Goal: Task Accomplishment & Management: Manage account settings

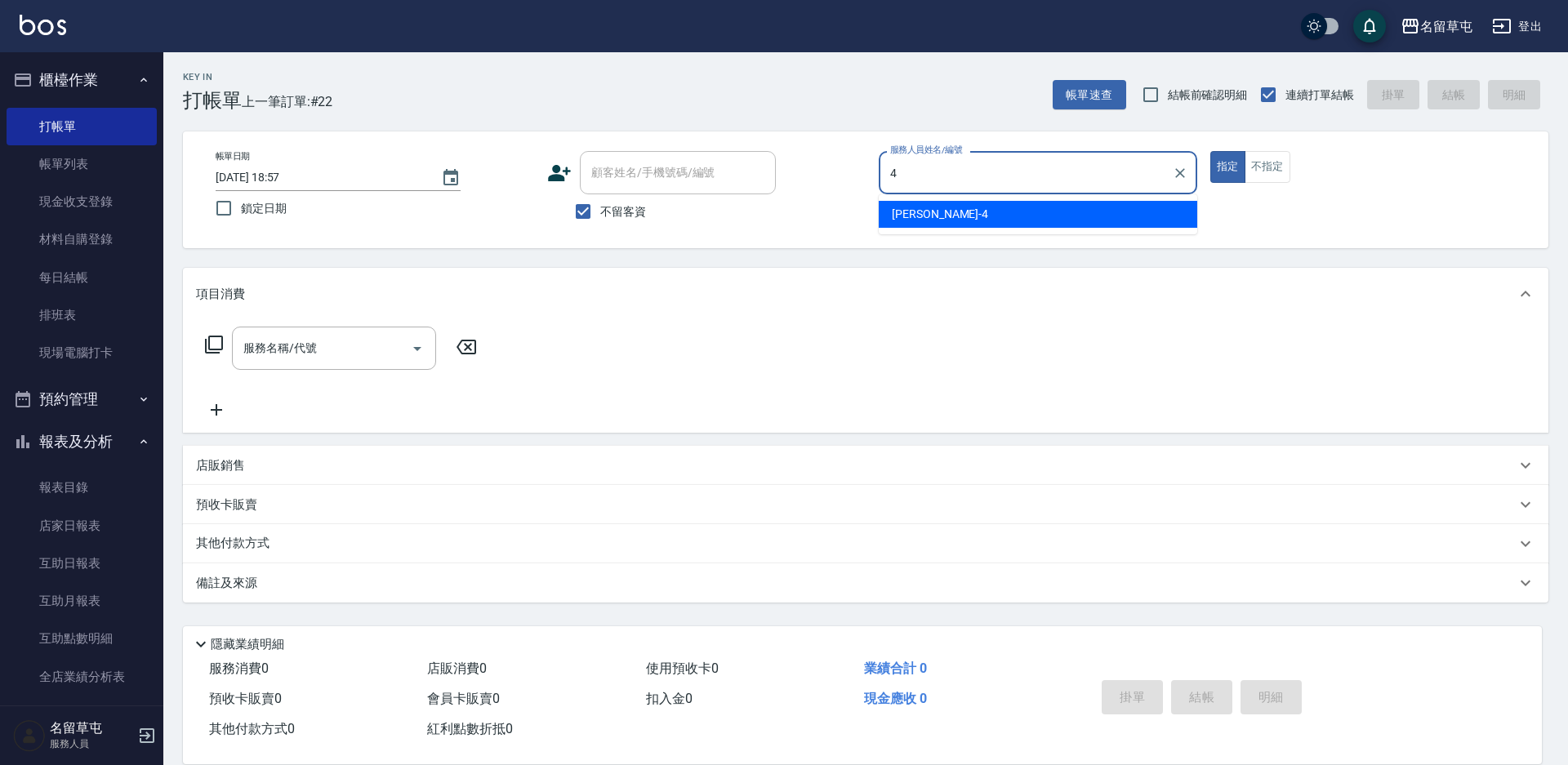
type input "[PERSON_NAME]-4"
type button "true"
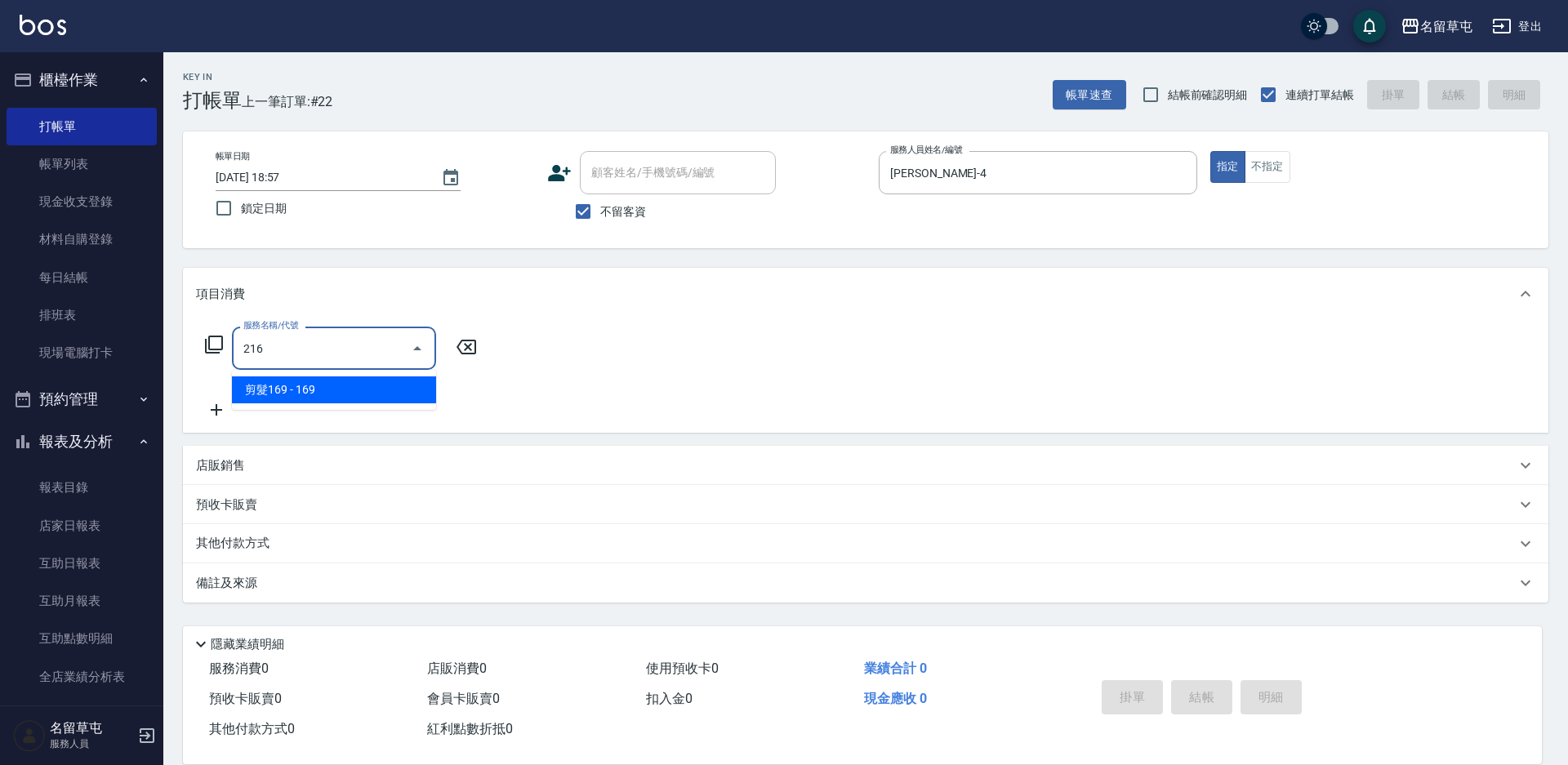
type input "剪髮169(216)"
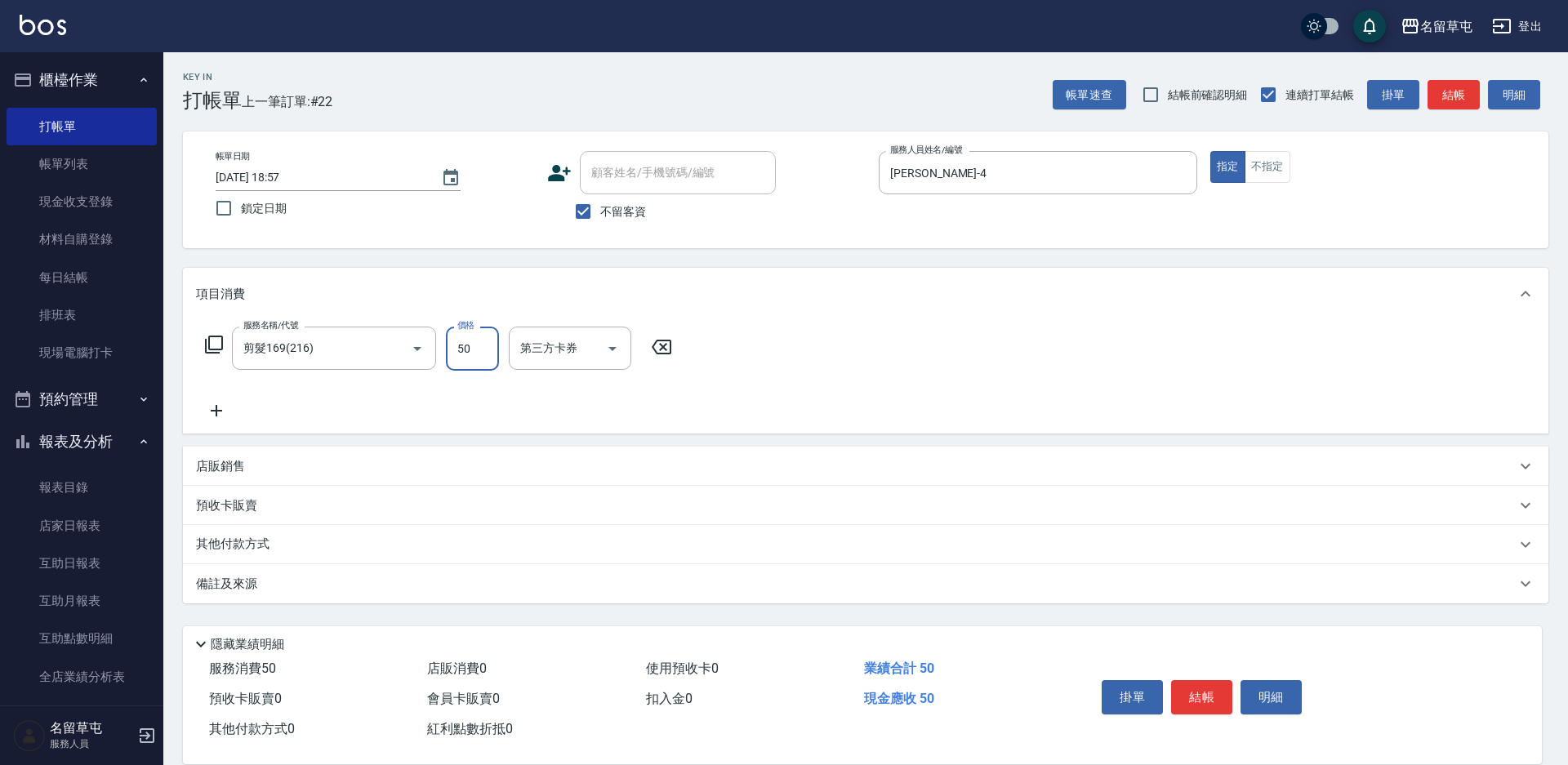
type input "50"
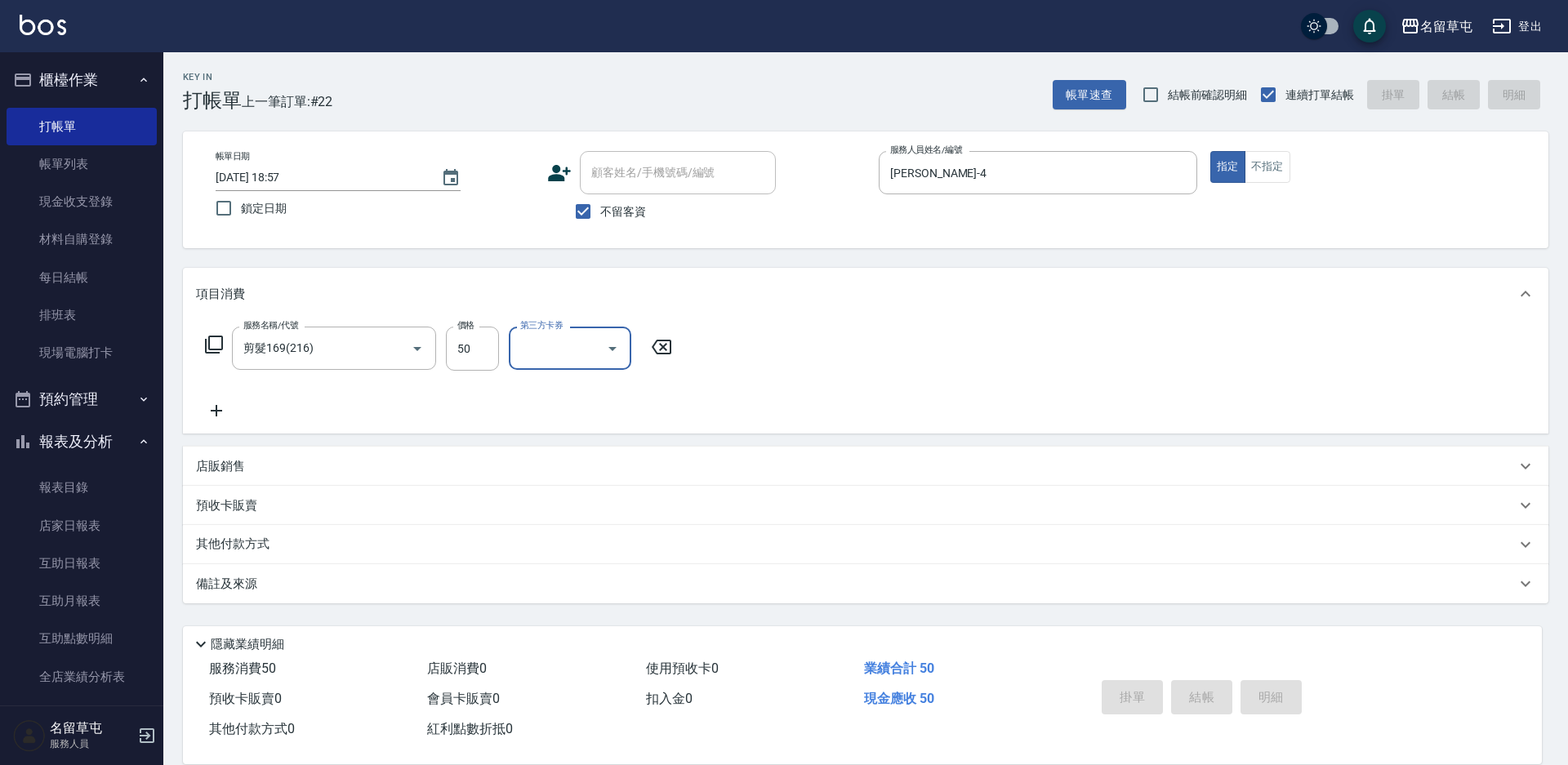
type input "[DATE] 19:54"
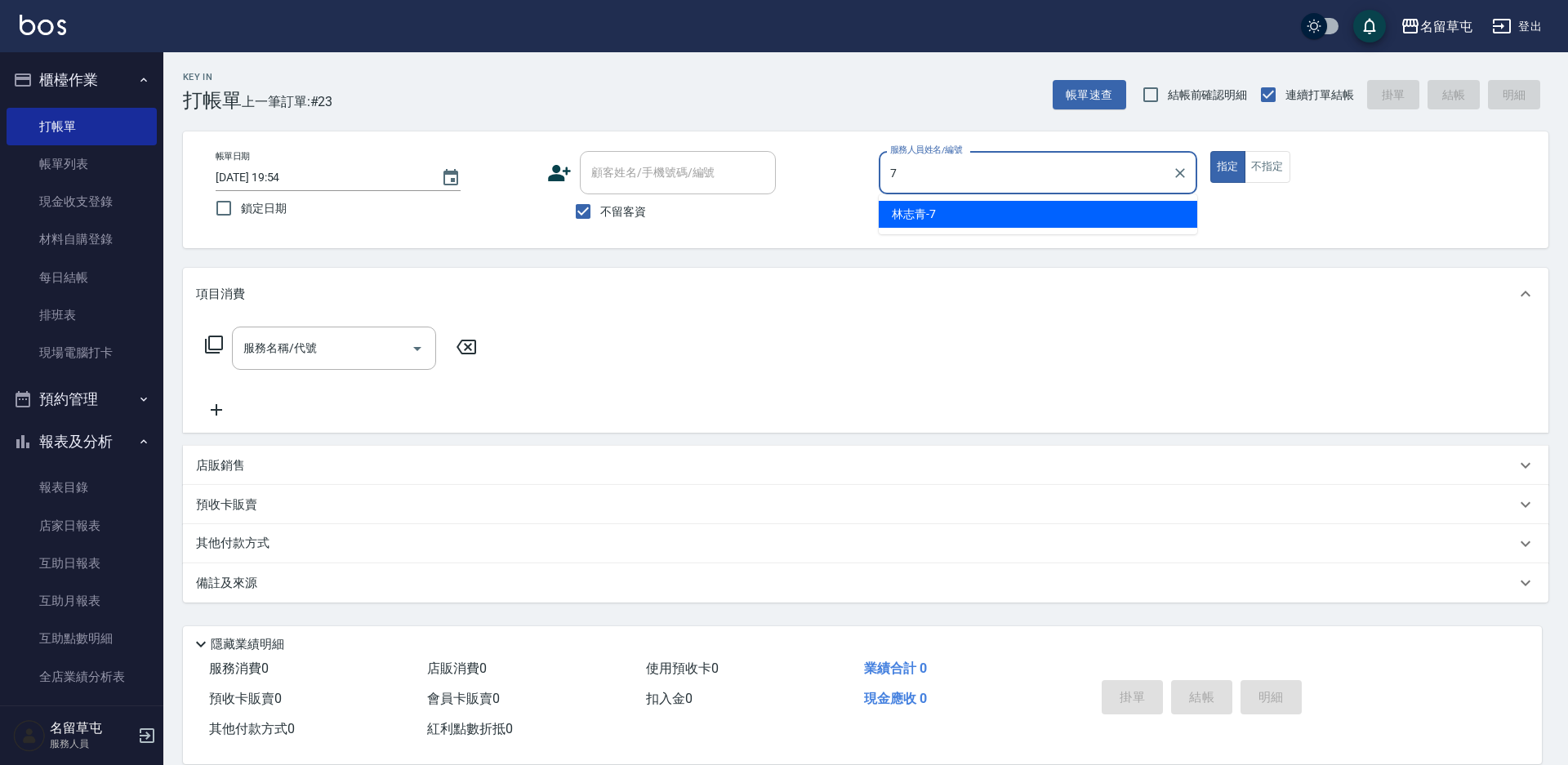
type input "[PERSON_NAME]-7"
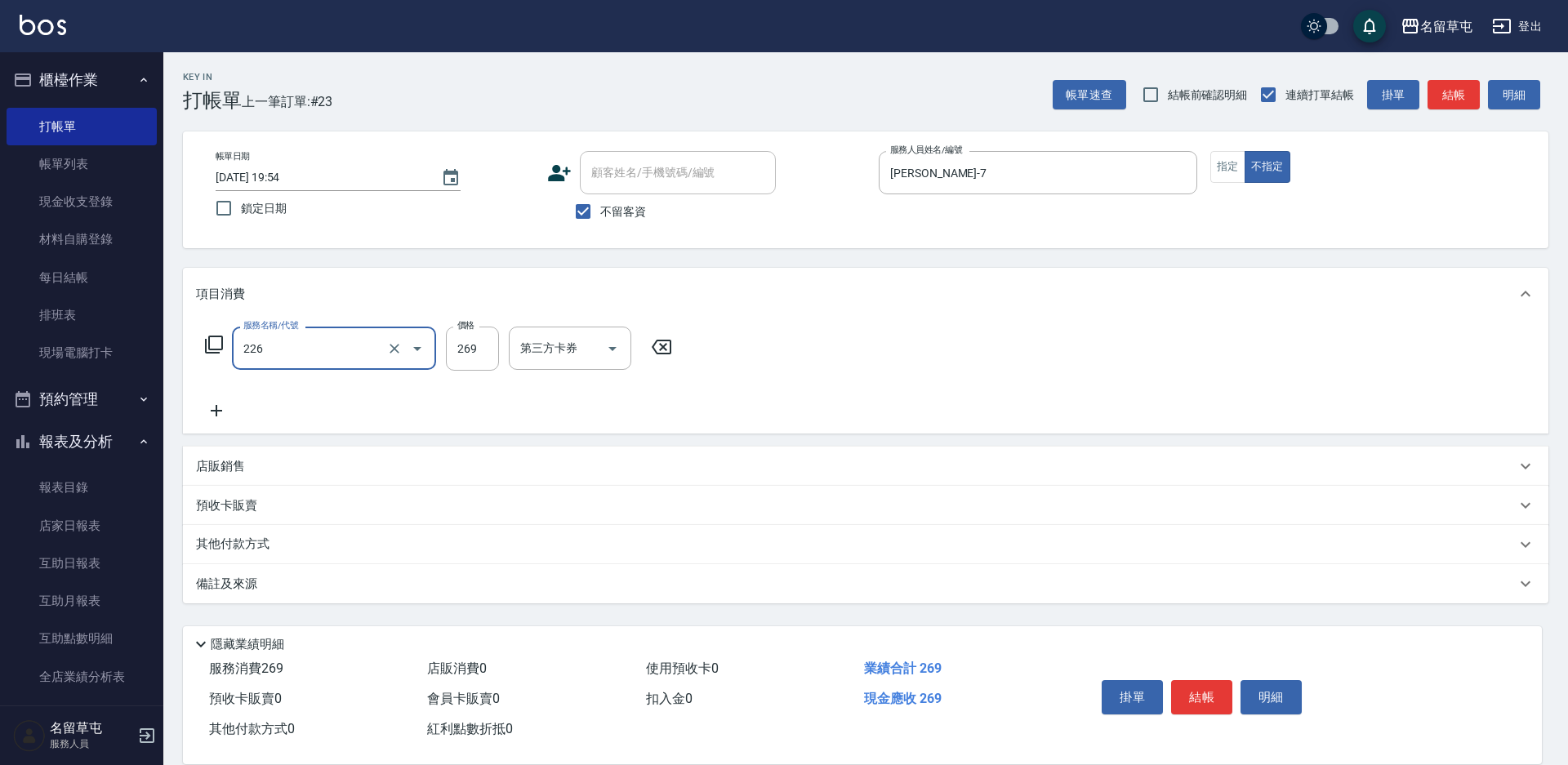
type input "洗剪269(226)"
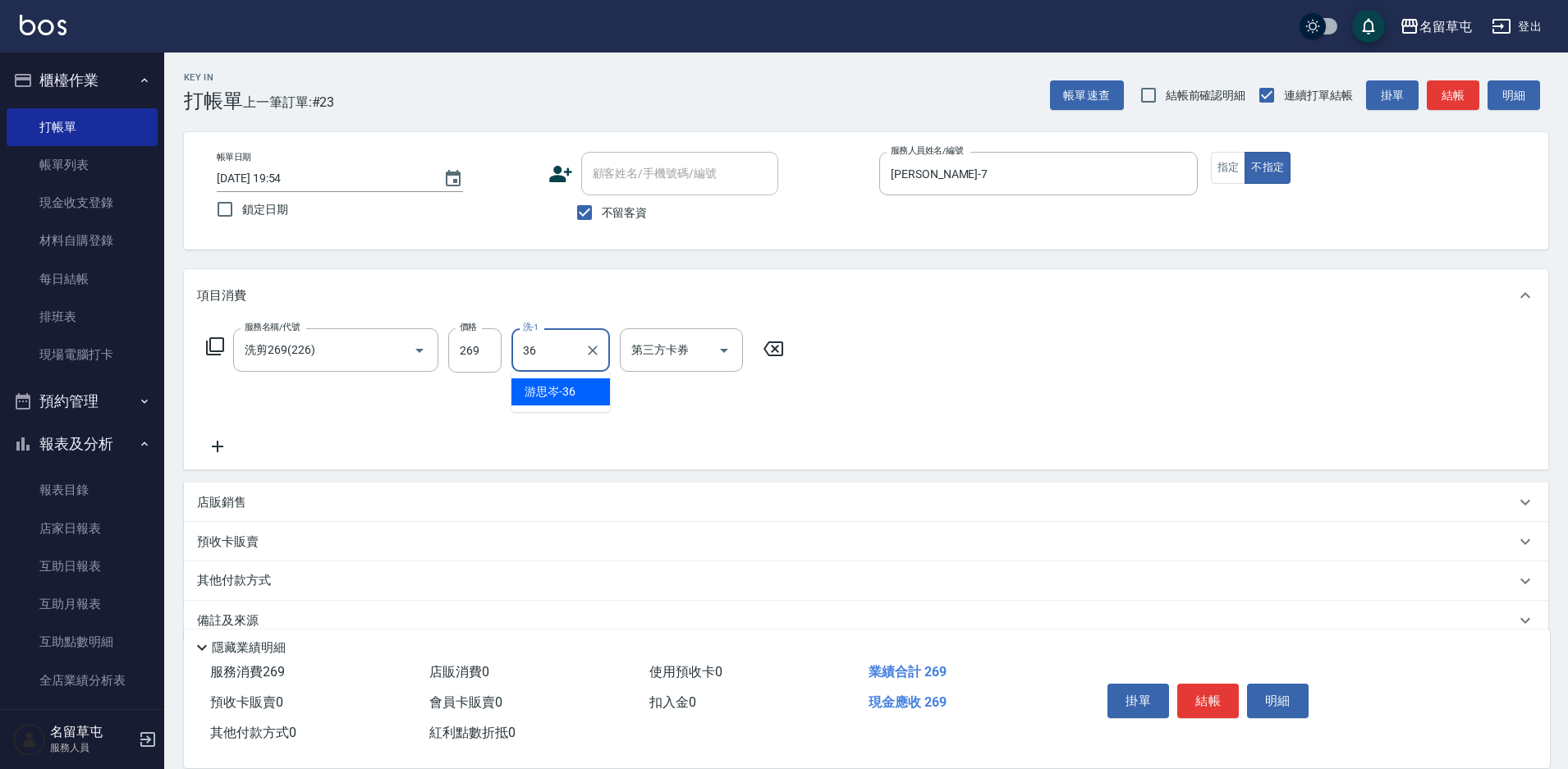
type input "[PERSON_NAME]-36"
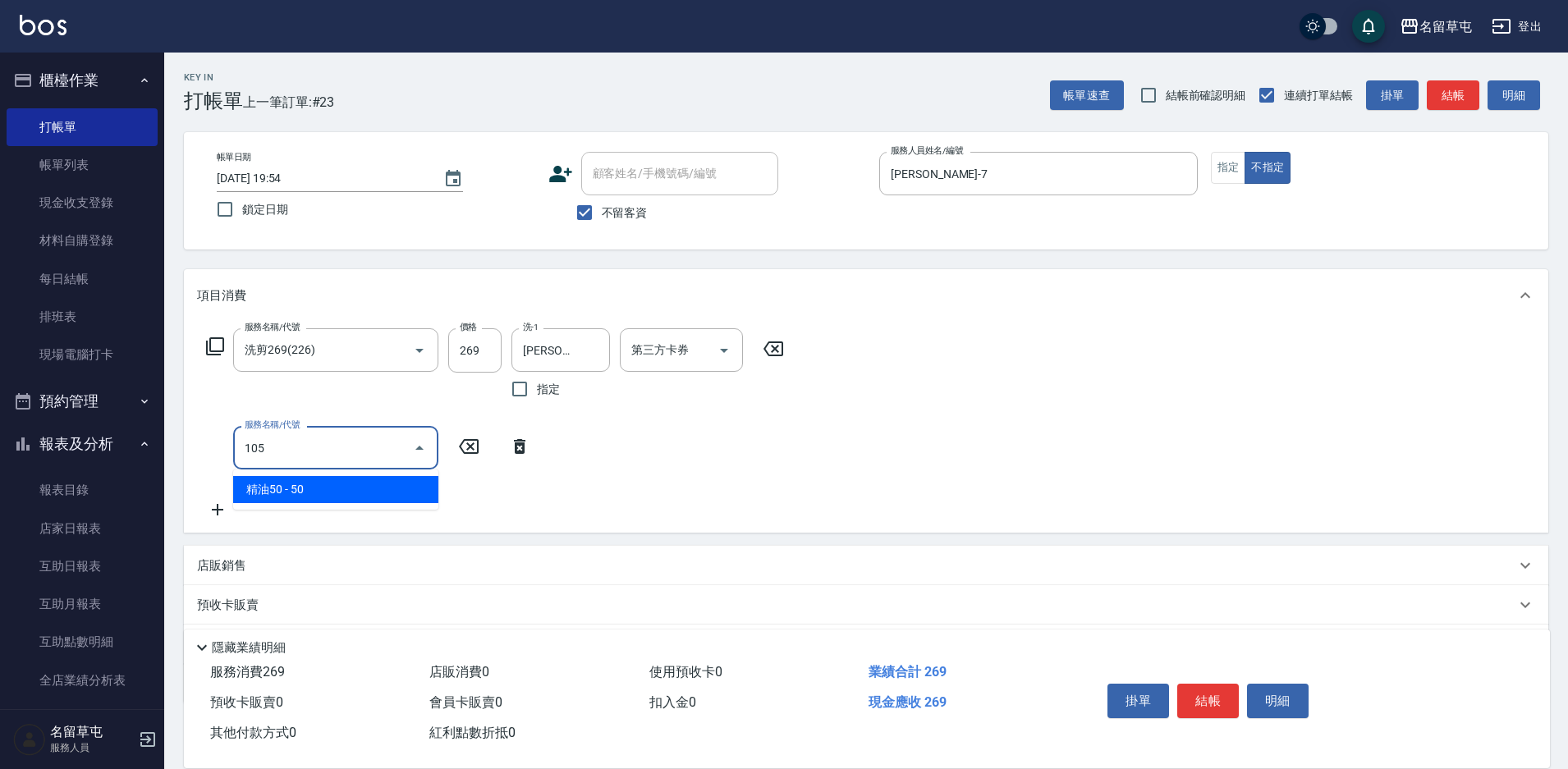
type input "精油50(105)"
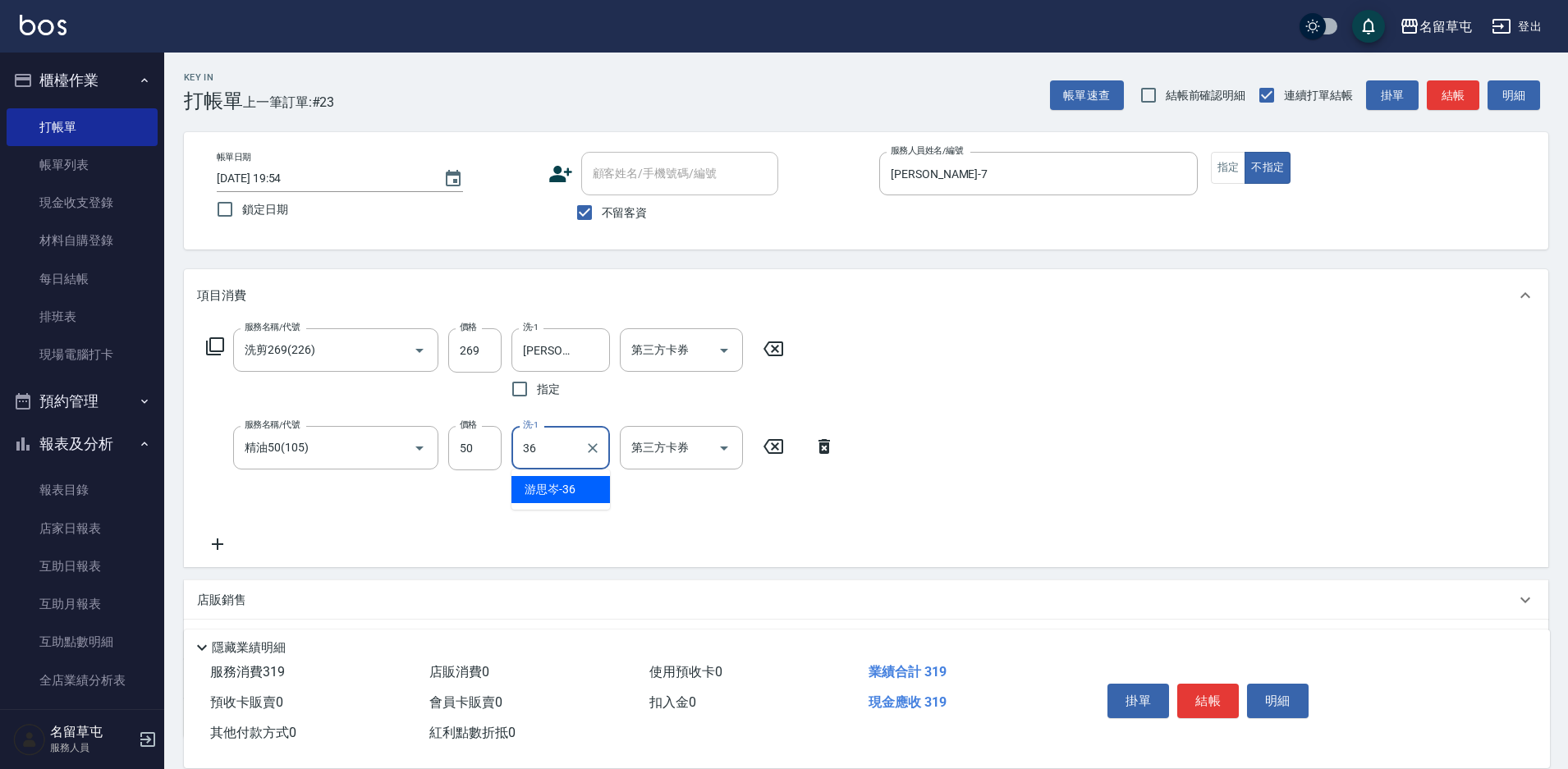
type input "[PERSON_NAME]-36"
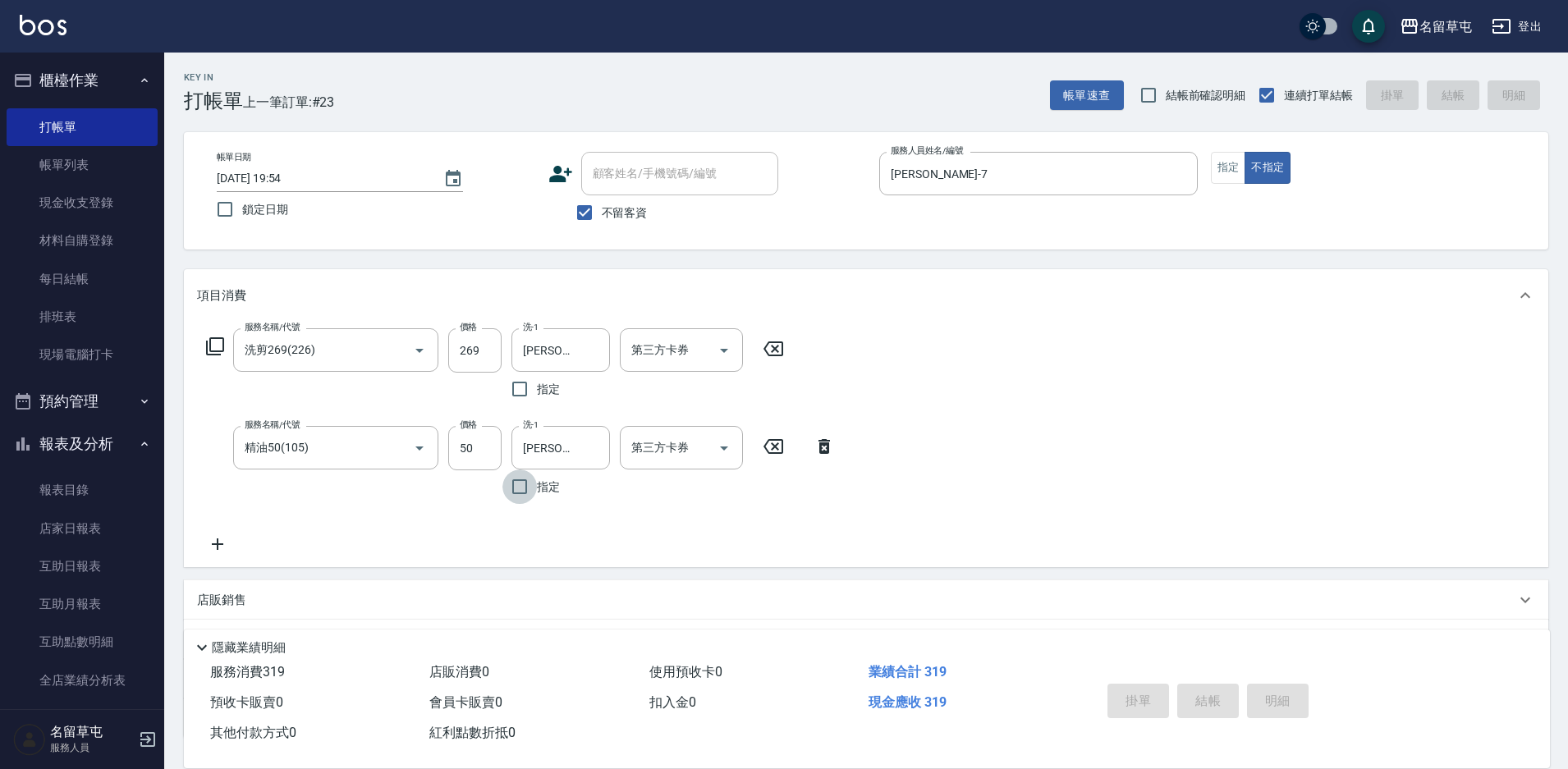
type input "[DATE] 19:55"
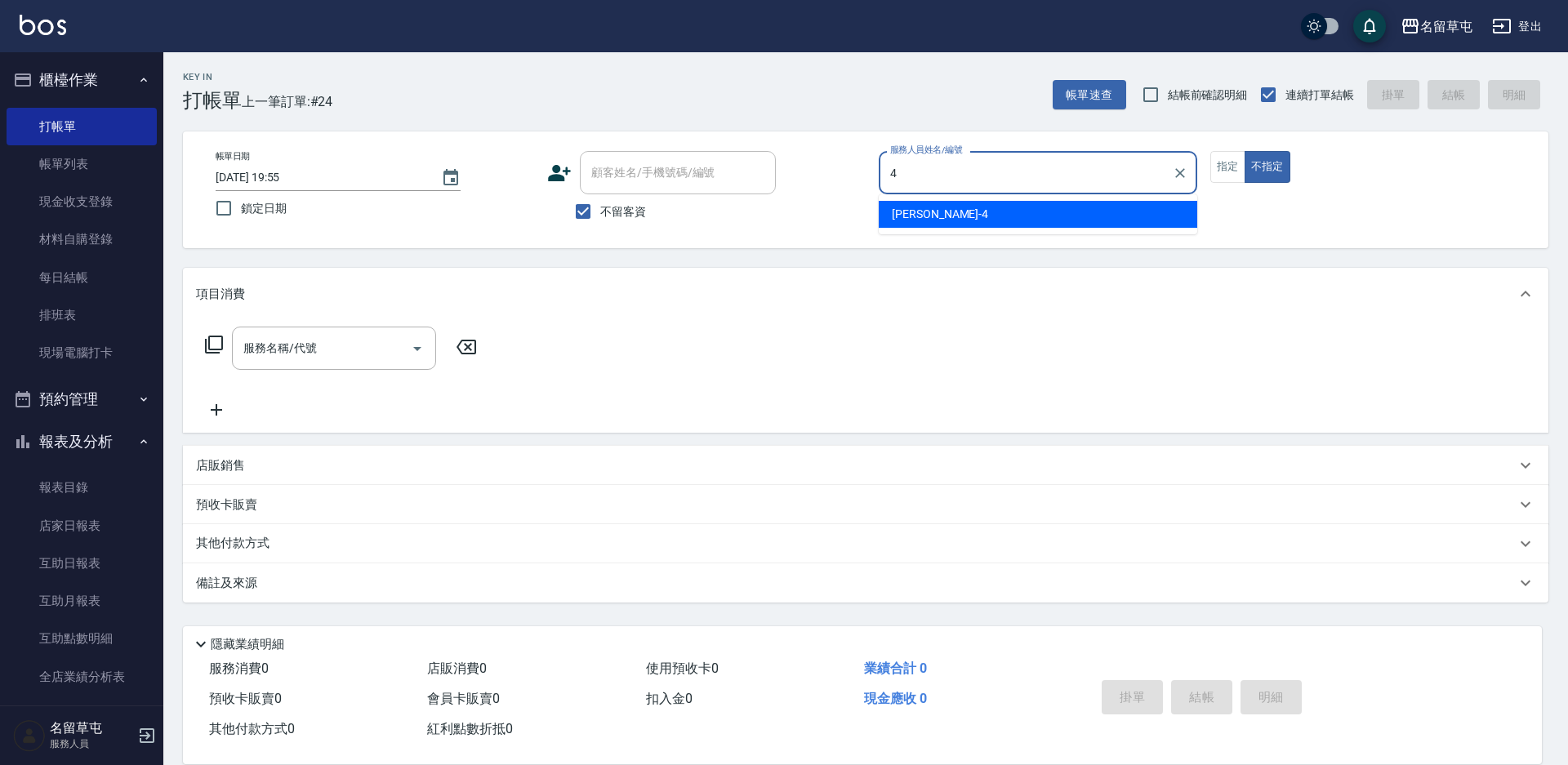
type input "[PERSON_NAME]-4"
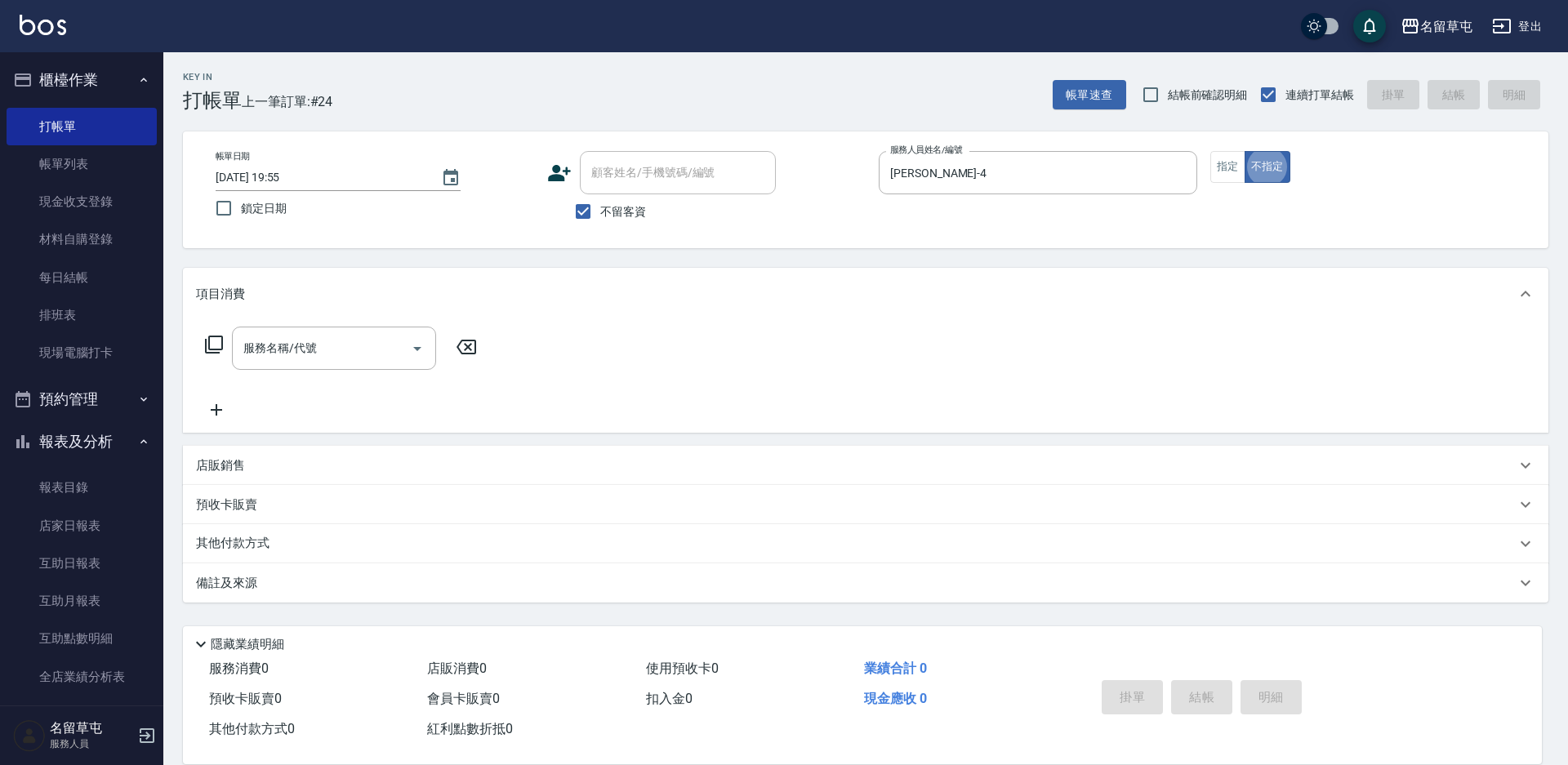
type button "false"
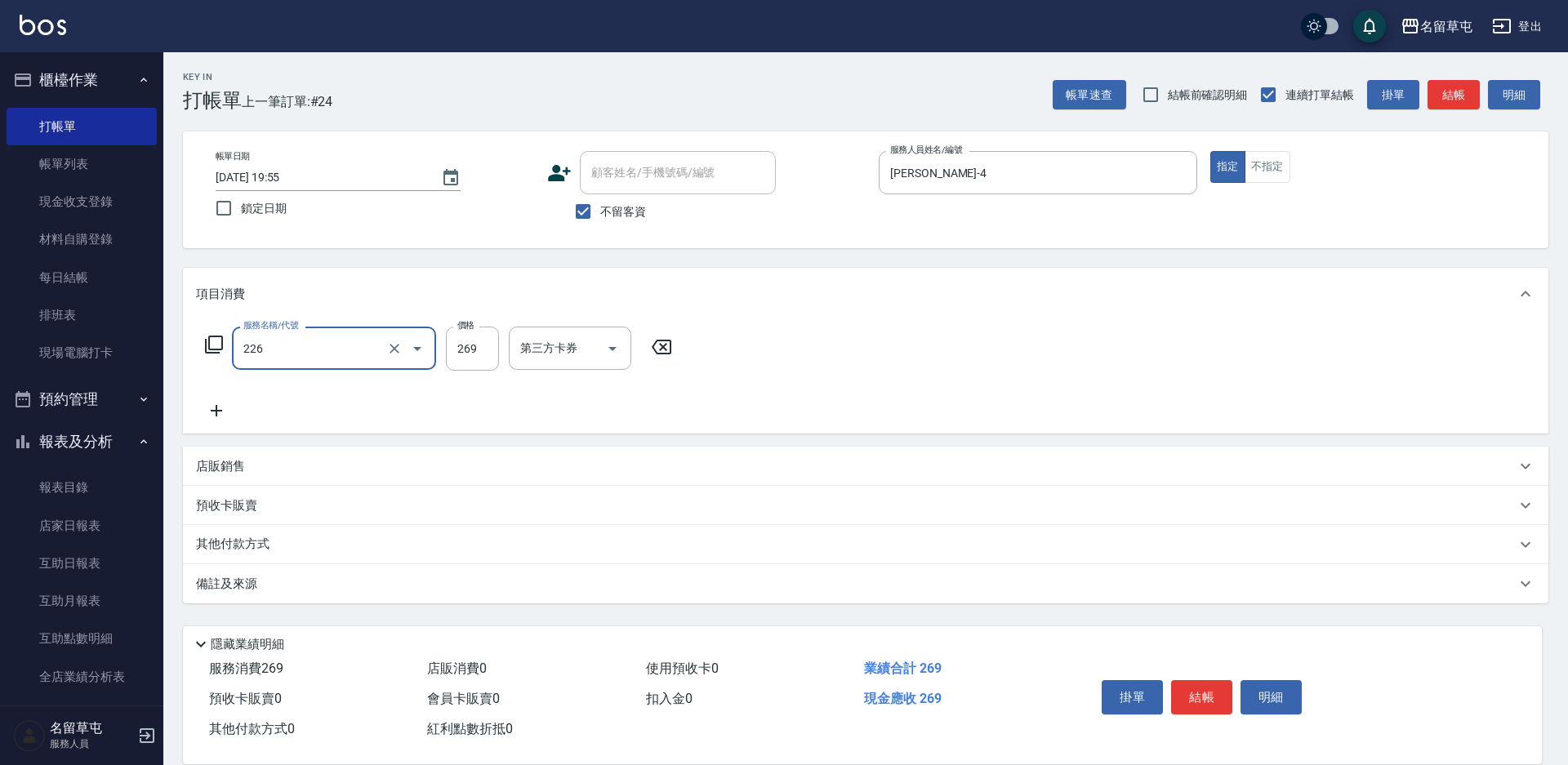
type input "洗剪269(226)"
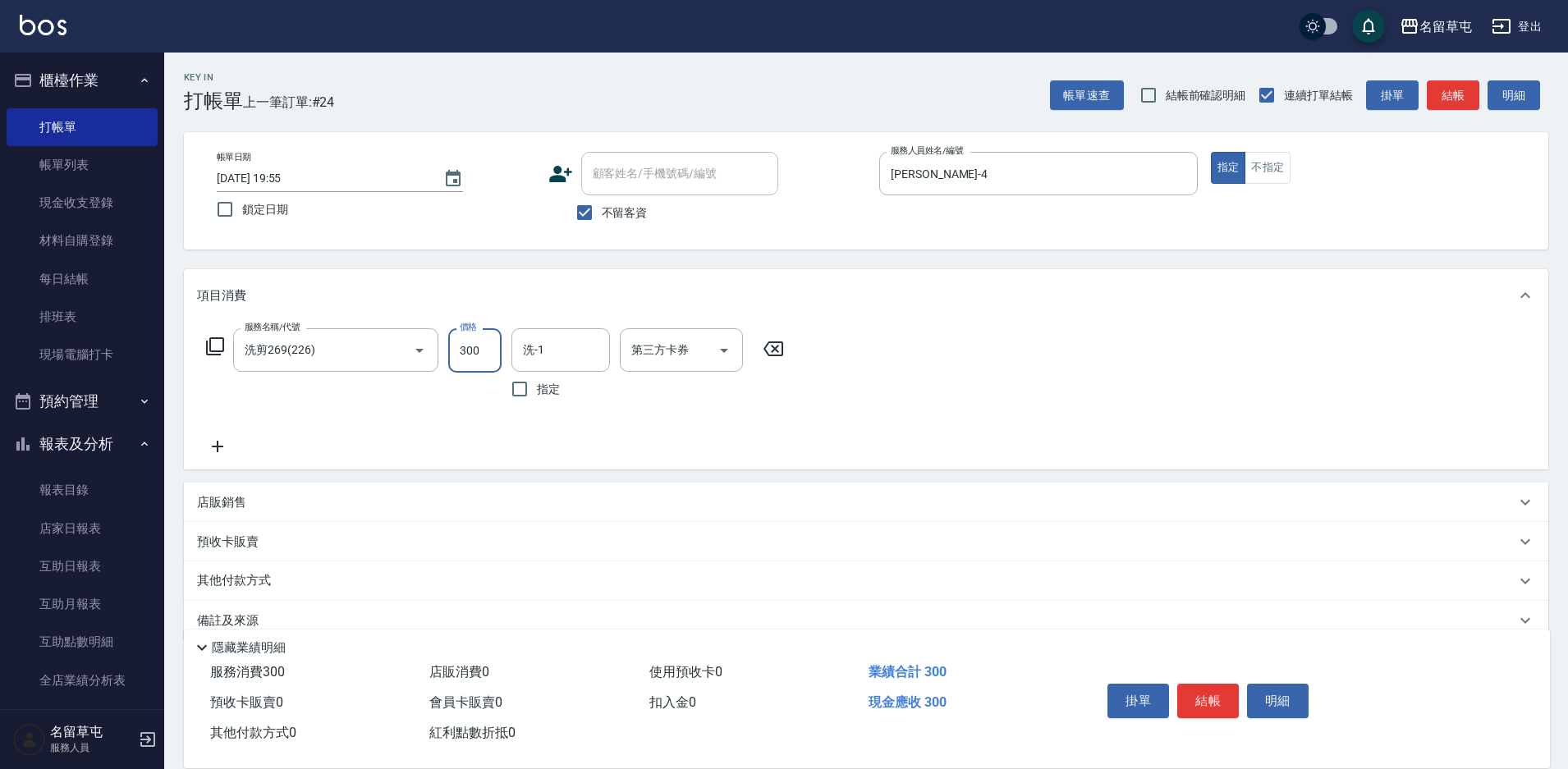
type input "300"
type input "[PERSON_NAME]-31"
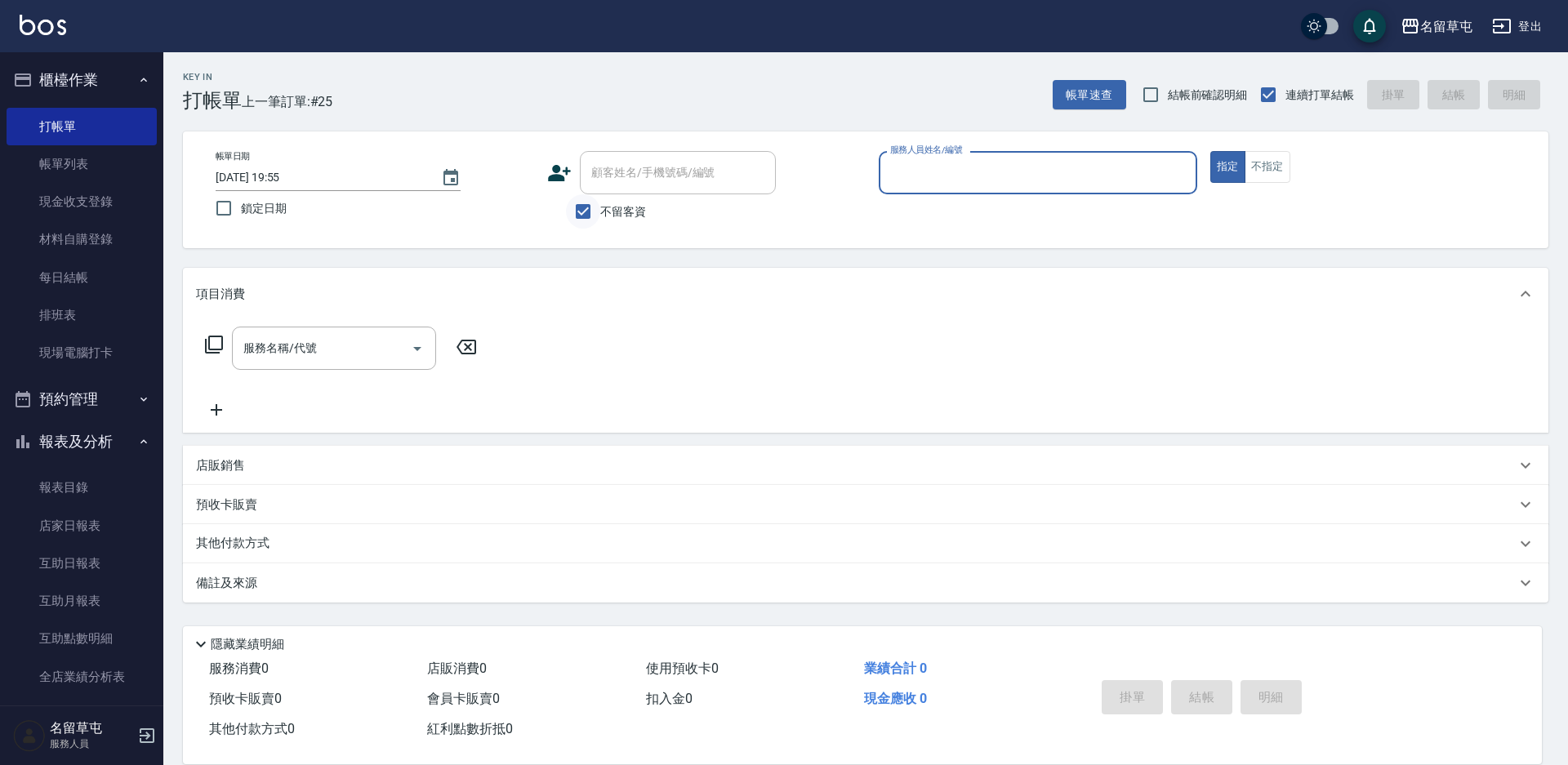
click at [587, 212] on input "不留客資" at bounding box center [583, 212] width 34 height 34
checkbox input "false"
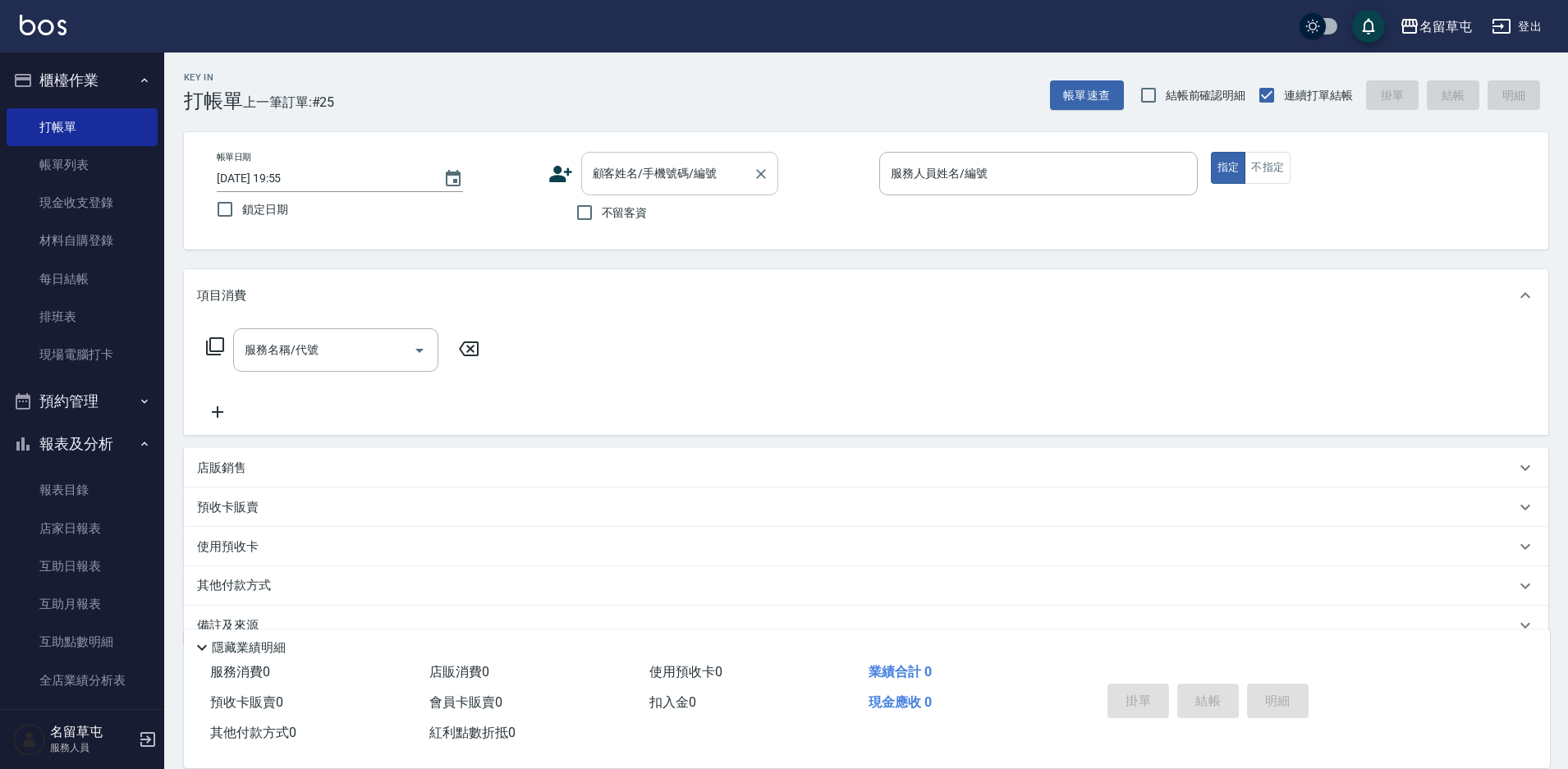
click at [621, 167] on div "顧客姓名/手機號碼/編號 顧客姓名/手機號碼/編號" at bounding box center [679, 174] width 197 height 44
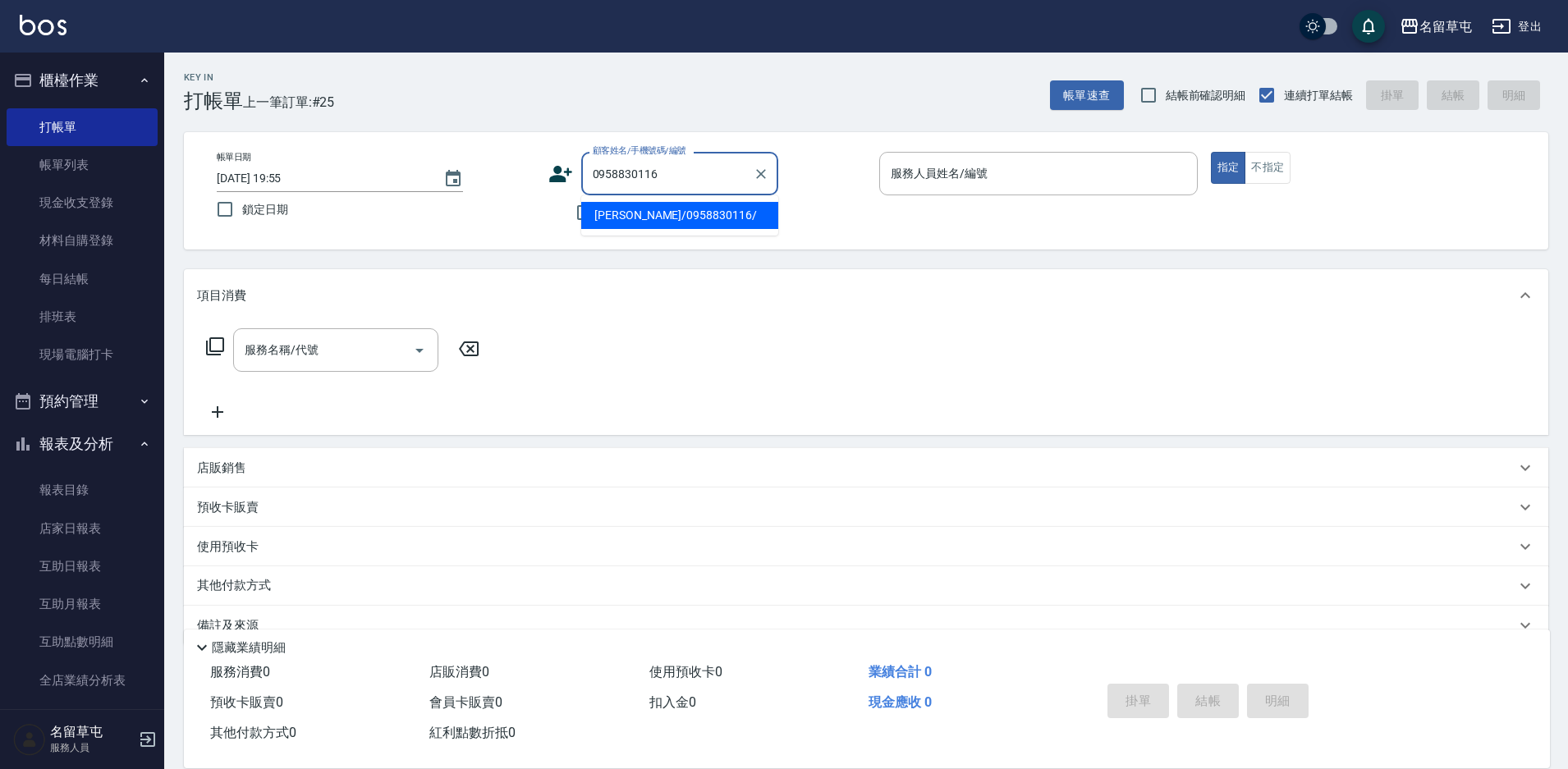
type input "[PERSON_NAME]/0958830116/"
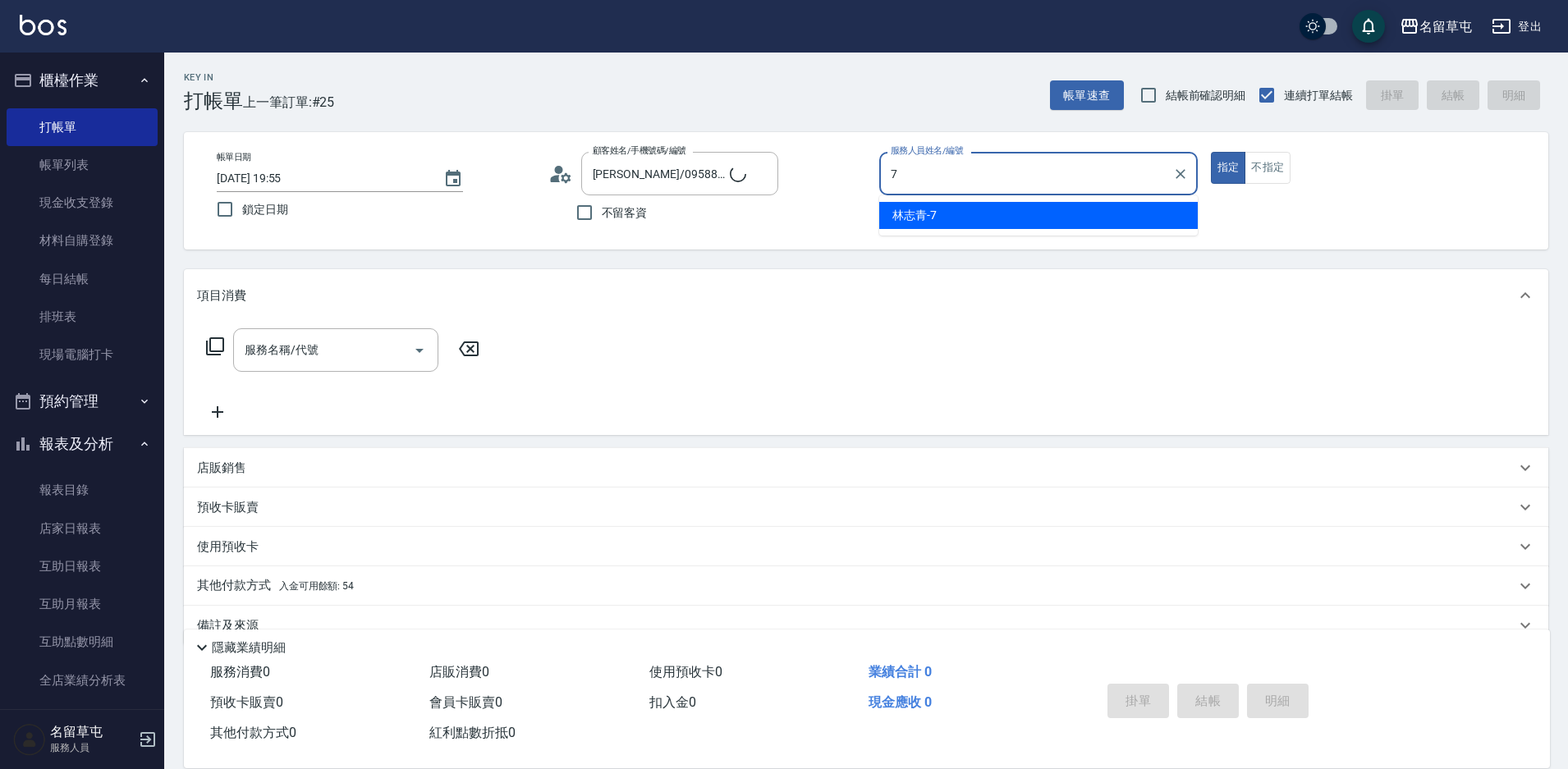
type input "[PERSON_NAME]-7"
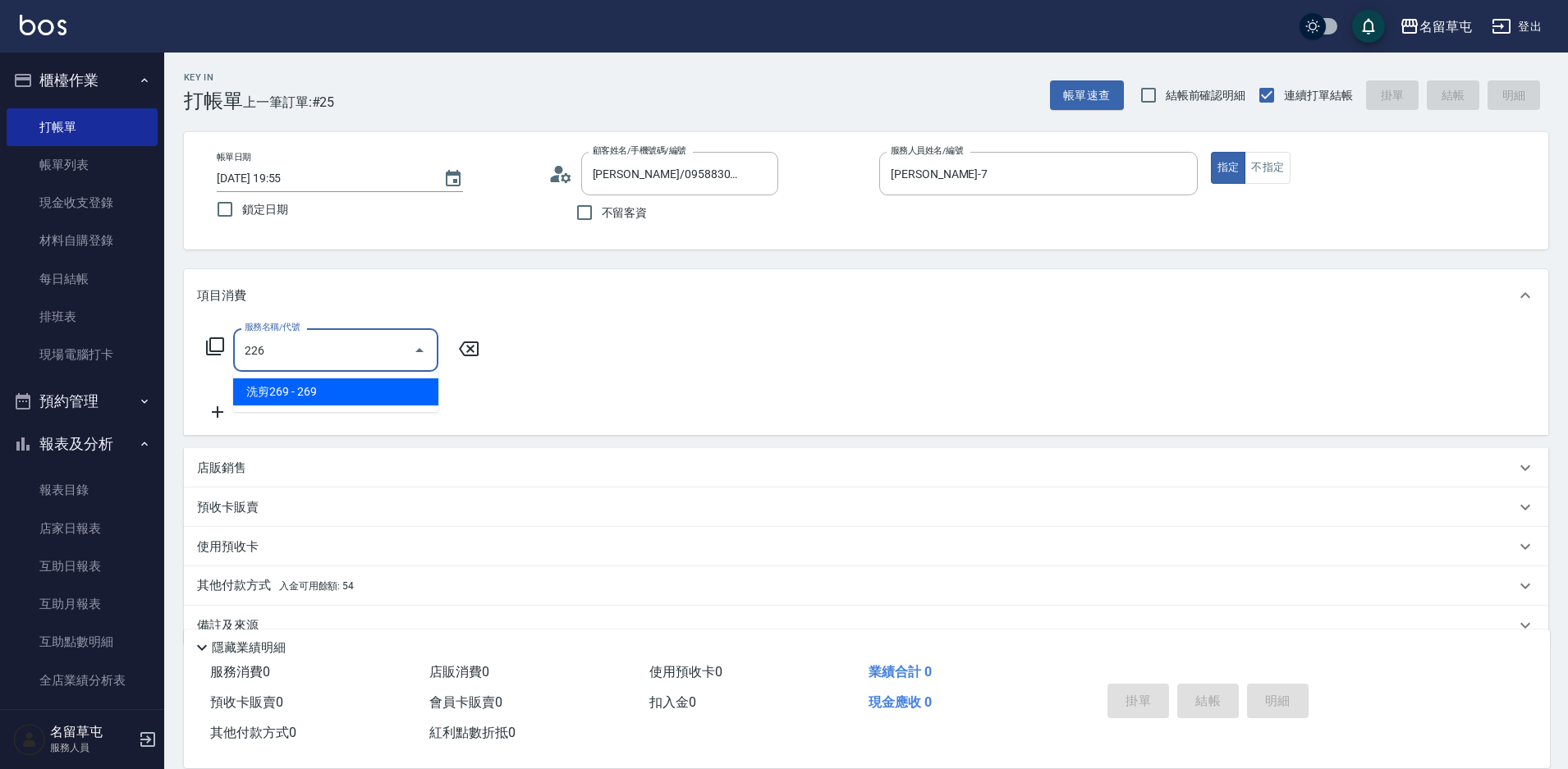
type input "洗剪269(226)"
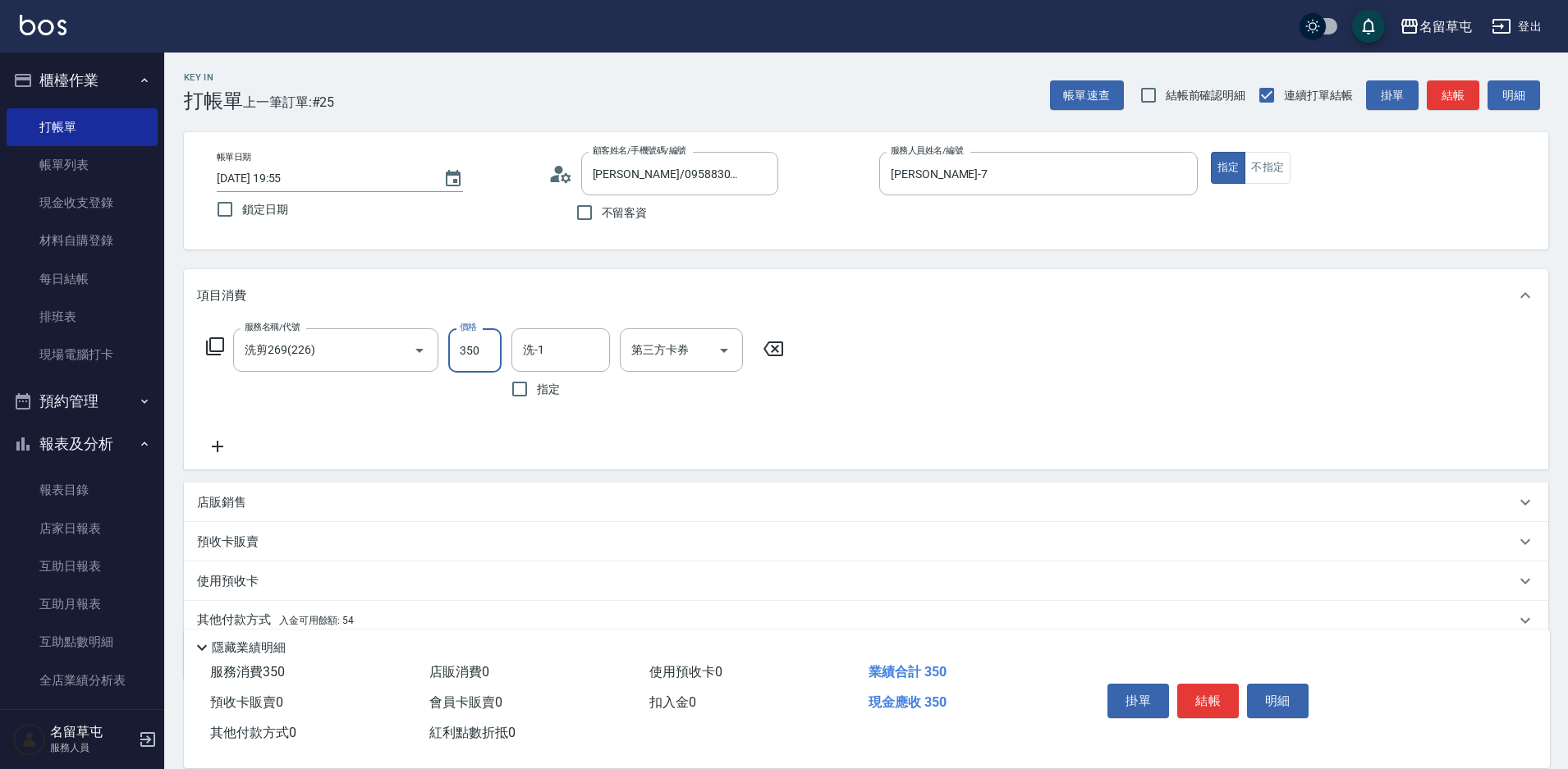
type input "350"
type input "[PERSON_NAME]-7"
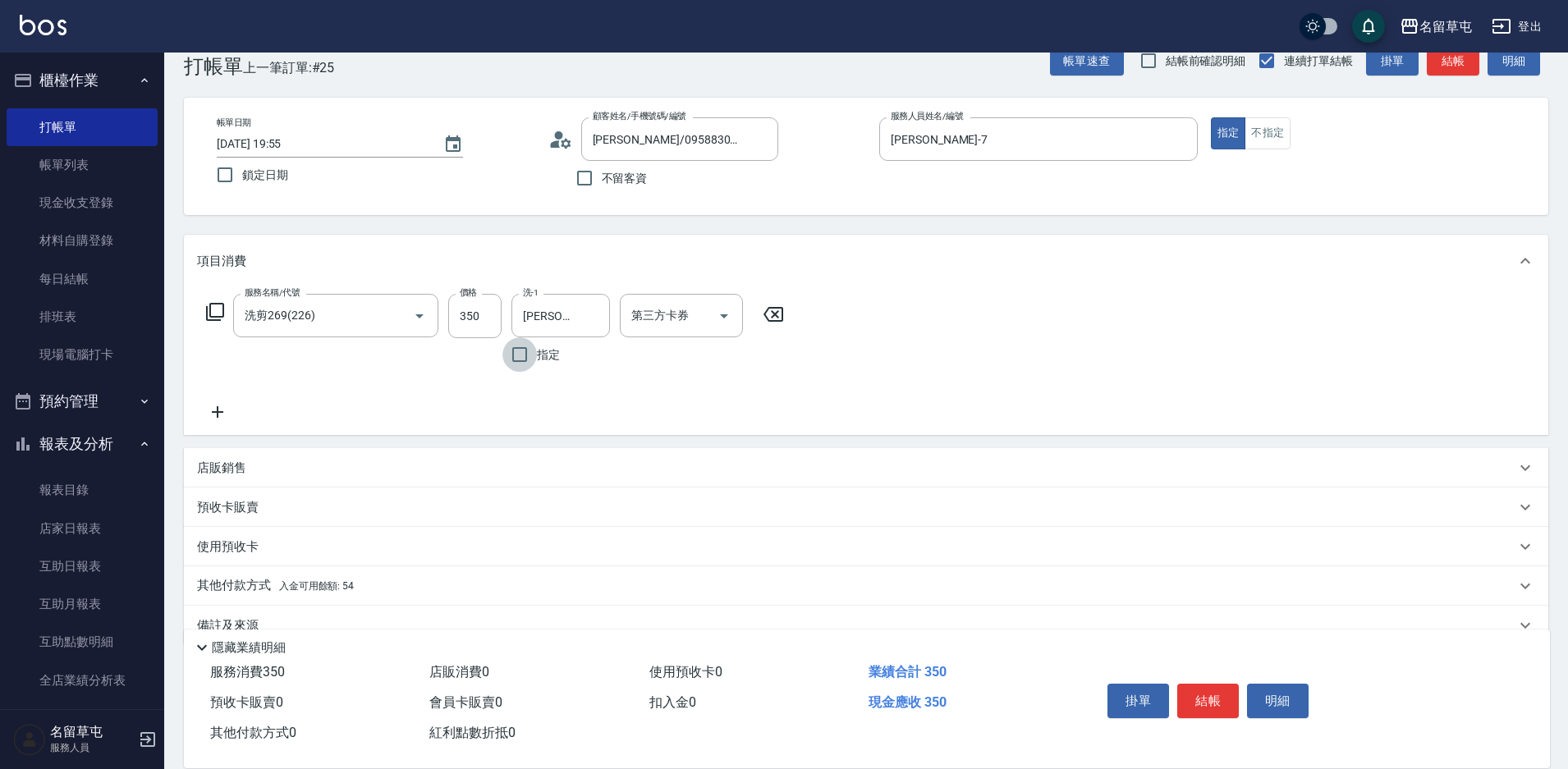
scroll to position [68, 0]
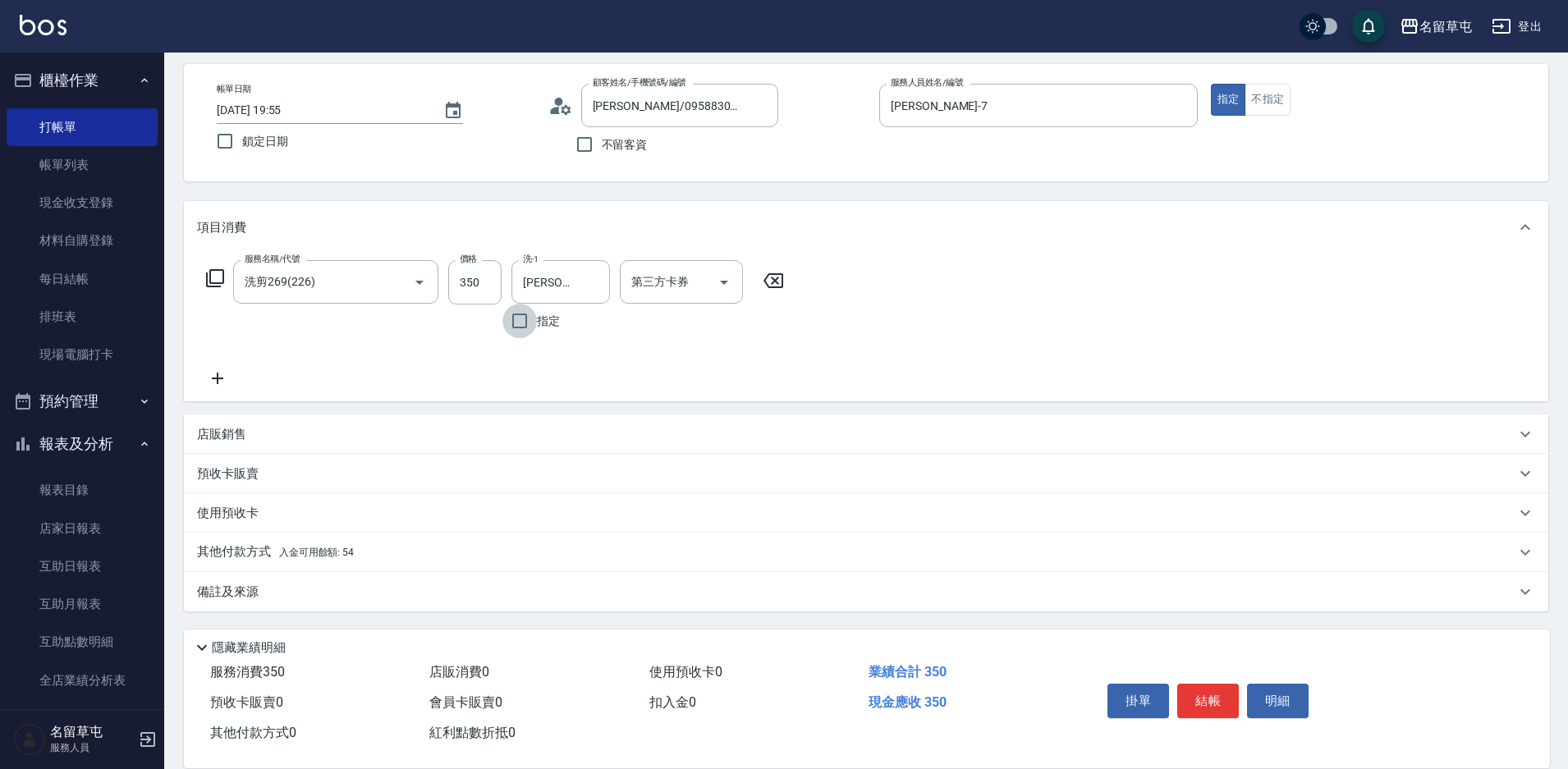
click at [235, 557] on p "其他付款方式 入金可用餘額: 54" at bounding box center [275, 551] width 157 height 18
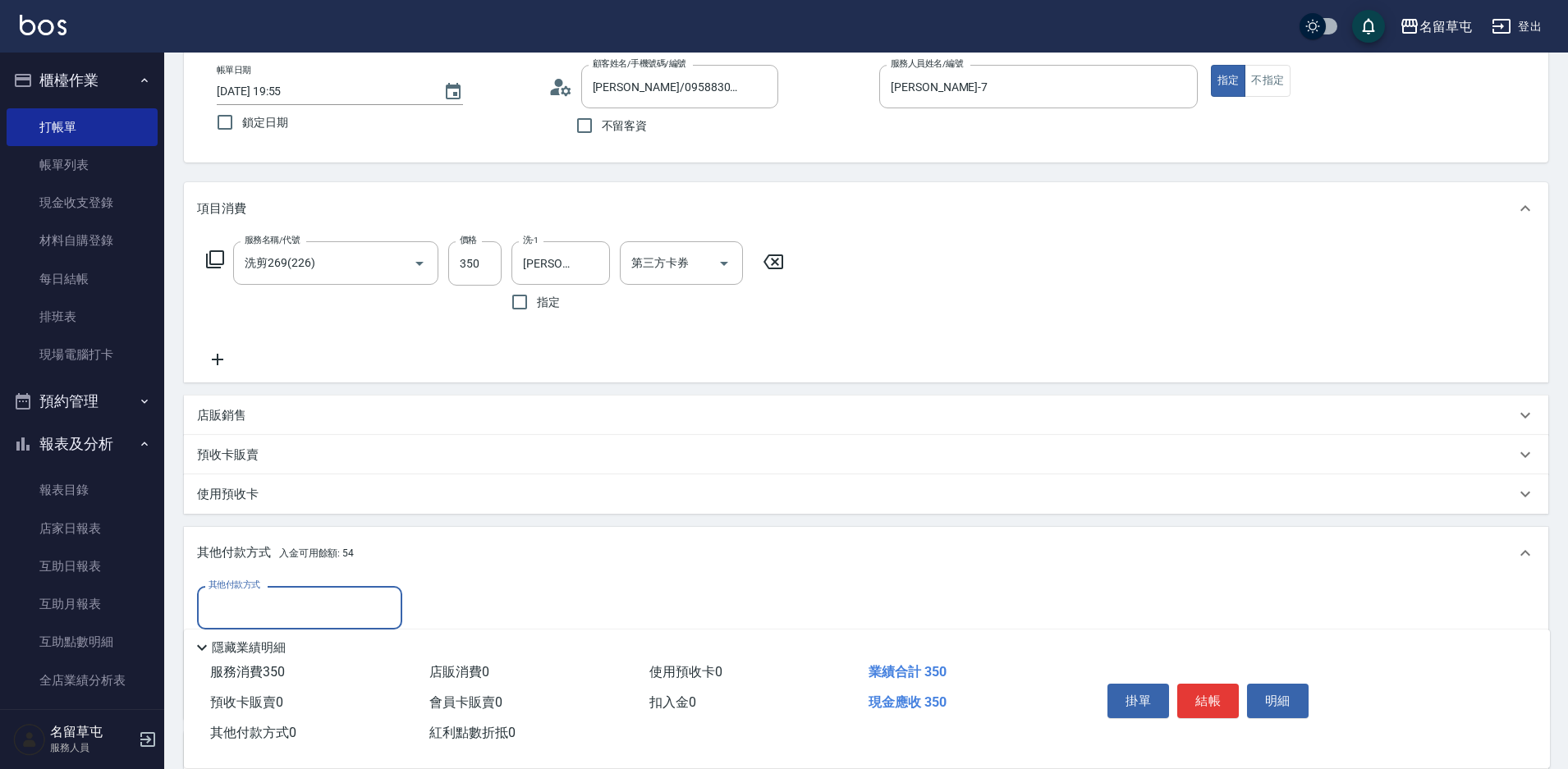
scroll to position [150, 0]
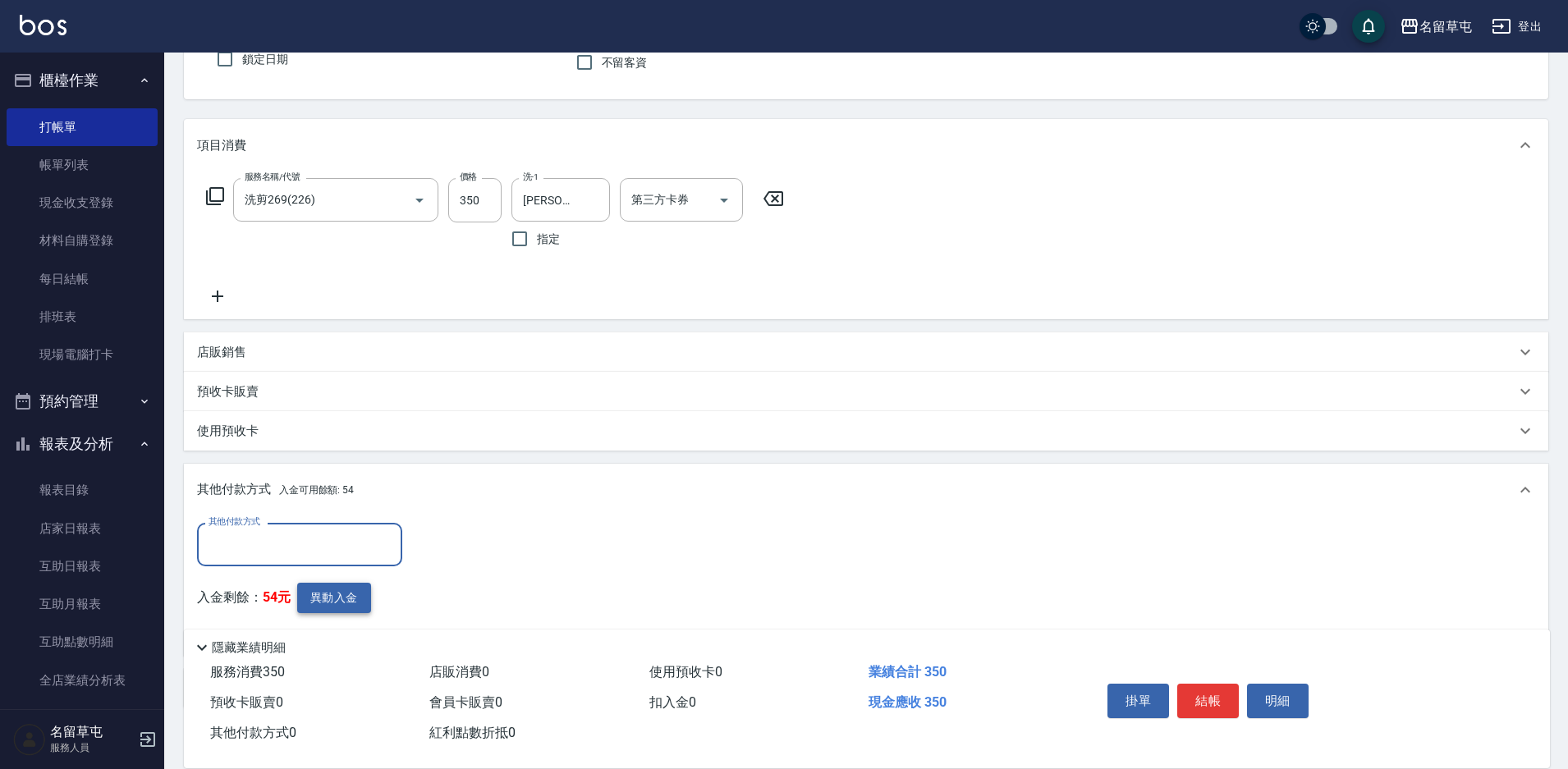
click at [323, 603] on button "異動入金" at bounding box center [334, 598] width 74 height 30
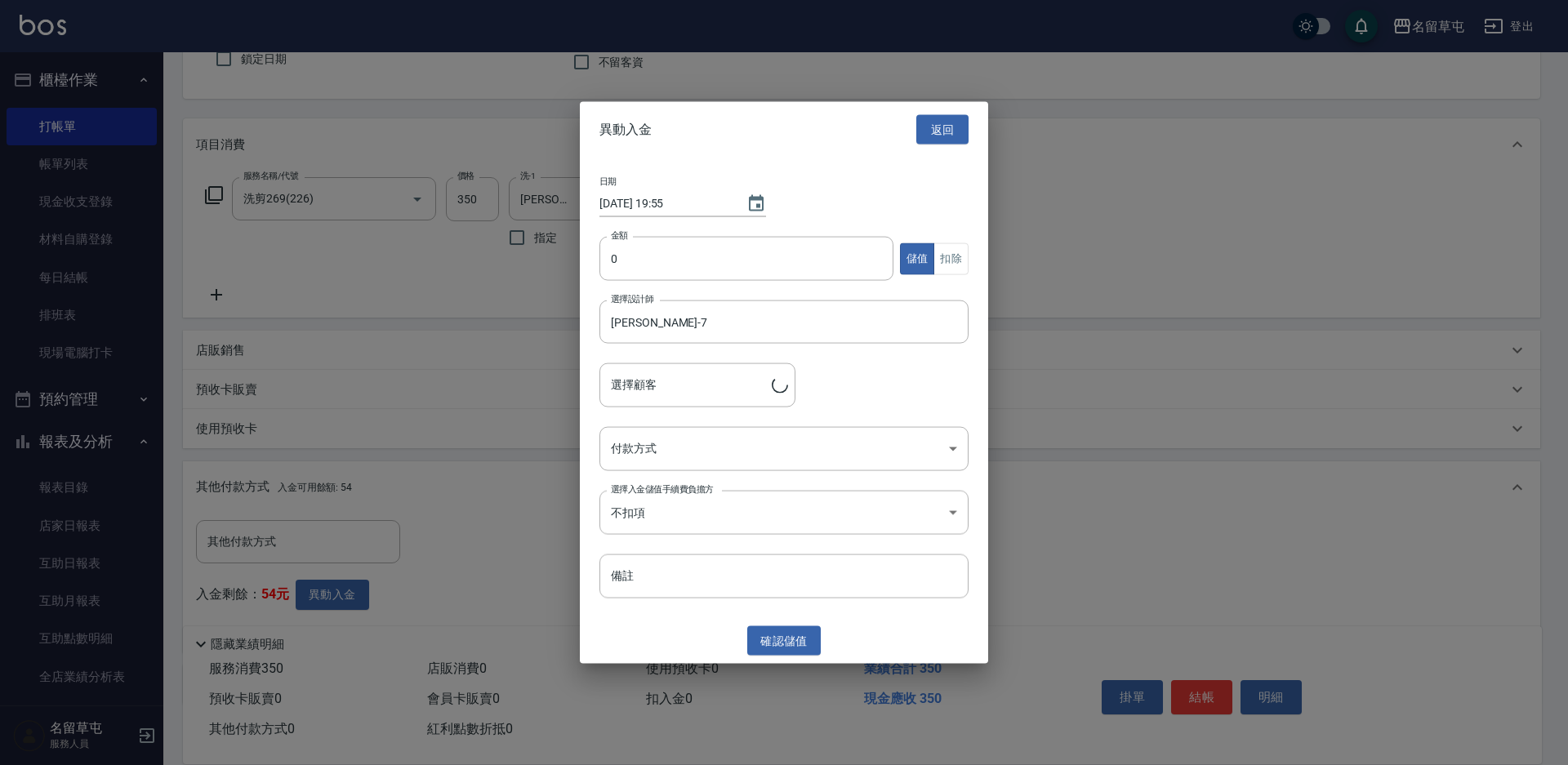
type input "[PERSON_NAME]/0958830116/"
drag, startPoint x: 641, startPoint y: 231, endPoint x: 626, endPoint y: 270, distance: 41.8
click at [635, 242] on div "日期 [DATE] 19:55 金額 0 金額 儲值 扣除 選擇設計師 [PERSON_NAME]-7 選擇設計師 選擇顧客 [PERSON_NAME]/09…" at bounding box center [784, 387] width 408 height 460
click at [626, 270] on input "0" at bounding box center [746, 259] width 294 height 44
type input "50"
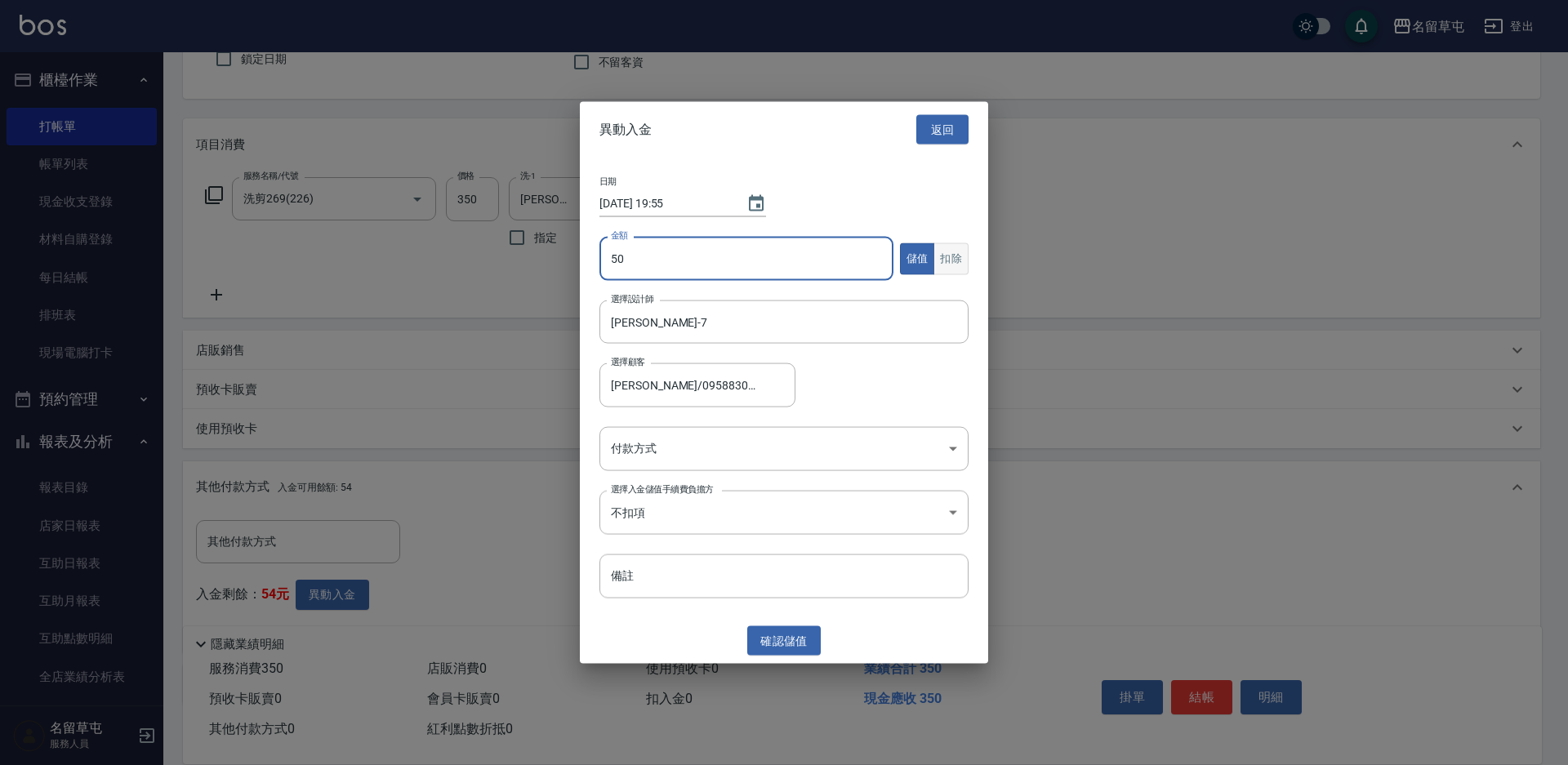
click at [953, 263] on button "扣除" at bounding box center [951, 259] width 35 height 32
click at [690, 466] on body "名留草屯 登出 櫃檯作業 打帳單 帳單列表 現金收支登錄 材料自購登錄 每日結帳 排班表 現場電腦打卡 預約管理 預約管理 單日預約紀錄 單週預約紀錄 報表及…" at bounding box center [784, 356] width 1568 height 1011
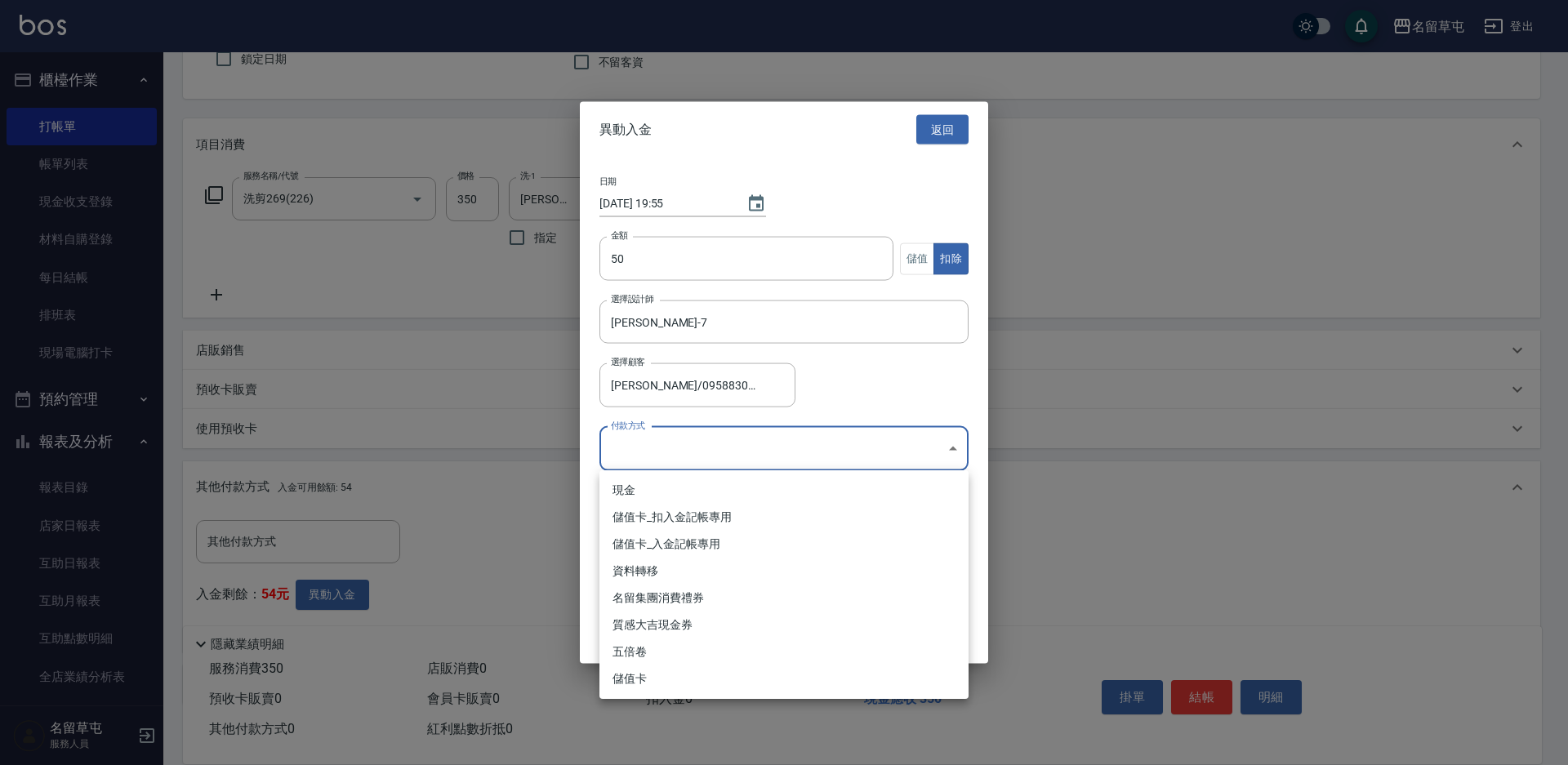
drag, startPoint x: 675, startPoint y: 516, endPoint x: 688, endPoint y: 538, distance: 25.6
click at [677, 518] on li "儲值卡_扣入金記帳專用" at bounding box center [784, 517] width 369 height 27
type input "儲值卡_扣入金記帳專用"
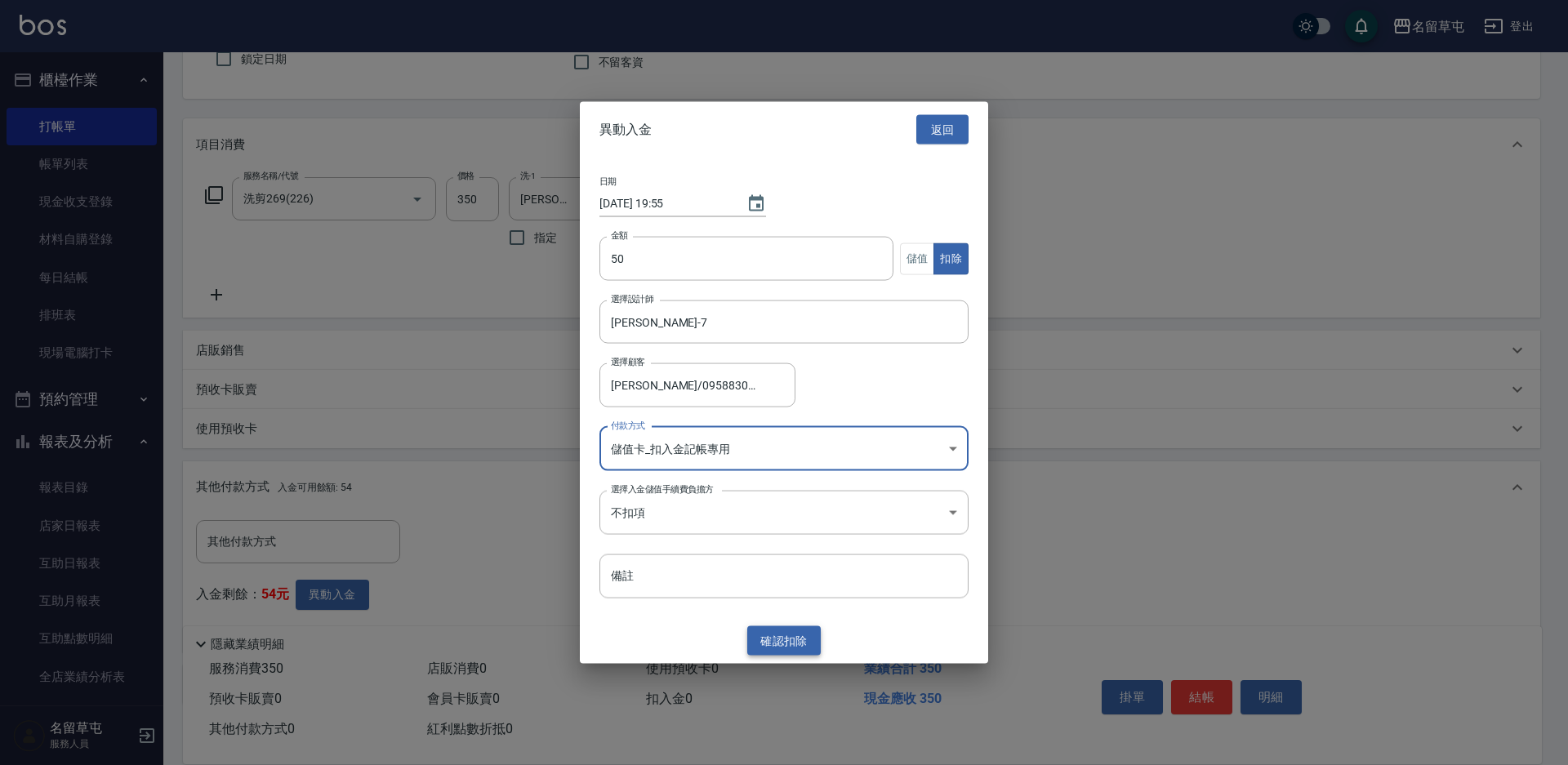
click at [766, 634] on button "確認 扣除" at bounding box center [784, 641] width 73 height 30
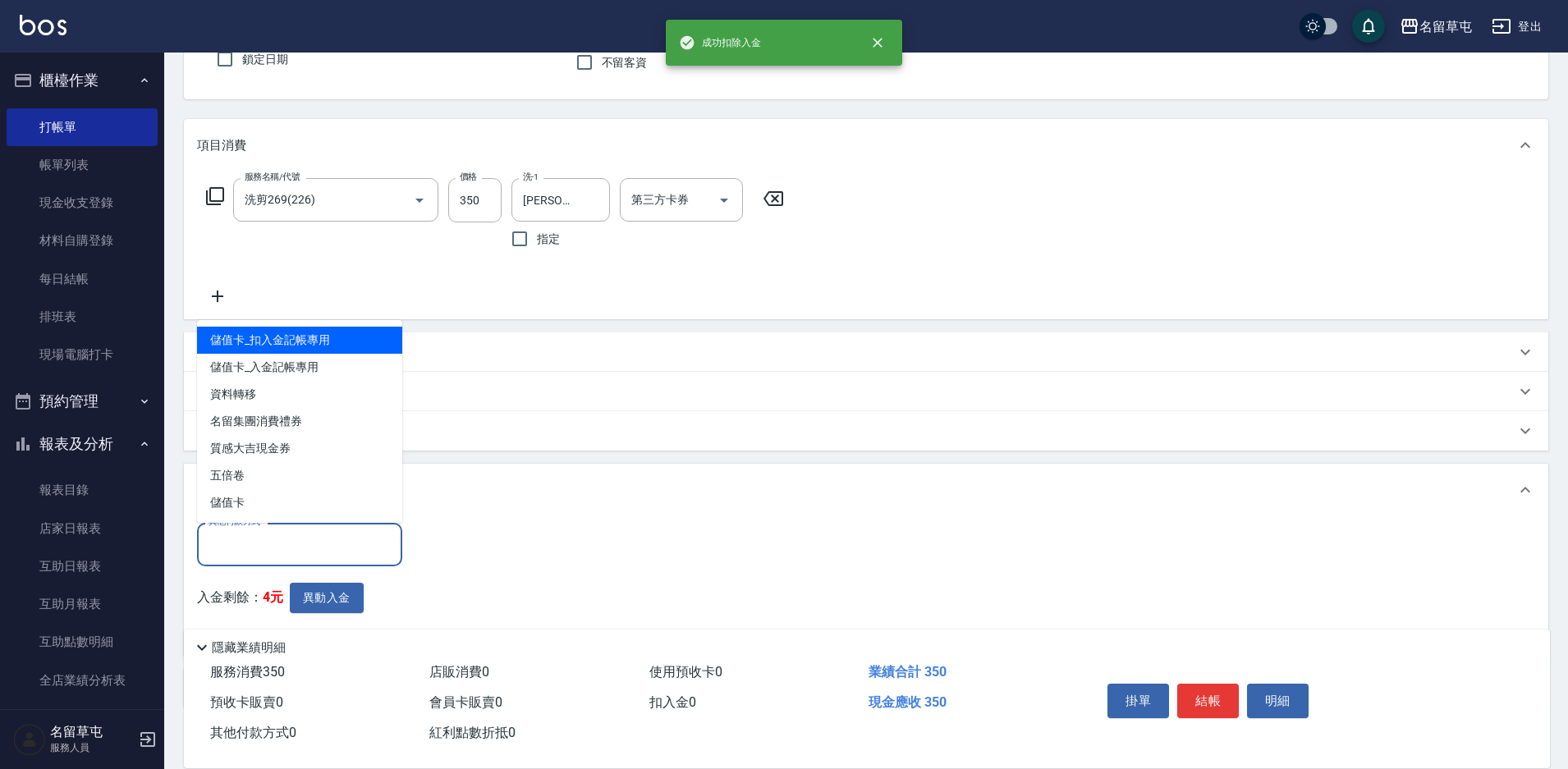
click at [326, 535] on input "其他付款方式" at bounding box center [299, 545] width 190 height 28
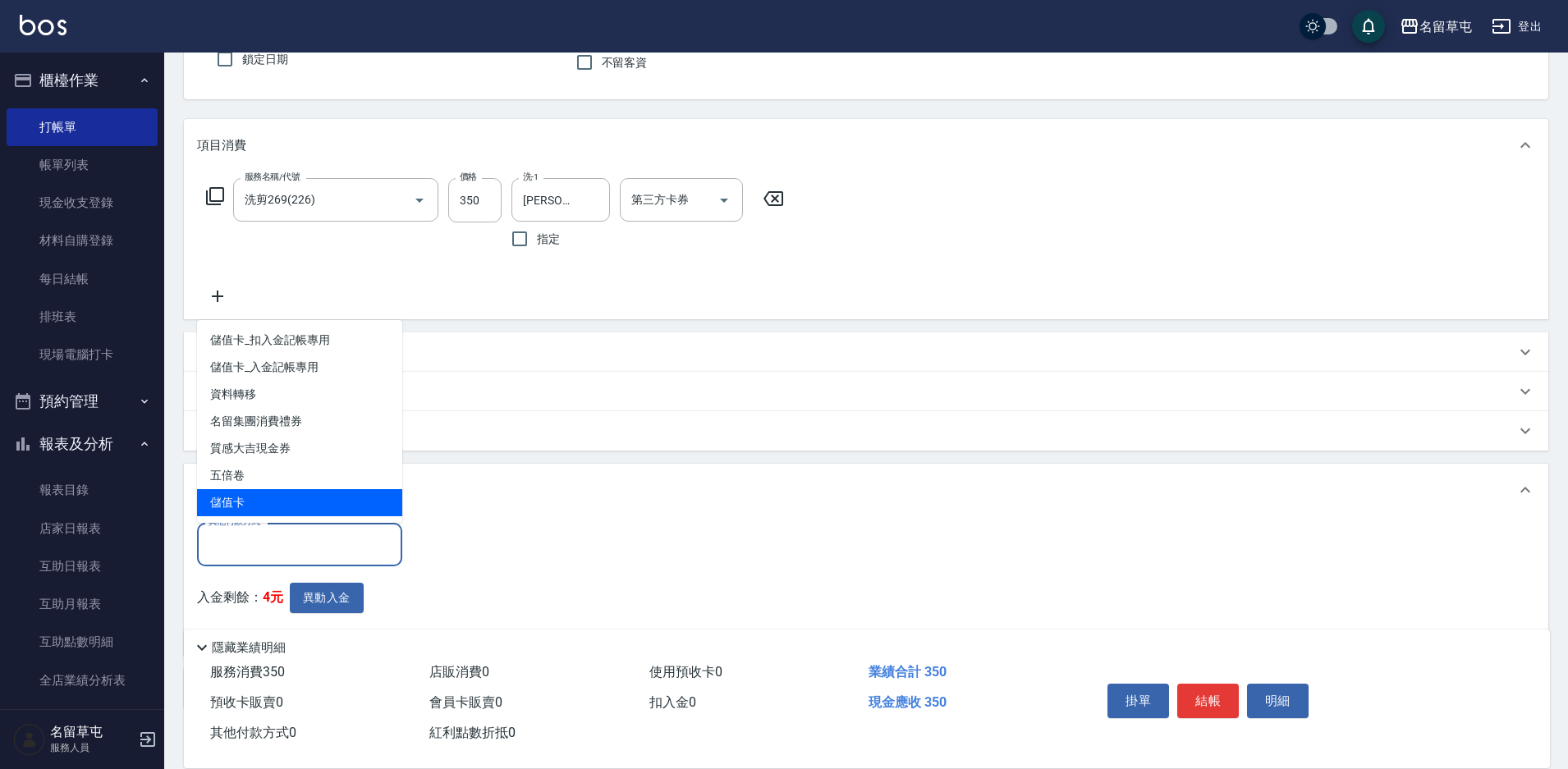
click at [254, 506] on span "儲值卡" at bounding box center [299, 502] width 205 height 27
type input "儲值卡"
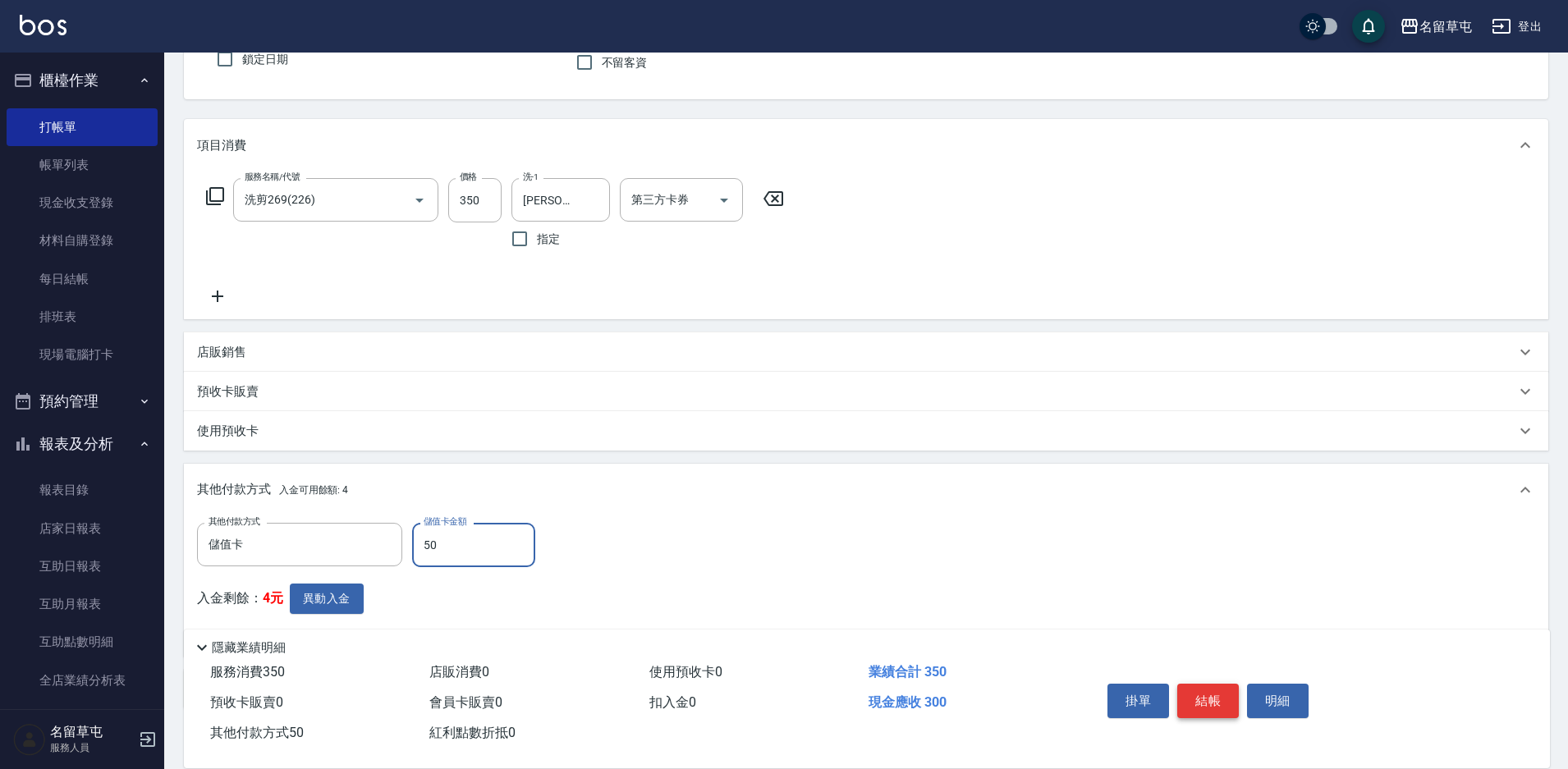
type input "50"
click at [1207, 702] on button "結帳" at bounding box center [1207, 701] width 62 height 34
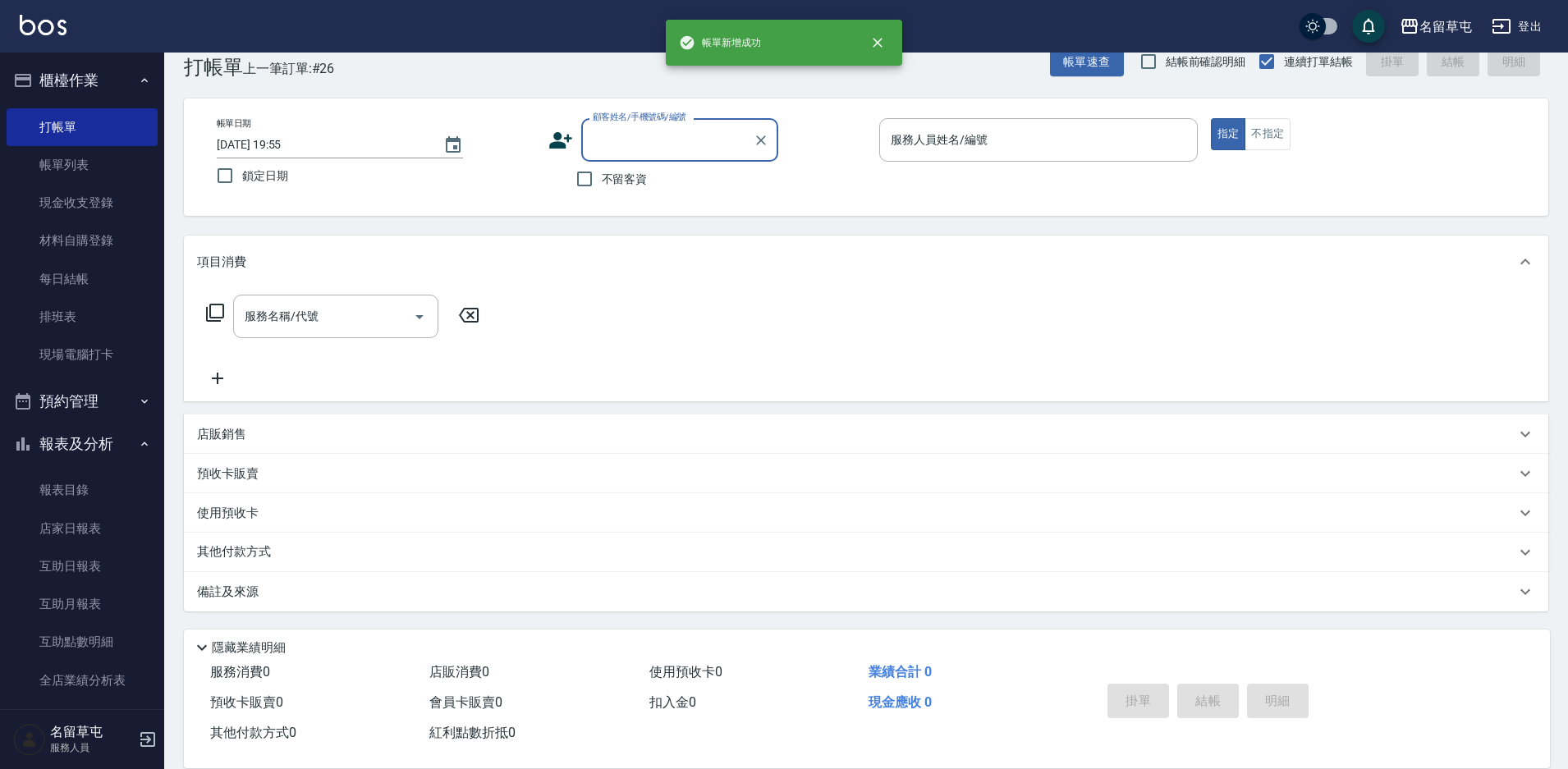
scroll to position [34, 0]
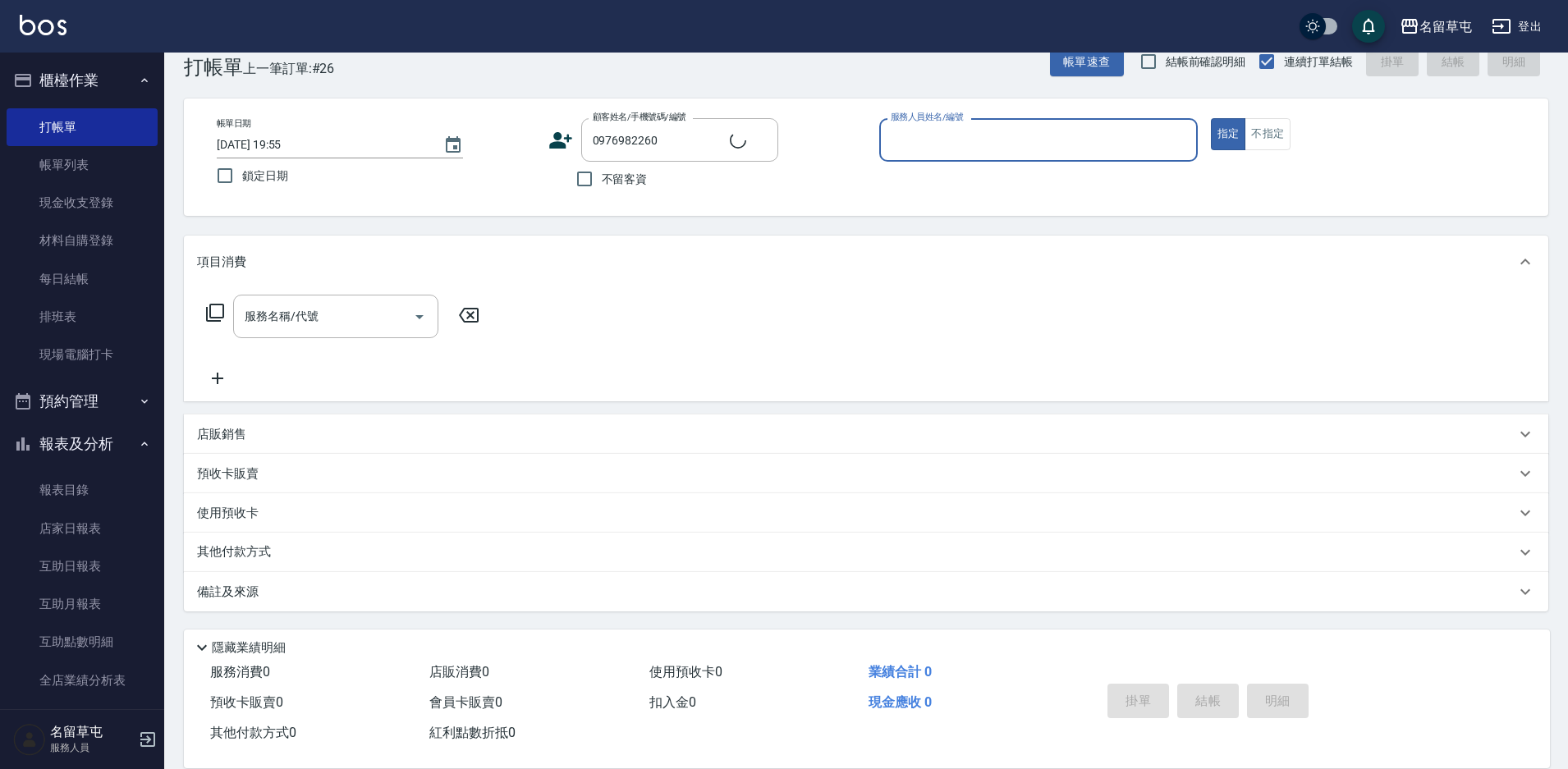
type input "[PERSON_NAME]/0976982260/"
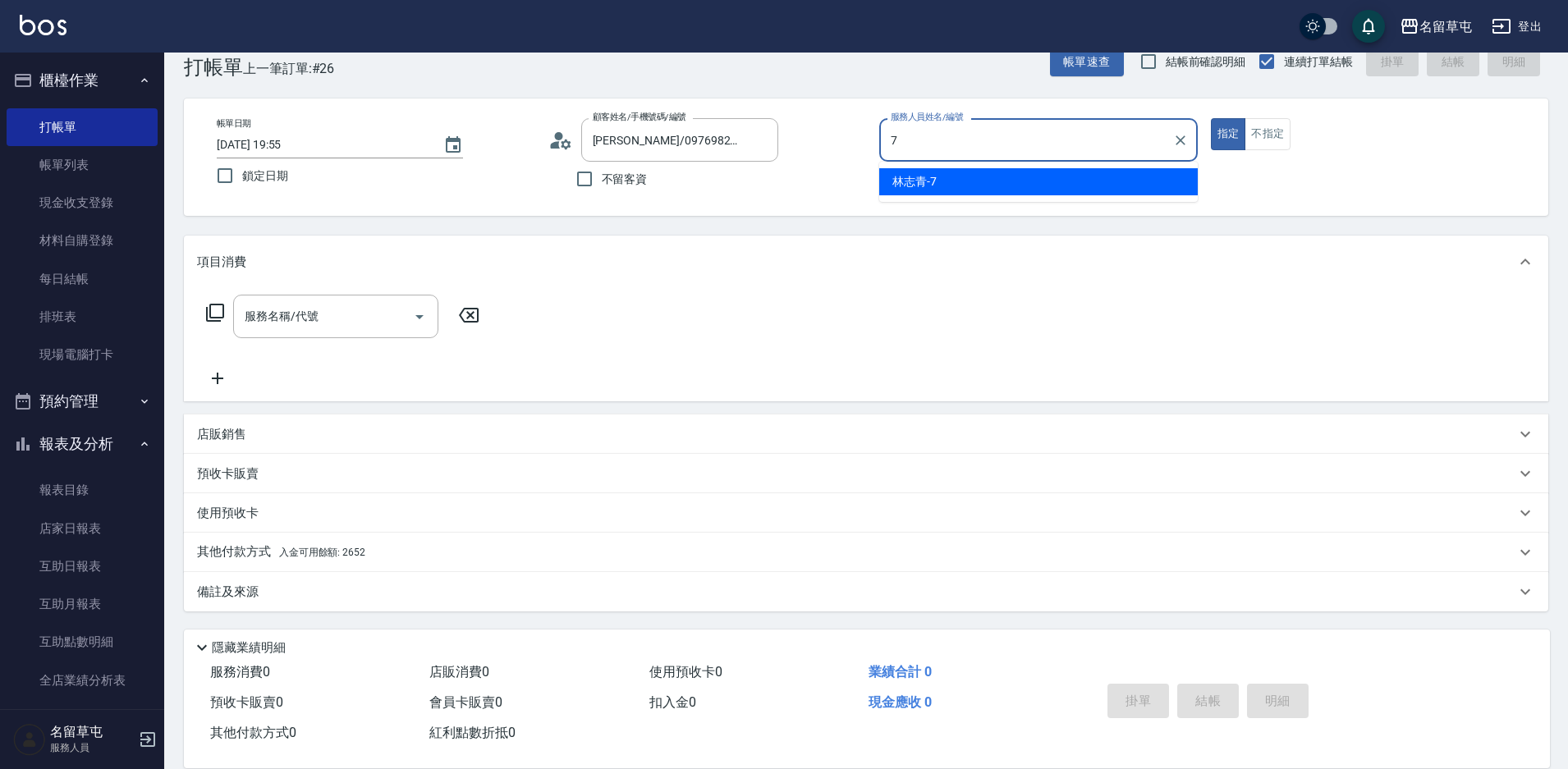
type input "[PERSON_NAME]-7"
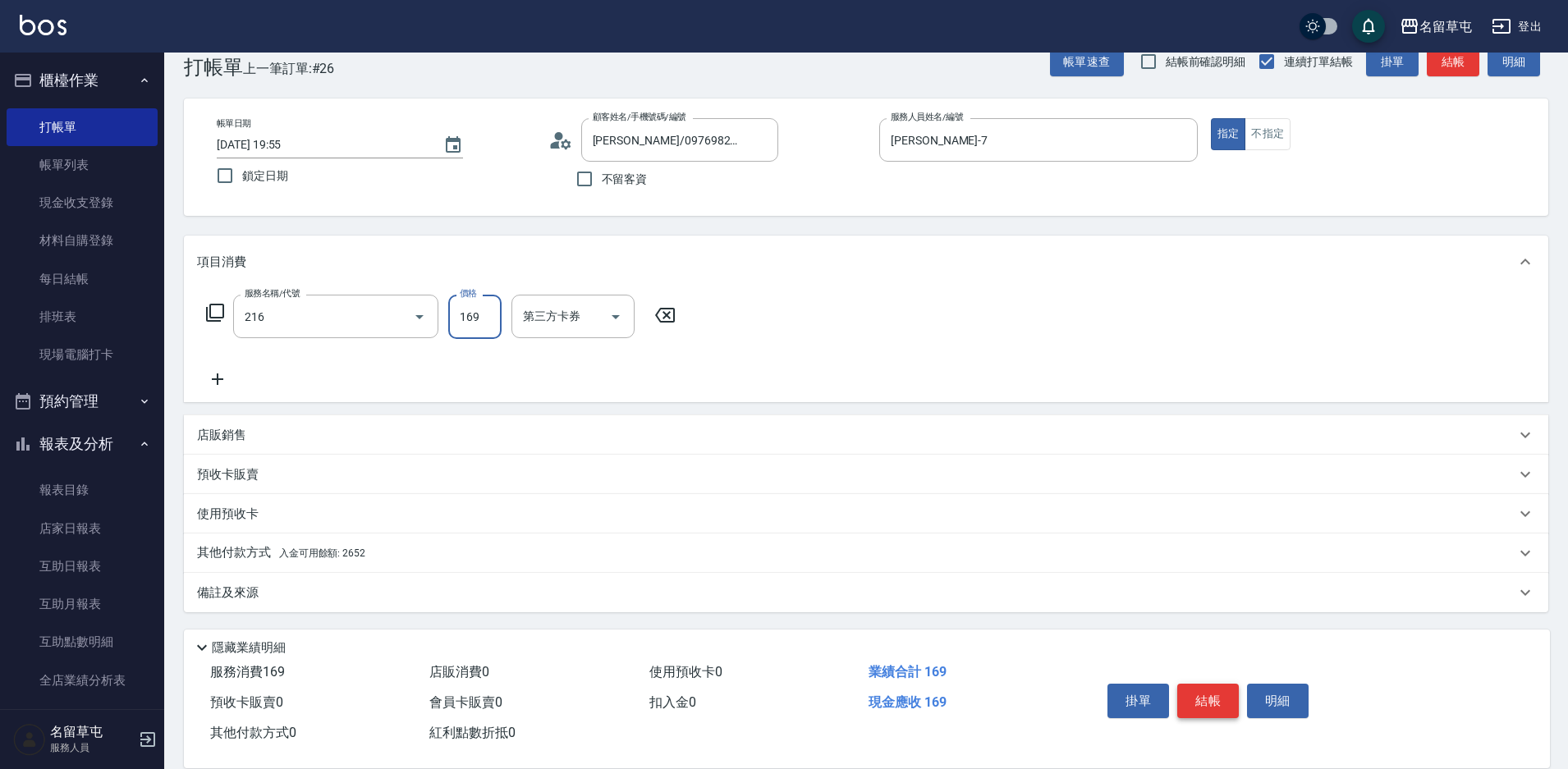
type input "剪髮169(216)"
type input "250"
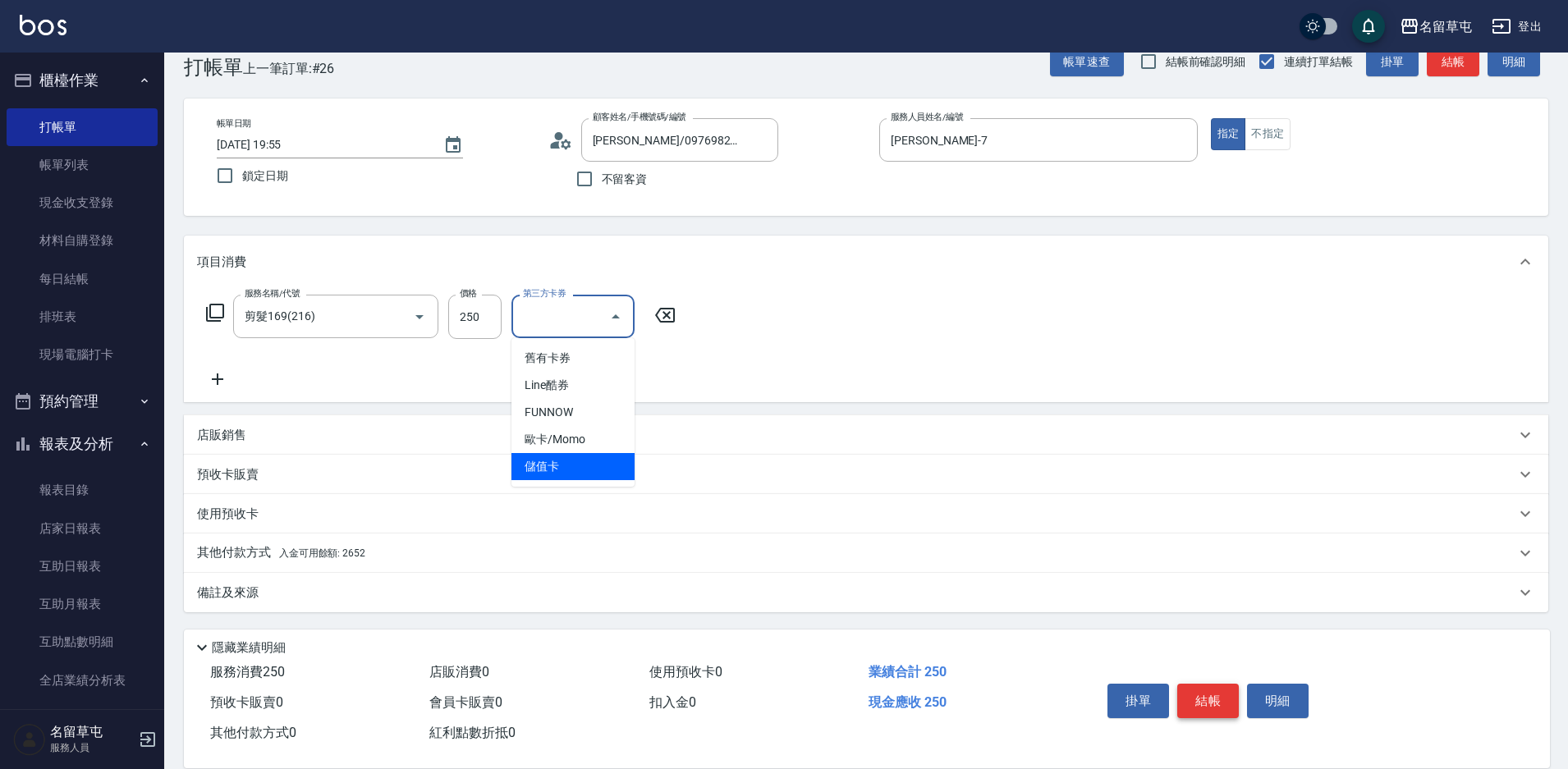
type input "儲值卡"
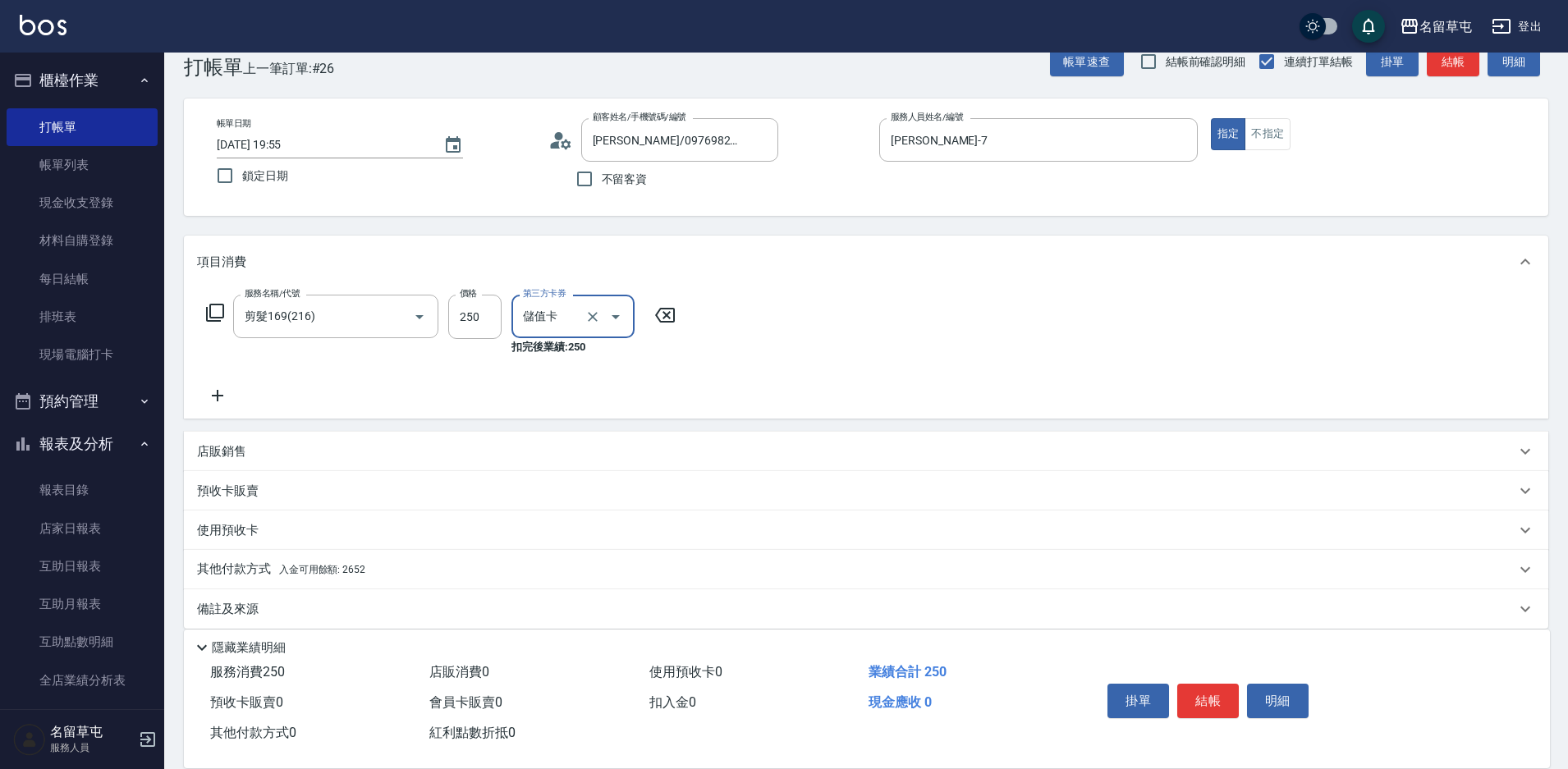
click at [237, 573] on p "其他付款方式 入金可用餘額: 2652" at bounding box center [281, 569] width 168 height 18
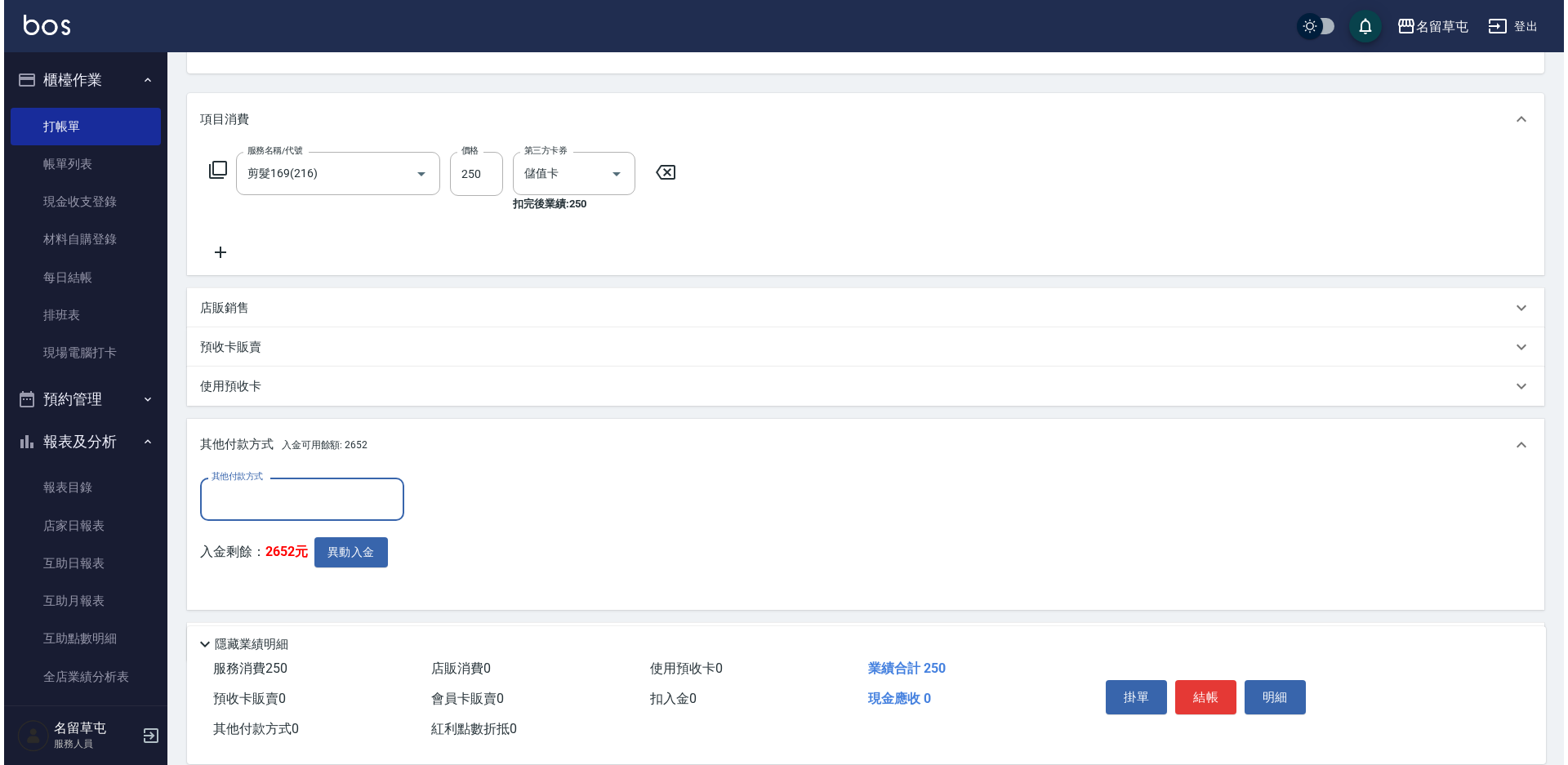
scroll to position [197, 0]
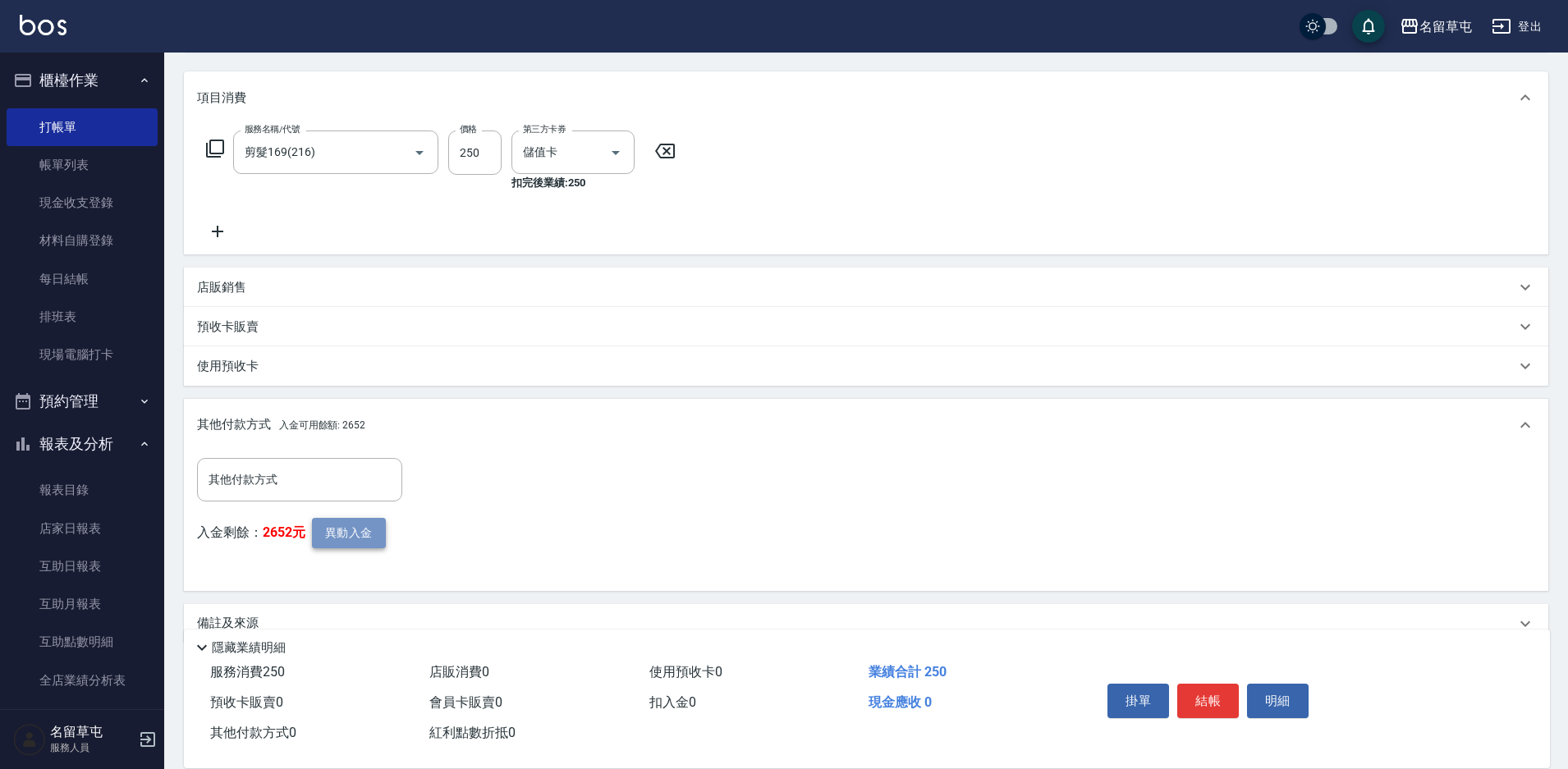
click at [346, 534] on button "異動入金" at bounding box center [349, 533] width 74 height 30
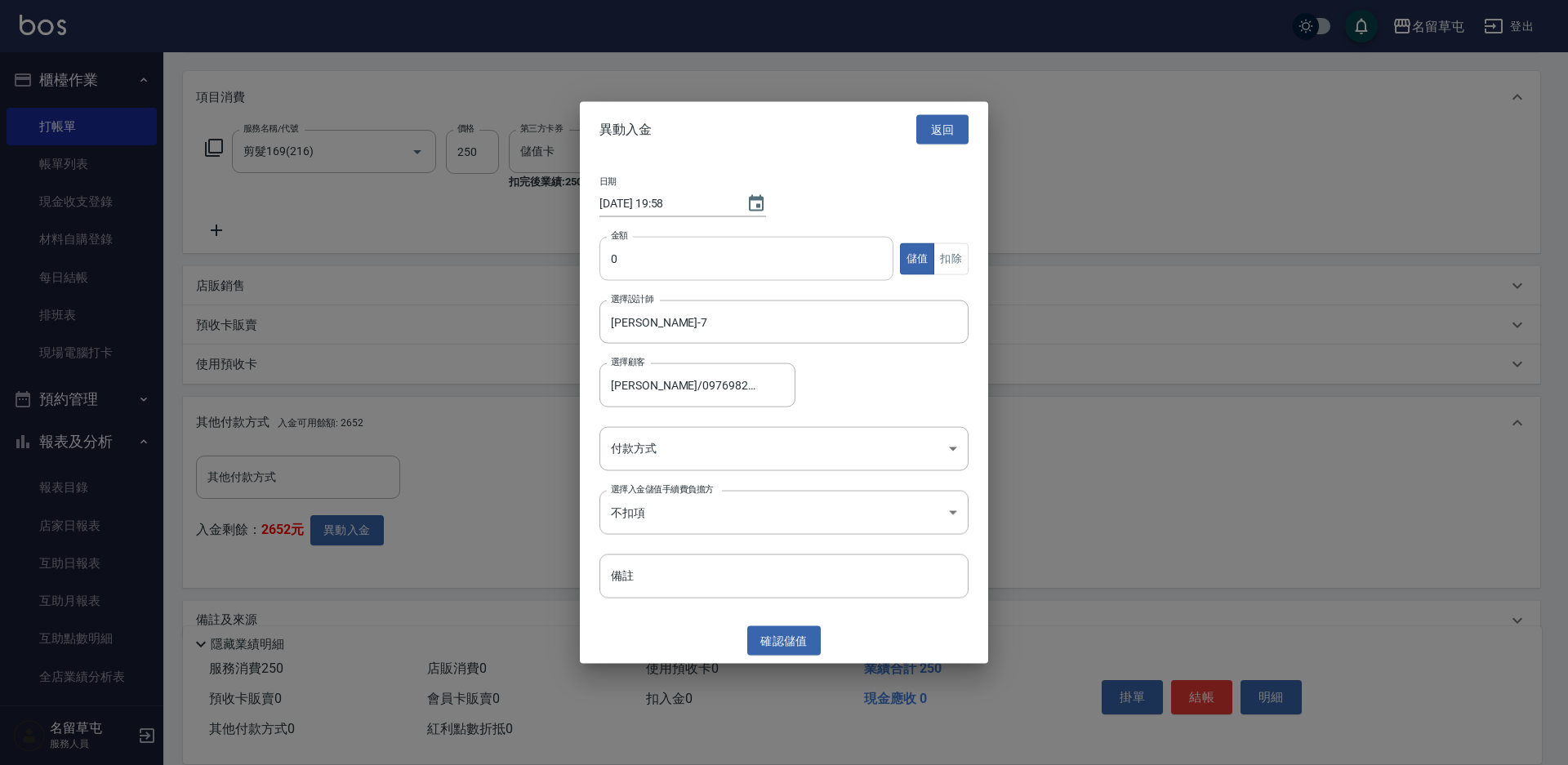
click at [713, 256] on input "0" at bounding box center [746, 259] width 294 height 44
type input "250"
click at [952, 263] on button "扣除" at bounding box center [951, 259] width 35 height 32
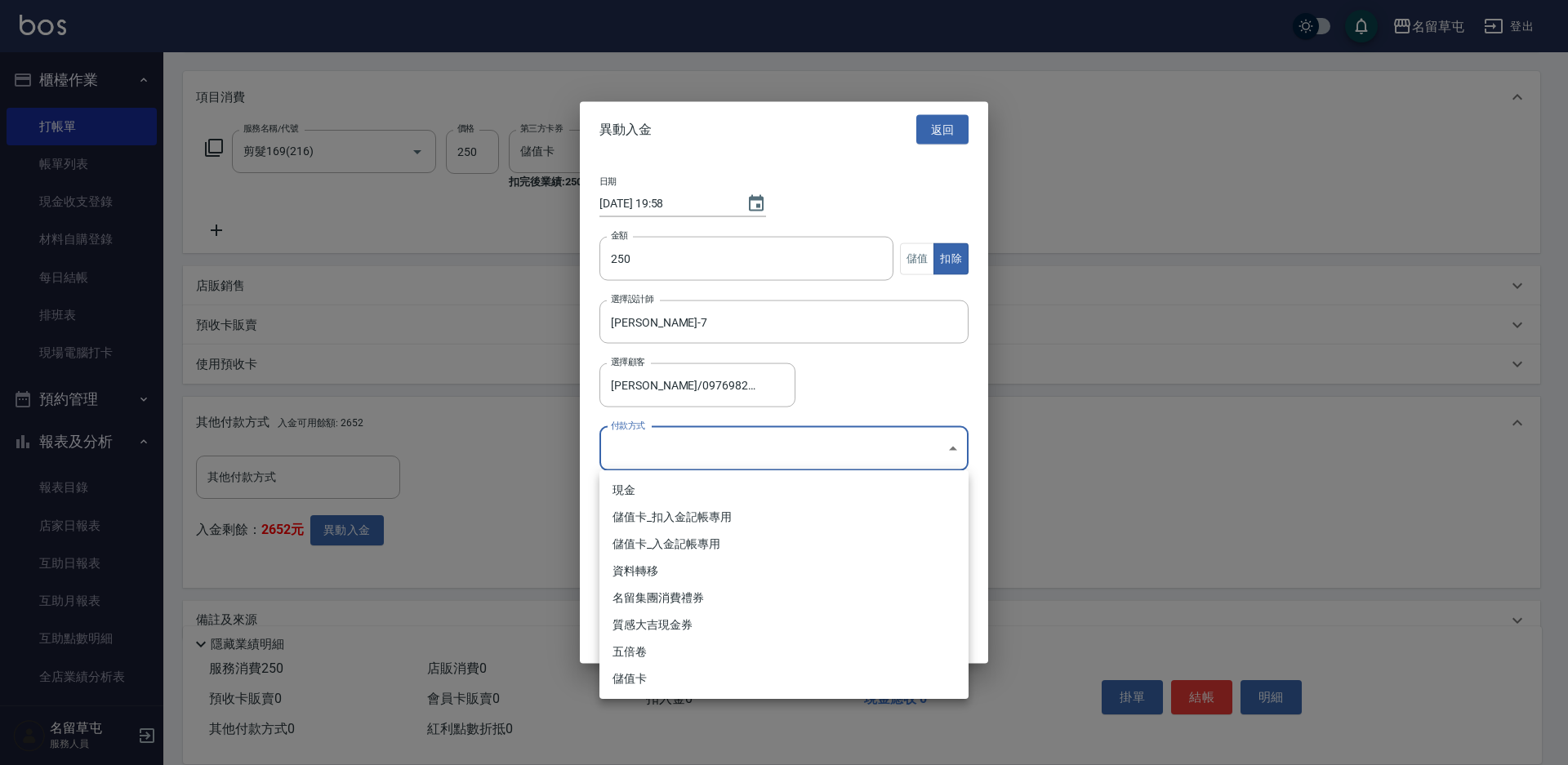
click at [693, 448] on body "名留草屯 登出 櫃檯作業 打帳單 帳單列表 現金收支登錄 材料自購登錄 每日結帳 排班表 現場電腦打卡 預約管理 預約管理 單日預約紀錄 單週預約紀錄 報表及…" at bounding box center [784, 300] width 1568 height 994
click at [662, 518] on li "儲值卡_扣入金記帳專用" at bounding box center [784, 517] width 369 height 27
type input "儲值卡_扣入金記帳專用"
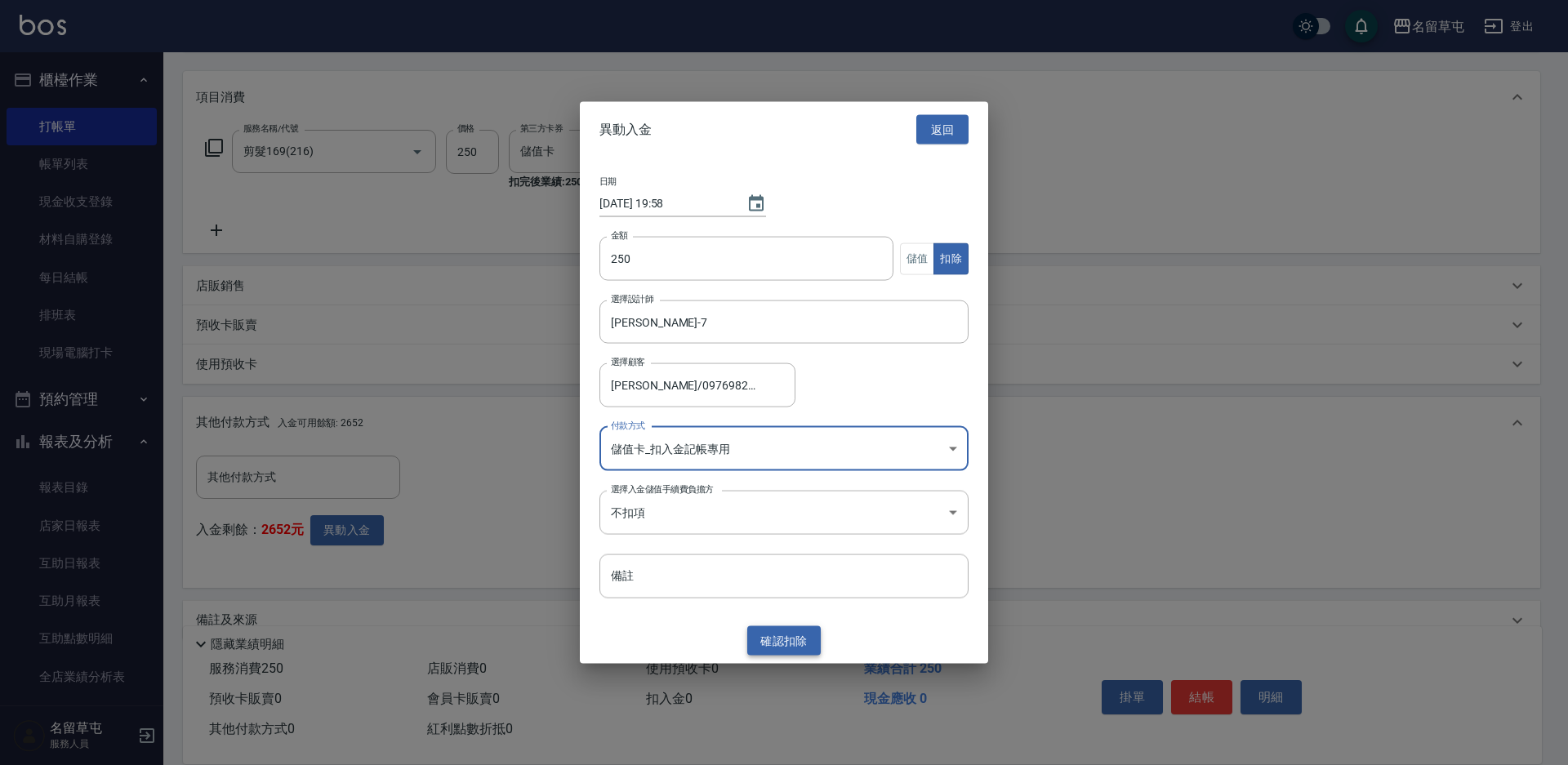
click at [790, 651] on button "確認 扣除" at bounding box center [784, 641] width 73 height 30
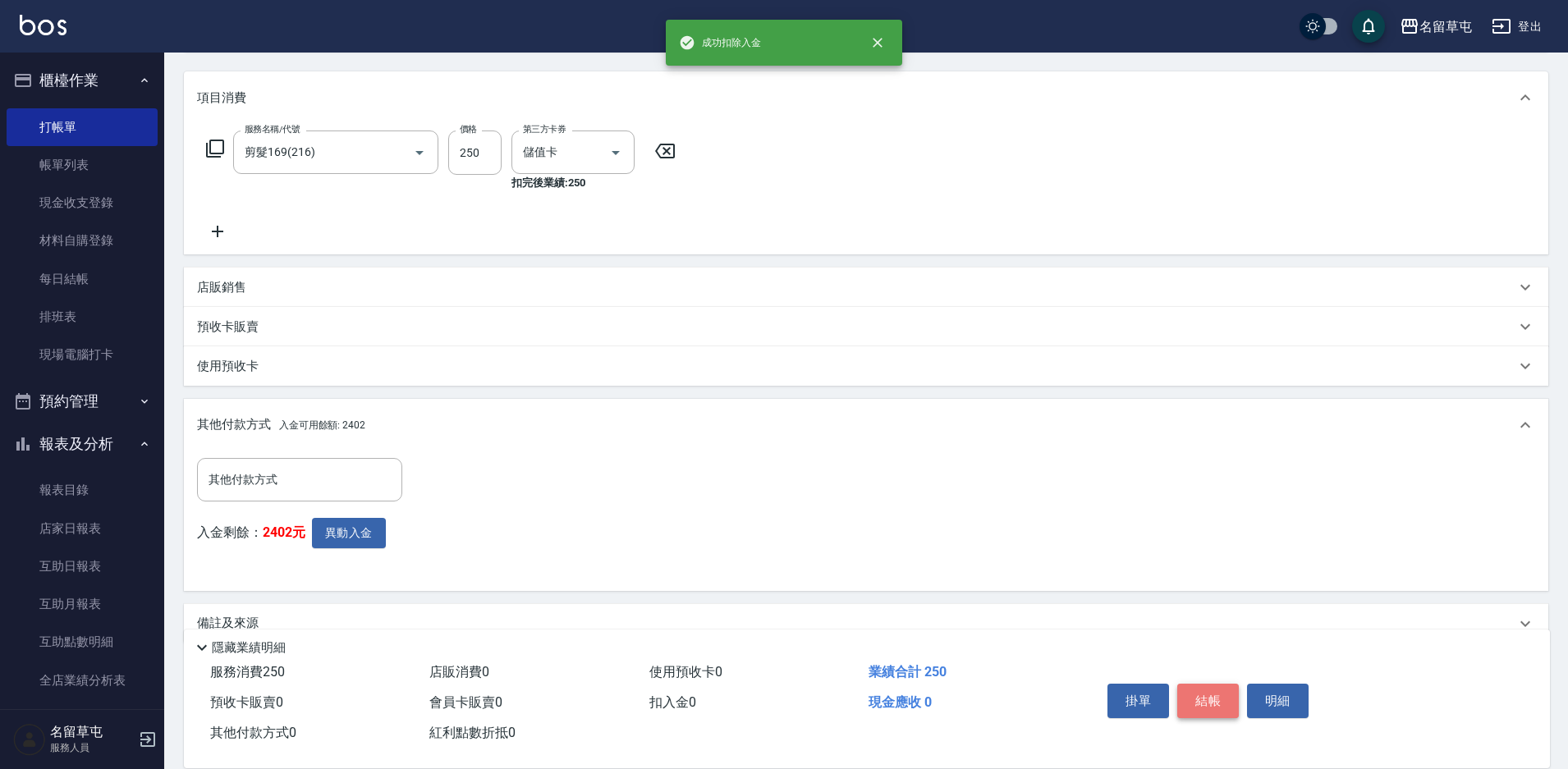
click at [1214, 710] on button "結帳" at bounding box center [1207, 701] width 62 height 34
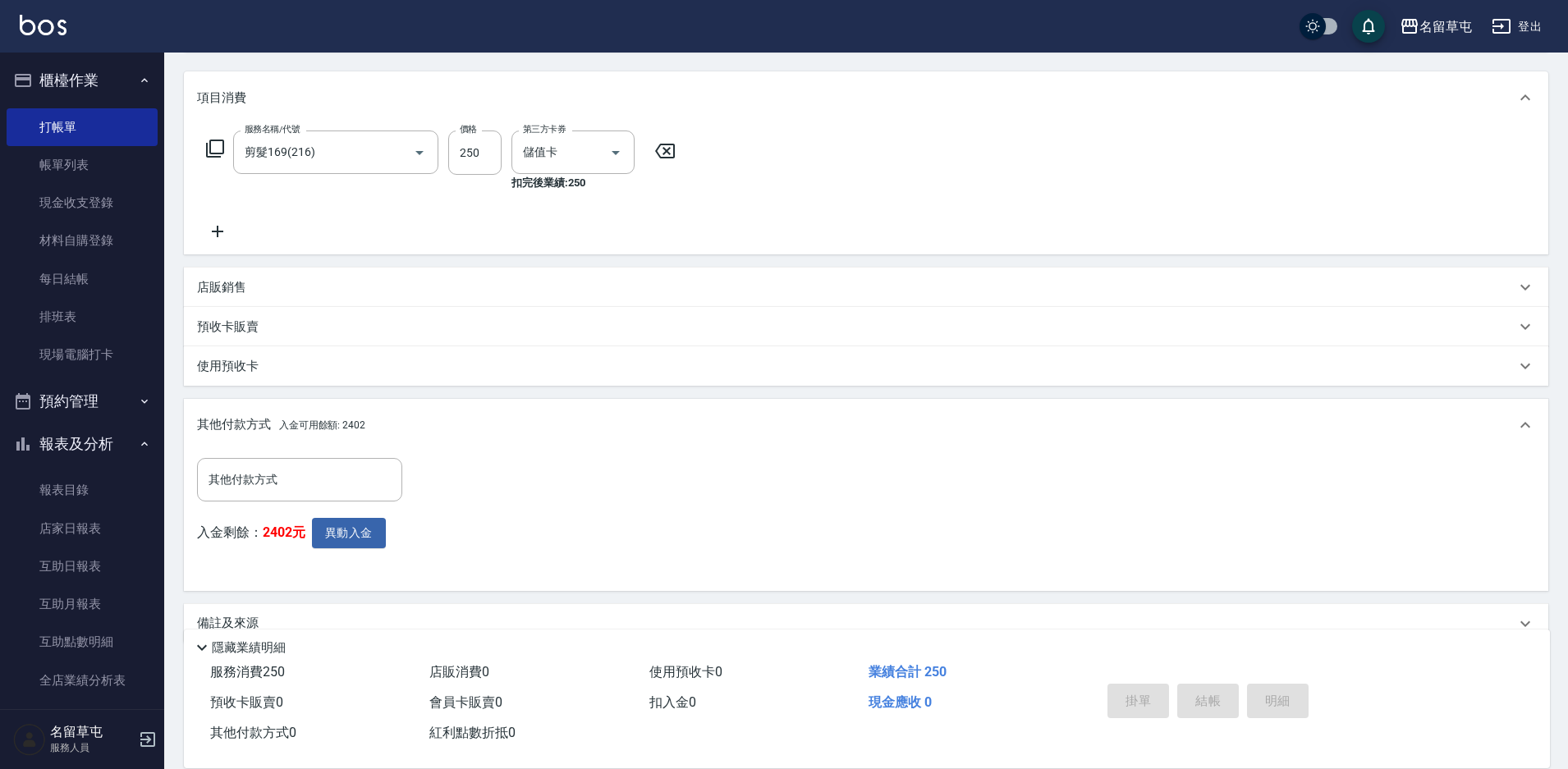
type input "[DATE] 19:58"
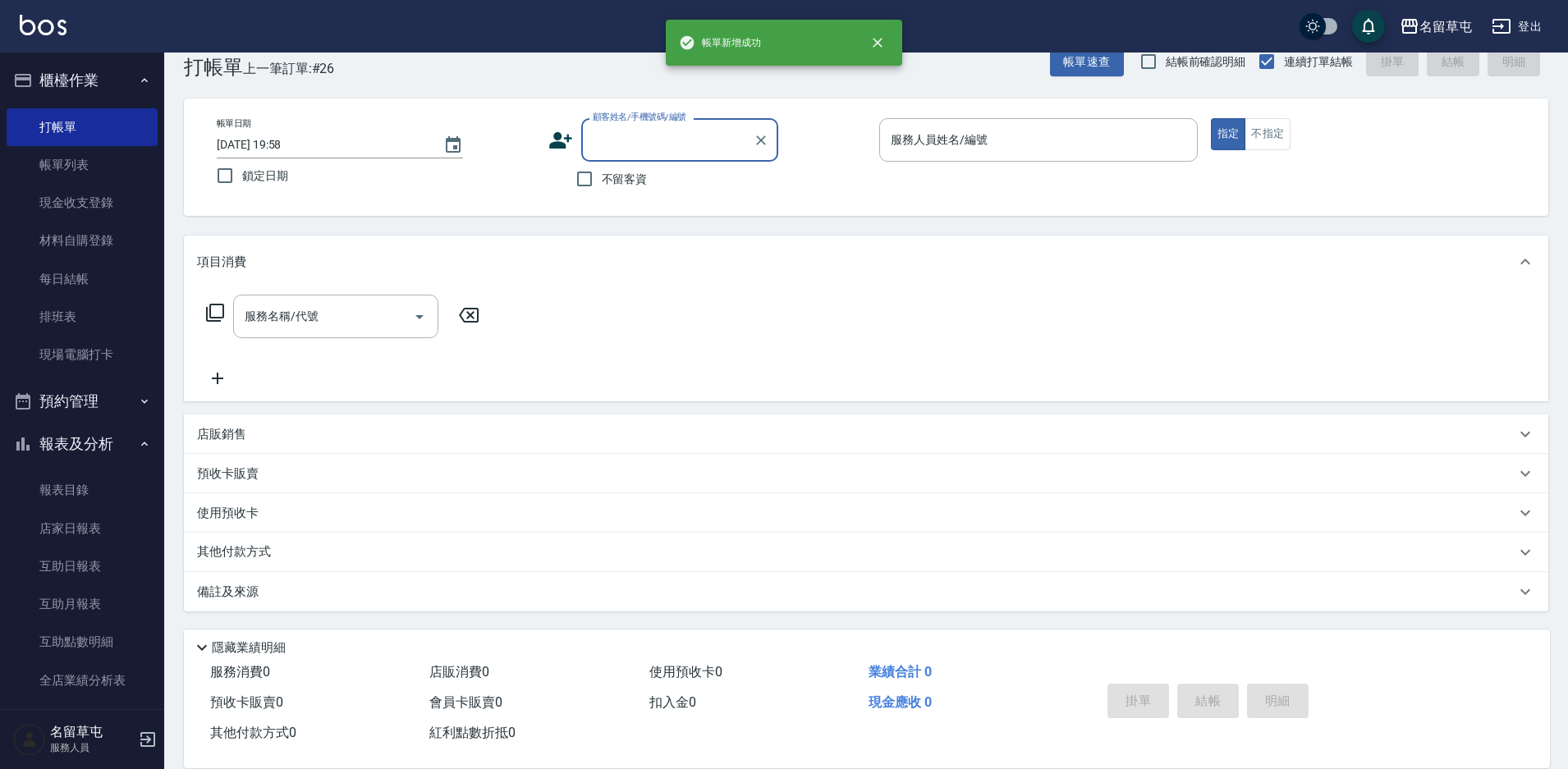
scroll to position [0, 0]
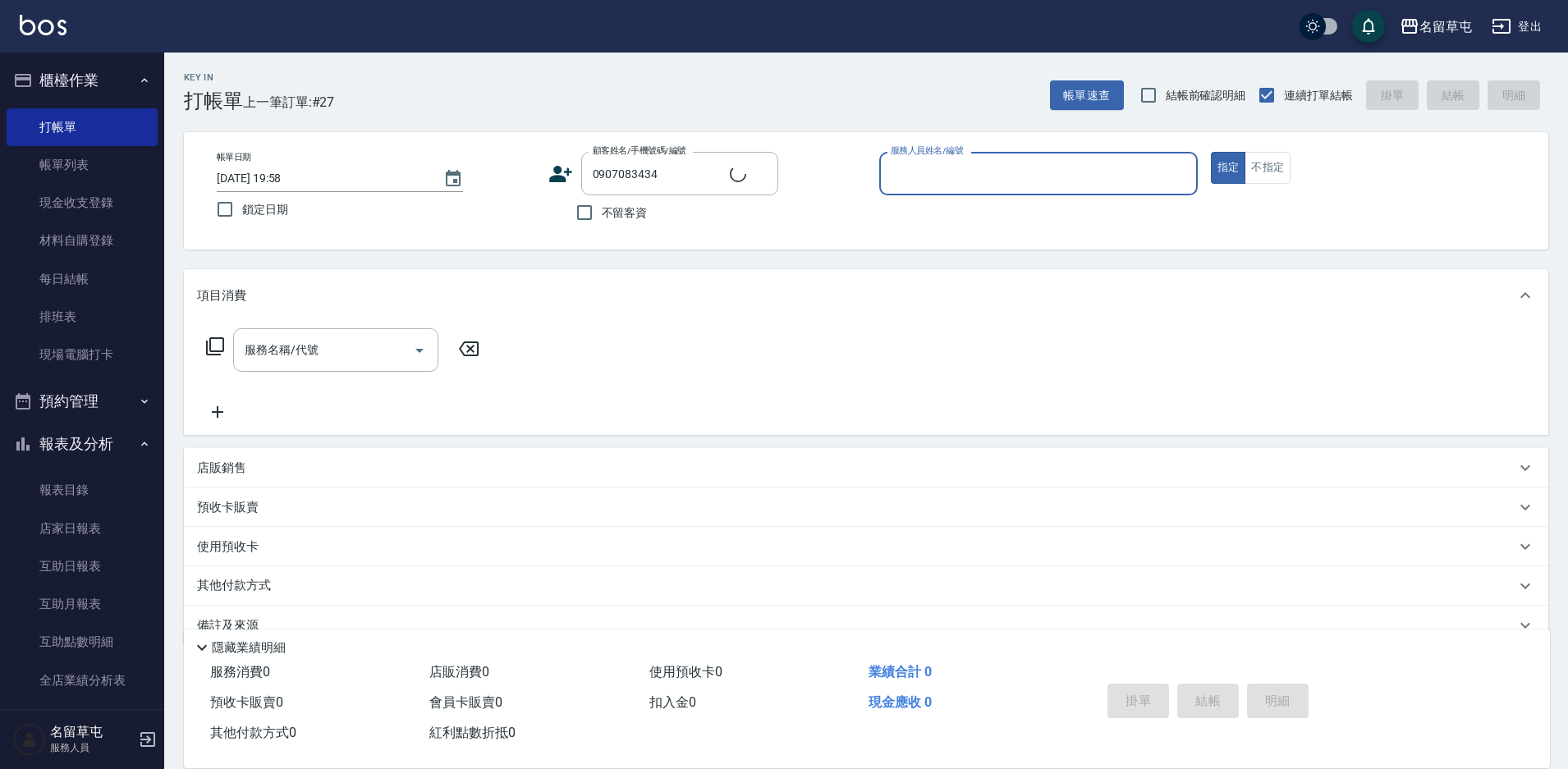
type input "[PERSON_NAME]/0907083434/null"
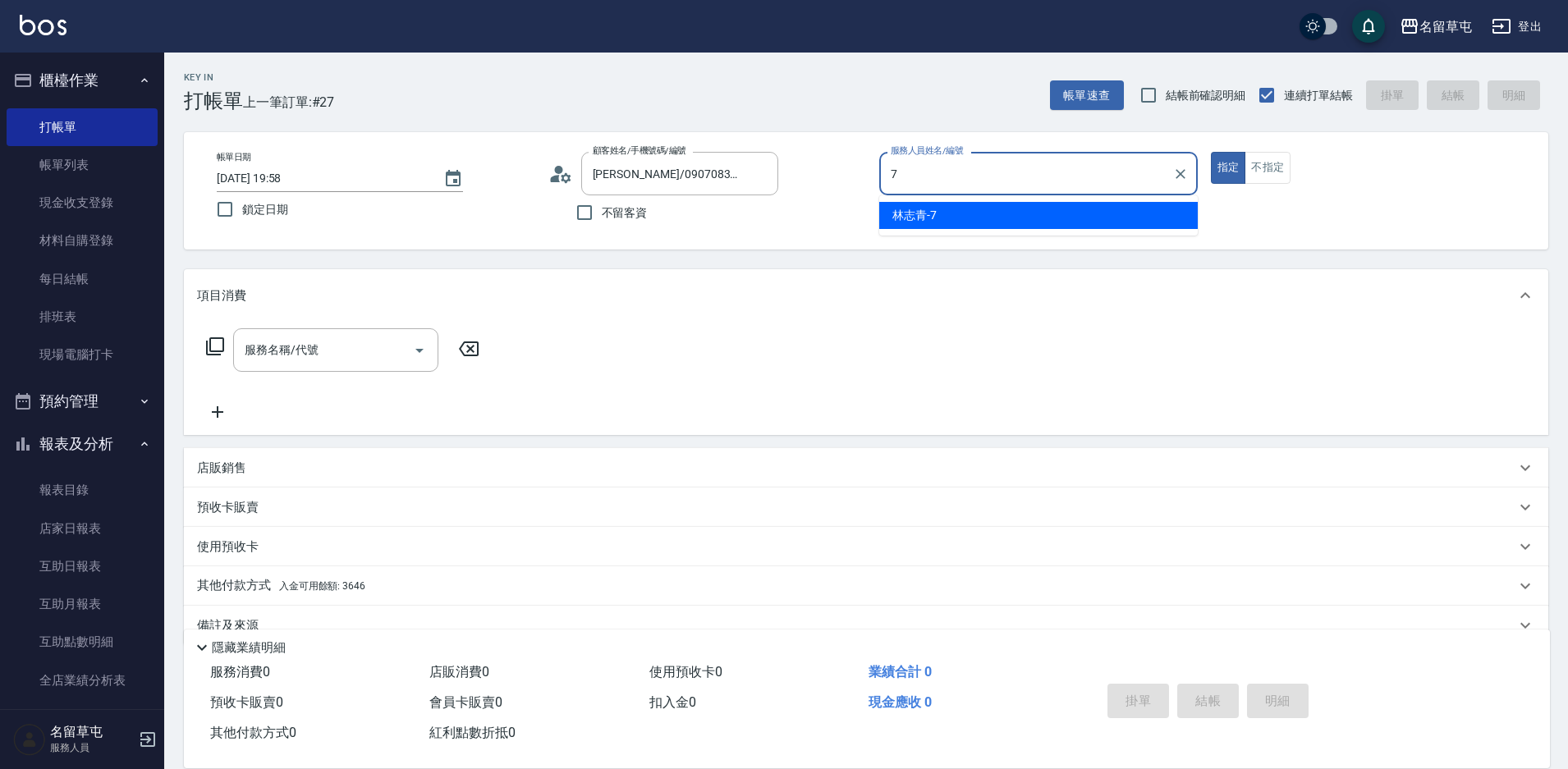
type input "[PERSON_NAME]-7"
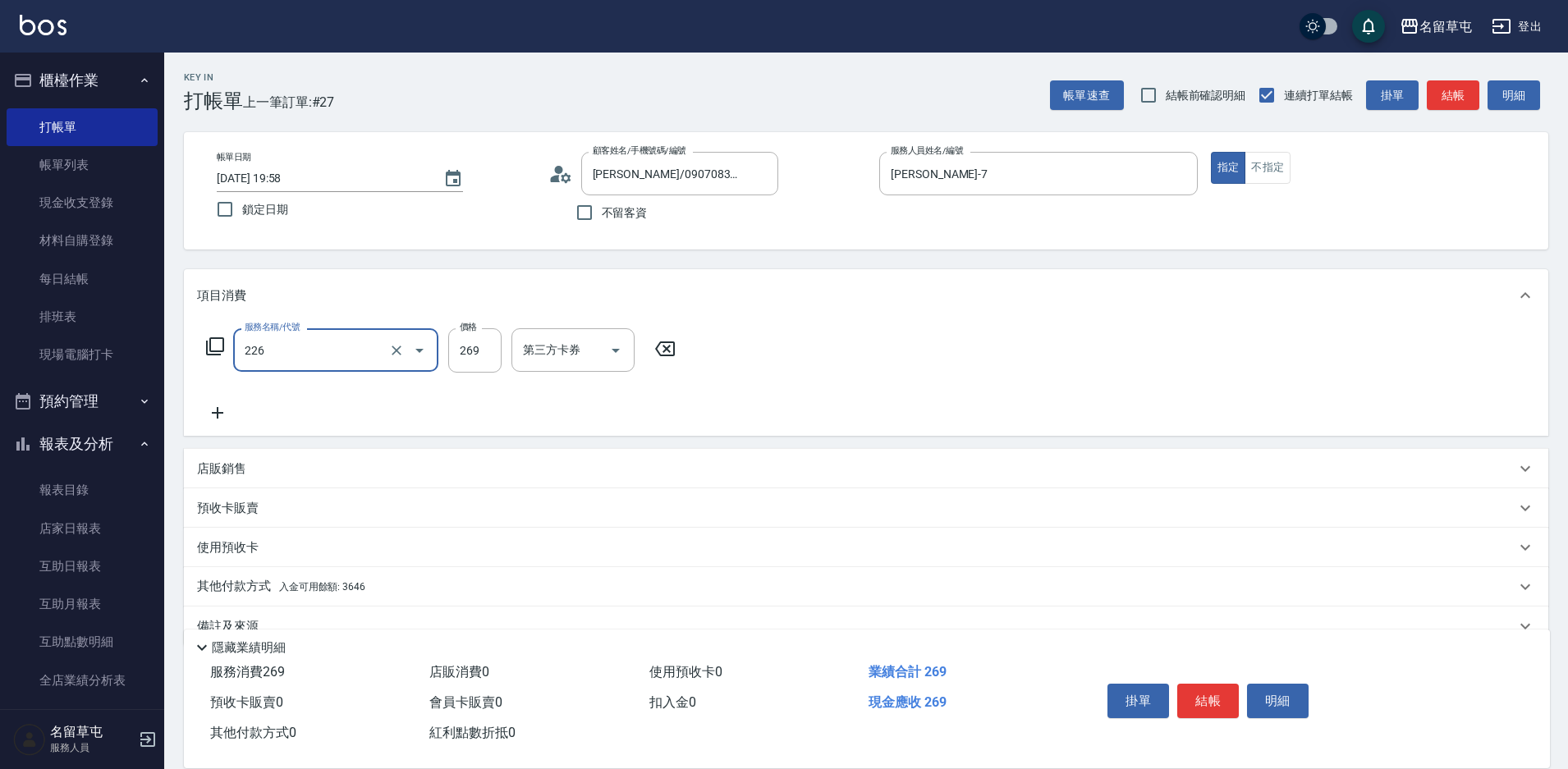
type input "洗剪269(226)"
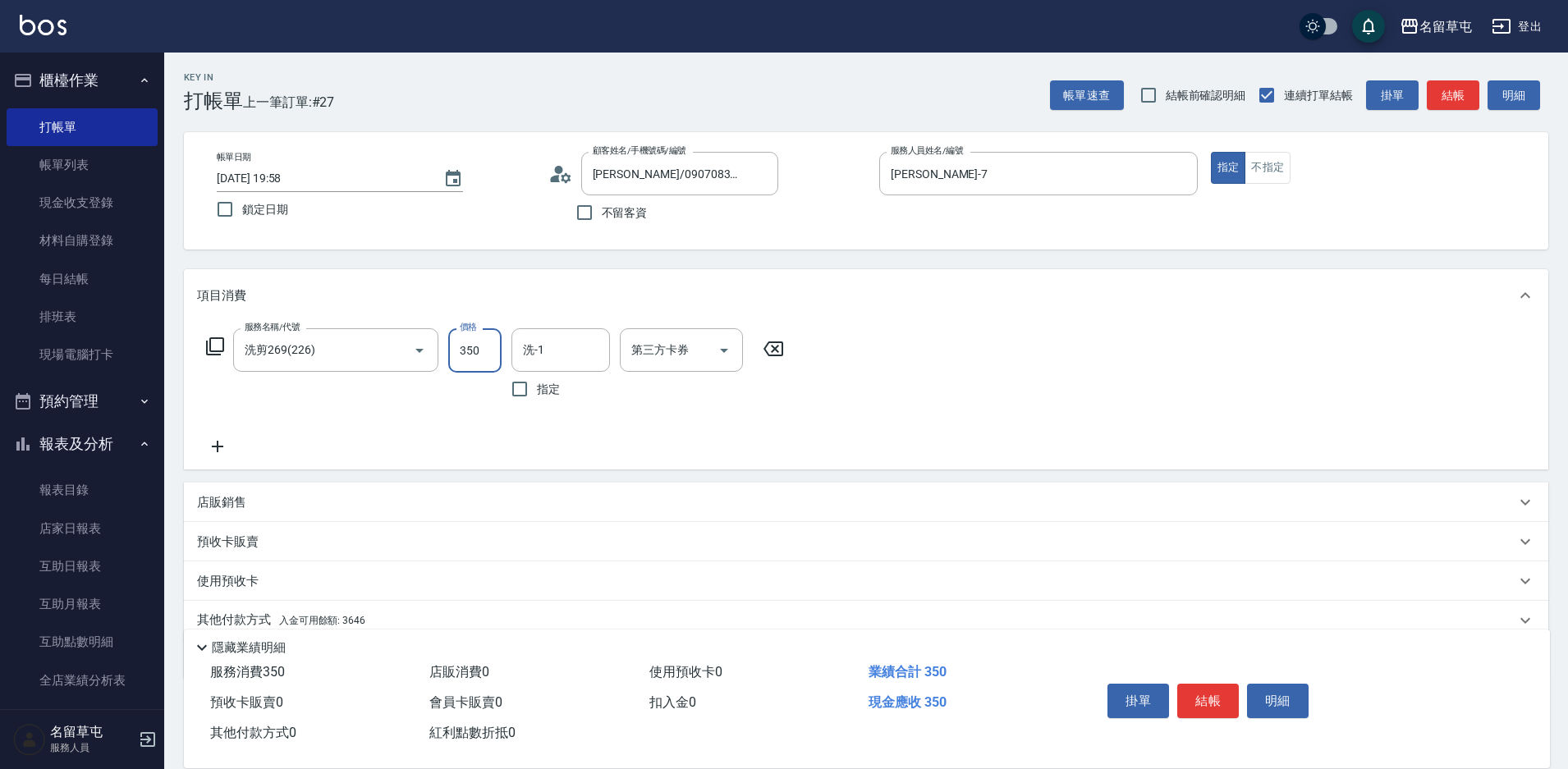
type input "350"
type input "[PERSON_NAME]-31"
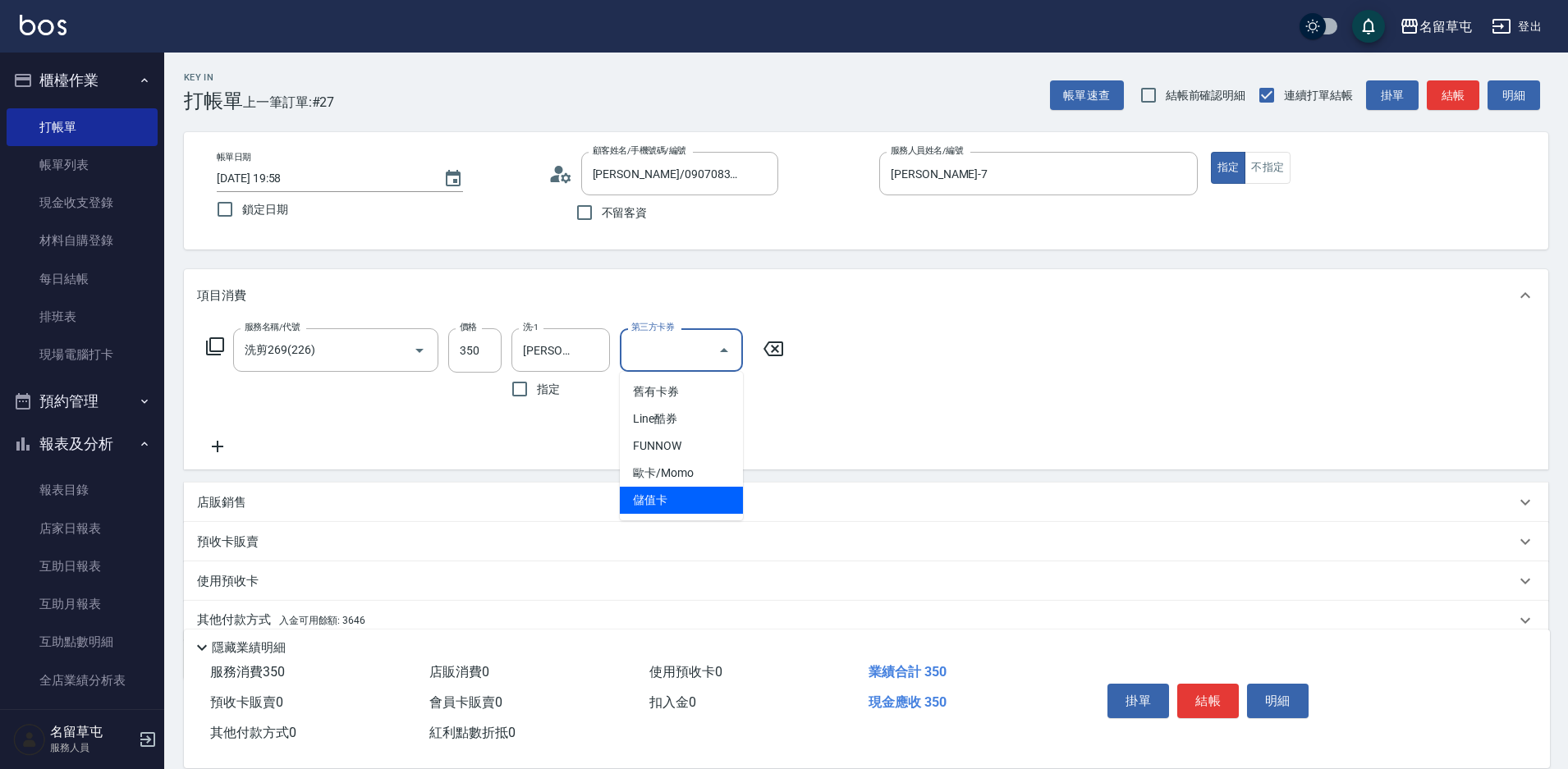
type input "儲值卡"
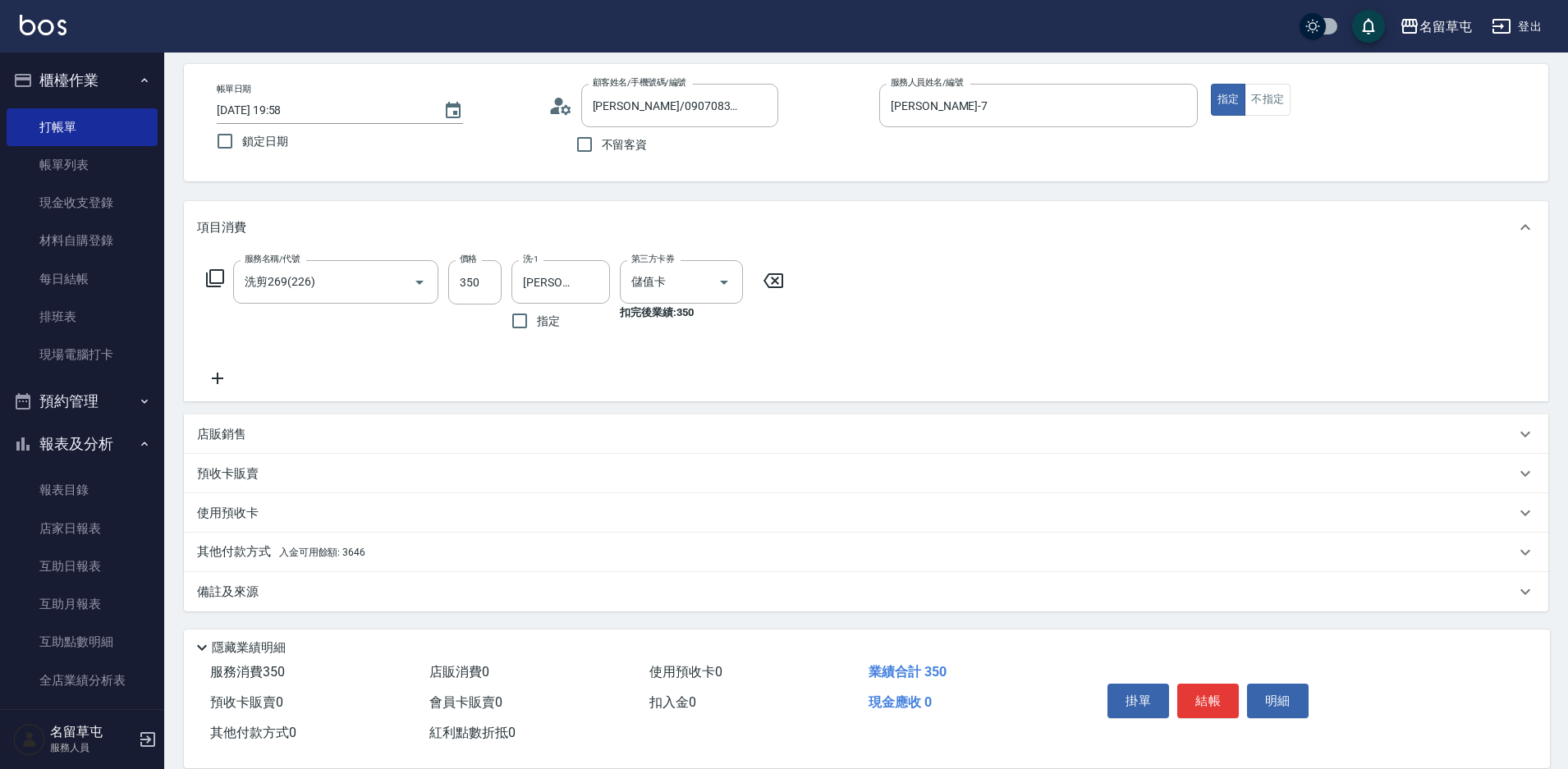
drag, startPoint x: 222, startPoint y: 531, endPoint x: 218, endPoint y: 538, distance: 8.1
click at [218, 538] on div "項目消費 服務名稱/代號 洗剪269(226) 服務名稱/代號 價格 350 價格 洗-1 [PERSON_NAME]-31 洗-1 指定 第三方卡券 儲值卡…" at bounding box center [866, 407] width 1365 height 411
click at [207, 557] on p "其他付款方式 入金可用餘額: 3646" at bounding box center [281, 551] width 168 height 18
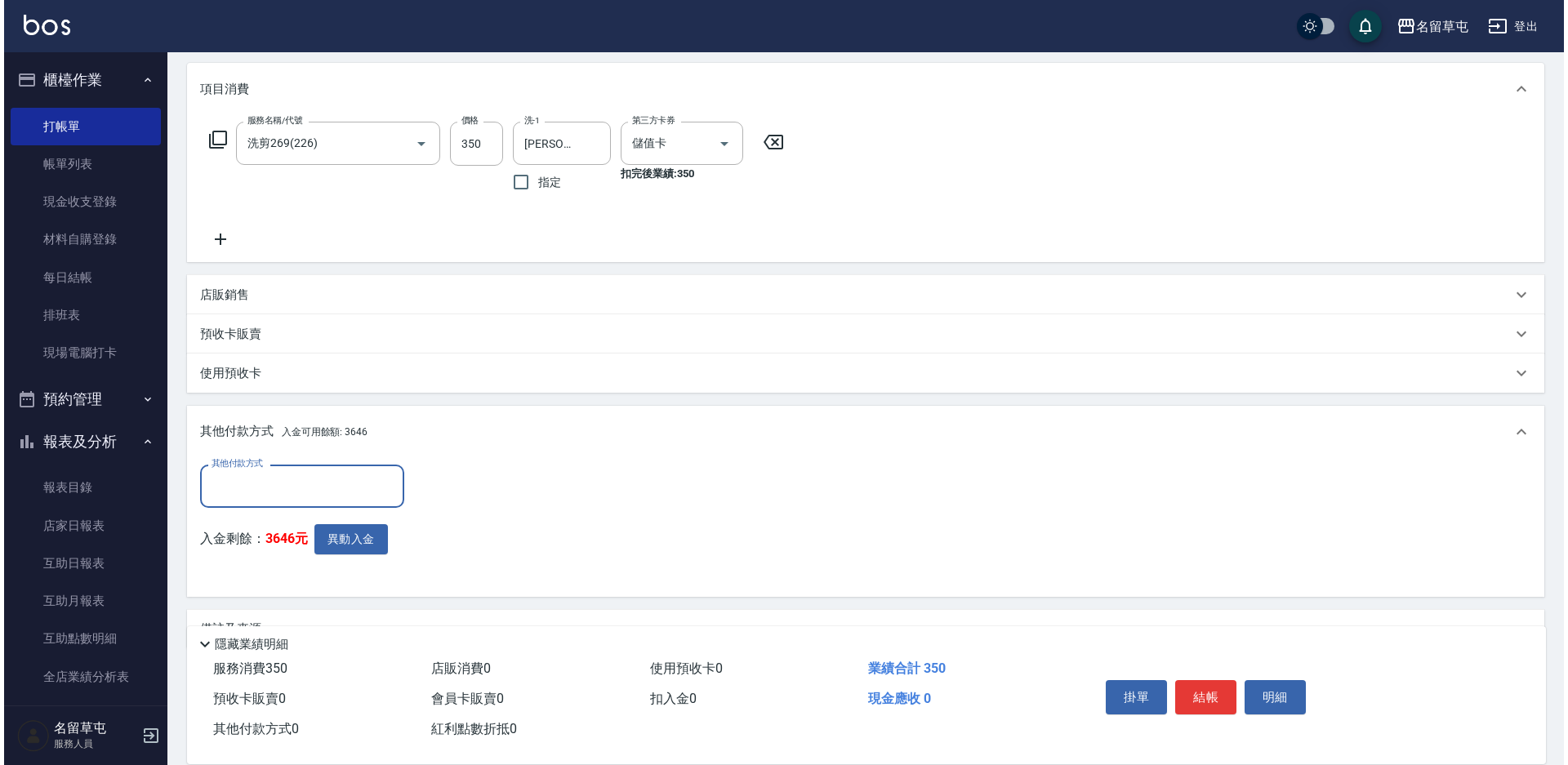
scroll to position [231, 0]
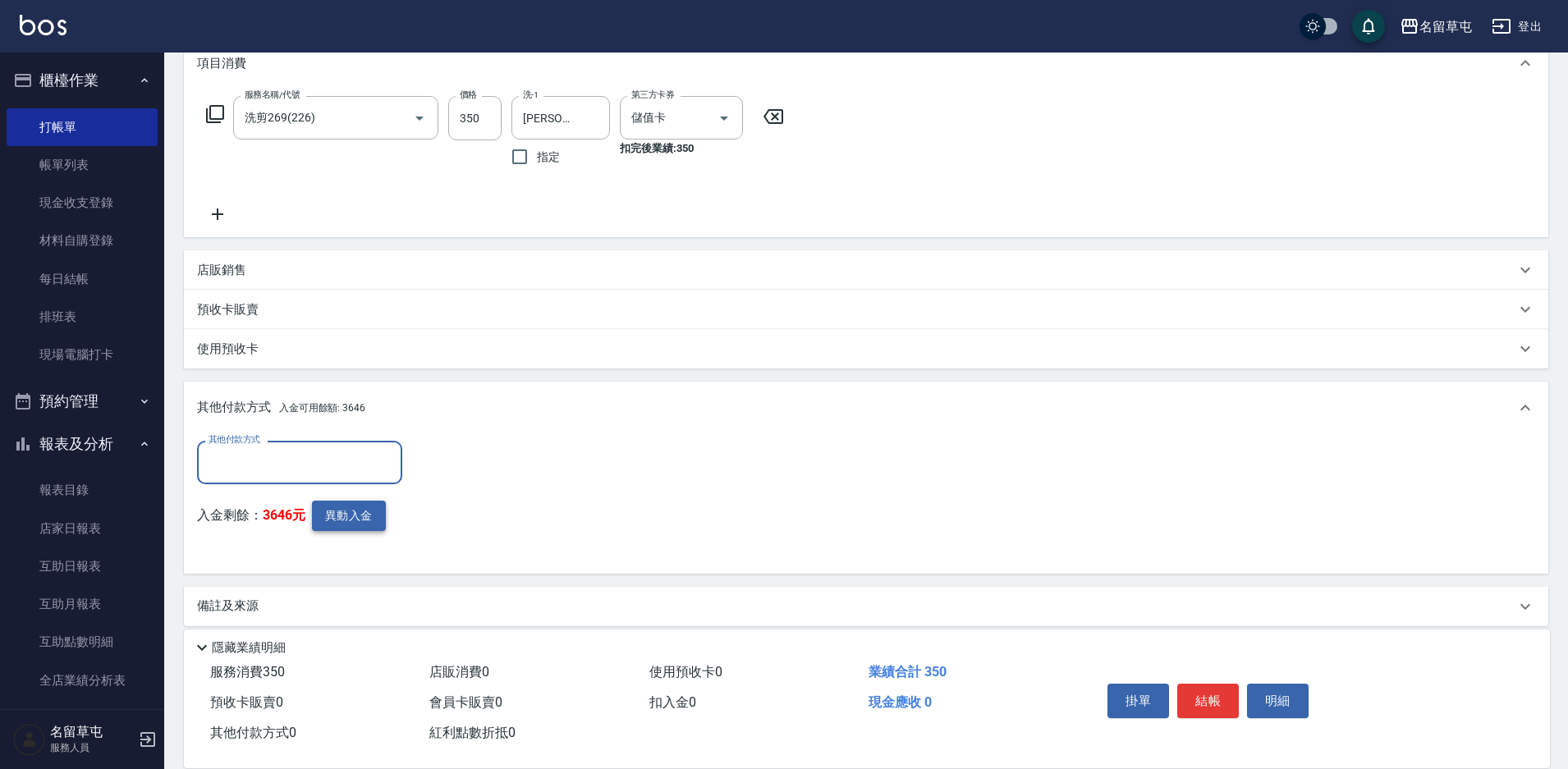
click at [319, 529] on button "異動入金" at bounding box center [349, 516] width 74 height 30
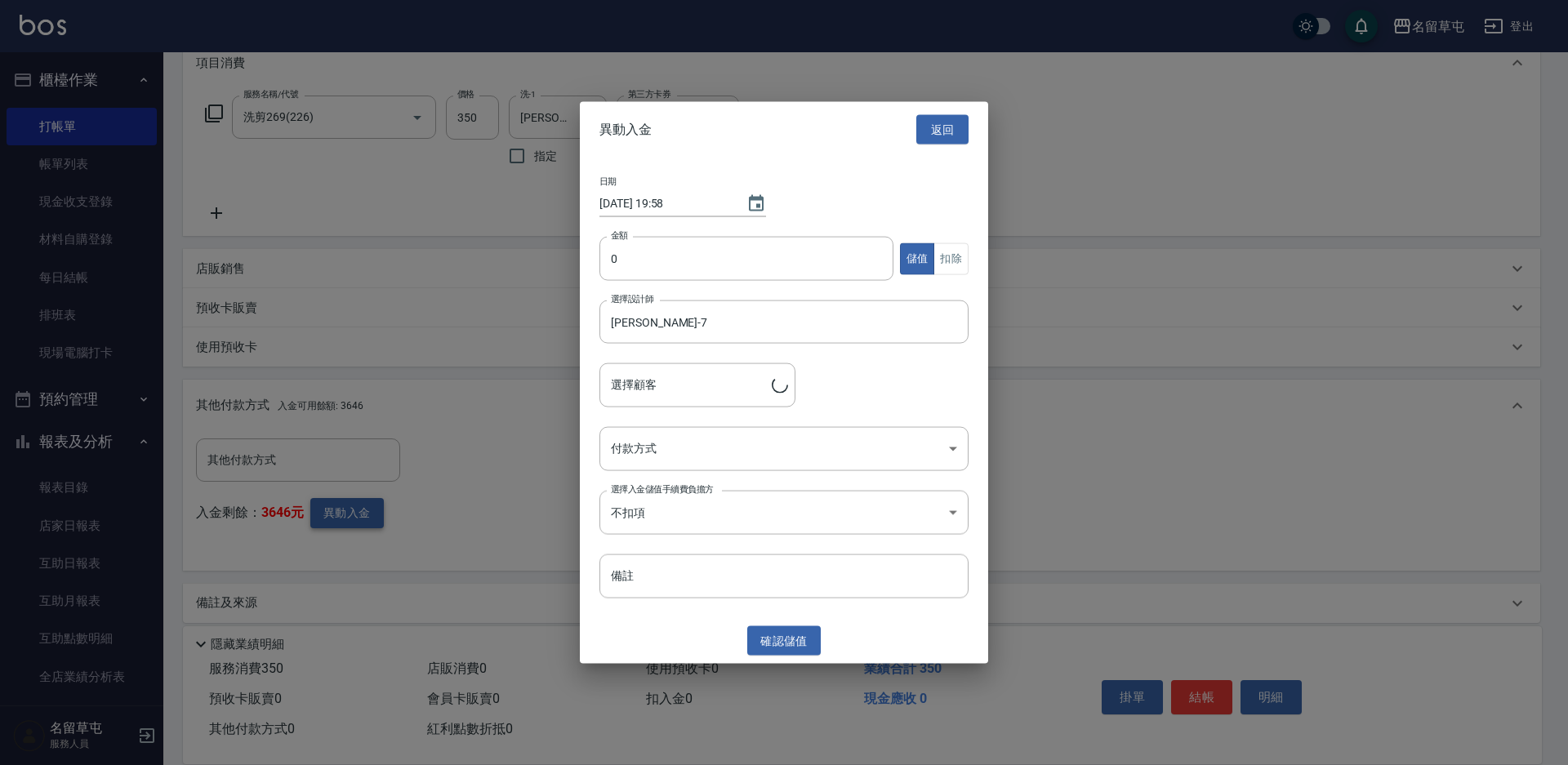
type input "[PERSON_NAME]/0907083434"
click at [693, 235] on div "日期 [DATE] 19:58 金額 0 金額 儲值 扣除 選擇設計師 [PERSON_NAME]-7 選擇設計師 選擇顧客 [PERSON_NAME]/09…" at bounding box center [784, 387] width 408 height 460
click at [676, 256] on input "0" at bounding box center [746, 259] width 294 height 44
type input "350"
click at [953, 248] on button "扣除" at bounding box center [951, 259] width 35 height 32
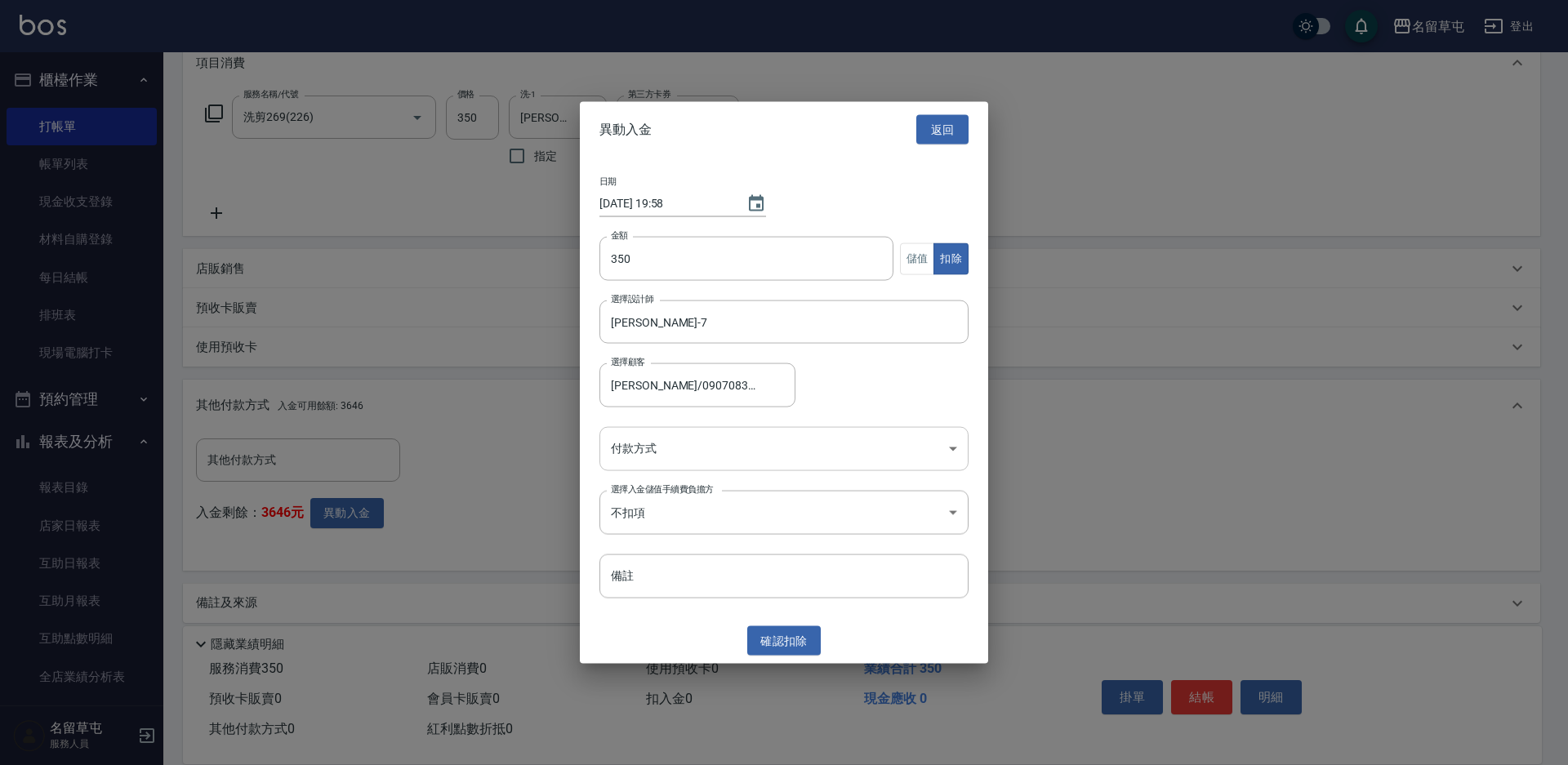
click at [717, 449] on body "名留草屯 登出 櫃檯作業 打帳單 帳單列表 現金收支登錄 材料自購登錄 每日結帳 排班表 現場電腦打卡 預約管理 預約管理 單日預約紀錄 單週預約紀錄 報表及…" at bounding box center [784, 274] width 1568 height 1011
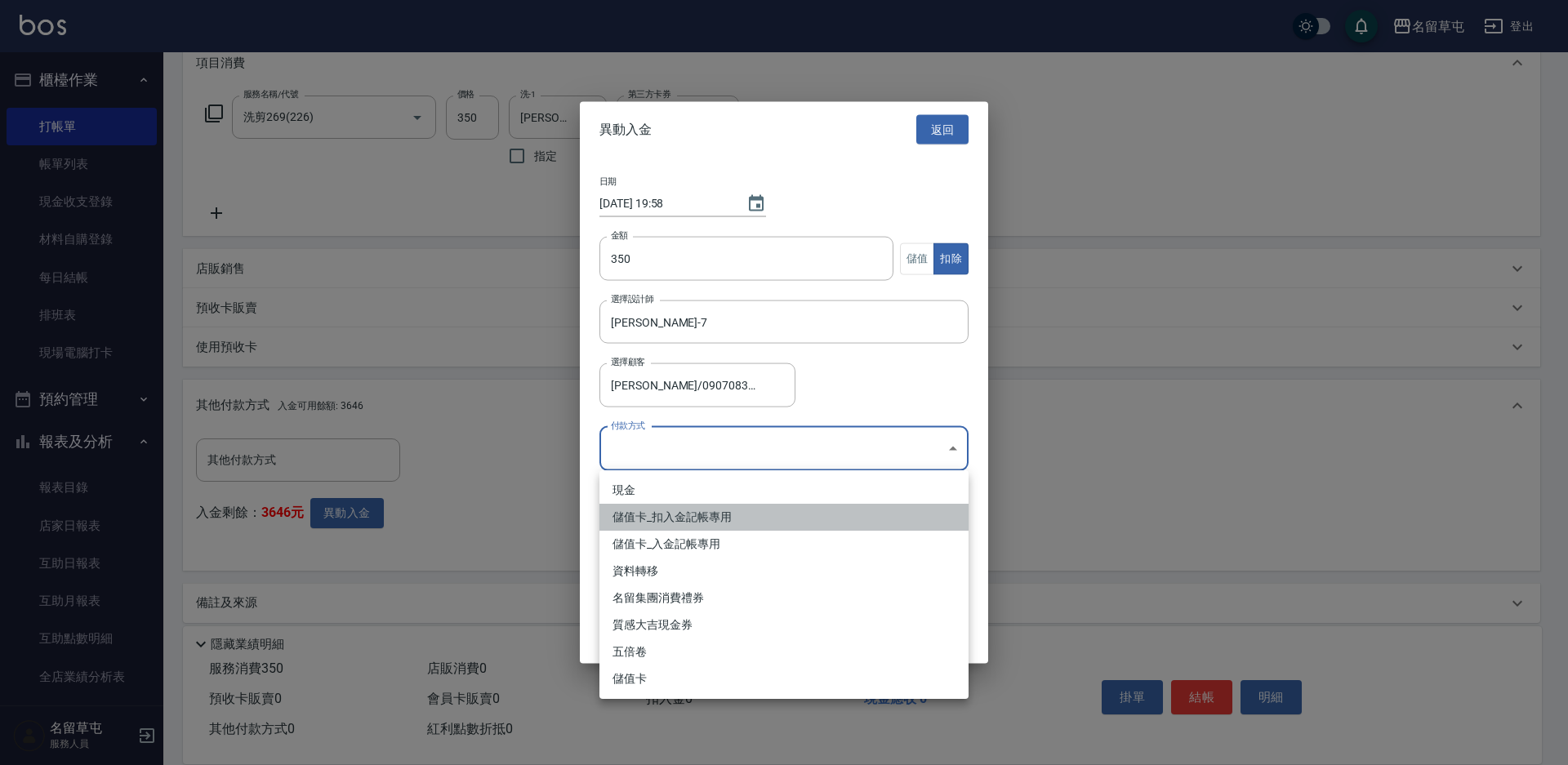
click at [672, 513] on li "儲值卡_扣入金記帳專用" at bounding box center [784, 517] width 369 height 27
type input "儲值卡_扣入金記帳專用"
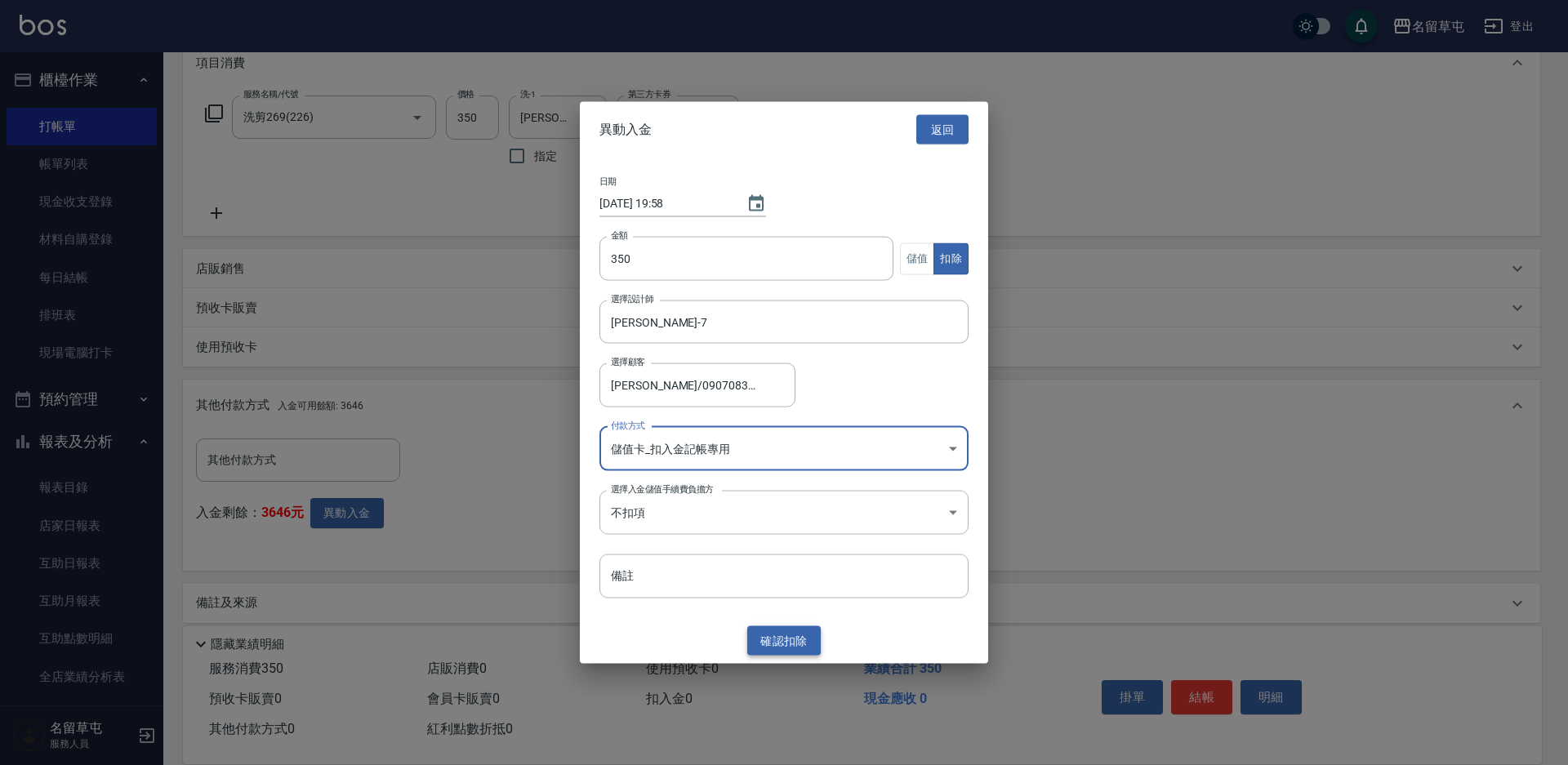
click at [794, 639] on button "確認 扣除" at bounding box center [784, 641] width 73 height 30
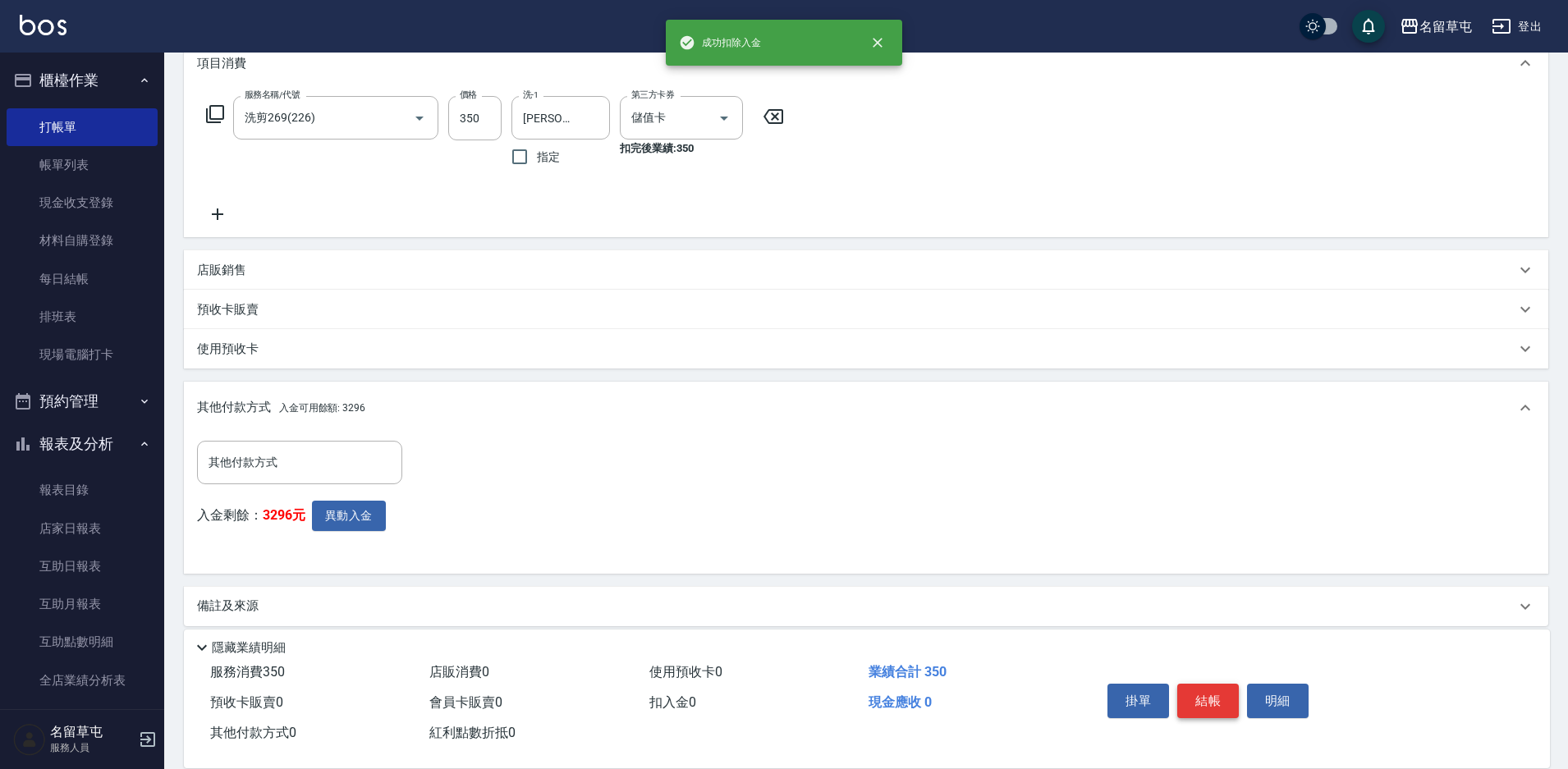
click at [1201, 701] on button "結帳" at bounding box center [1207, 701] width 62 height 34
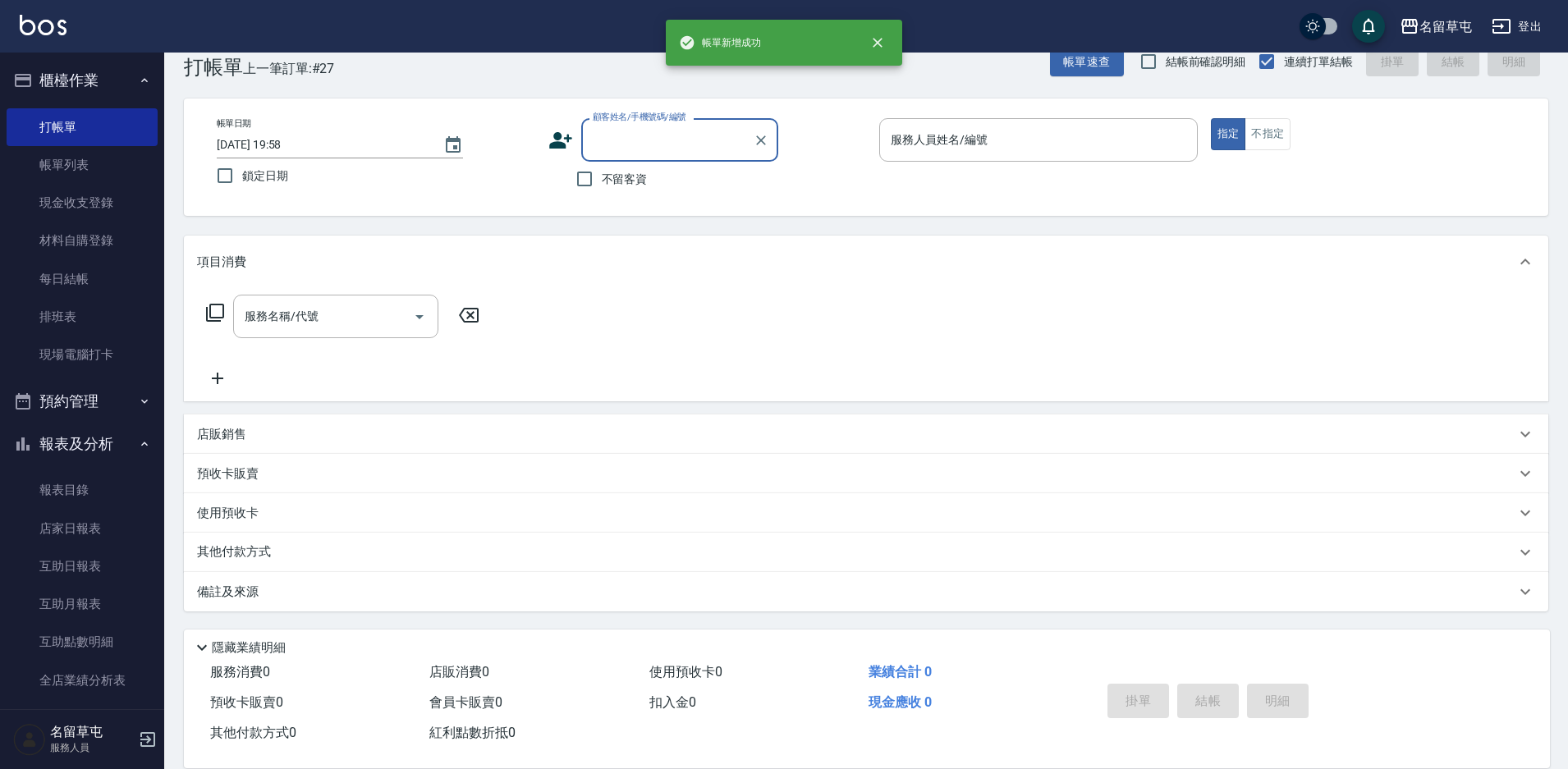
scroll to position [0, 0]
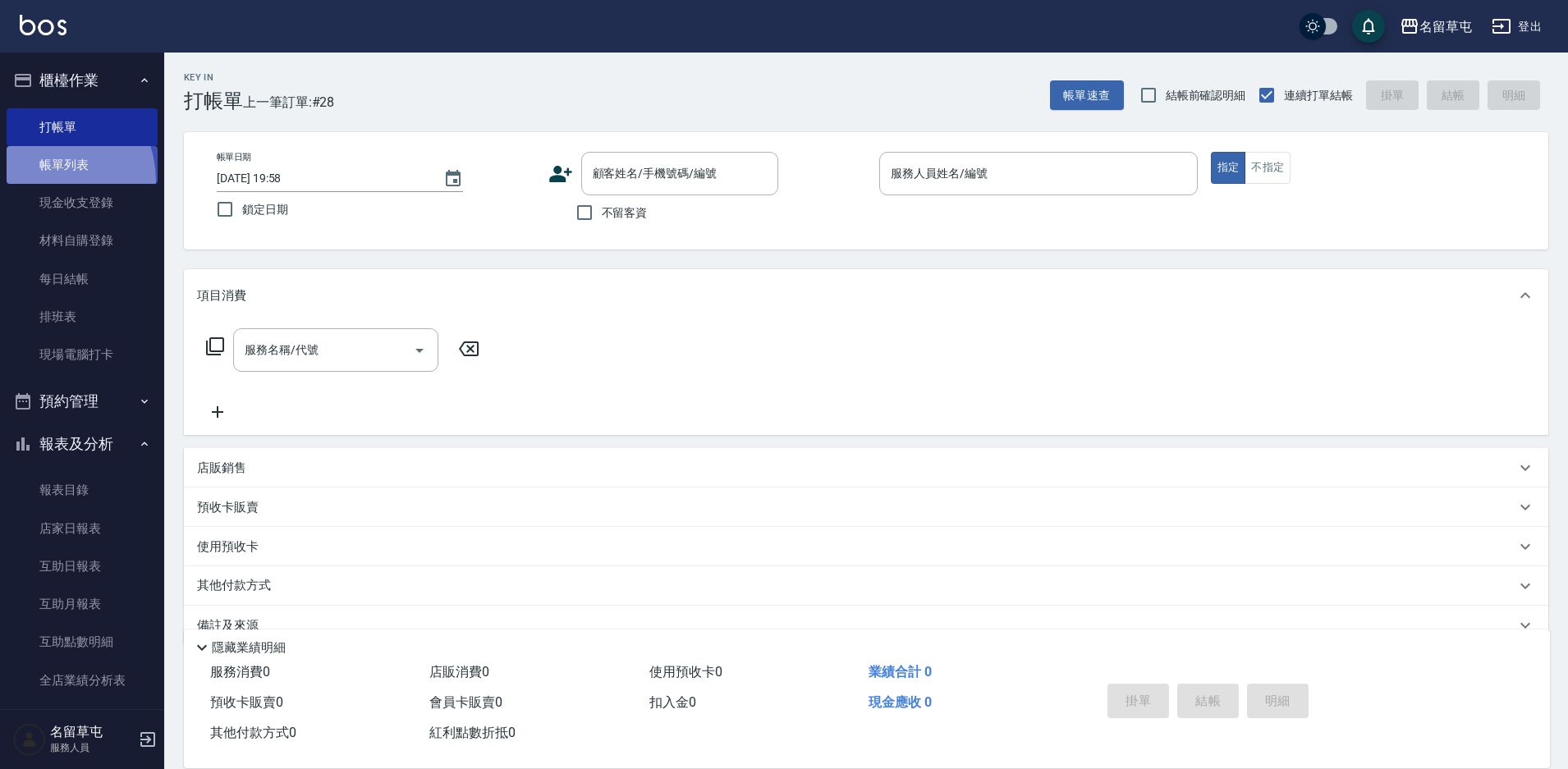
click at [41, 182] on link "帳單列表" at bounding box center [82, 165] width 151 height 38
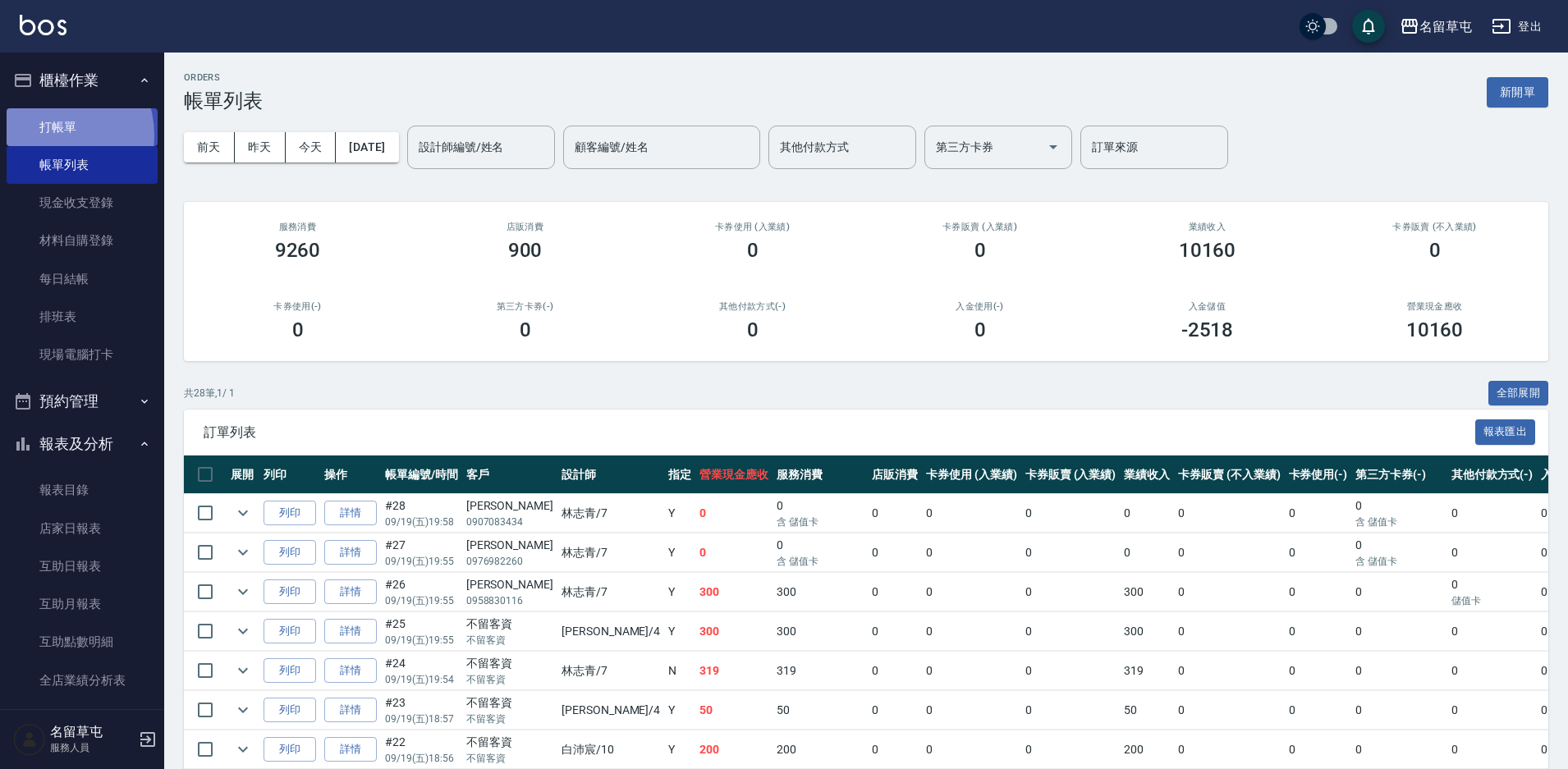
click at [48, 134] on link "打帳單" at bounding box center [82, 128] width 151 height 38
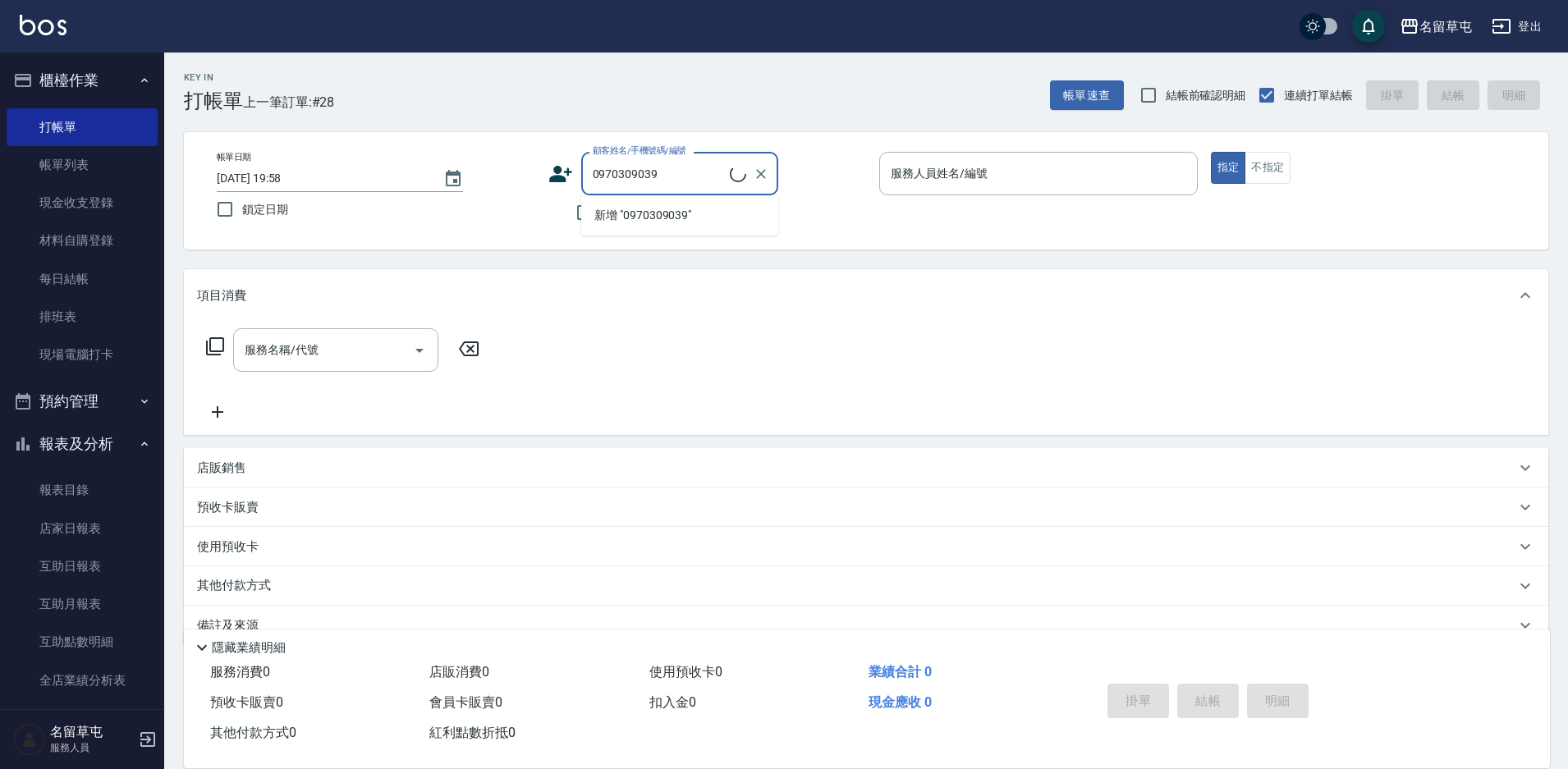
type input "[PERSON_NAME]/0970309039/null"
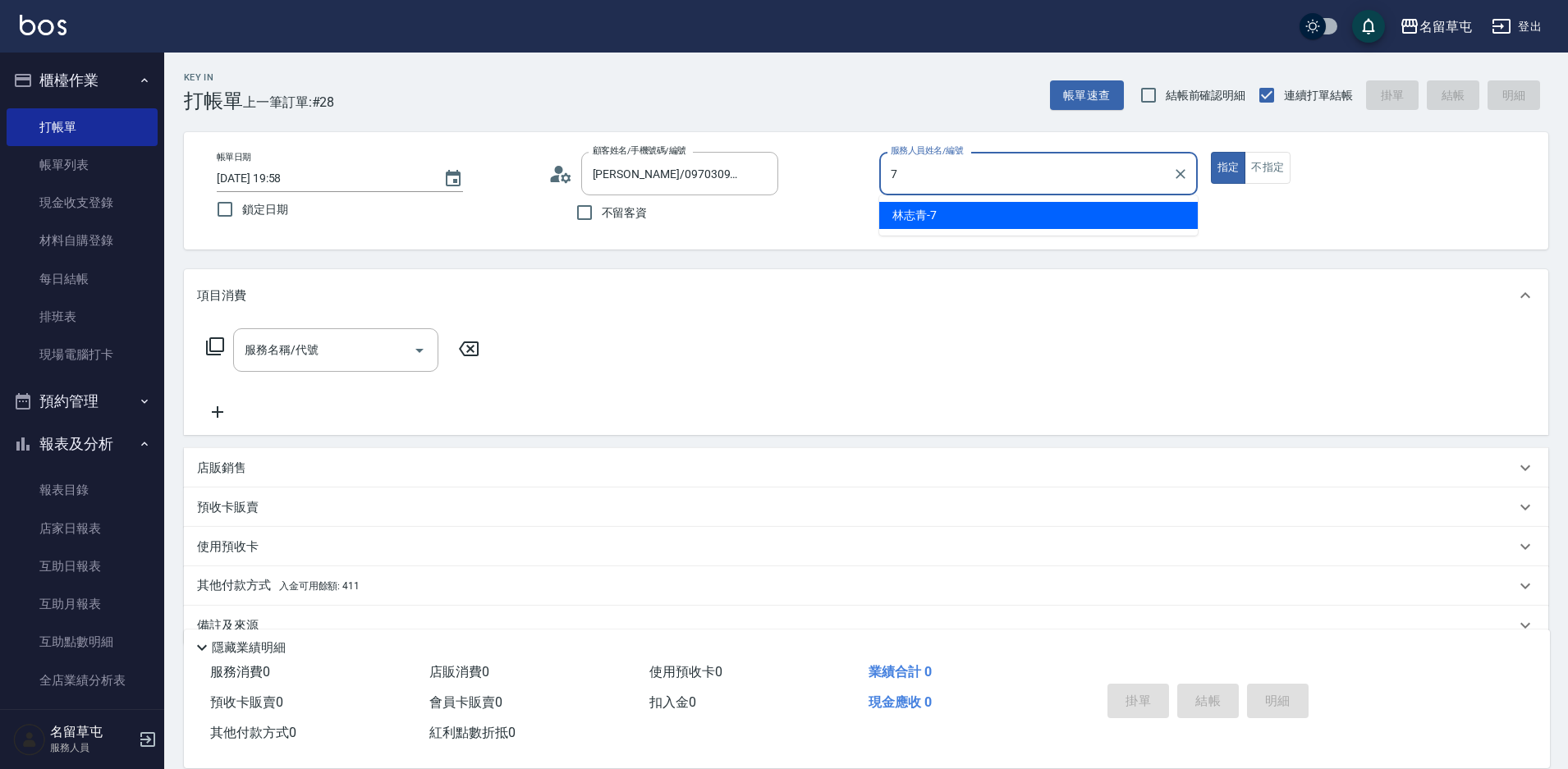
type input "7"
type button "true"
type input "[PERSON_NAME]-7"
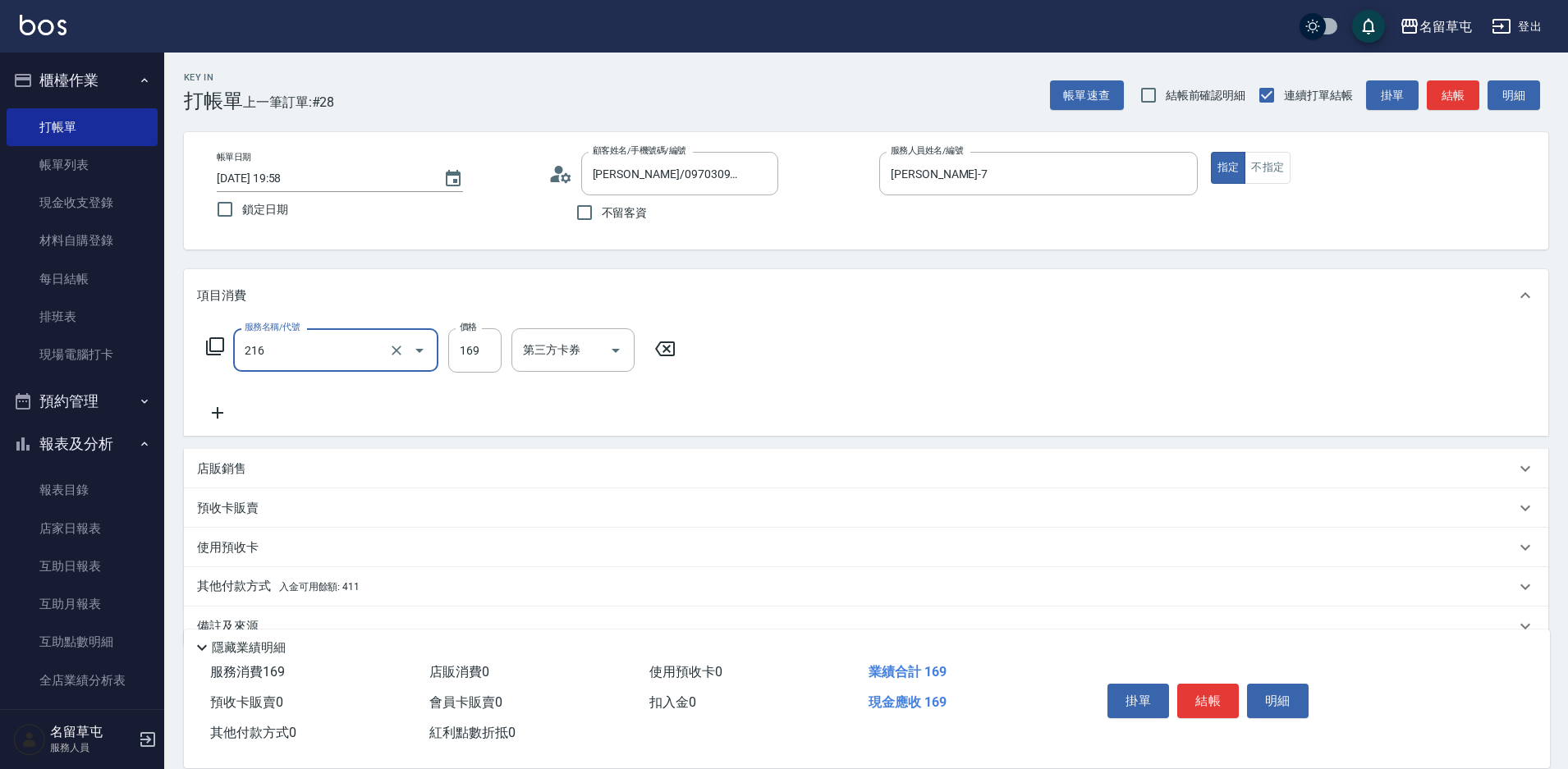
type input "剪髮169(216)"
type input "250"
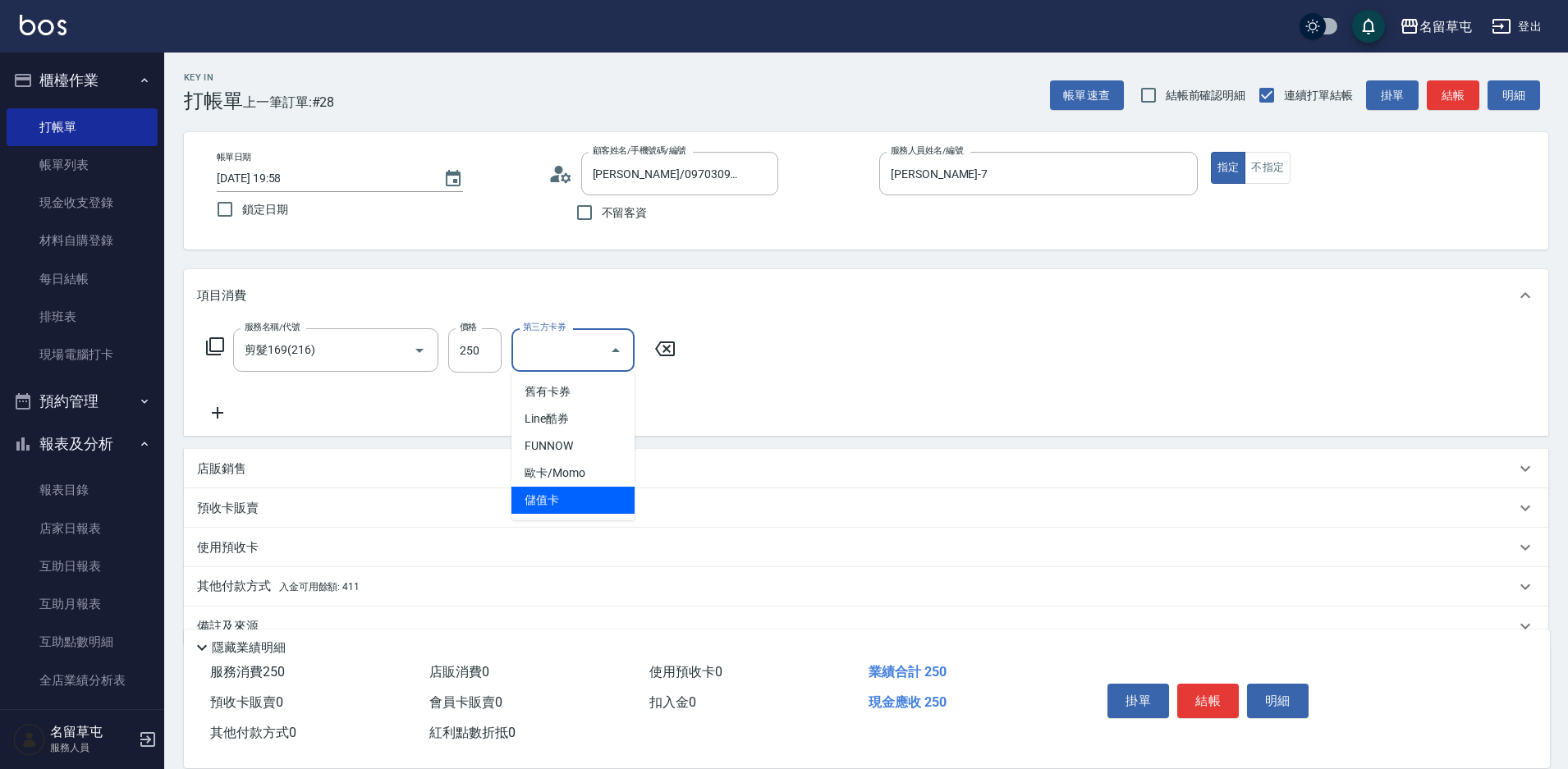
type input "儲值卡"
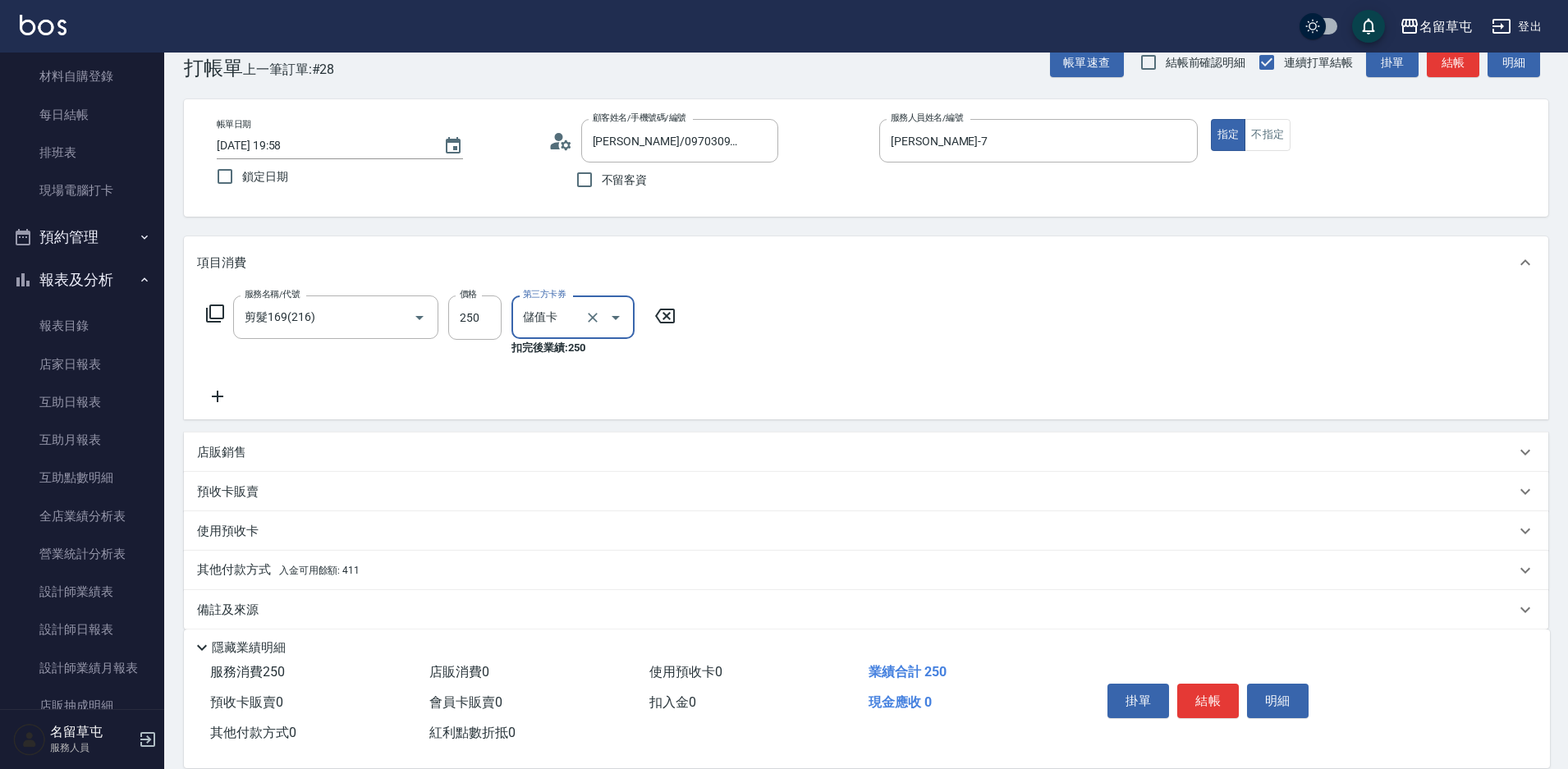
scroll to position [51, 0]
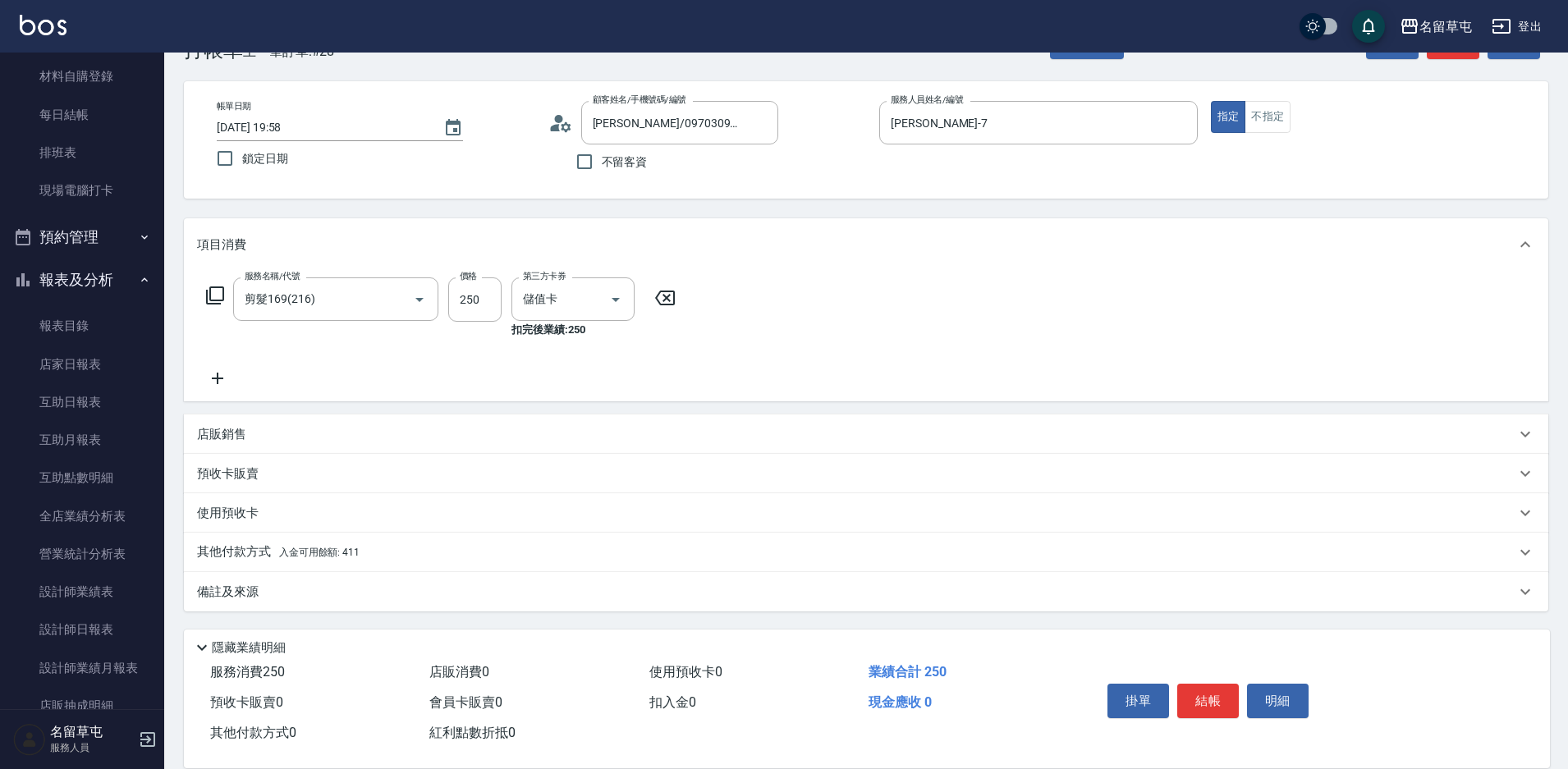
click at [252, 555] on p "其他付款方式 入金可用餘額: 411" at bounding box center [278, 551] width 163 height 18
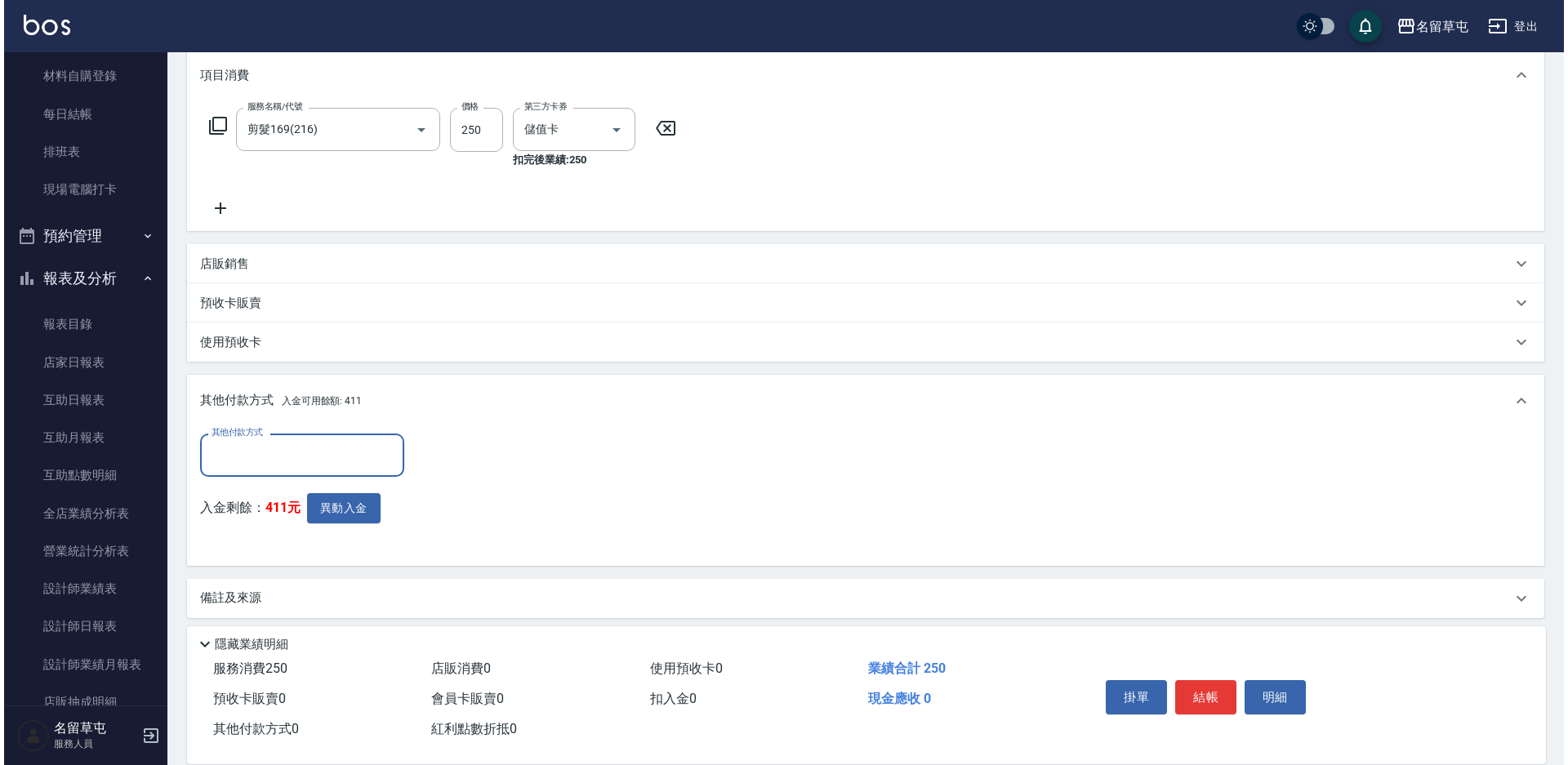
scroll to position [223, 0]
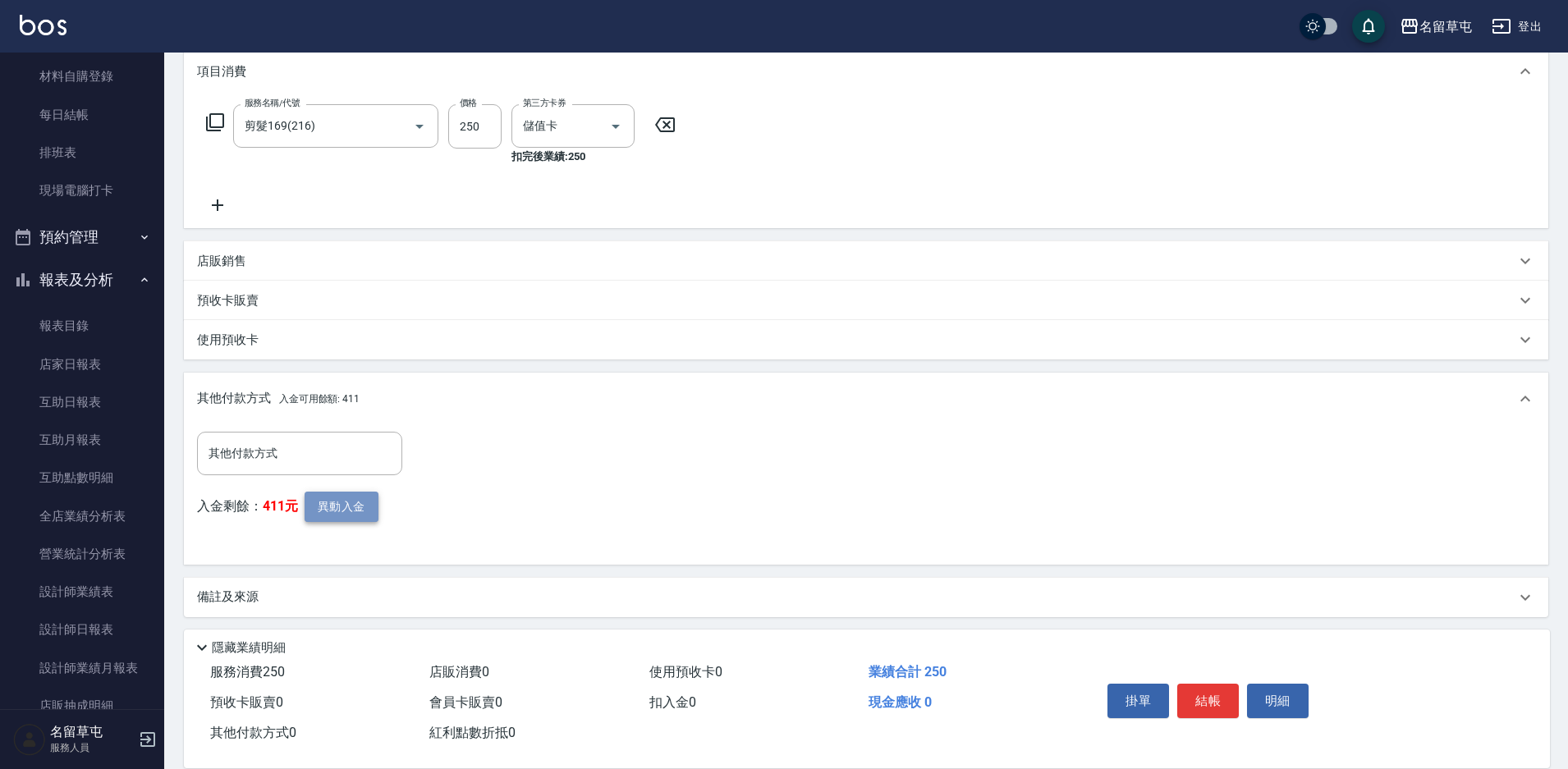
click at [360, 499] on button "異動入金" at bounding box center [342, 507] width 74 height 30
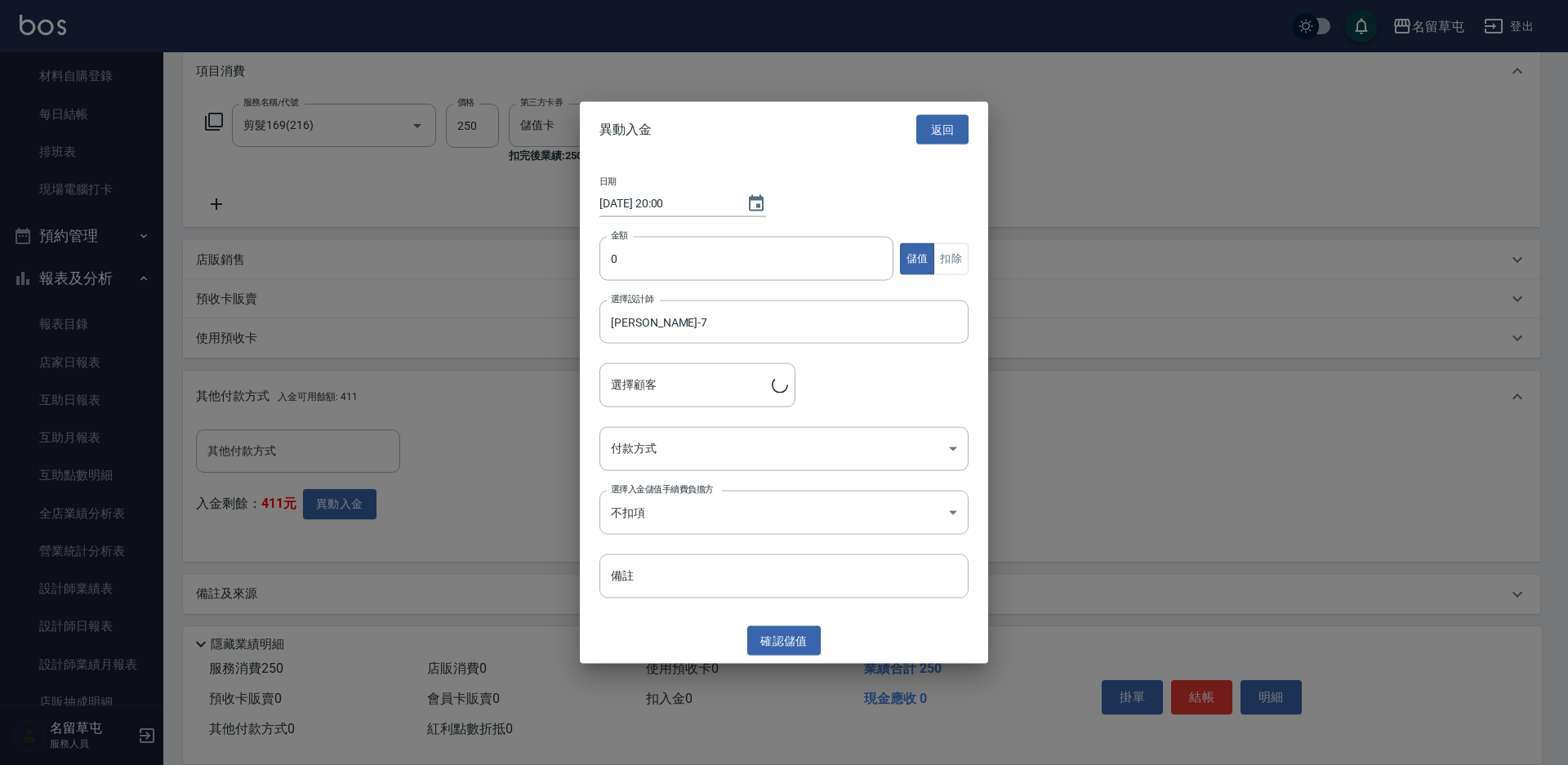
type input "[PERSON_NAME]/0970309039"
click at [621, 266] on input "0" at bounding box center [746, 259] width 294 height 44
type input "250"
click at [963, 262] on button "扣除" at bounding box center [951, 259] width 35 height 32
click at [731, 447] on body "名留草屯 登出 櫃檯作業 打帳單 帳單列表 現金收支登錄 材料自購登錄 每日結帳 排班表 現場電腦打卡 預約管理 預約管理 單日預約紀錄 單週預約紀錄 報表及…" at bounding box center [784, 274] width 1568 height 994
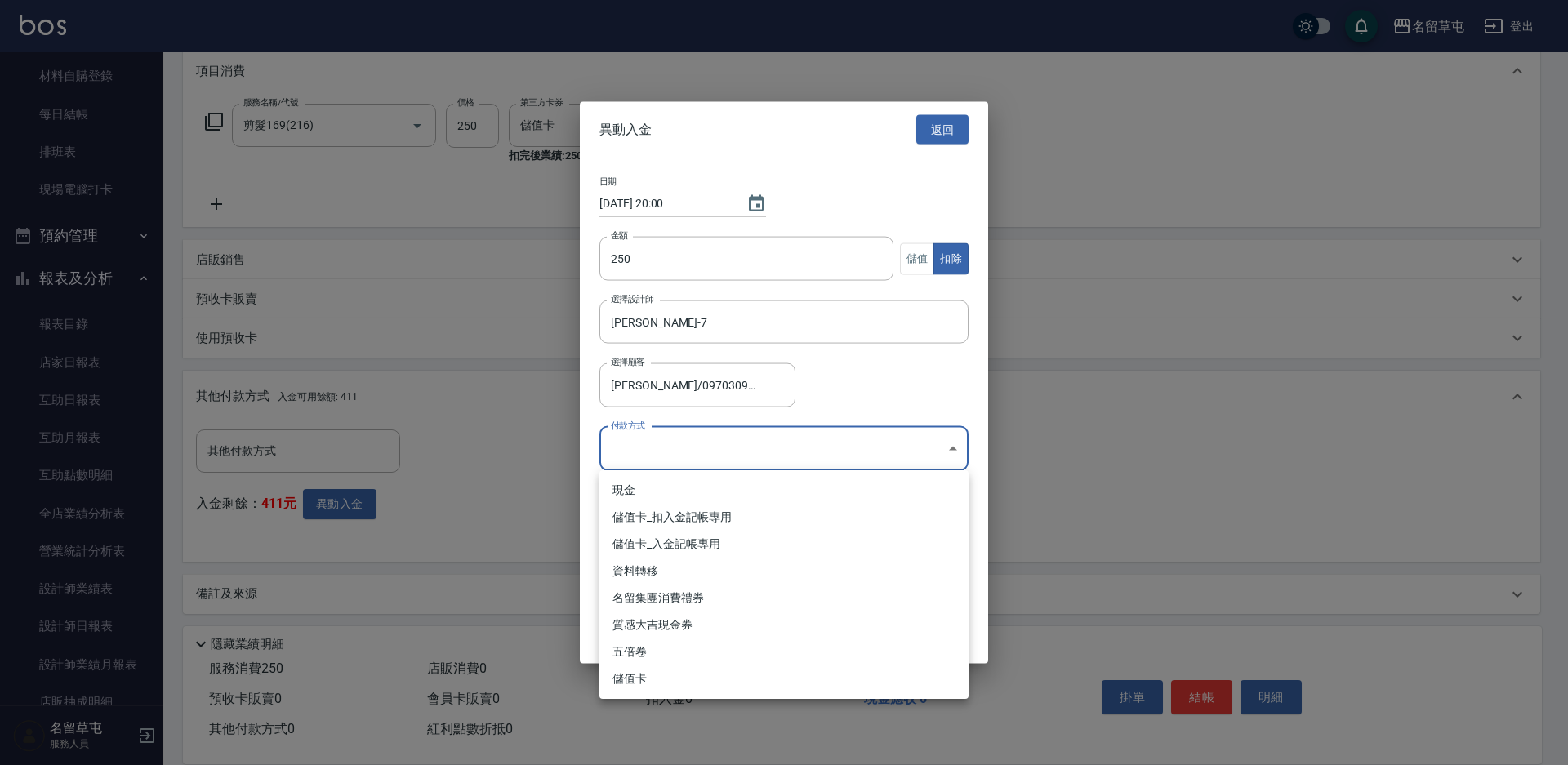
click at [663, 518] on li "儲值卡_扣入金記帳專用" at bounding box center [784, 517] width 369 height 27
type input "儲值卡_扣入金記帳專用"
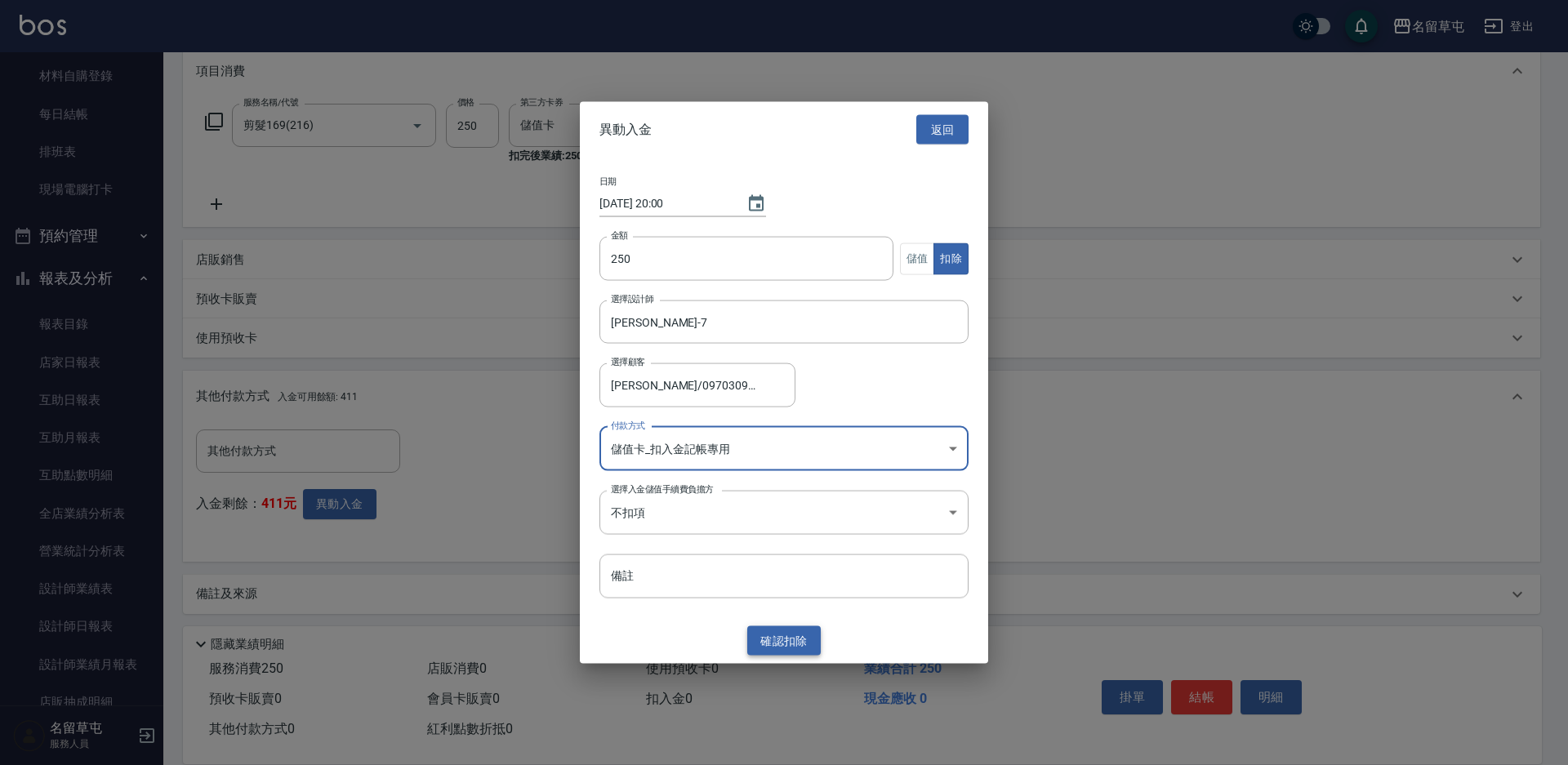
click at [784, 641] on button "確認 扣除" at bounding box center [784, 641] width 73 height 30
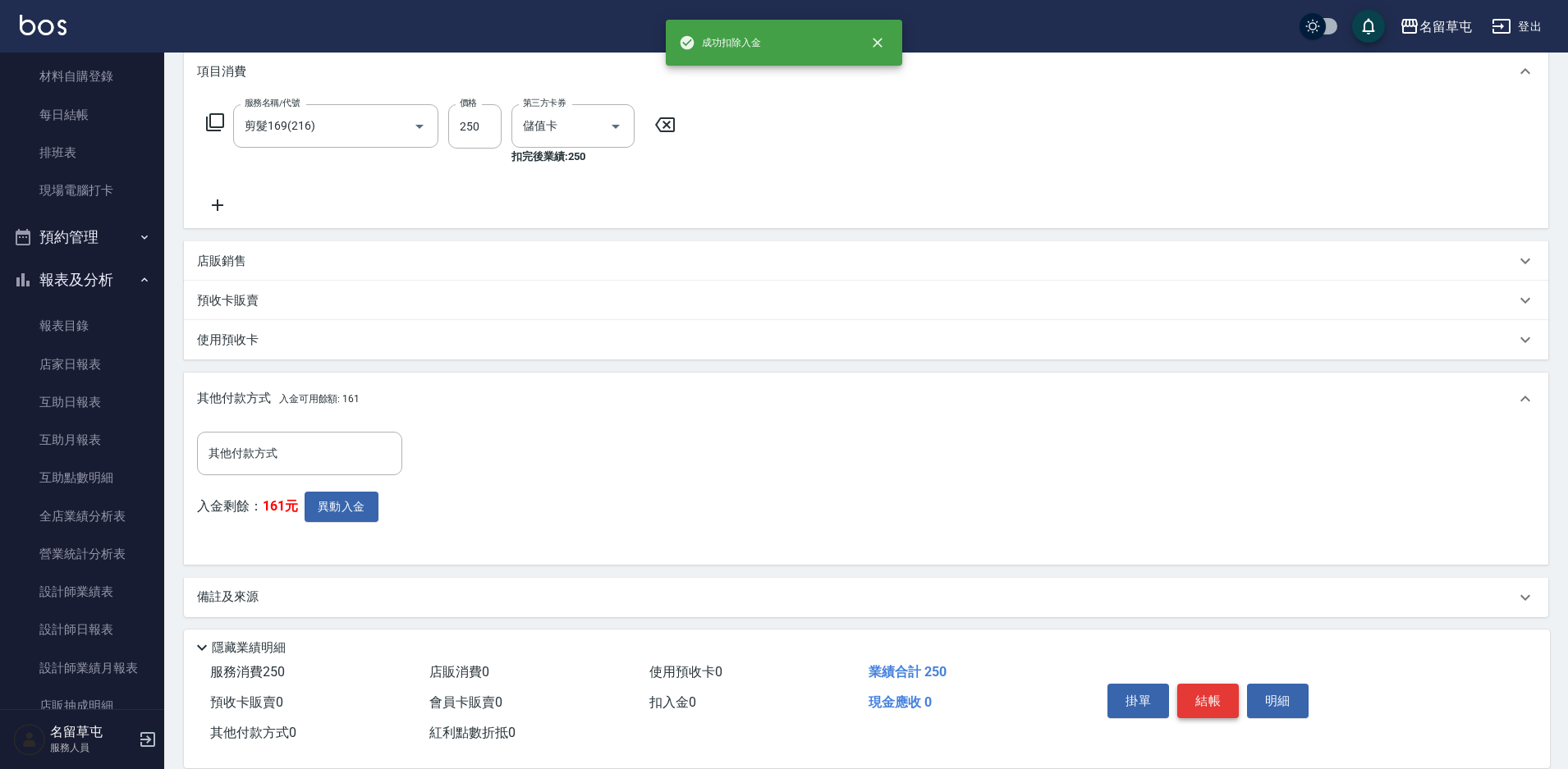
click at [1214, 687] on button "結帳" at bounding box center [1207, 701] width 62 height 34
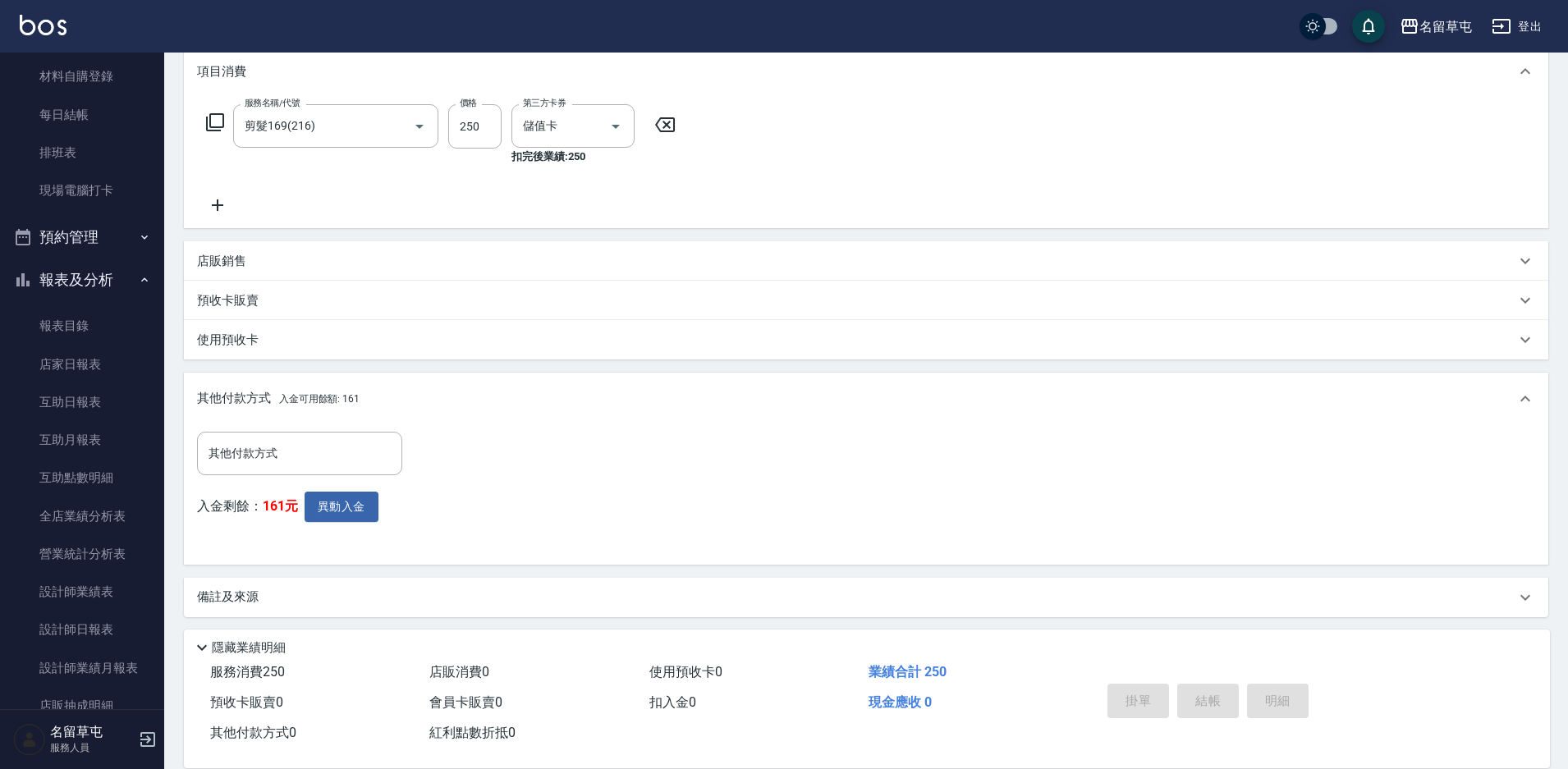
type input "[DATE] 20:00"
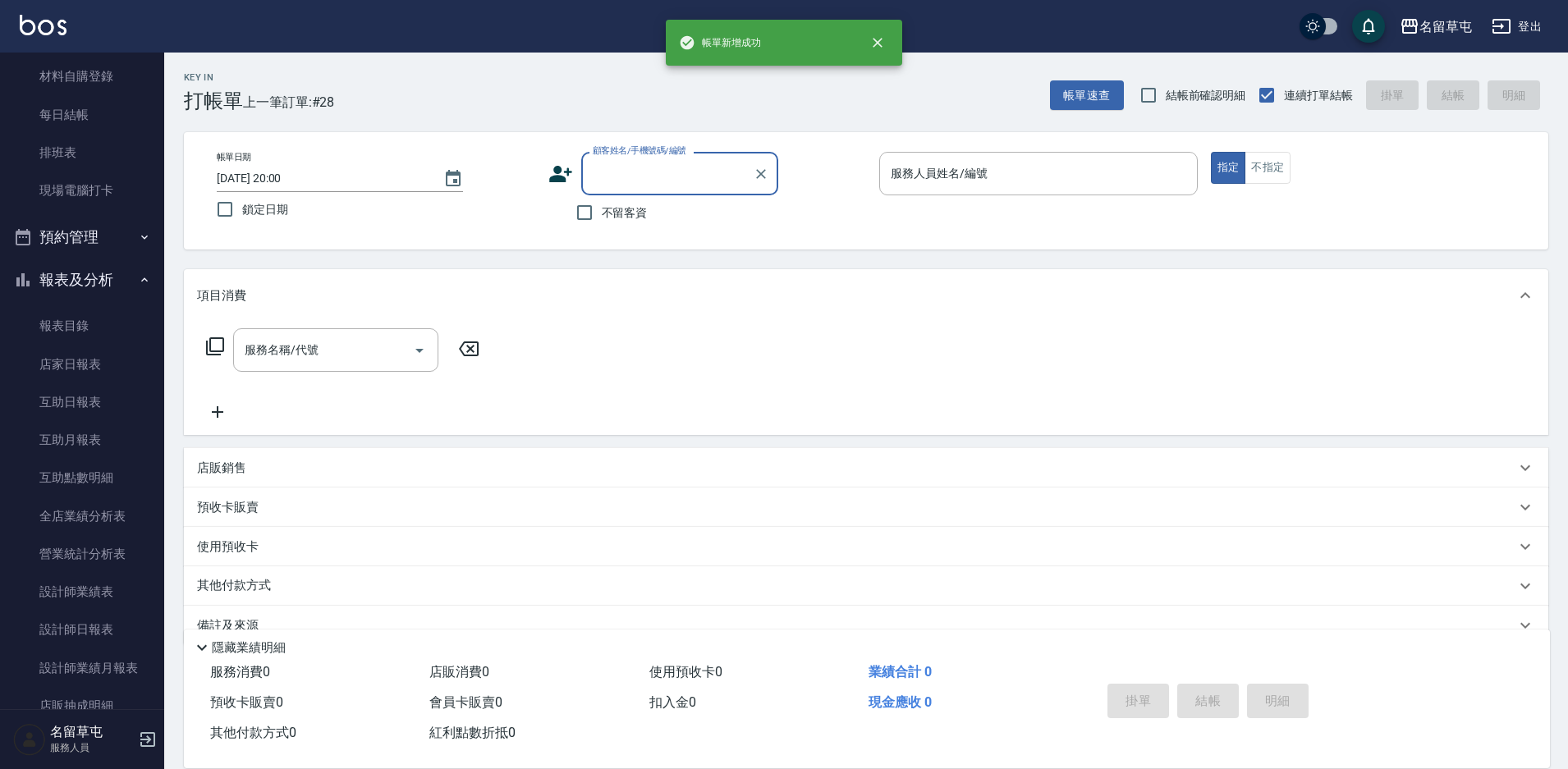
scroll to position [0, 0]
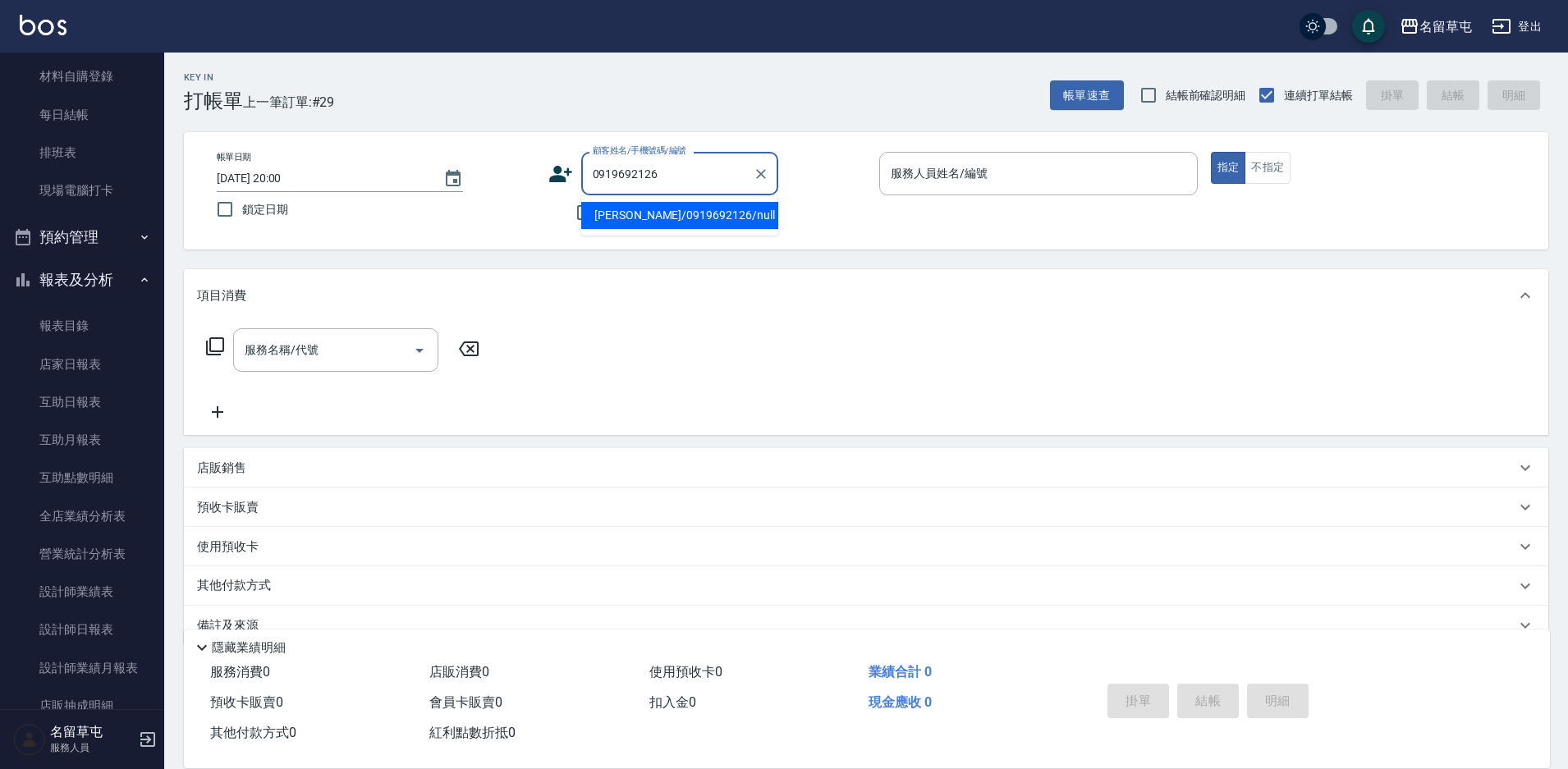
type input "[PERSON_NAME]/0919692126/null"
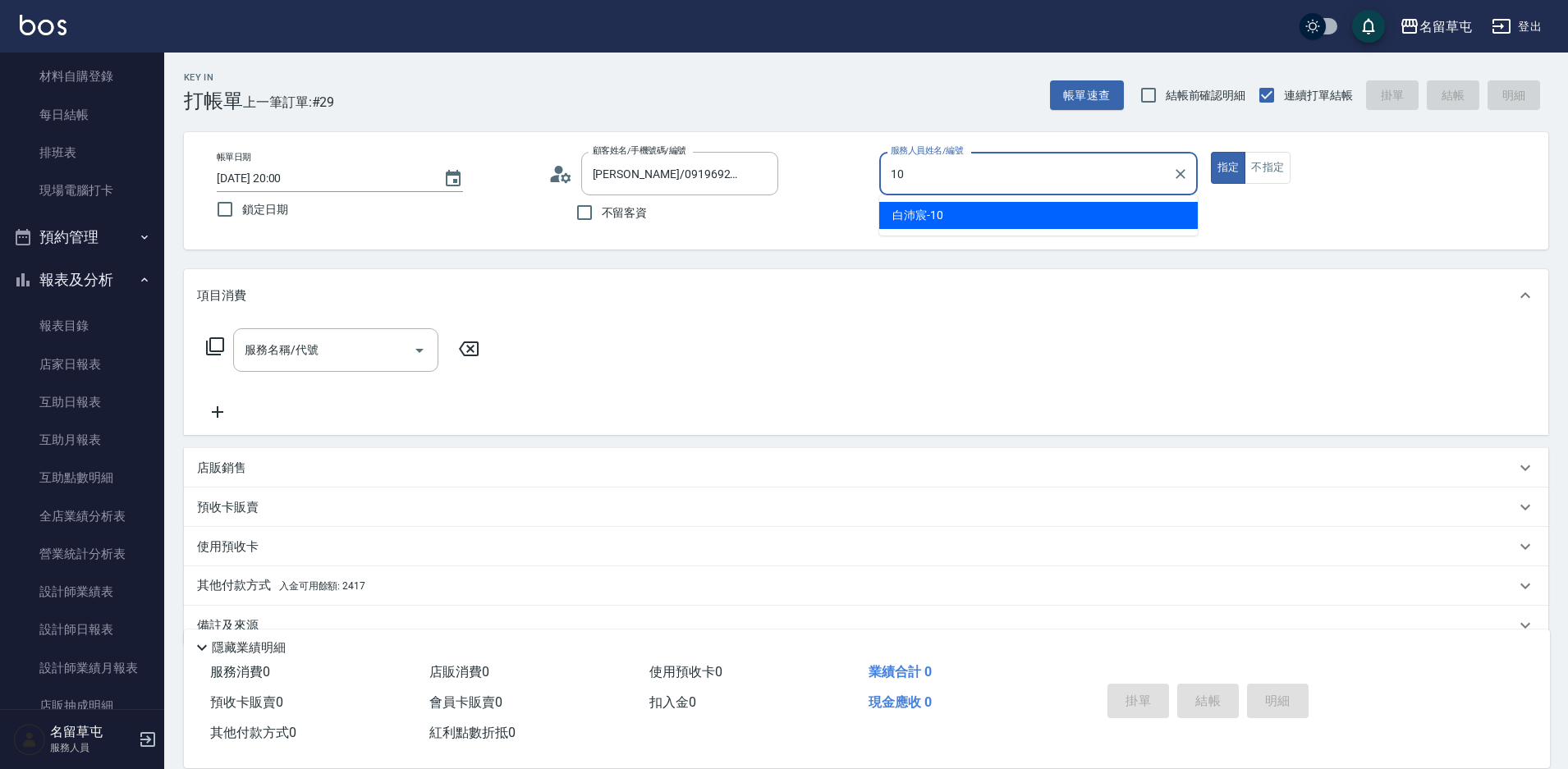
type input "[PERSON_NAME]-10"
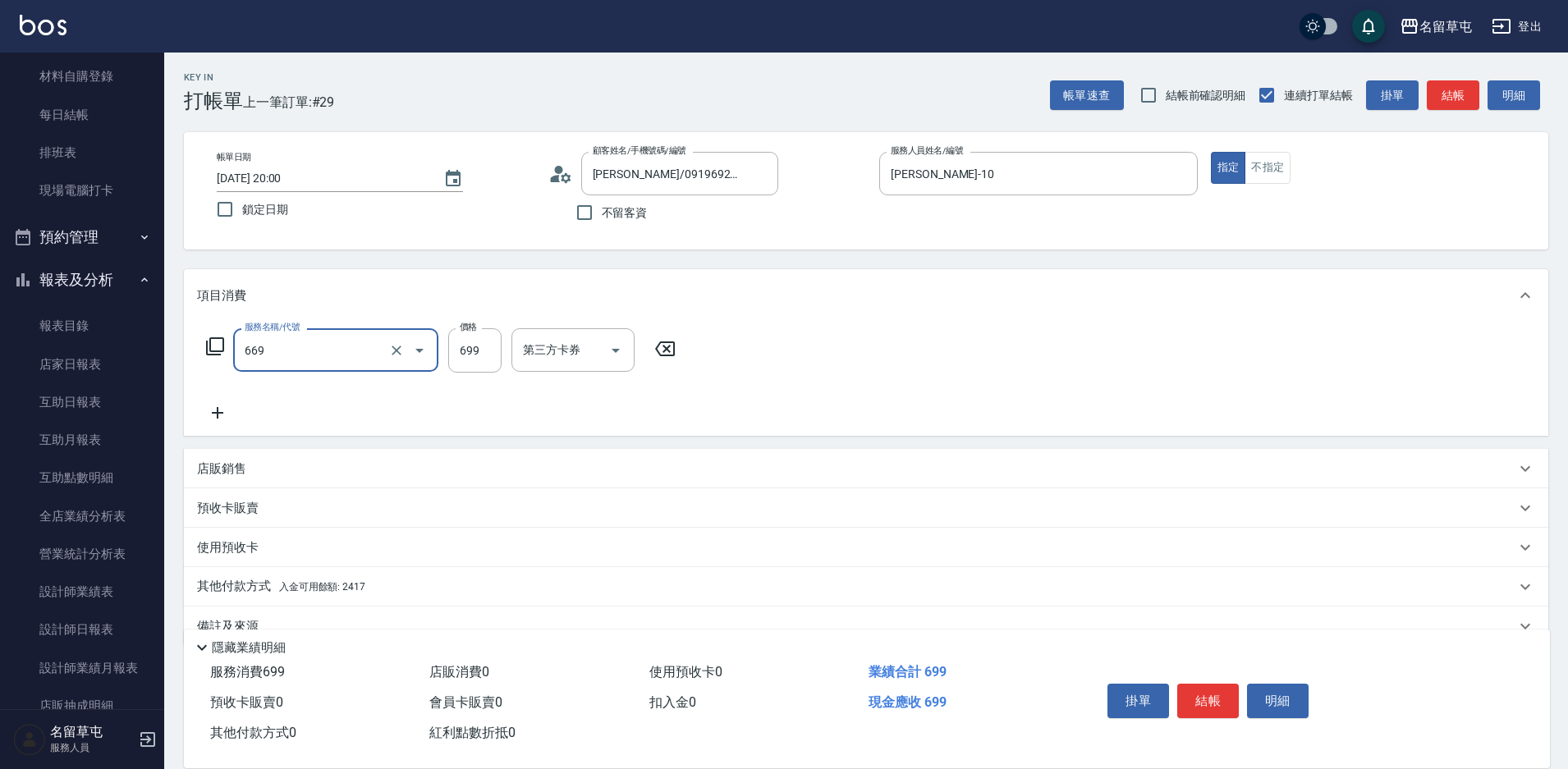
type input "精油699(669)"
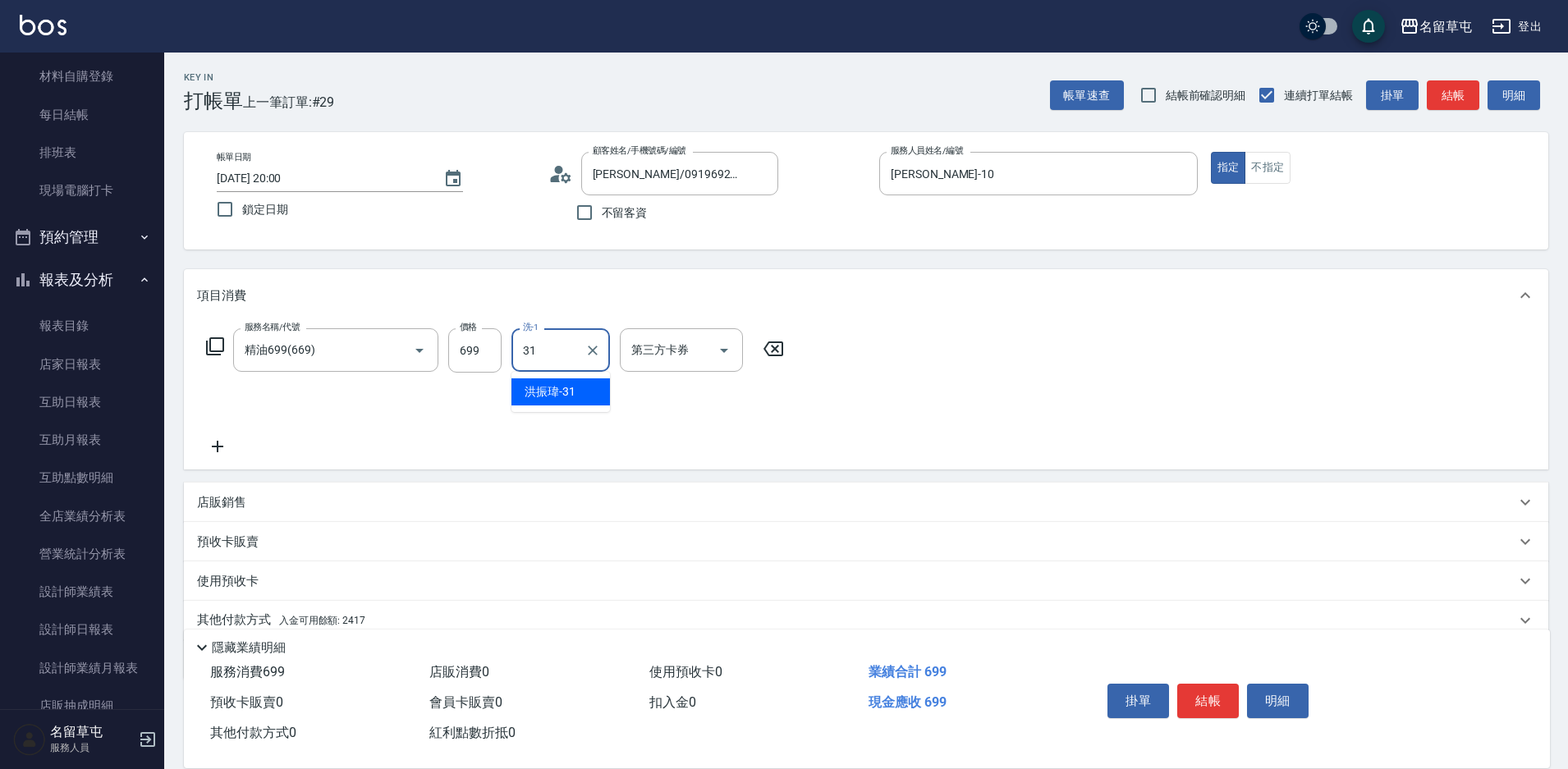
type input "[PERSON_NAME]-31"
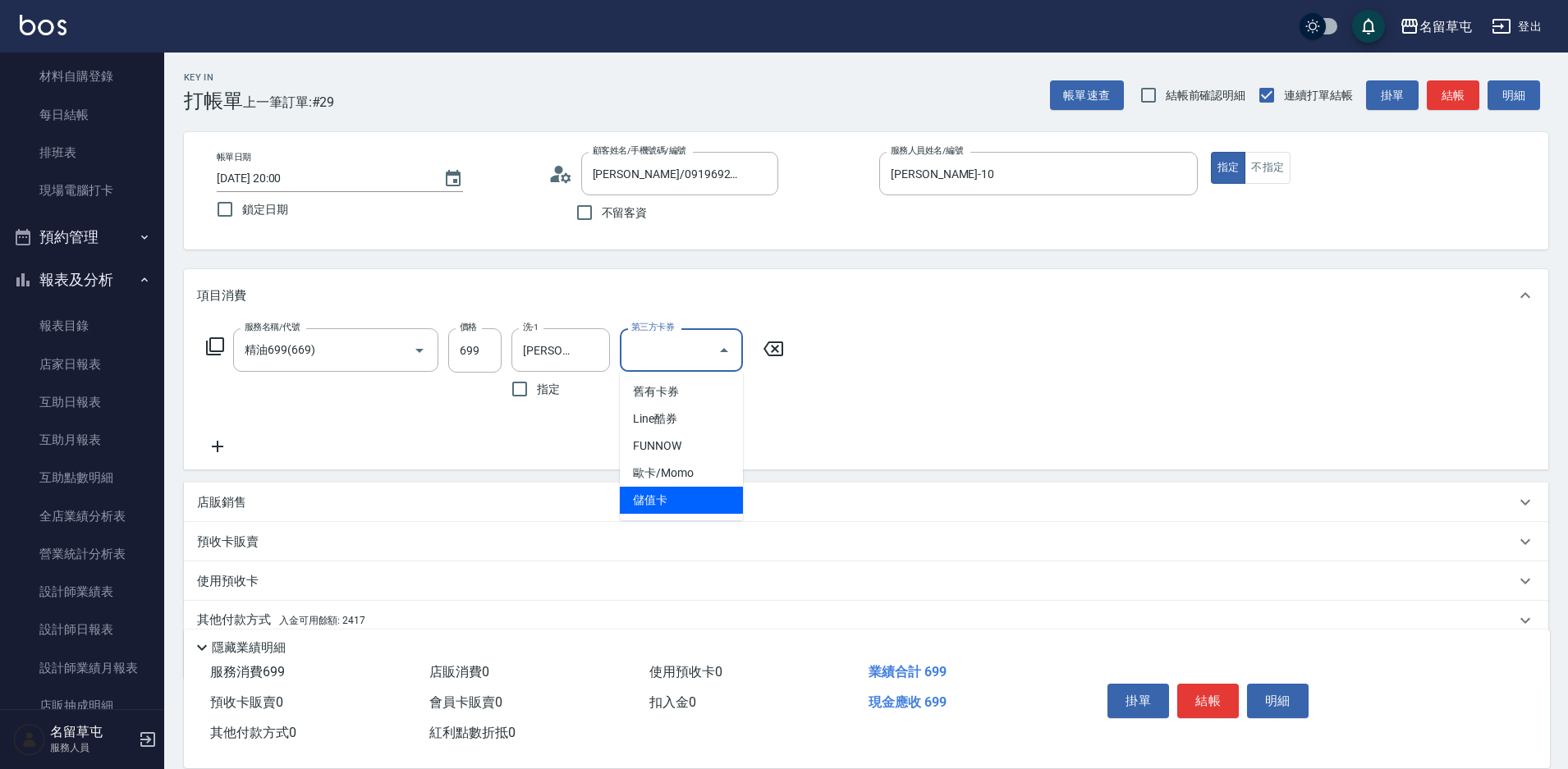
type input "儲值卡"
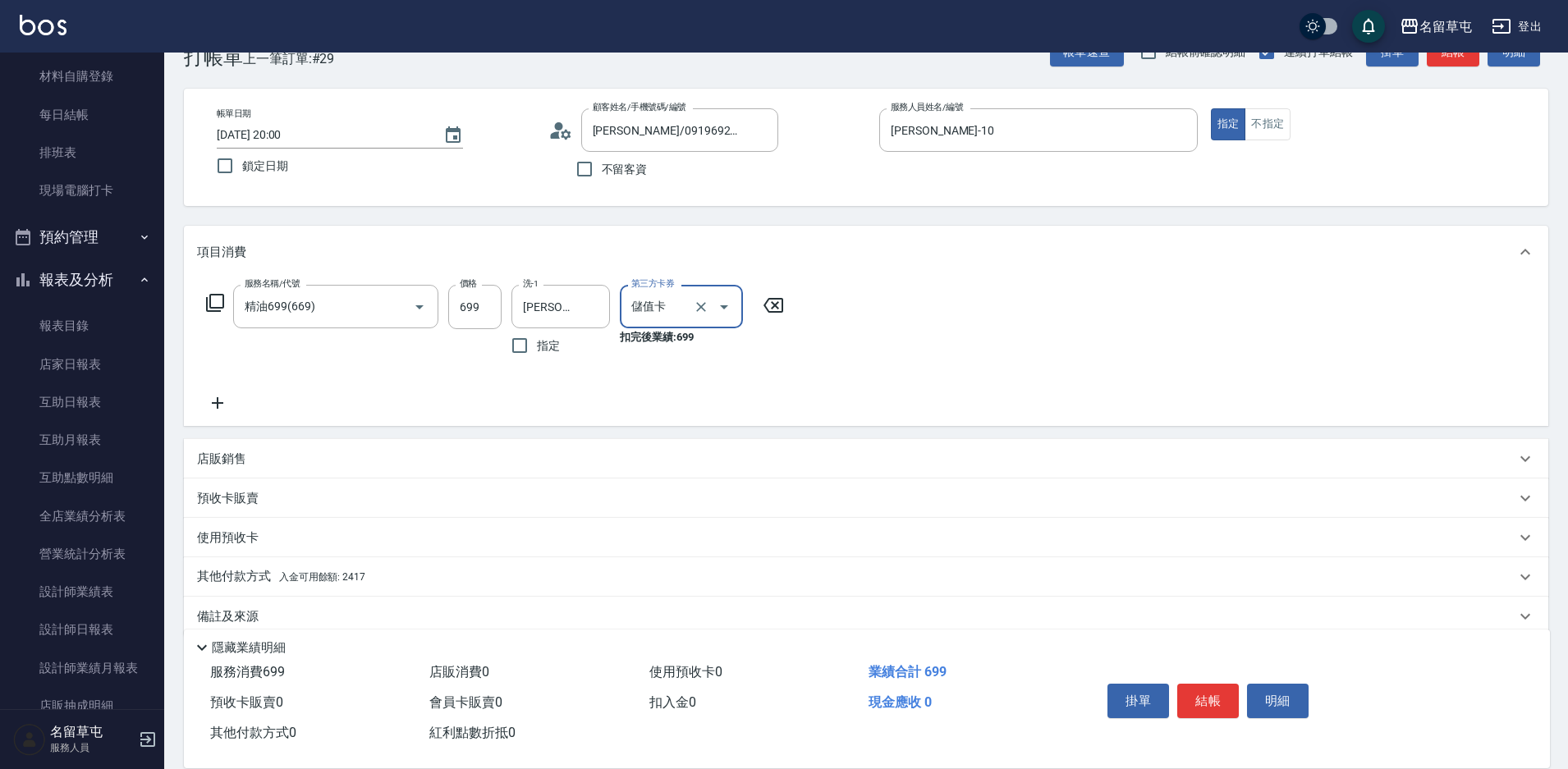
scroll to position [68, 0]
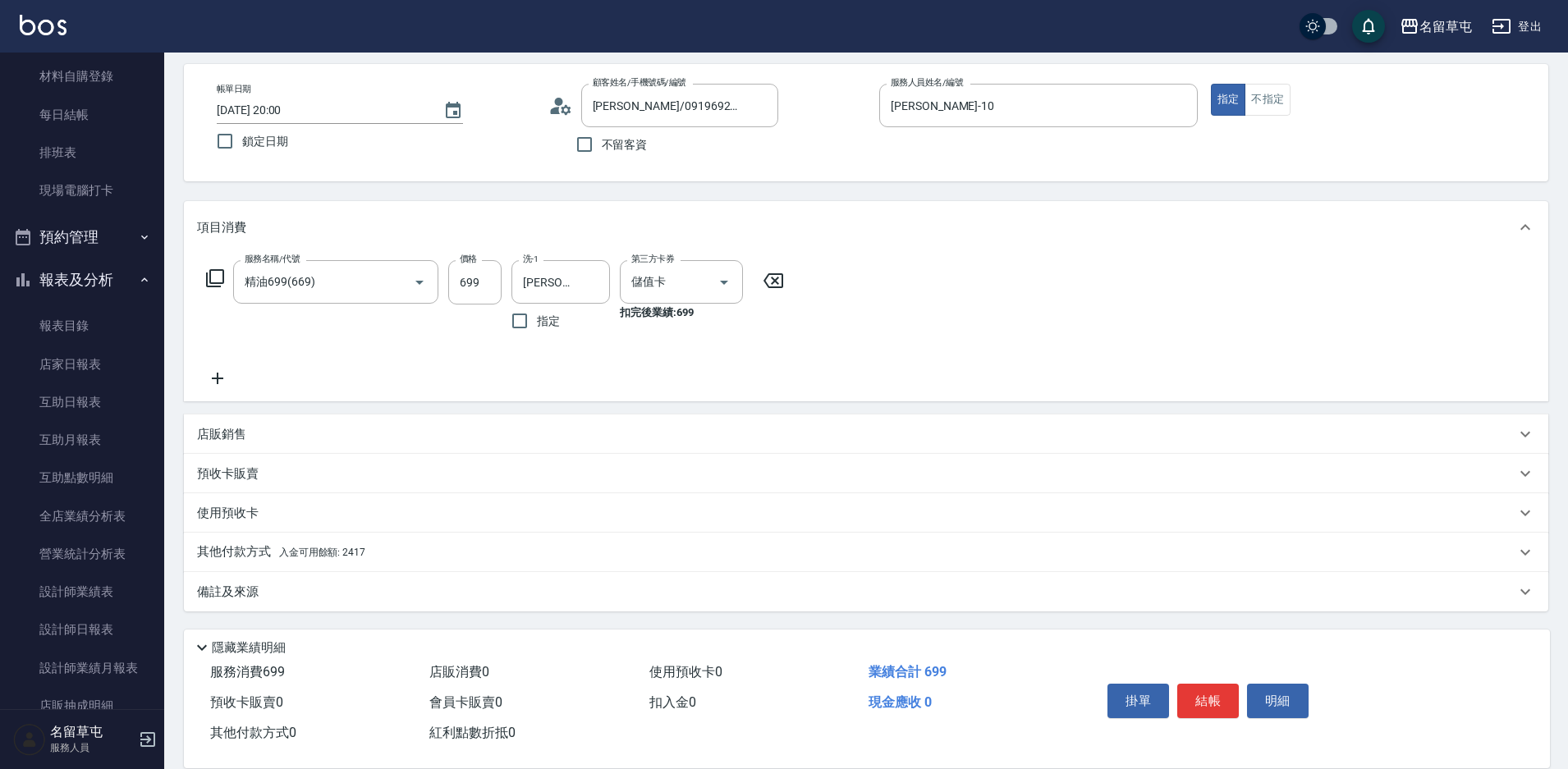
click at [256, 546] on p "其他付款方式 入金可用餘額: 2417" at bounding box center [281, 551] width 168 height 18
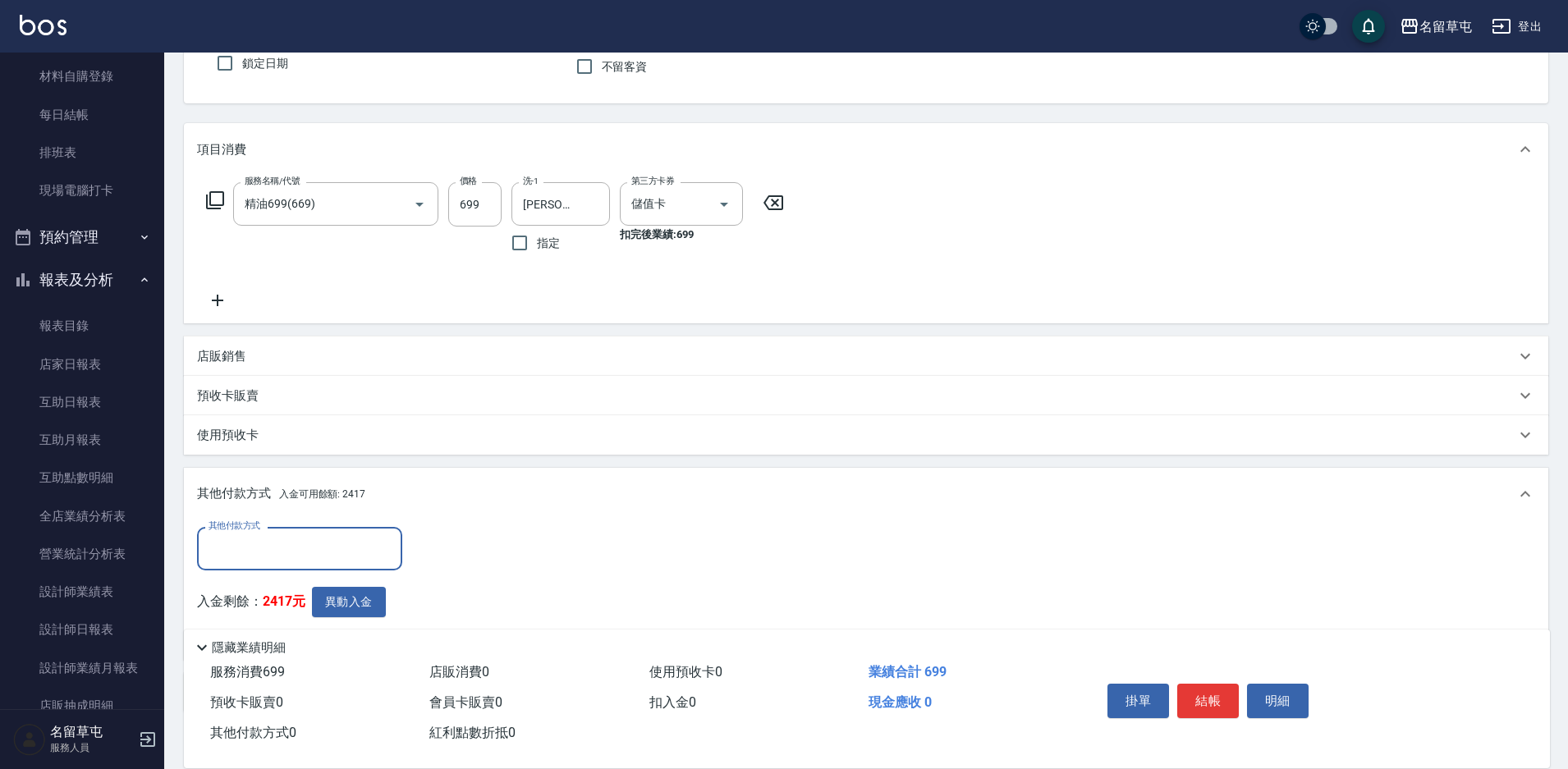
scroll to position [150, 0]
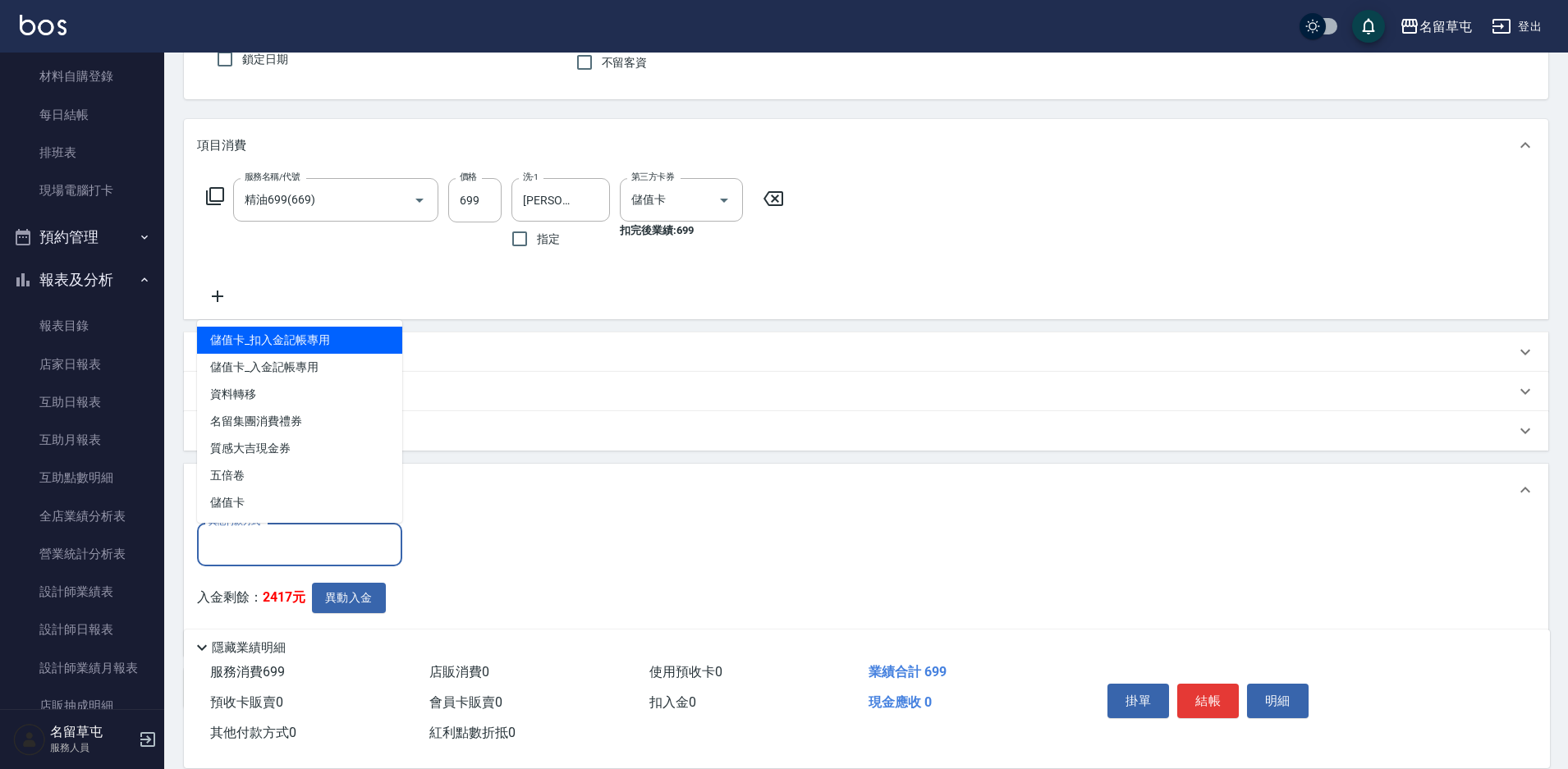
click at [256, 547] on input "其他付款方式" at bounding box center [299, 545] width 190 height 28
click at [358, 607] on button "異動入金" at bounding box center [349, 598] width 74 height 30
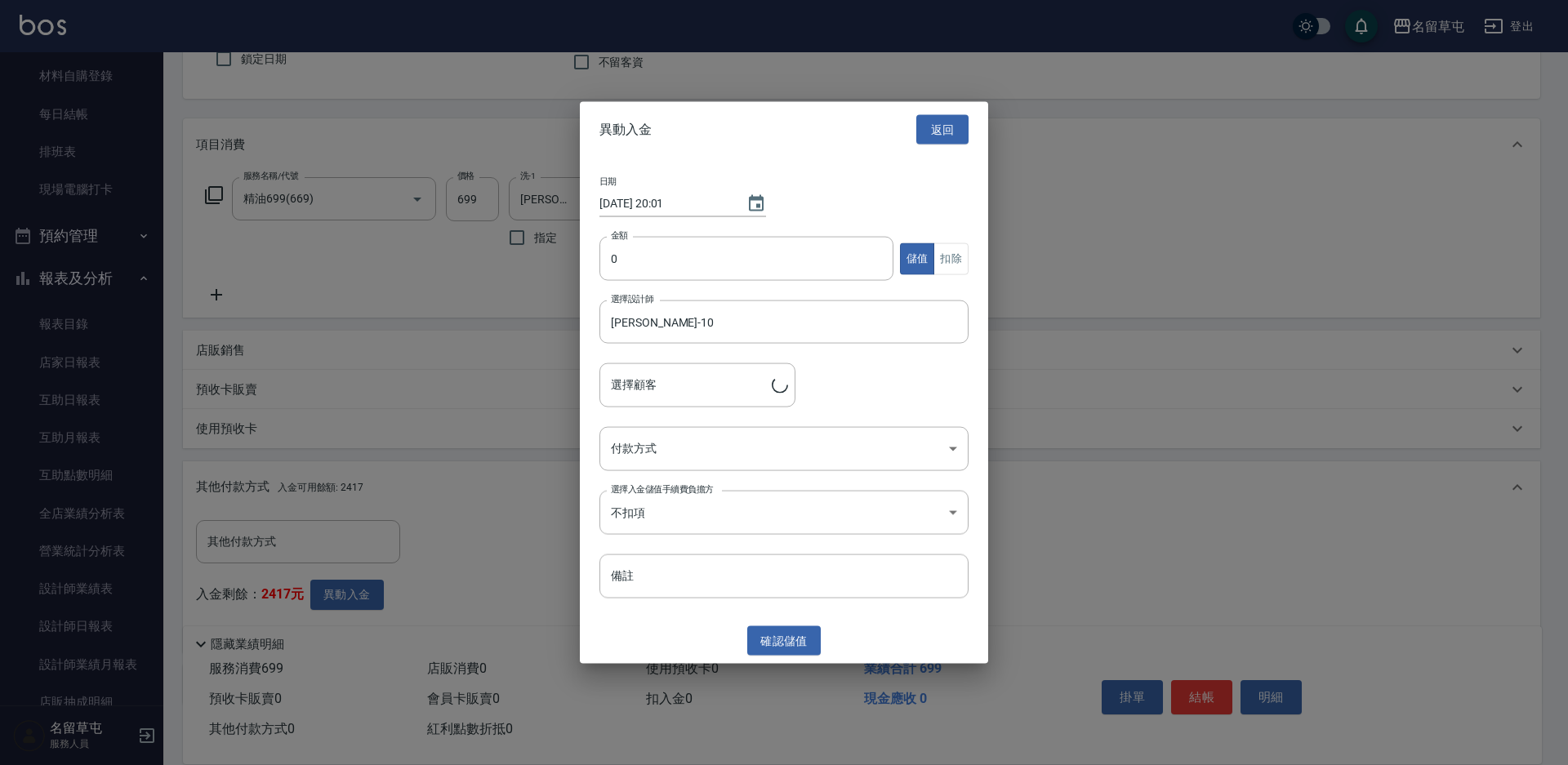
type input "[PERSON_NAME]/0919692126"
click at [700, 286] on div "金額 0 金額 儲值 扣除" at bounding box center [784, 269] width 369 height 64
click at [699, 260] on input "0" at bounding box center [746, 259] width 294 height 44
type input "699"
click at [952, 252] on button "扣除" at bounding box center [951, 259] width 35 height 32
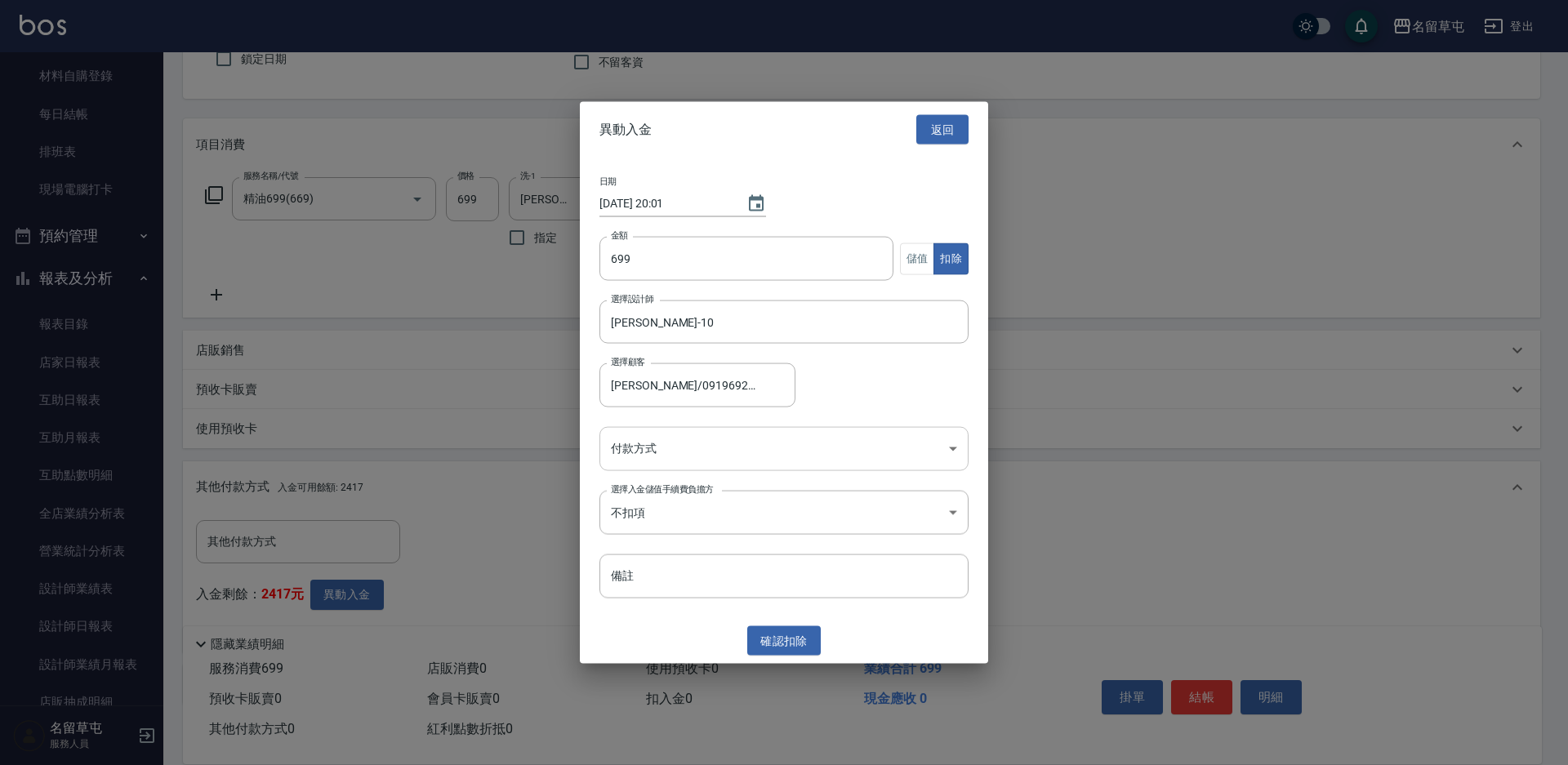
click at [667, 463] on body "名留草屯 登出 櫃檯作業 打帳單 帳單列表 現金收支登錄 材料自購登錄 每日結帳 排班表 現場電腦打卡 預約管理 預約管理 單日預約紀錄 單週預約紀錄 報表及…" at bounding box center [784, 356] width 1568 height 1011
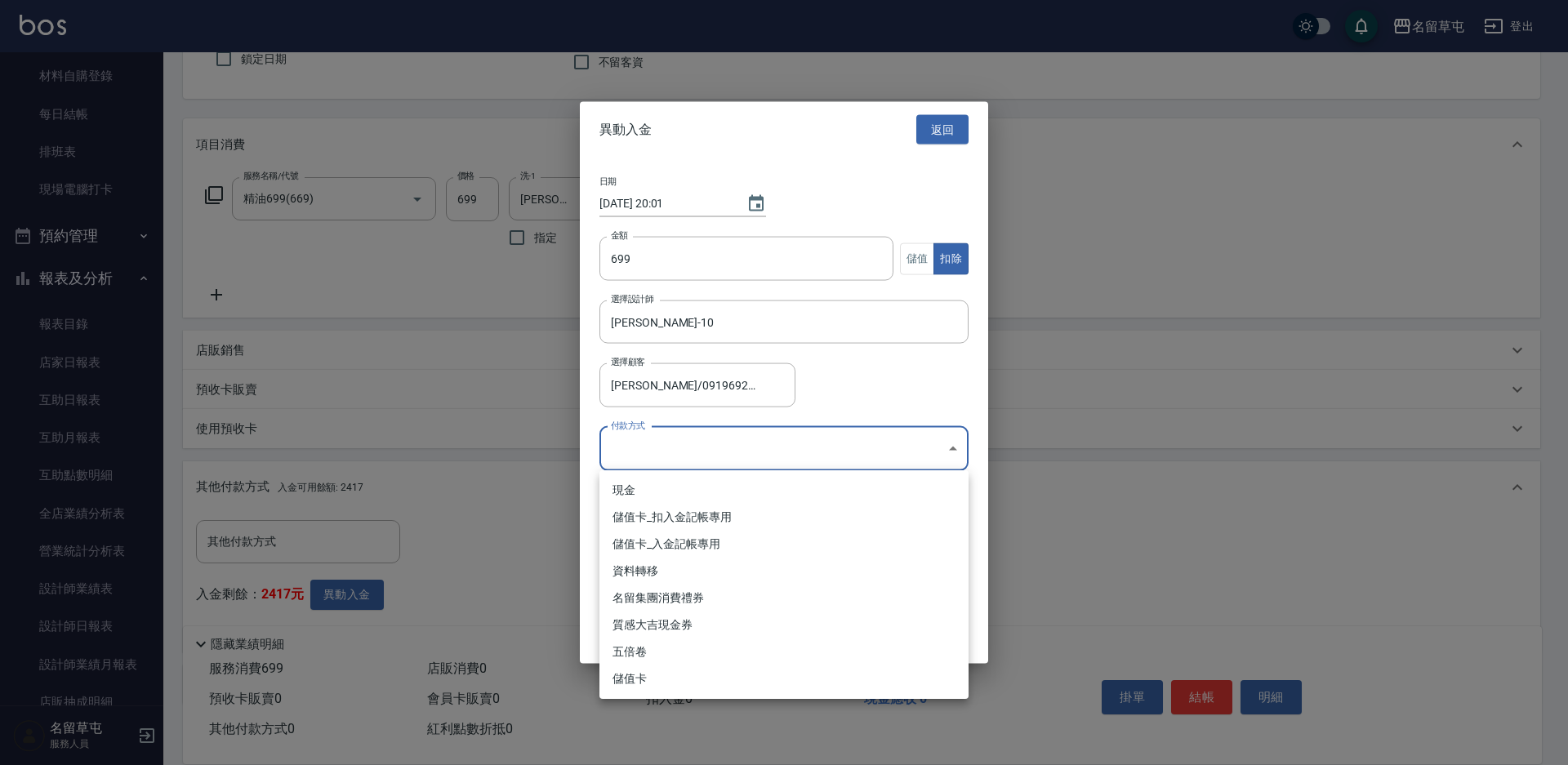
click at [661, 528] on li "儲值卡_扣入金記帳專用" at bounding box center [784, 517] width 369 height 27
type input "儲值卡_扣入金記帳專用"
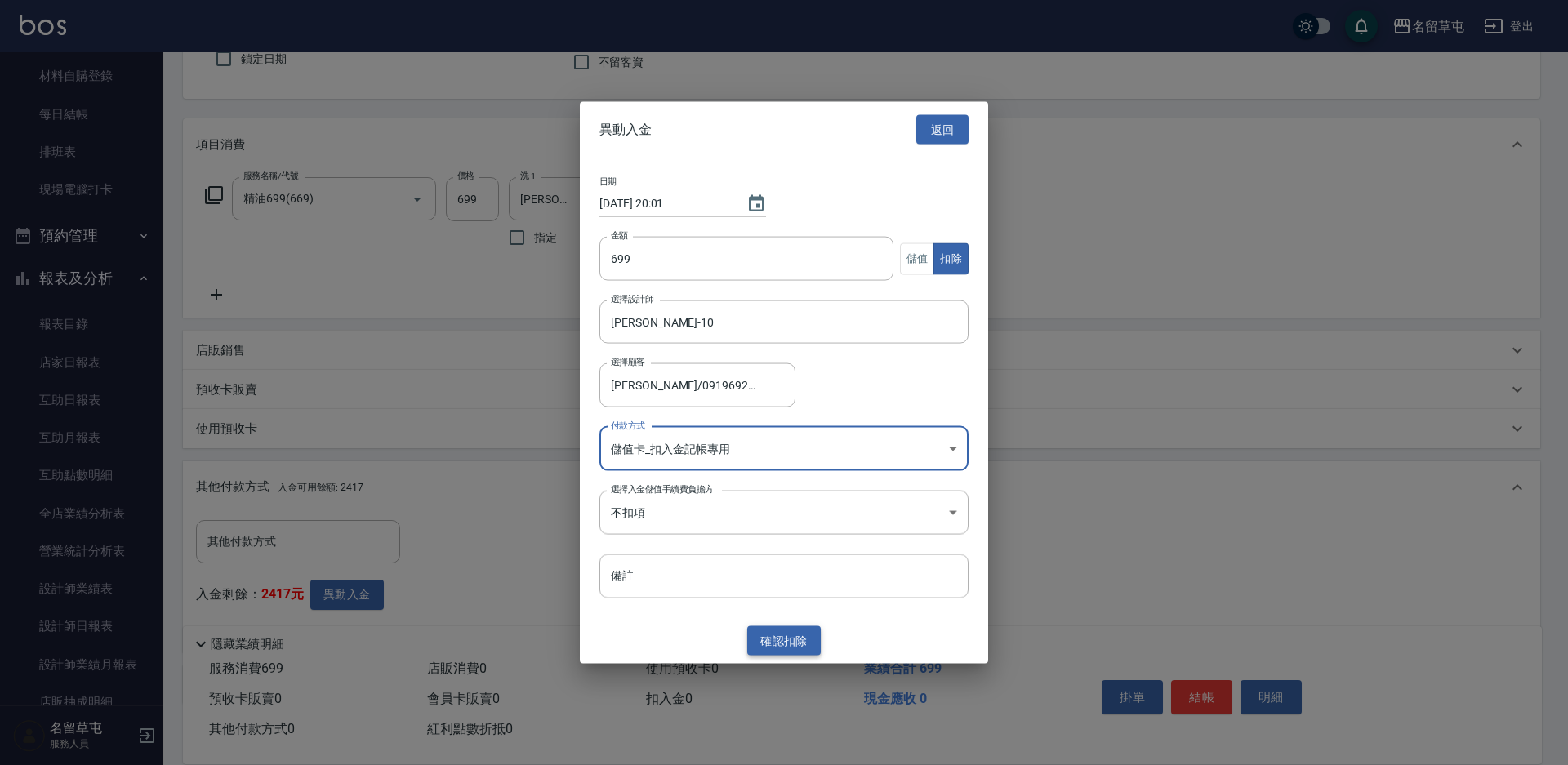
click at [800, 645] on button "確認 扣除" at bounding box center [784, 641] width 73 height 30
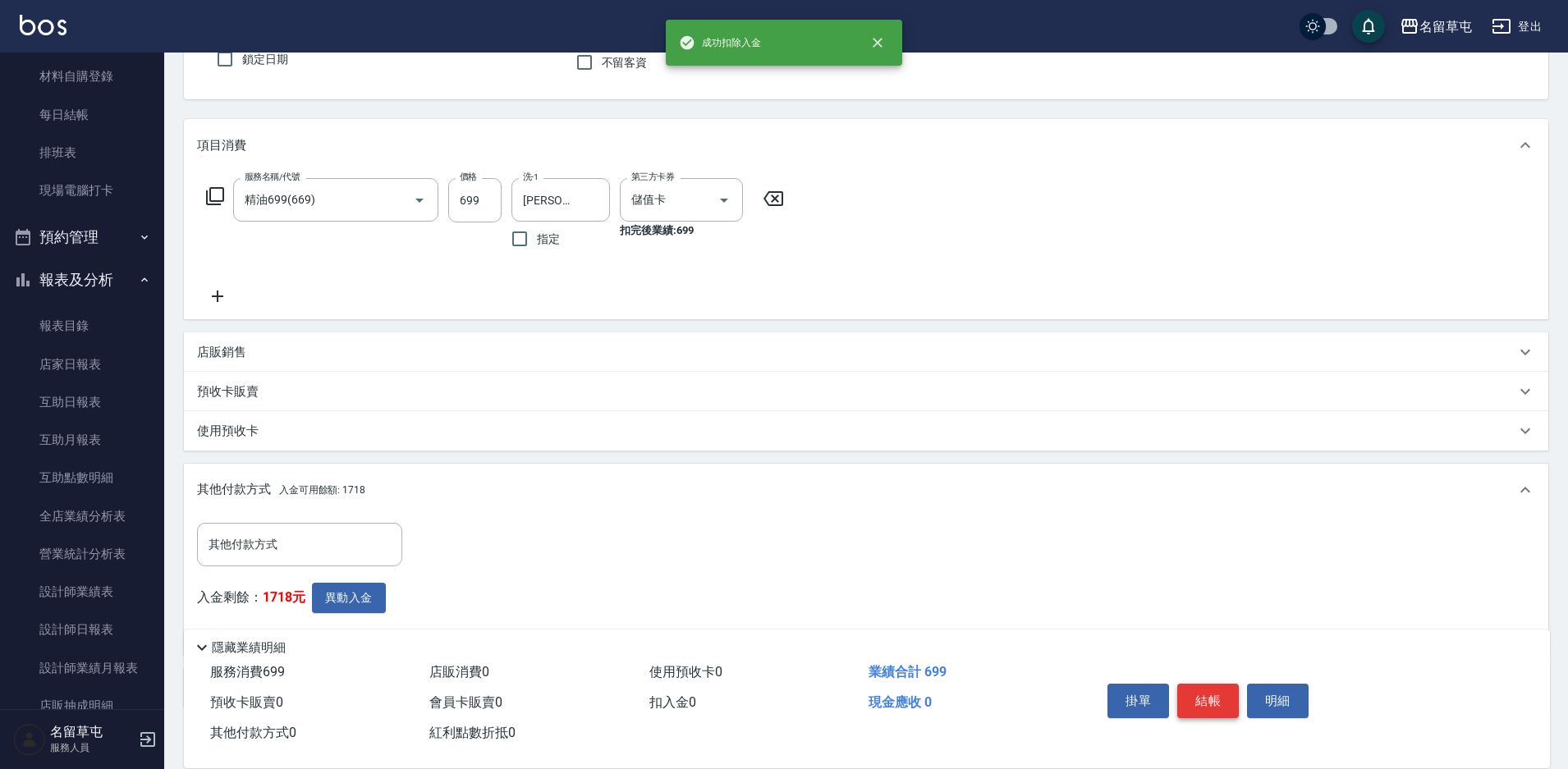
click at [1220, 695] on button "結帳" at bounding box center [1207, 701] width 62 height 34
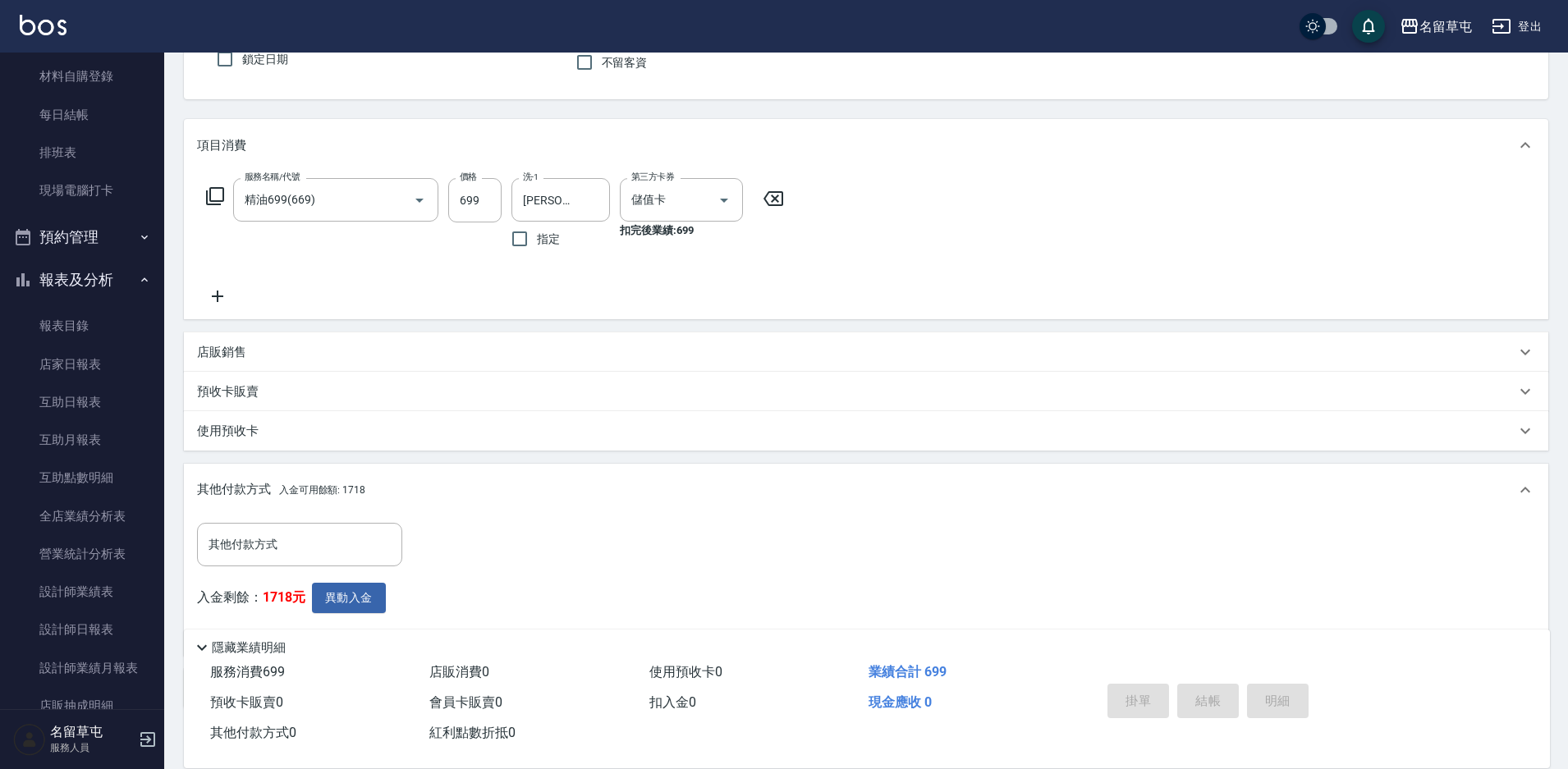
type input "[DATE] 20:01"
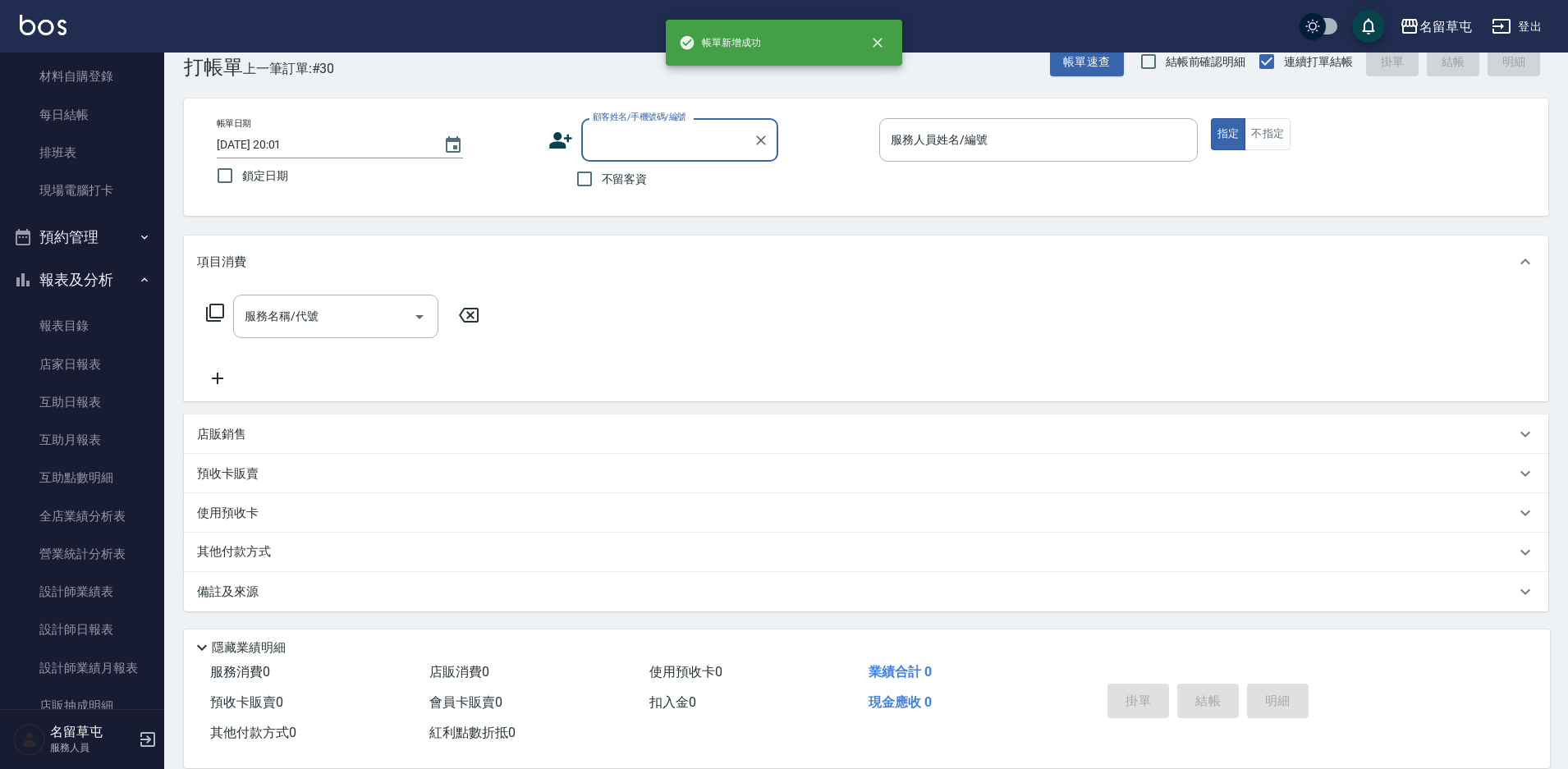
scroll to position [34, 0]
click at [590, 178] on input "不留客資" at bounding box center [585, 179] width 34 height 34
checkbox input "true"
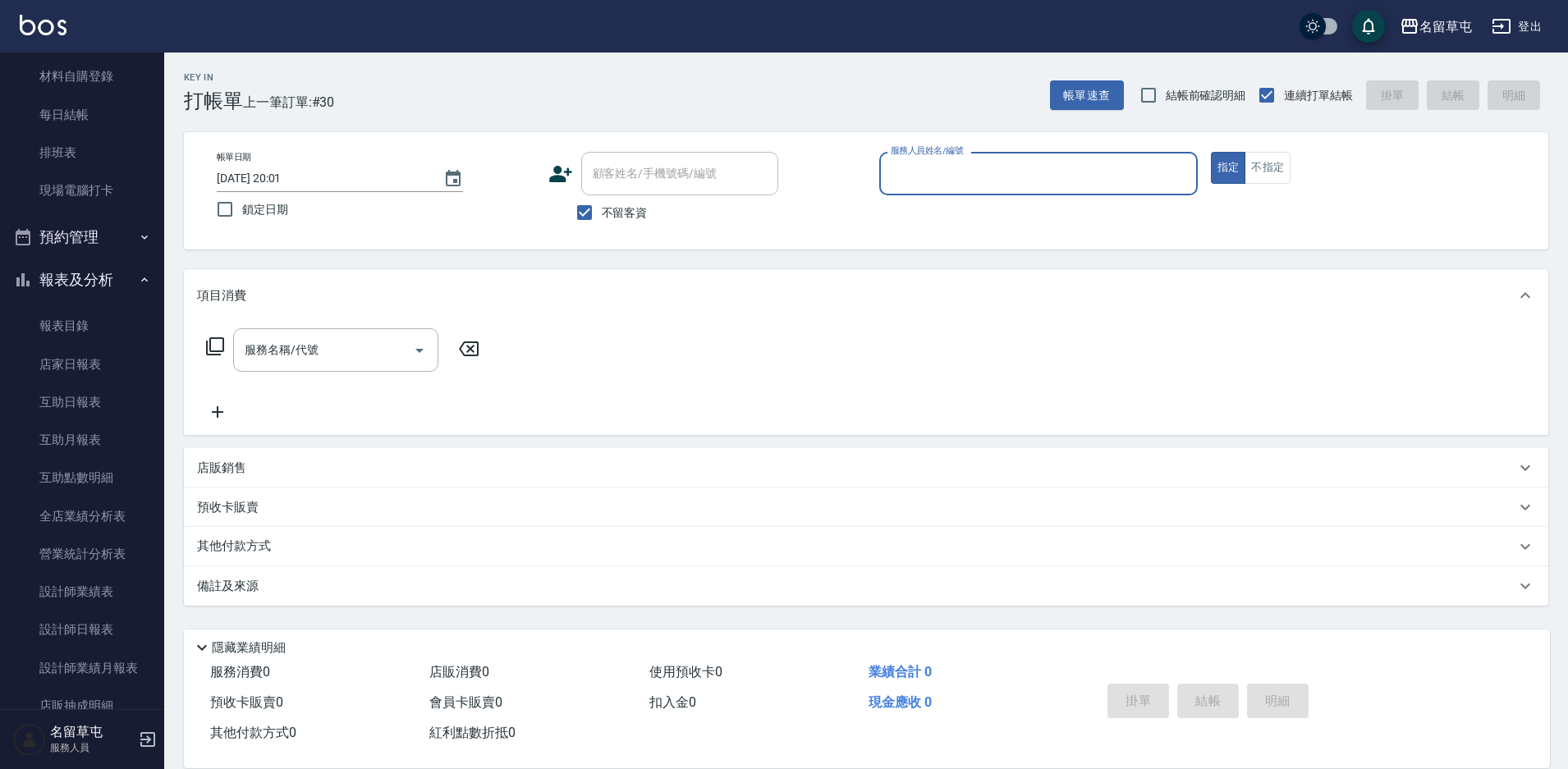
scroll to position [0, 0]
type input "顧客姓名未設定/[PERSON_NAME]/"
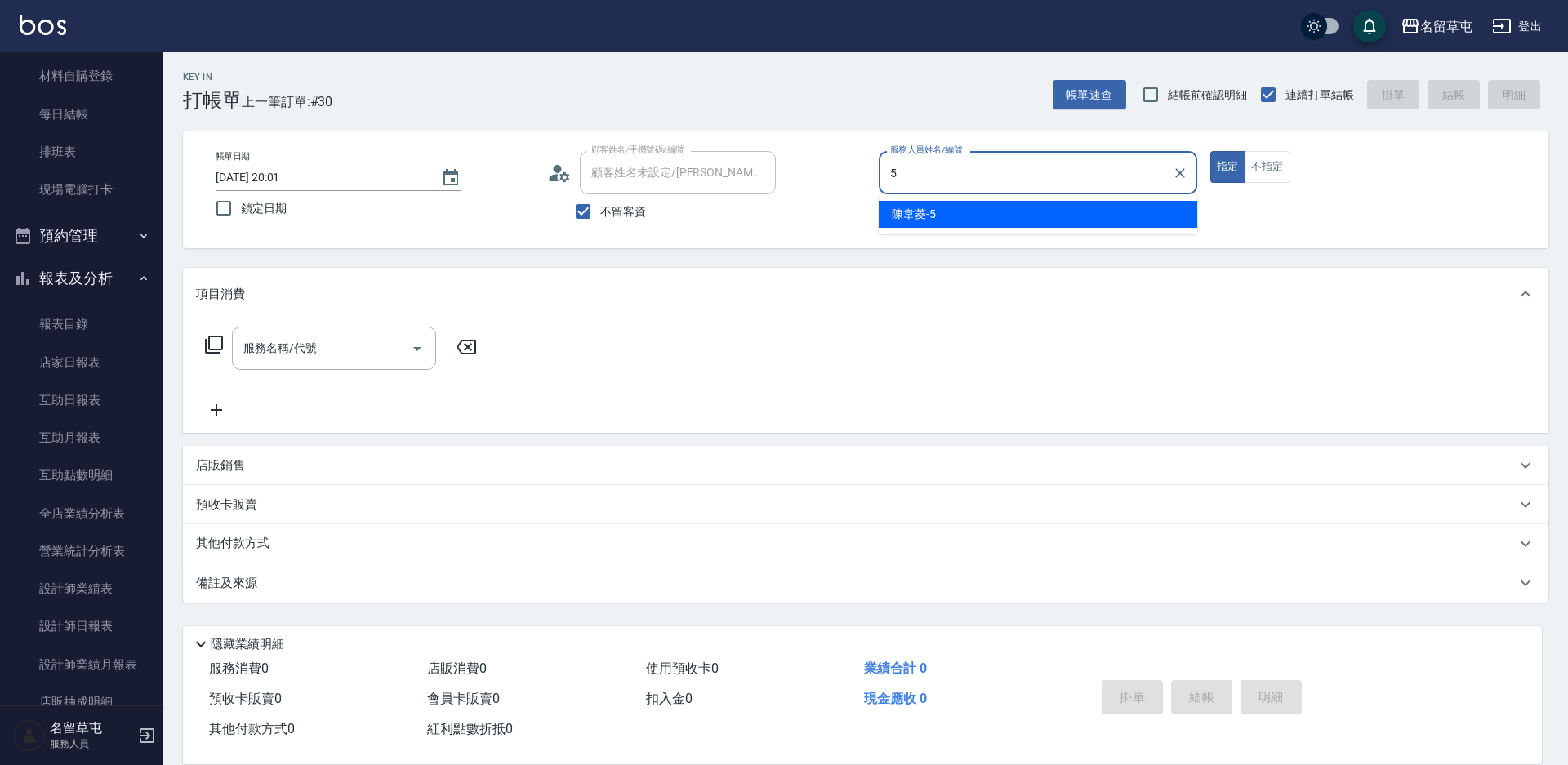
type input "[PERSON_NAME]-5"
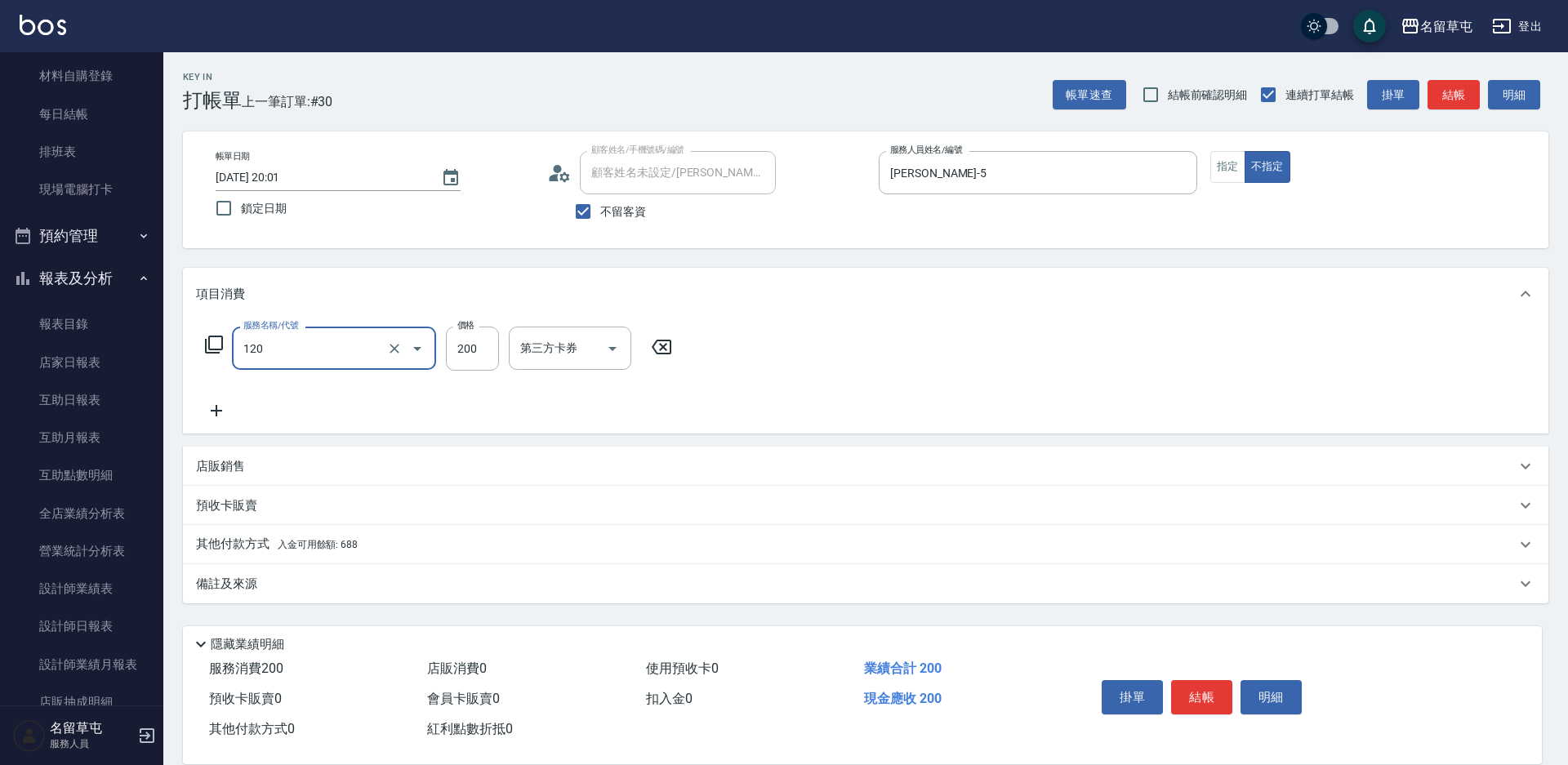
type input "New洗200(120)"
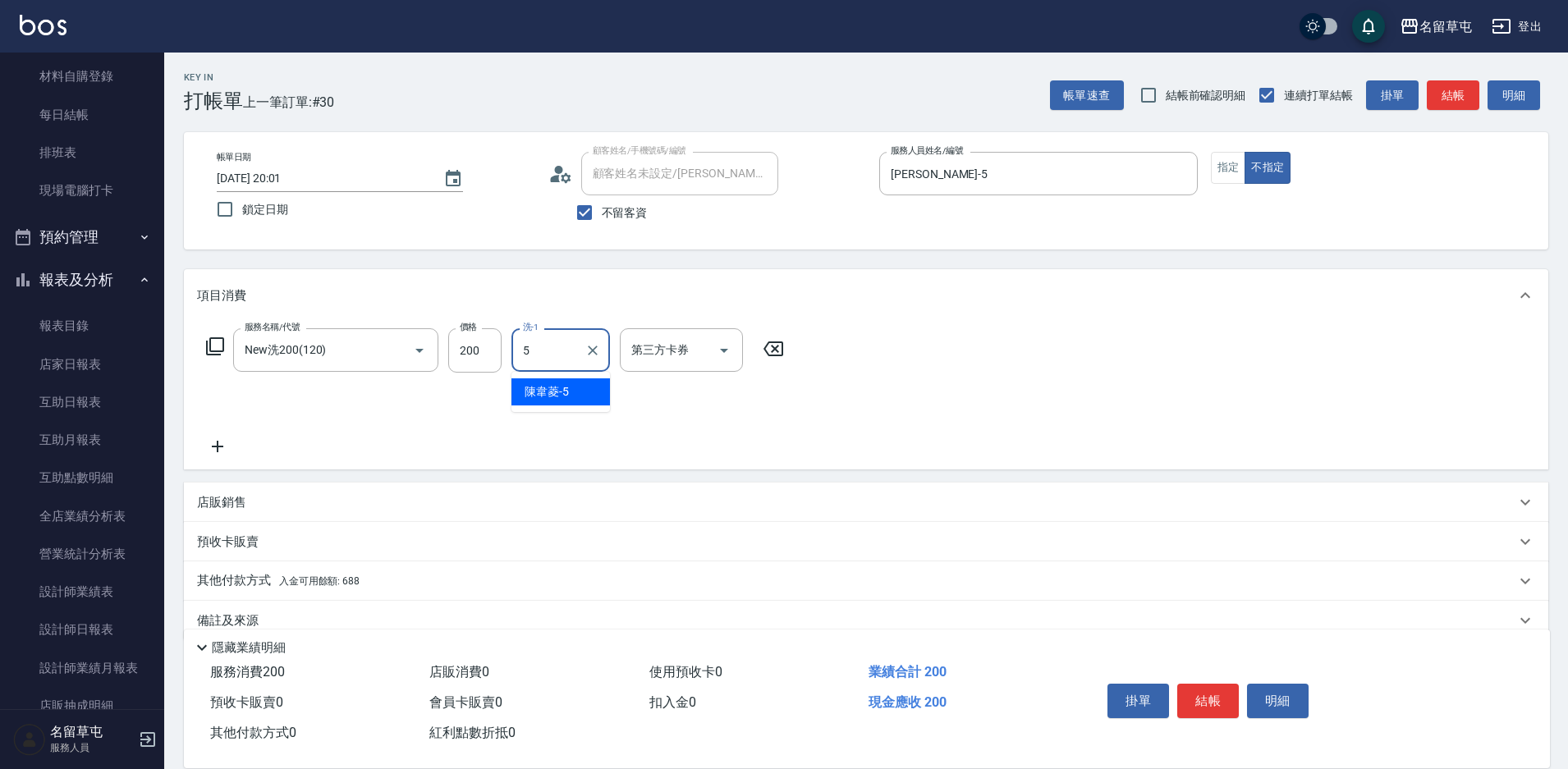
type input "[PERSON_NAME]-5"
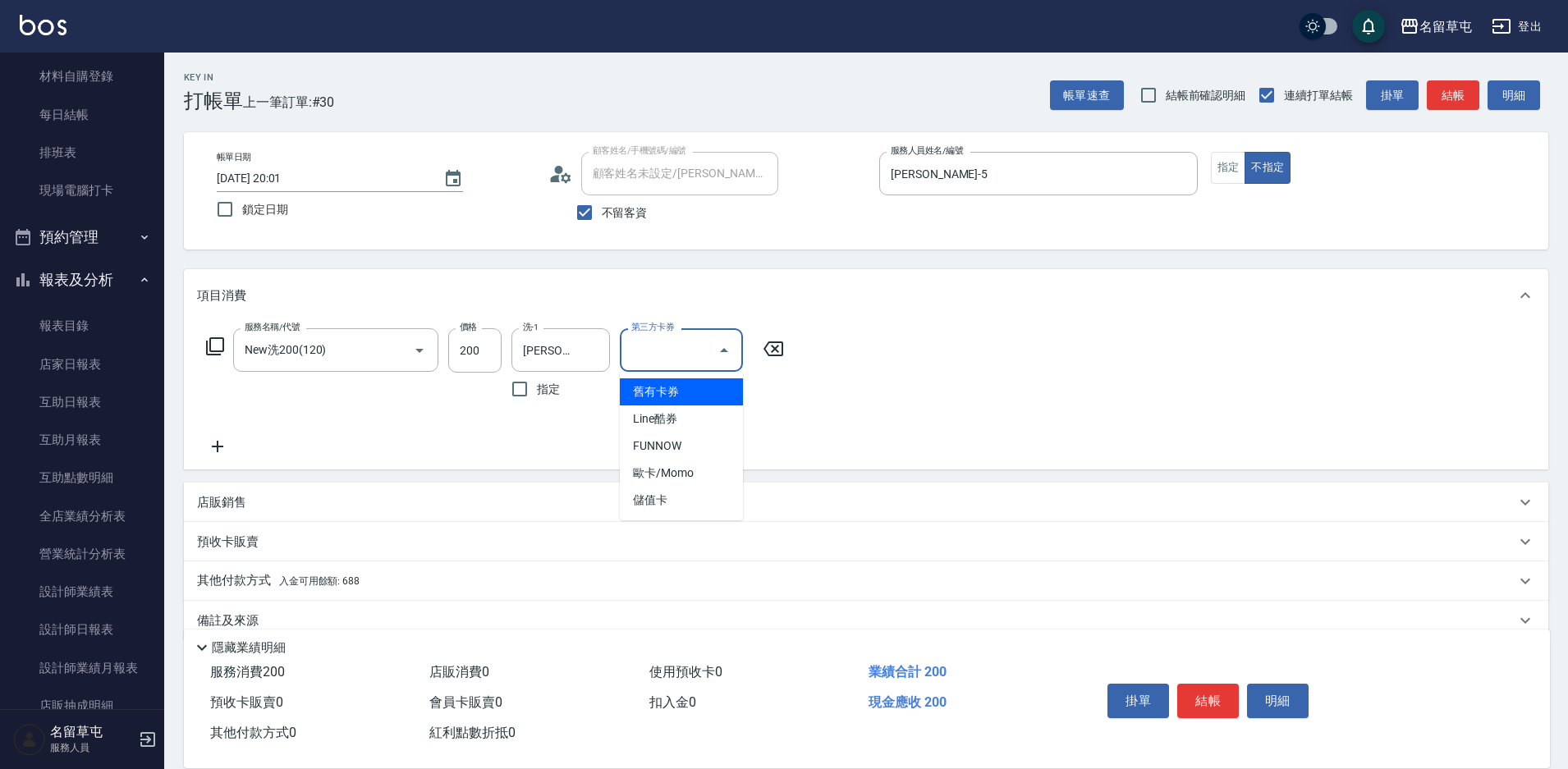
type input "舊有卡券"
click at [847, 564] on div "其他付款方式 入金可用餘額: 688" at bounding box center [866, 582] width 1365 height 40
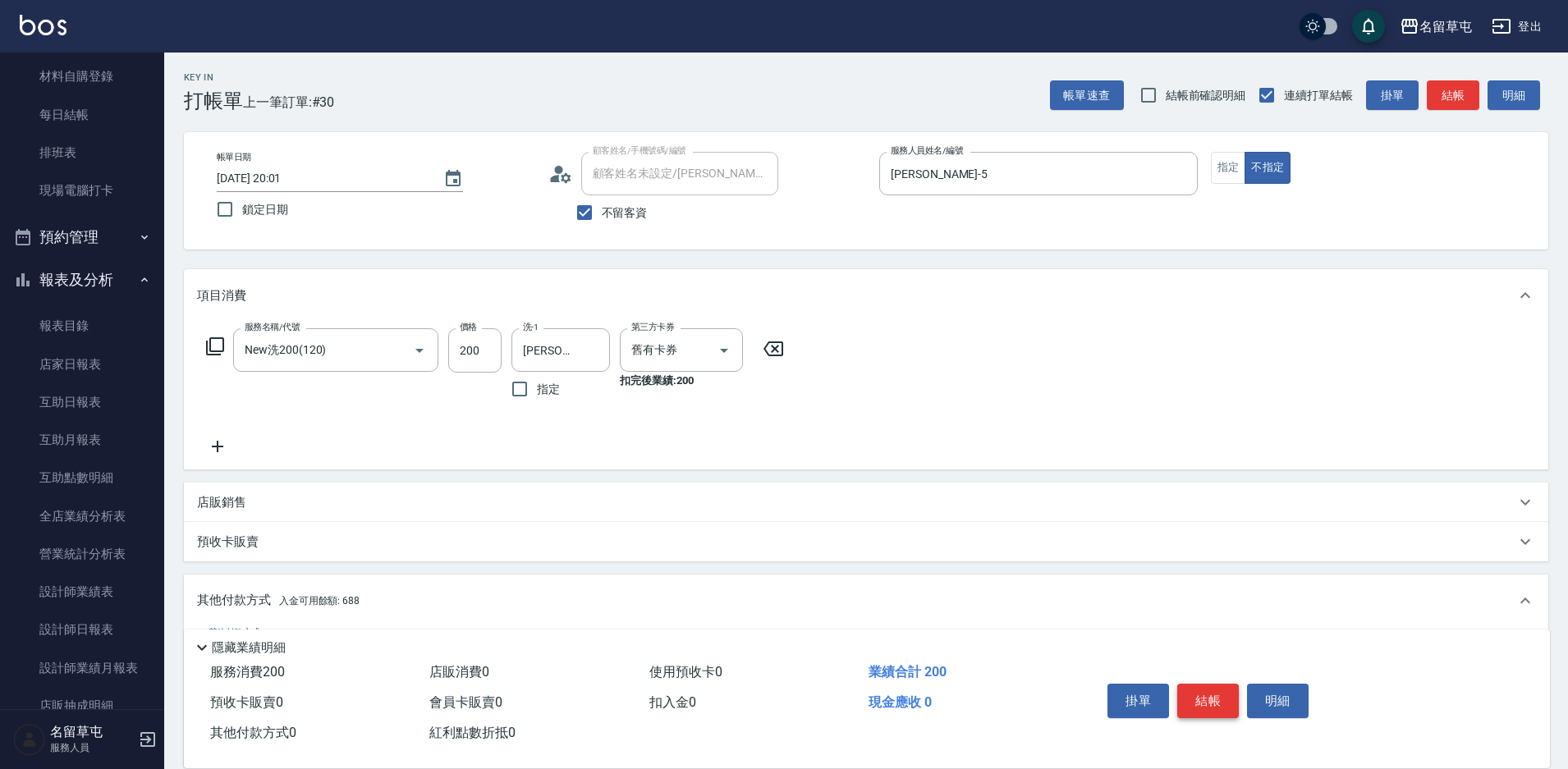
click at [1212, 691] on button "結帳" at bounding box center [1207, 701] width 62 height 34
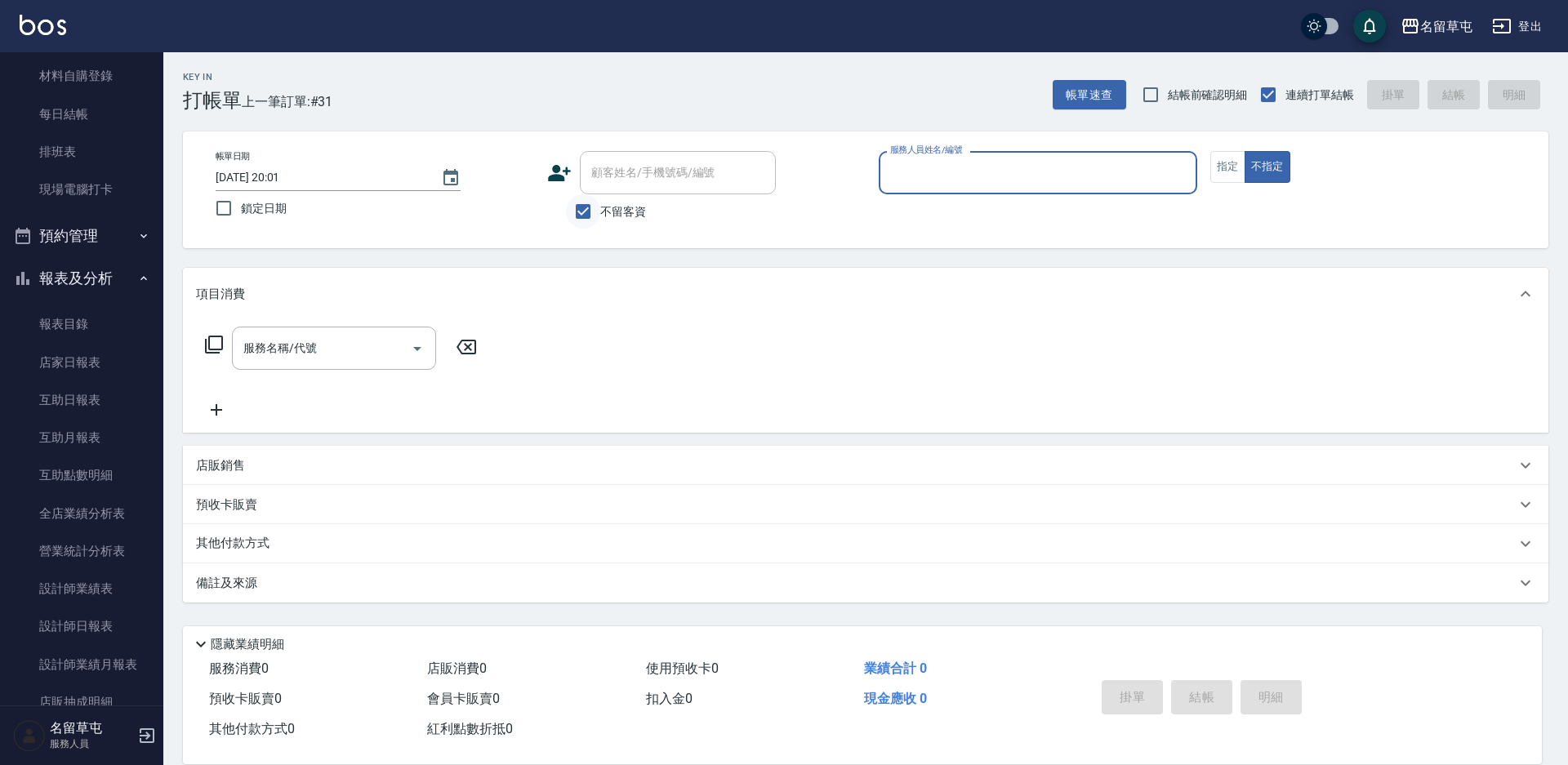
click at [584, 206] on input "不留客資" at bounding box center [583, 212] width 34 height 34
checkbox input "false"
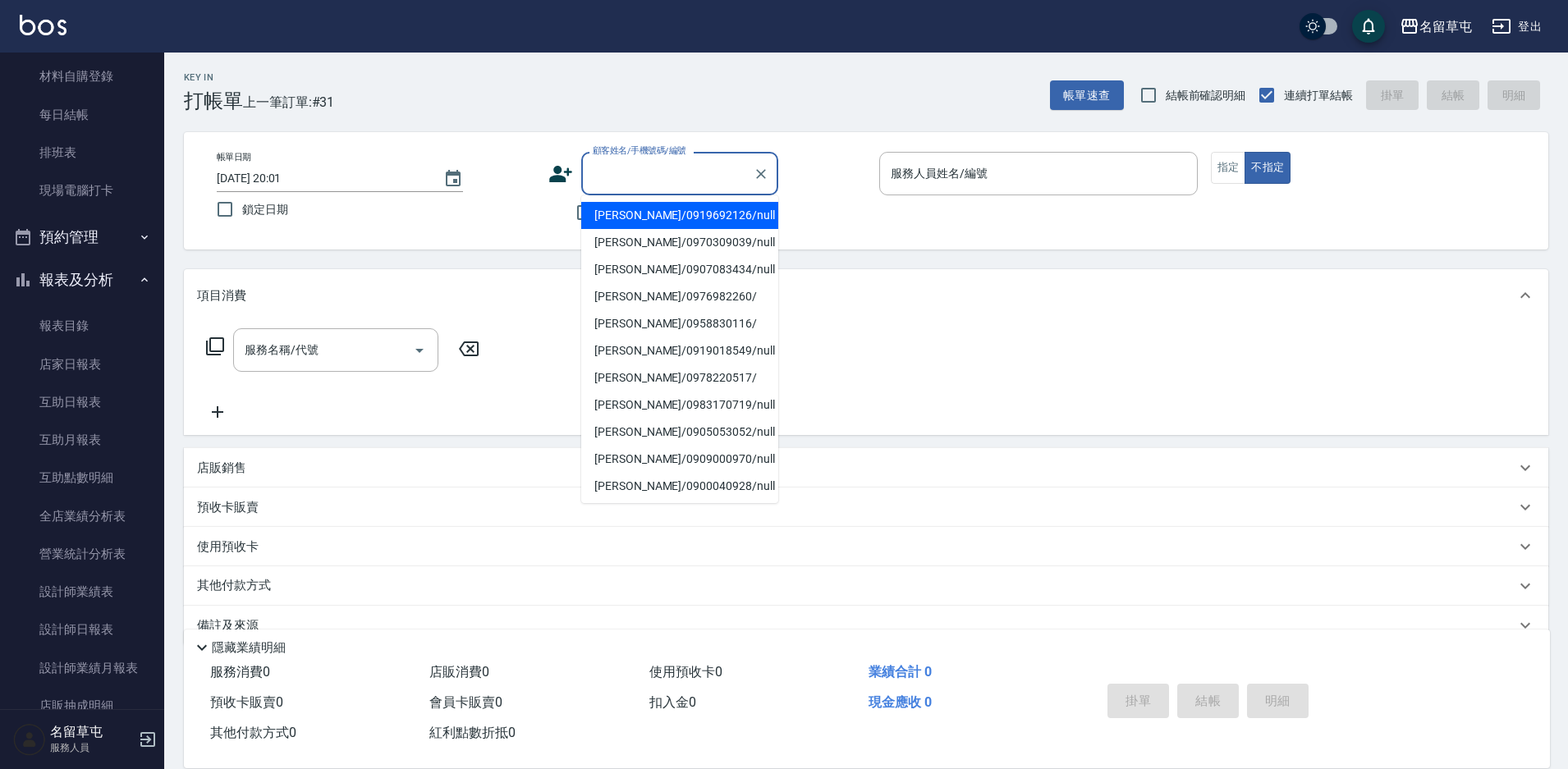
click at [645, 161] on div "顧客姓名/手機號碼/編號 顧客姓名/手機號碼/編號" at bounding box center [679, 174] width 197 height 44
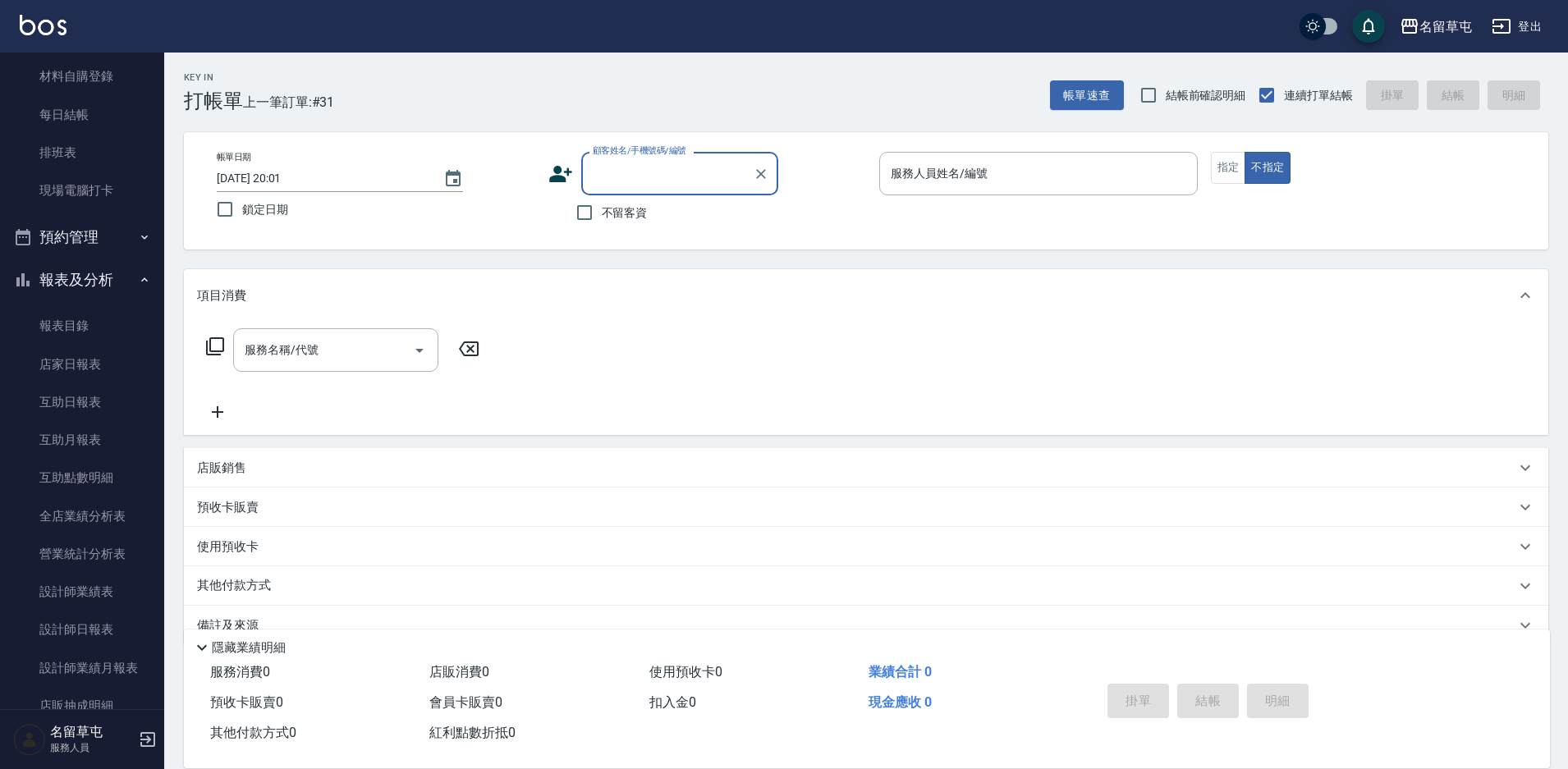
paste input "0988217130"
type input "[PERSON_NAME]/0988217130/null"
click at [950, 189] on div "服務人員姓名/編號" at bounding box center [1038, 174] width 319 height 44
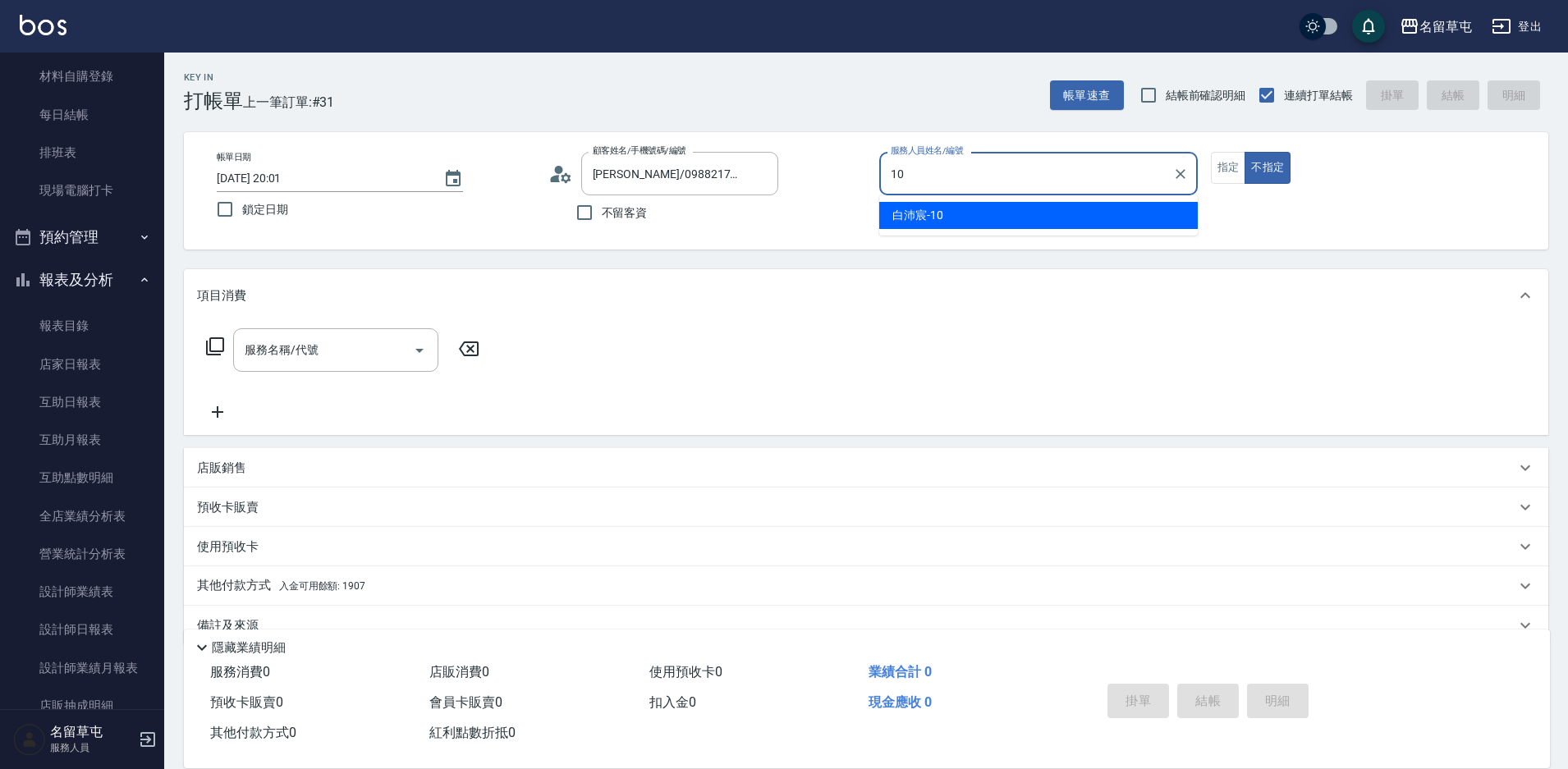
type input "[PERSON_NAME]-10"
type button "false"
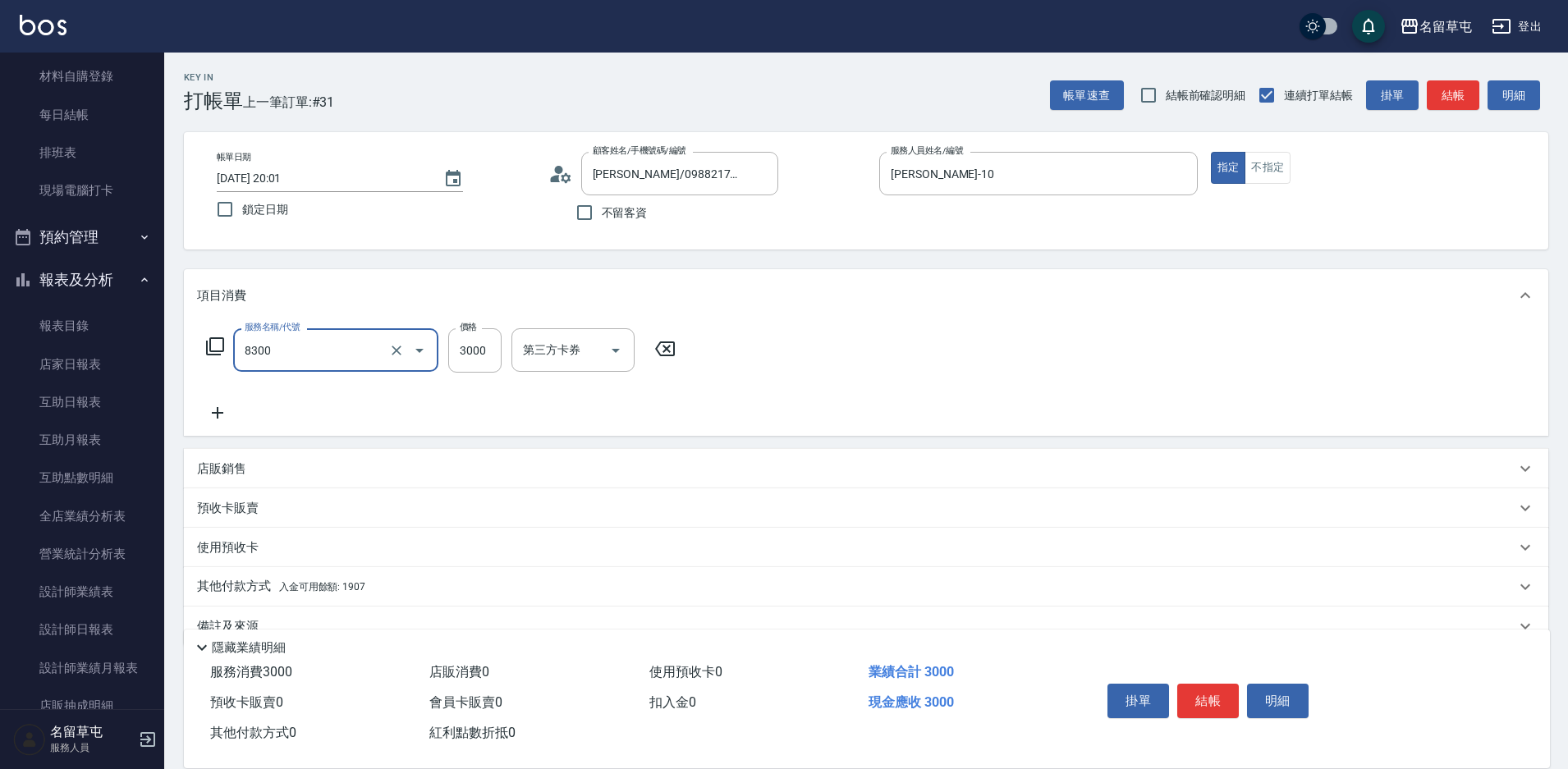
type input "儲3000(8300)"
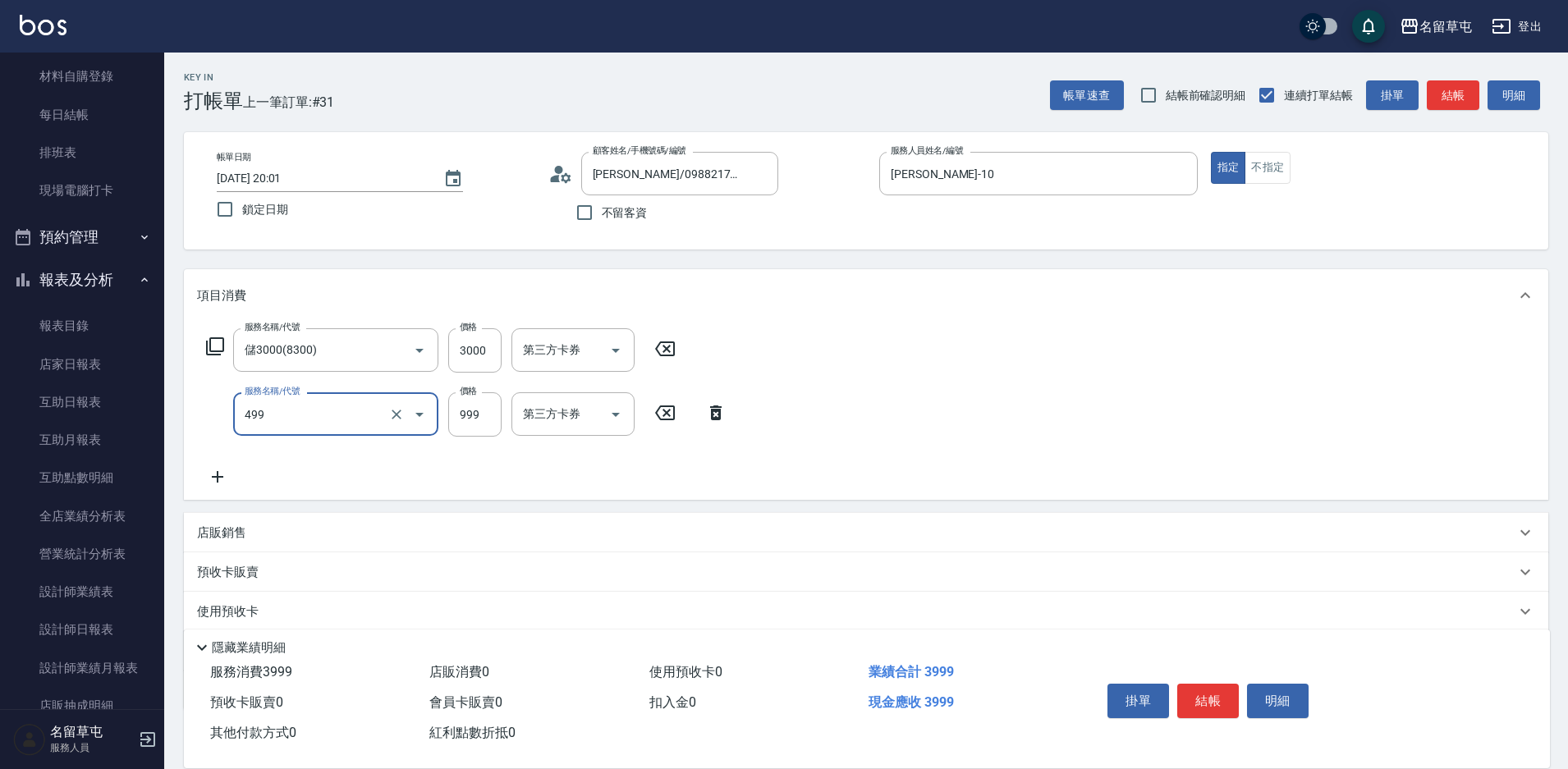
type input "染髮999(499)"
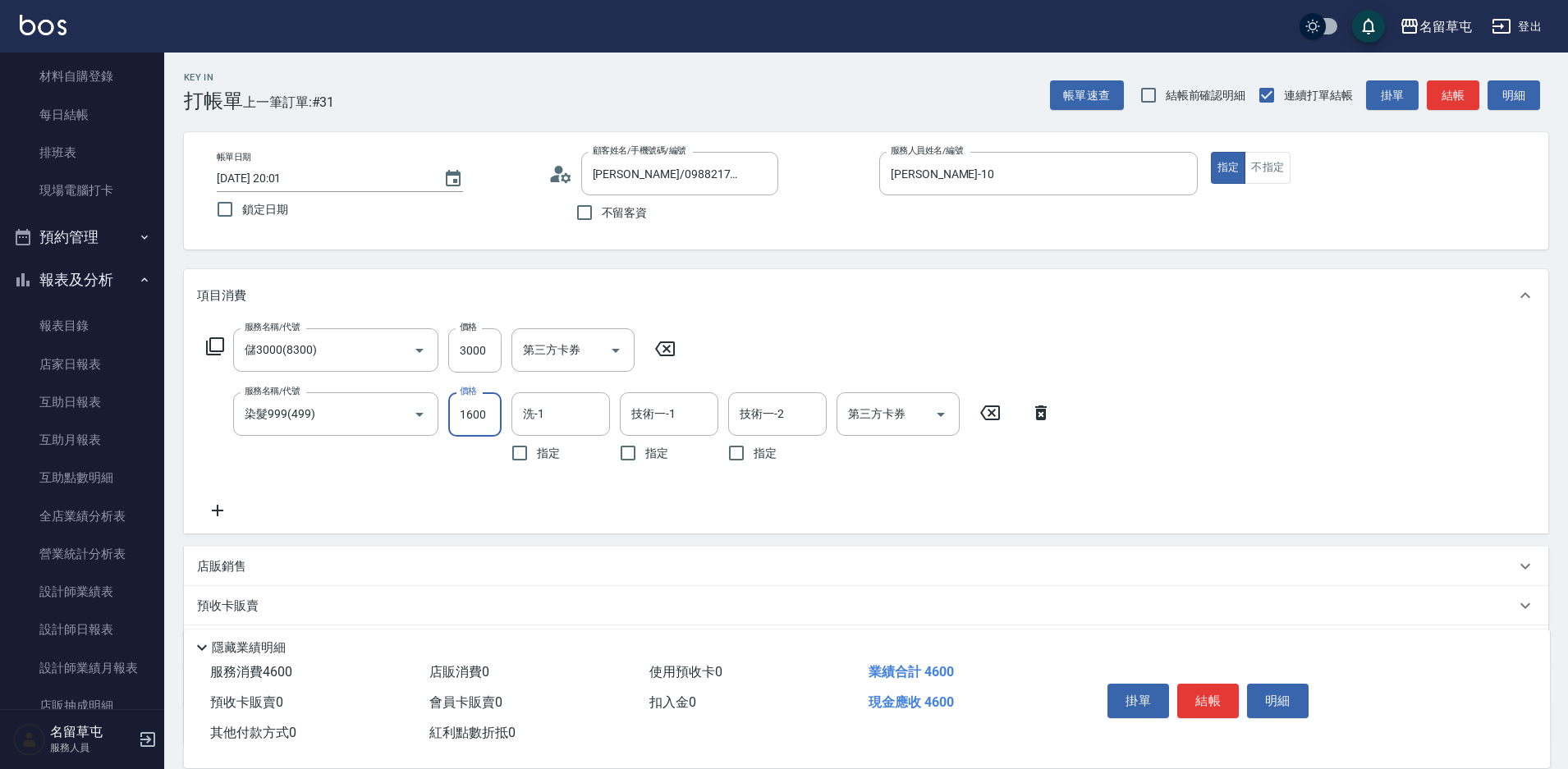
type input "1600"
type input "[PERSON_NAME]-31"
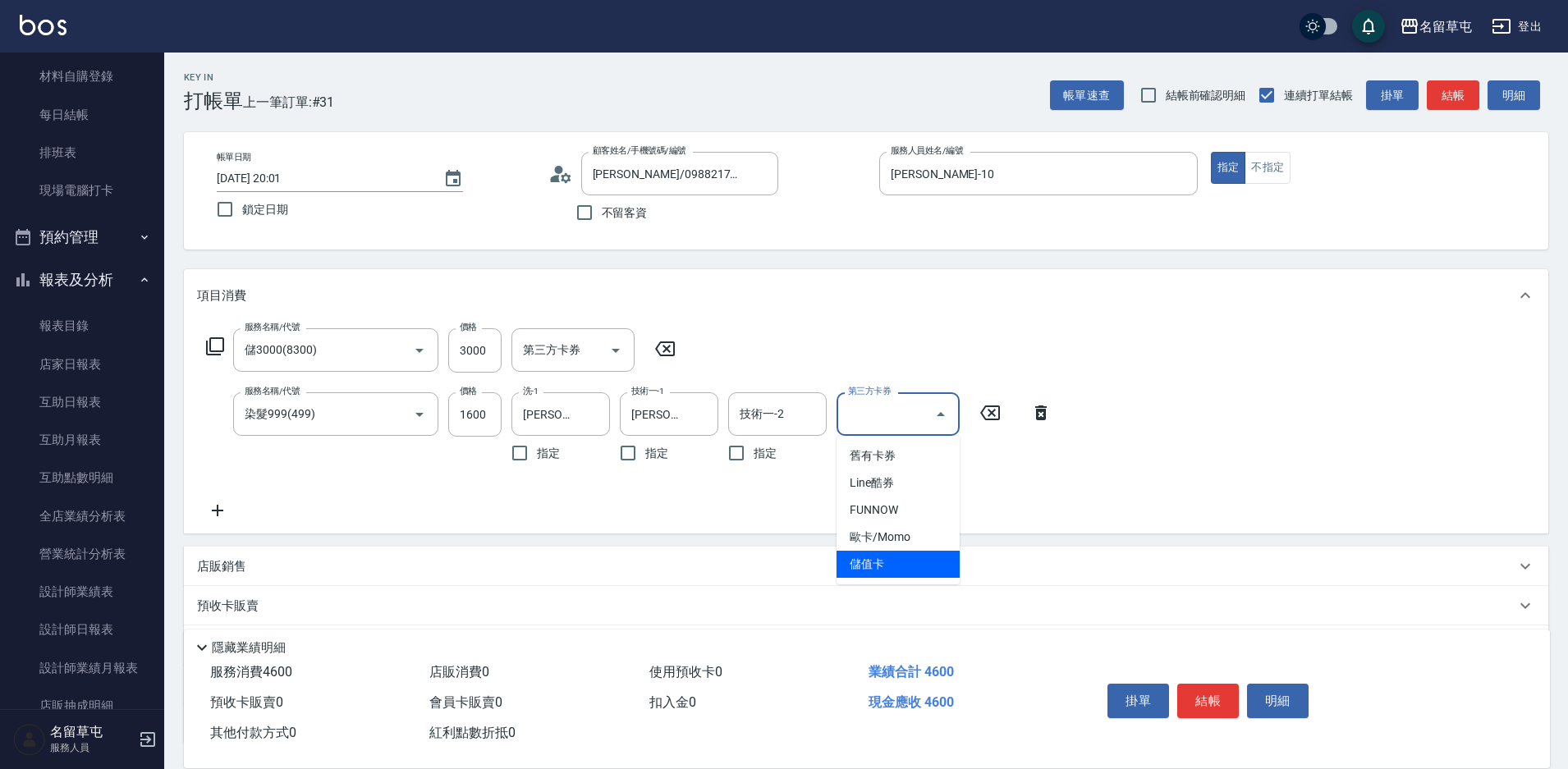
type input "儲值卡"
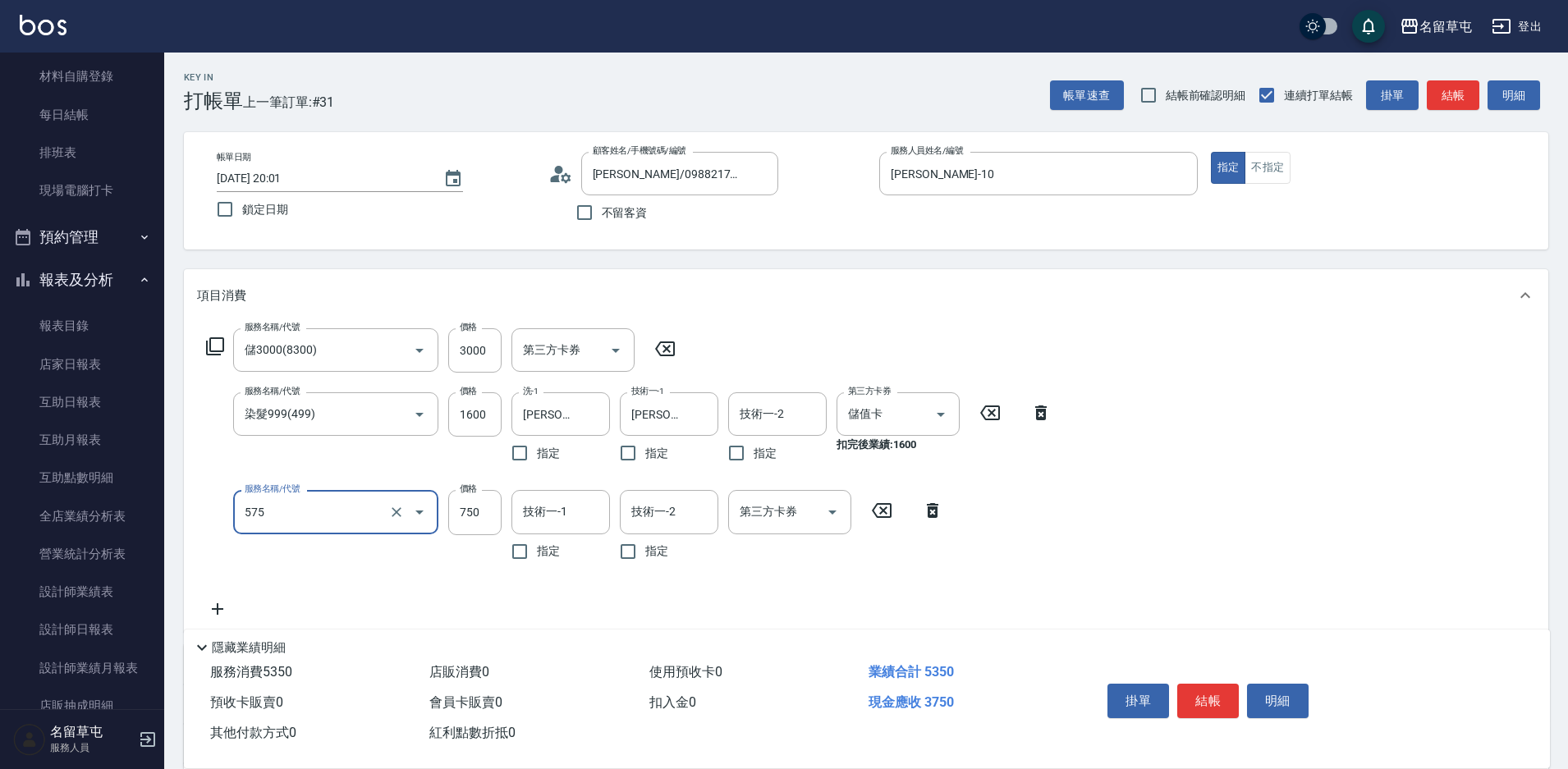
type input "750護髮(575)"
type input "[PERSON_NAME]-31"
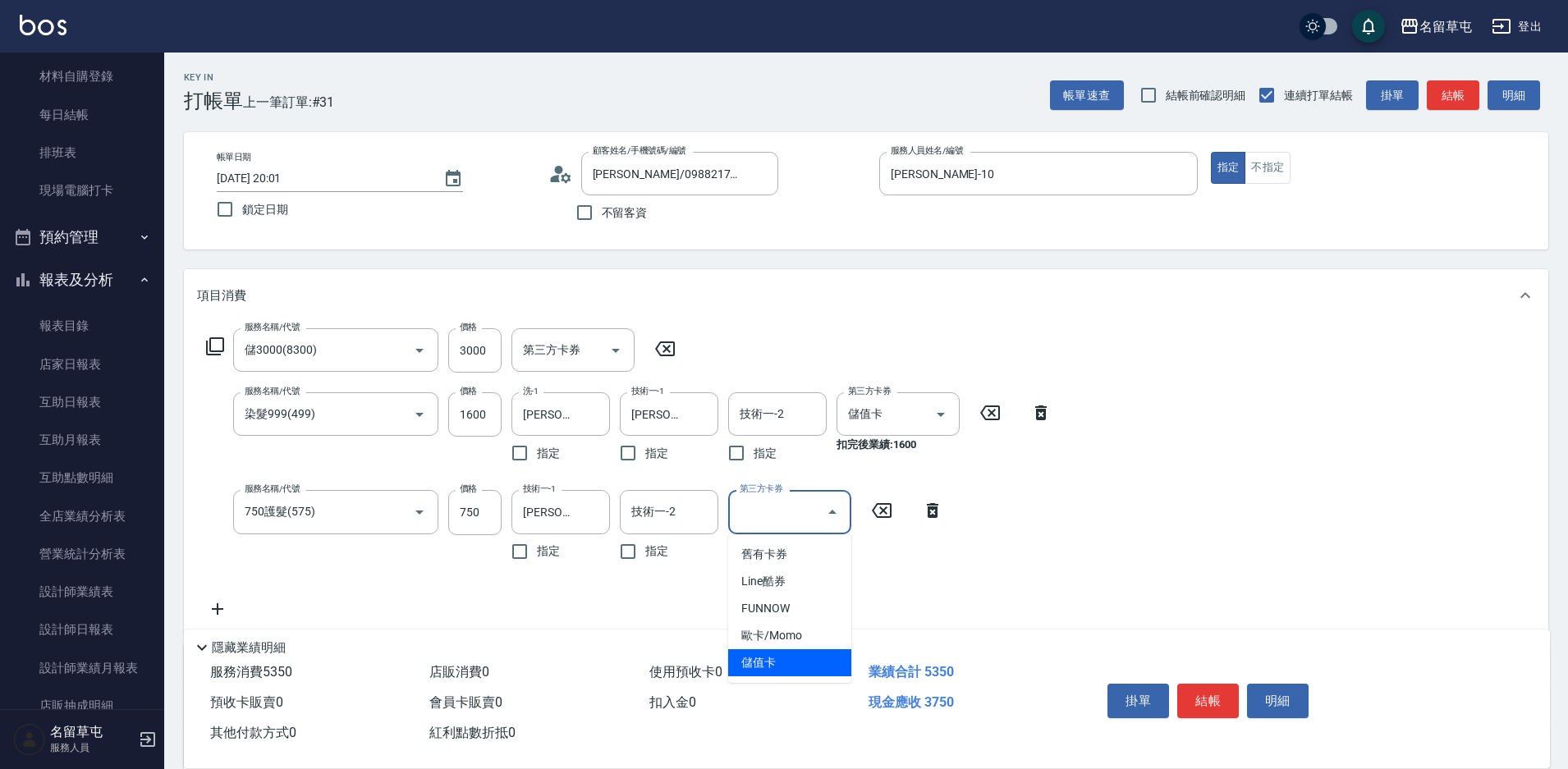
type input "儲值卡"
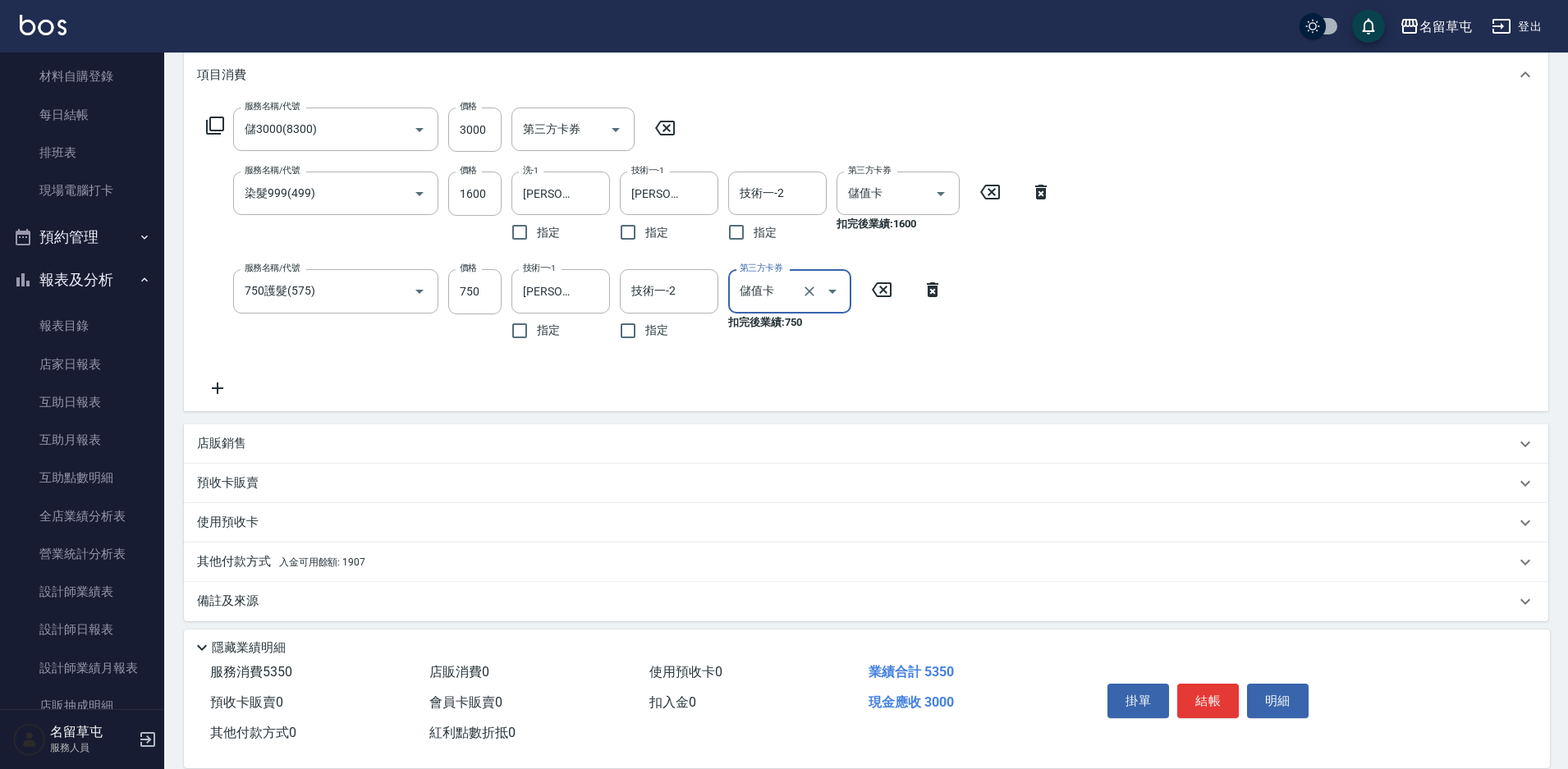
scroll to position [231, 0]
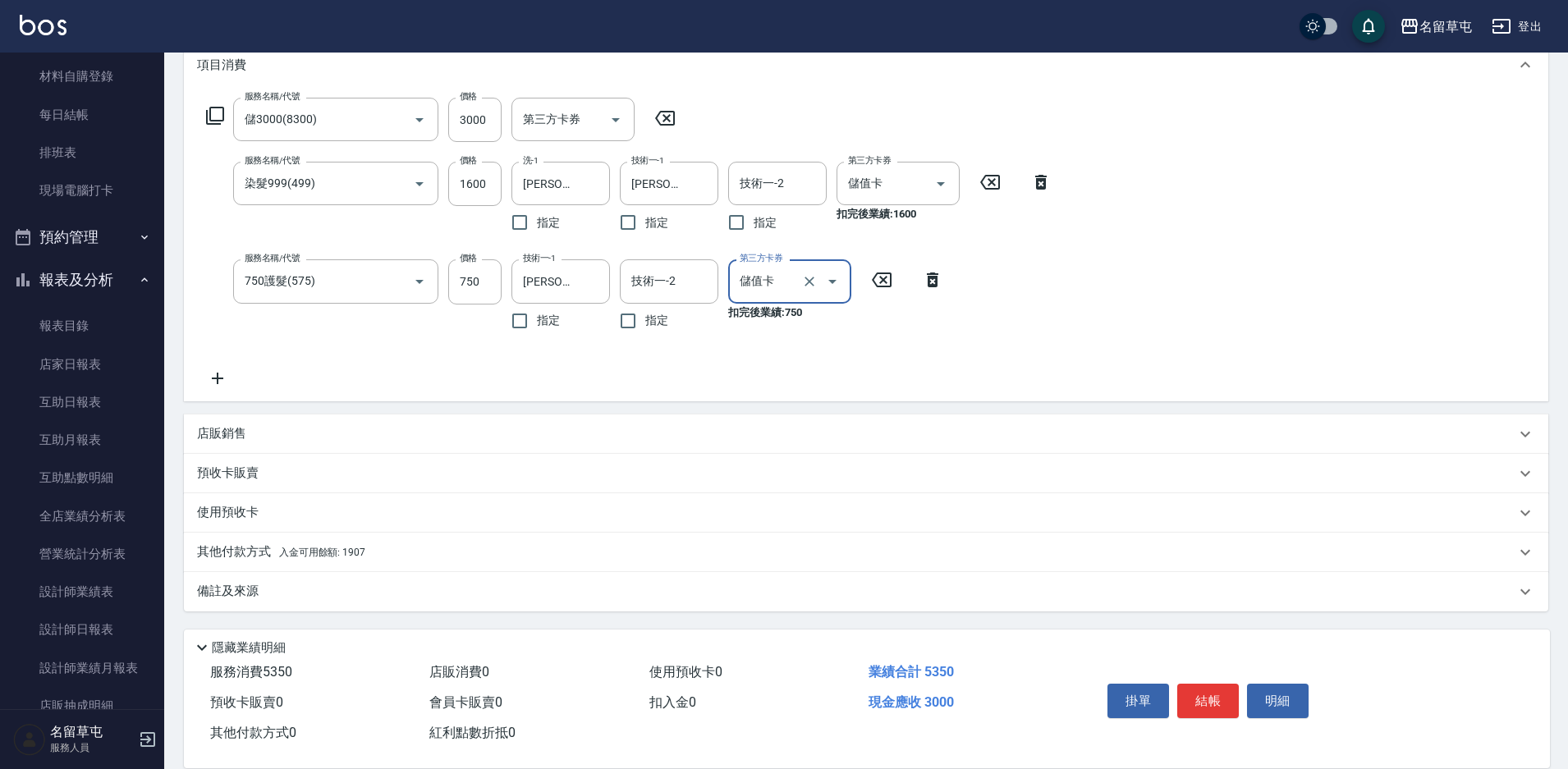
click at [240, 555] on p "其他付款方式 入金可用餘額: 1907" at bounding box center [281, 551] width 168 height 18
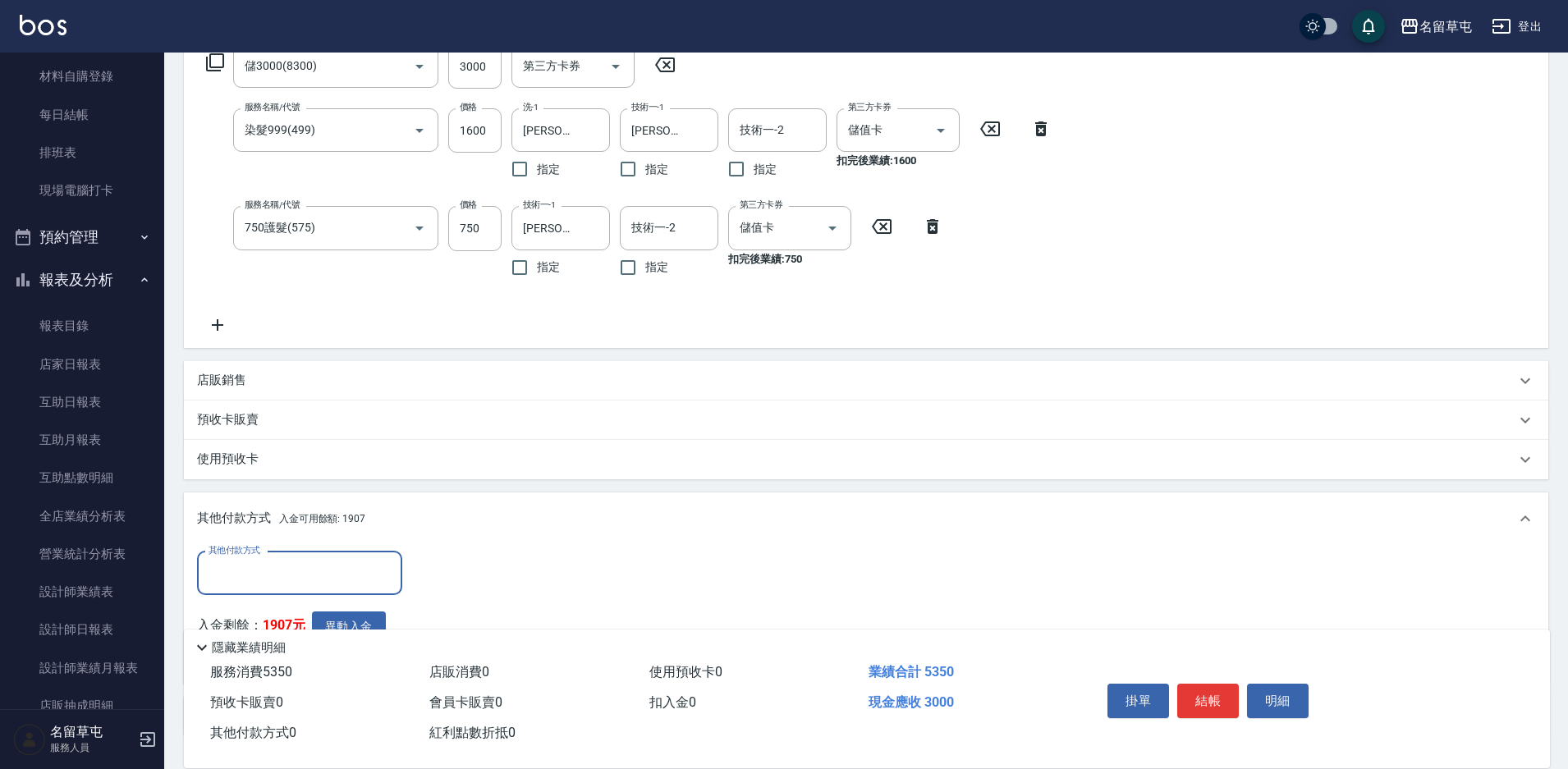
scroll to position [313, 0]
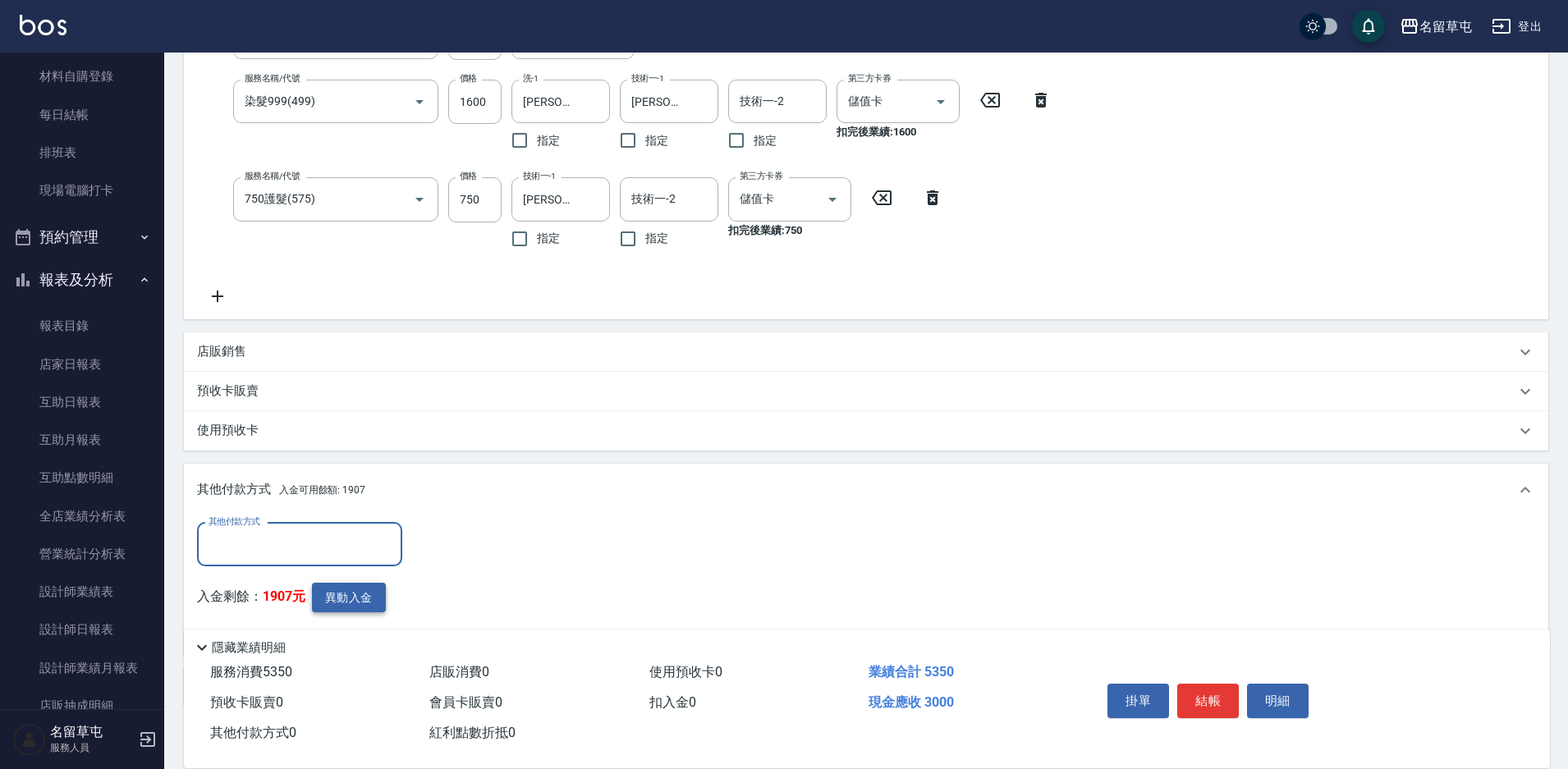
click at [351, 605] on button "異動入金" at bounding box center [349, 598] width 74 height 30
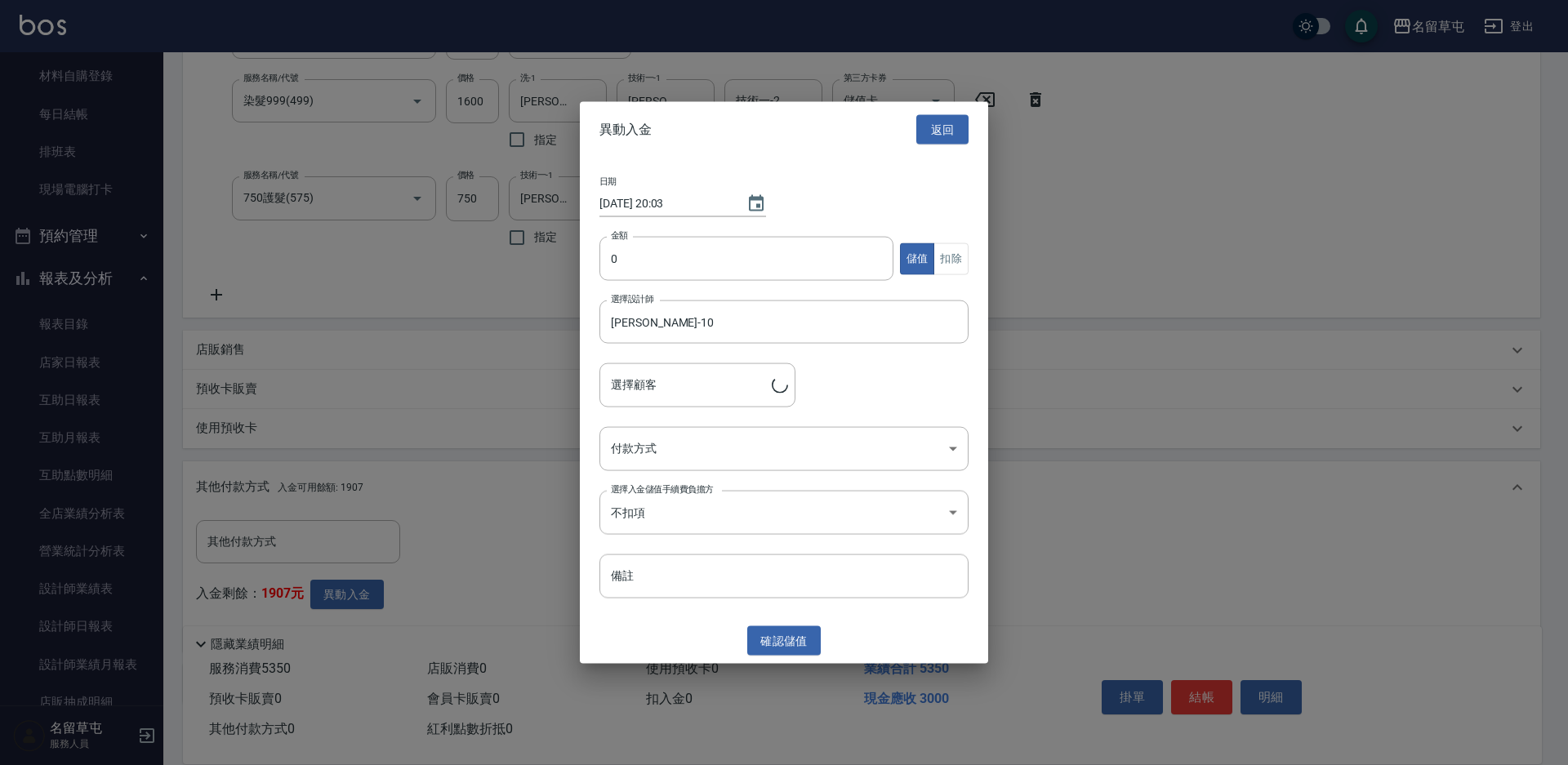
type input "[PERSON_NAME]/0988217130"
click at [640, 263] on input "0" at bounding box center [746, 259] width 294 height 44
type input "03000"
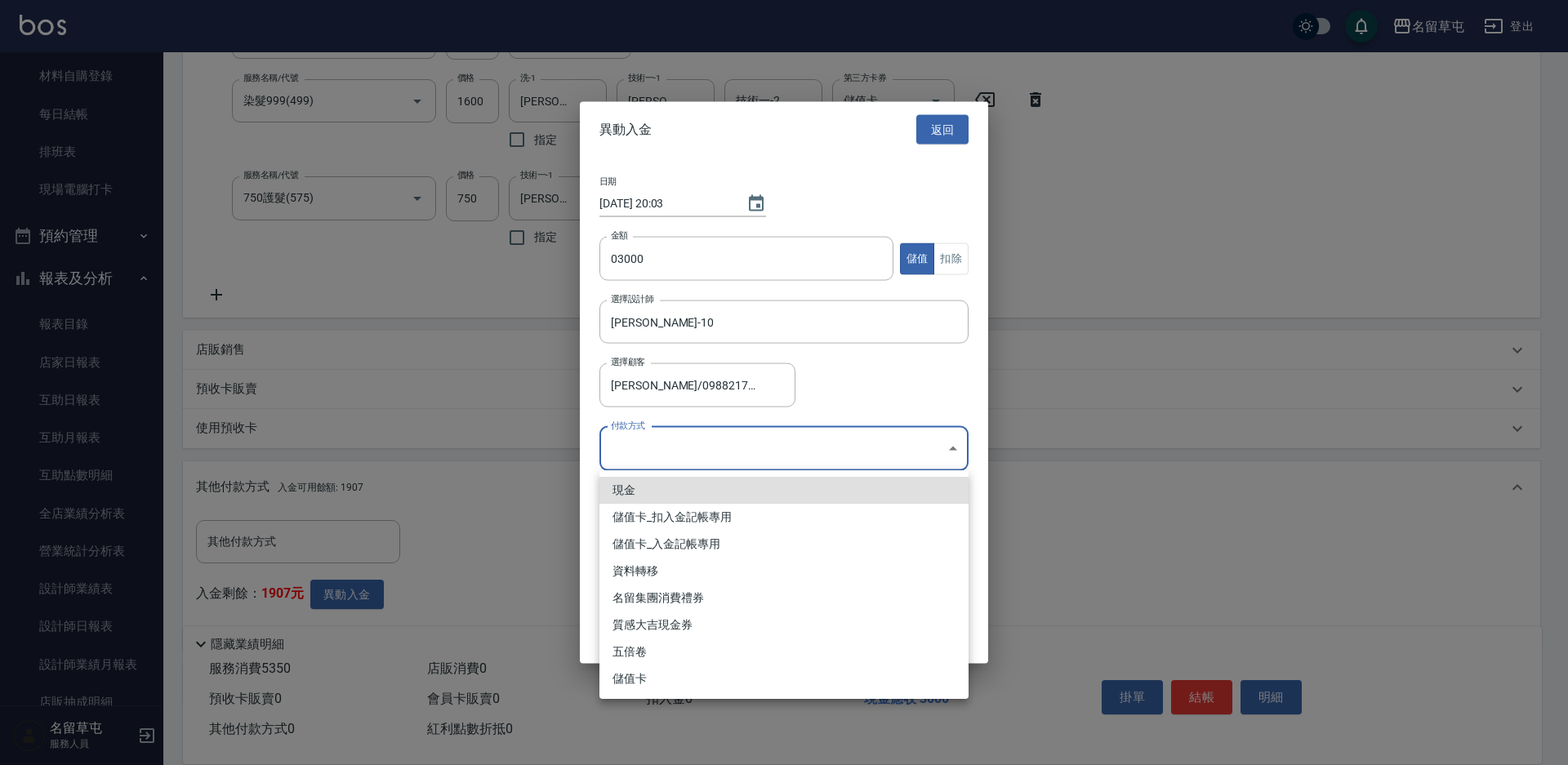
click at [728, 430] on body "名留草屯 登出 櫃檯作業 打帳單 帳單列表 現金收支登錄 材料自購登錄 每日結帳 排班表 現場電腦打卡 預約管理 預約管理 單日預約紀錄 單週預約紀錄 報表及…" at bounding box center [784, 274] width 1568 height 1171
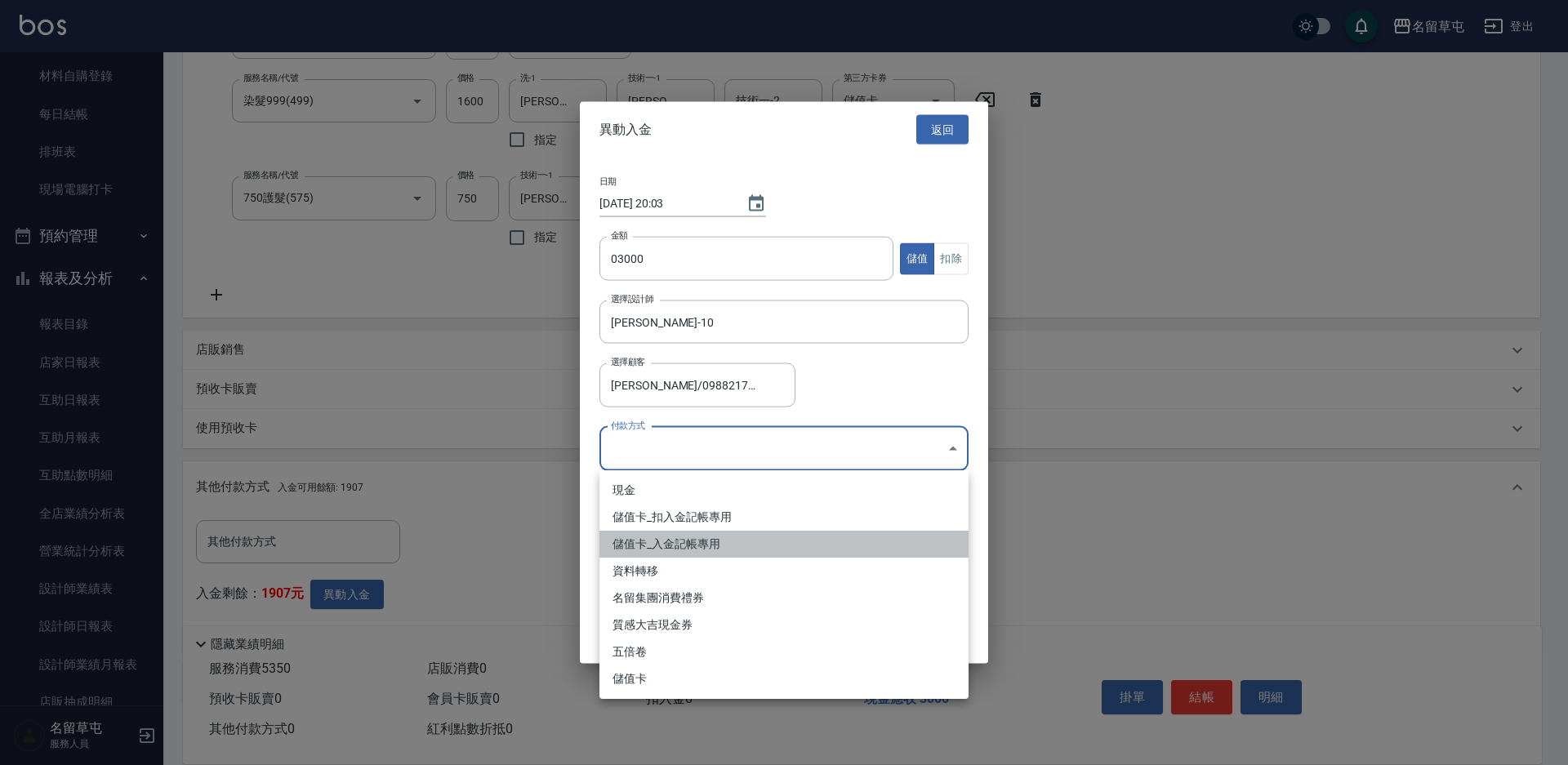
click at [645, 540] on li "儲值卡_入金記帳專用" at bounding box center [784, 544] width 369 height 27
type input "儲值卡_入金記帳專用"
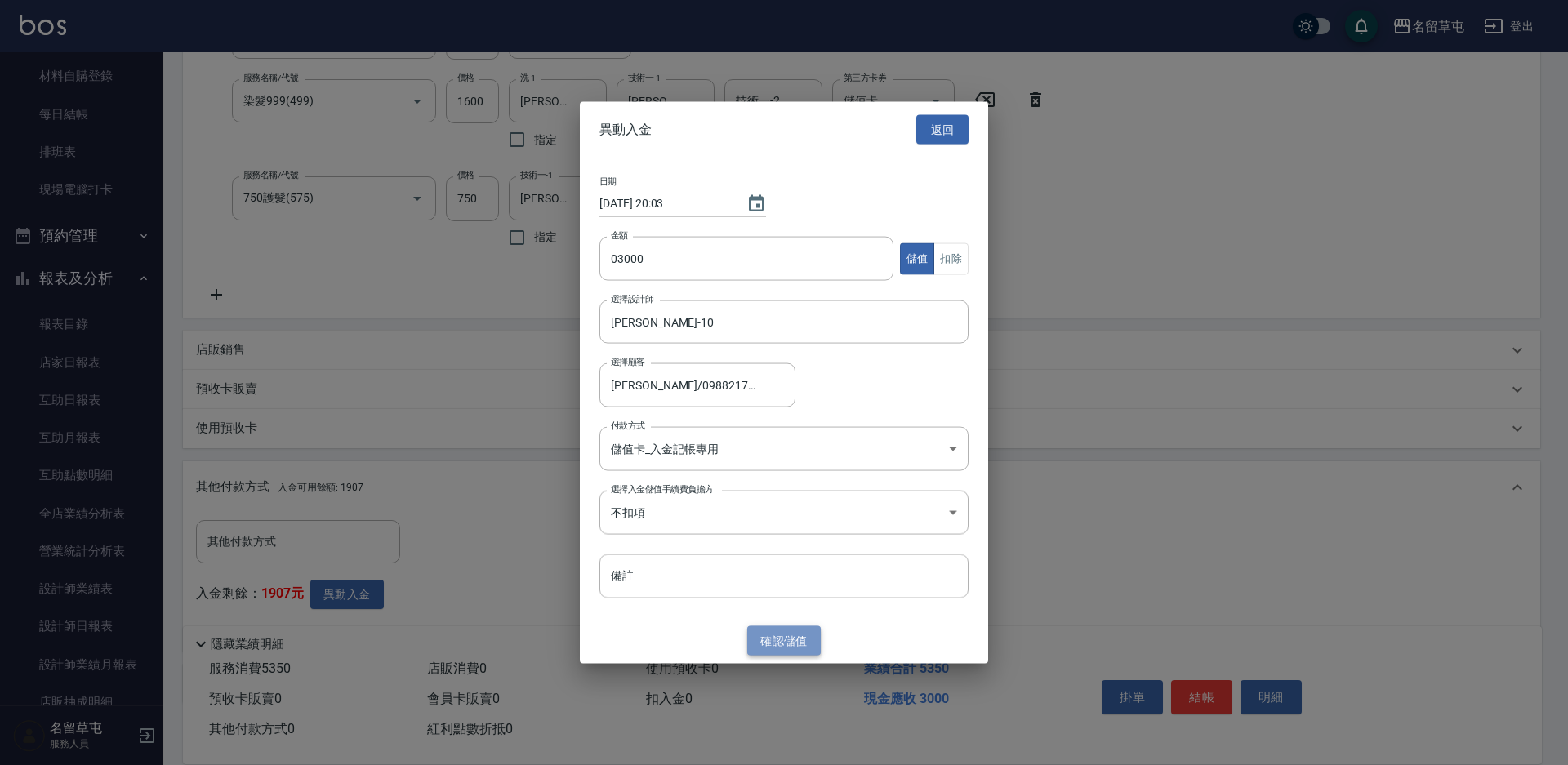
click at [786, 650] on button "確認 儲值" at bounding box center [784, 641] width 73 height 30
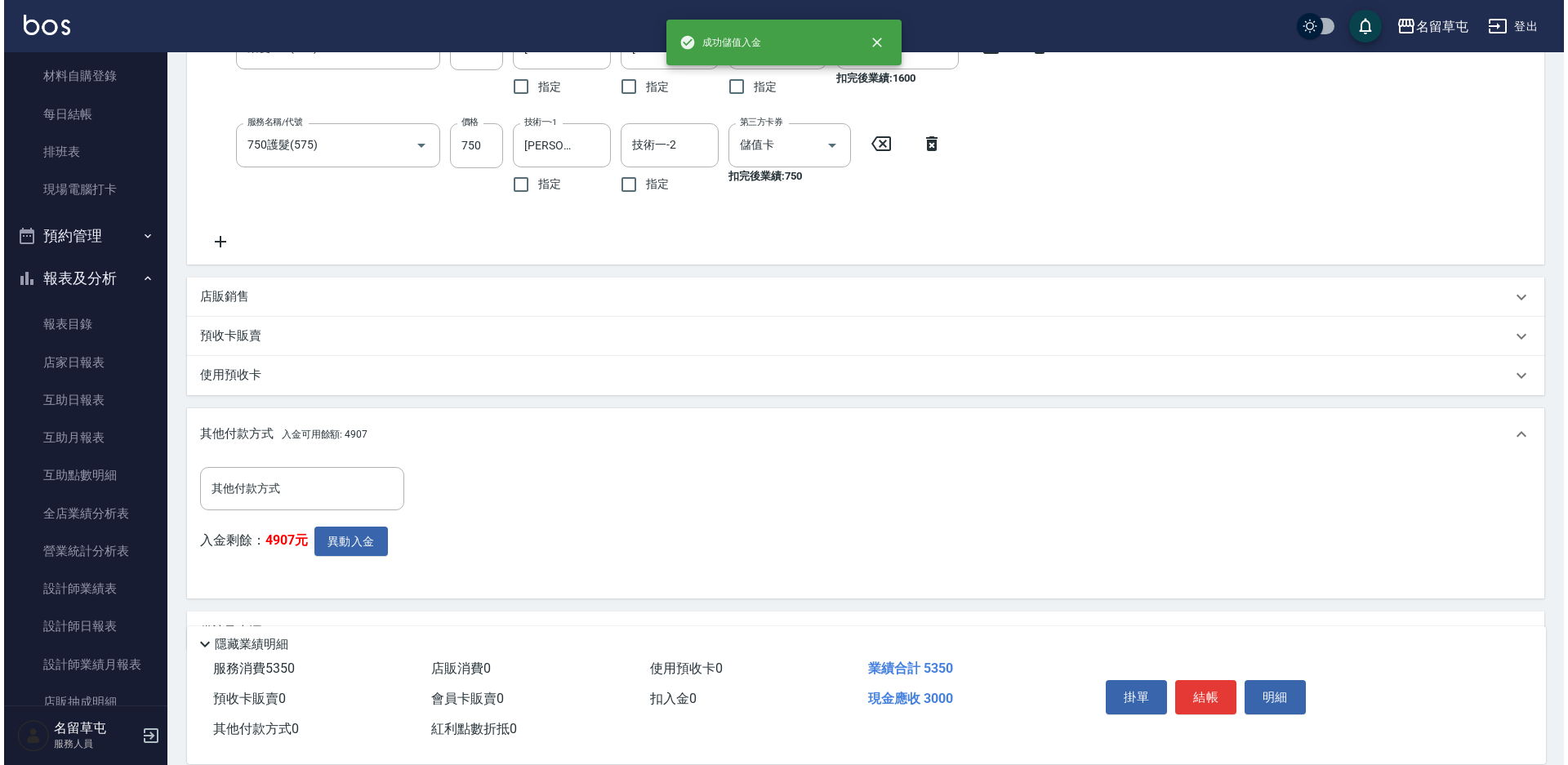
scroll to position [406, 0]
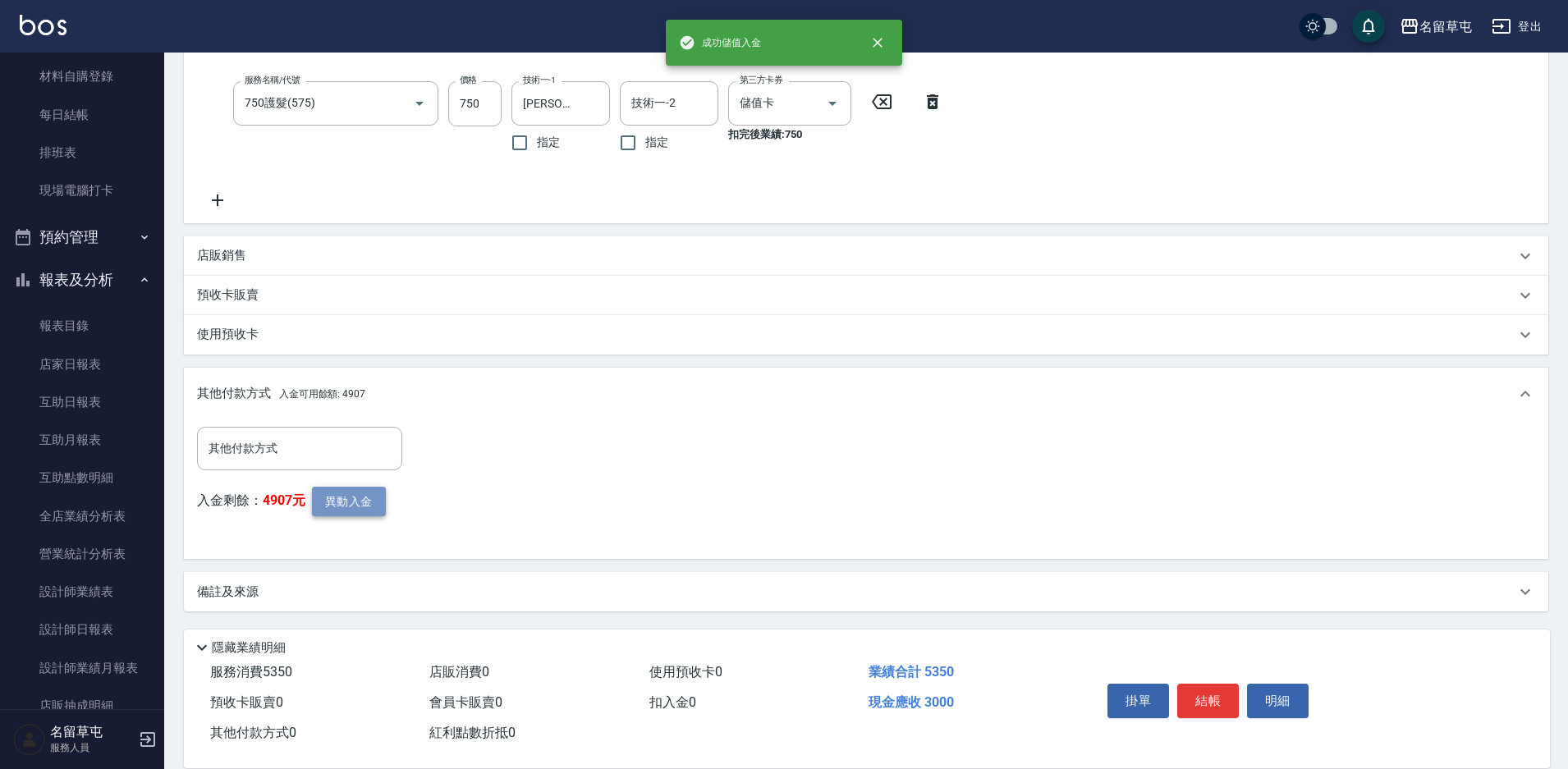
click at [341, 509] on button "異動入金" at bounding box center [349, 502] width 74 height 30
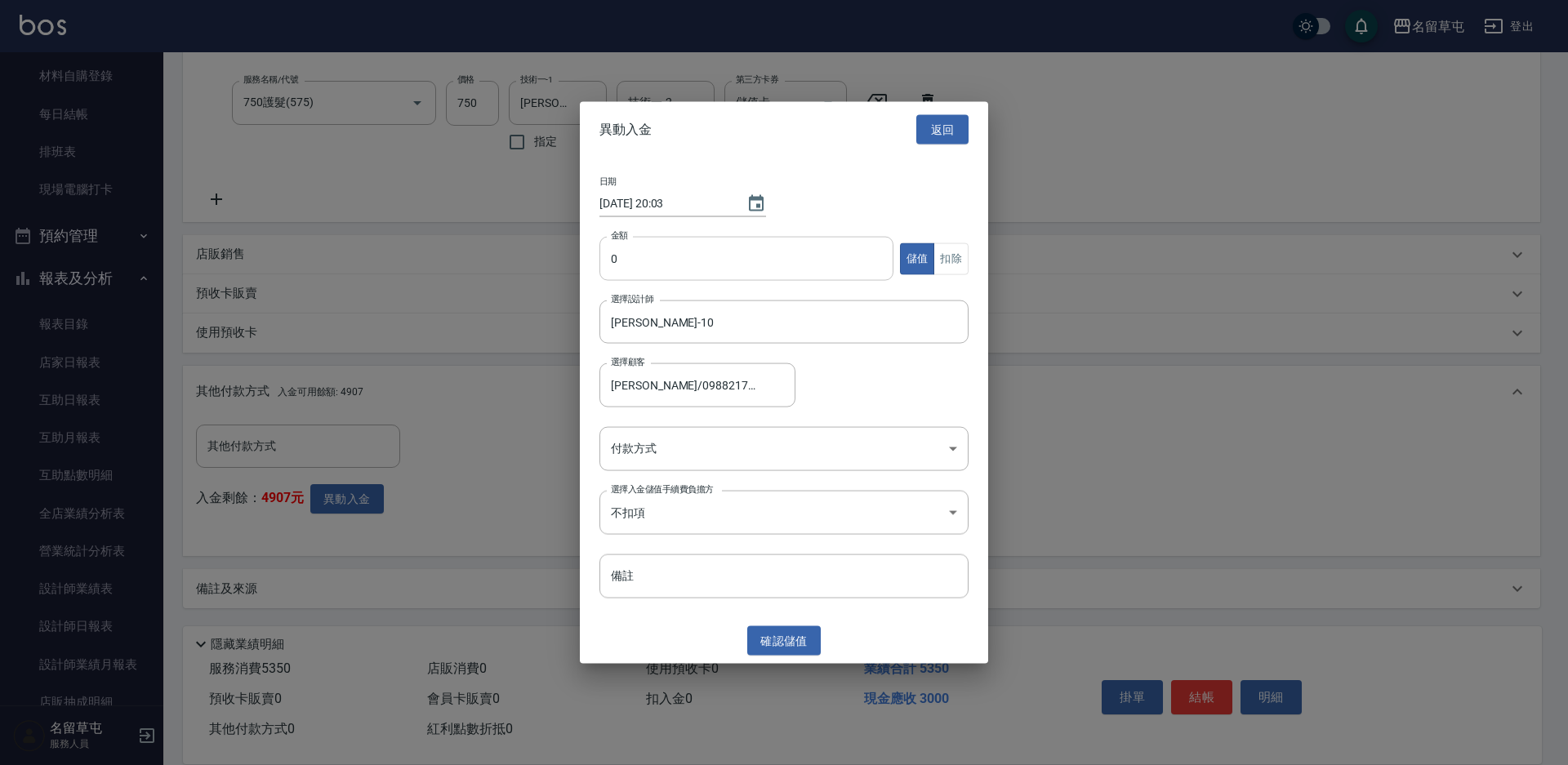
drag, startPoint x: 744, startPoint y: 290, endPoint x: 726, endPoint y: 271, distance: 26.2
click at [744, 290] on div "金額 0 金額 儲值 扣除" at bounding box center [784, 269] width 369 height 64
click at [726, 271] on input "0" at bounding box center [746, 259] width 294 height 44
type input "2350"
click at [957, 260] on button "扣除" at bounding box center [951, 259] width 35 height 32
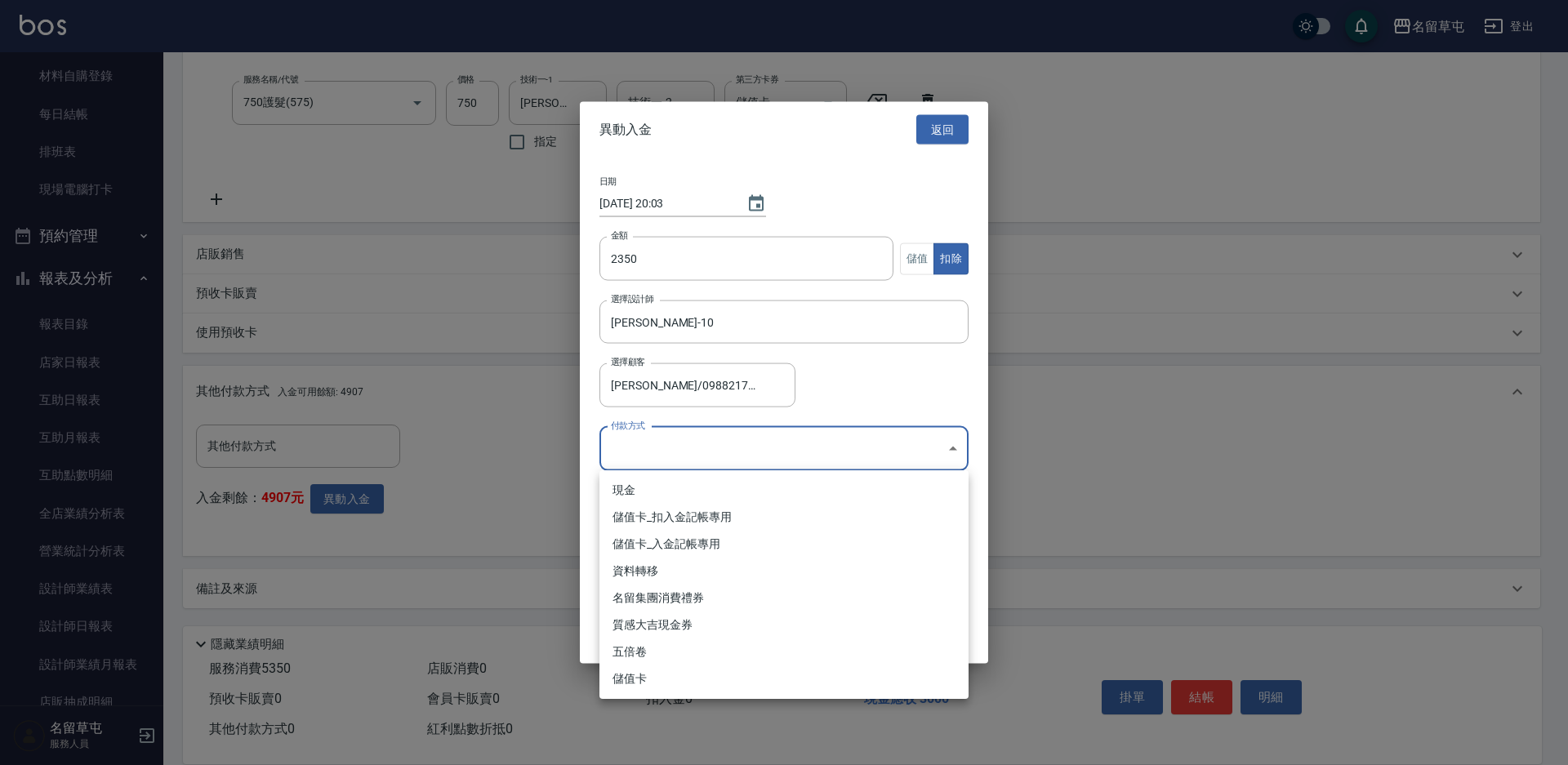
click at [696, 456] on body "名留草屯 登出 櫃檯作業 打帳單 帳單列表 現金收支登錄 材料自購登錄 每日結帳 排班表 現場電腦打卡 預約管理 預約管理 單日預約紀錄 單週預約紀錄 報表及…" at bounding box center [784, 179] width 1568 height 1171
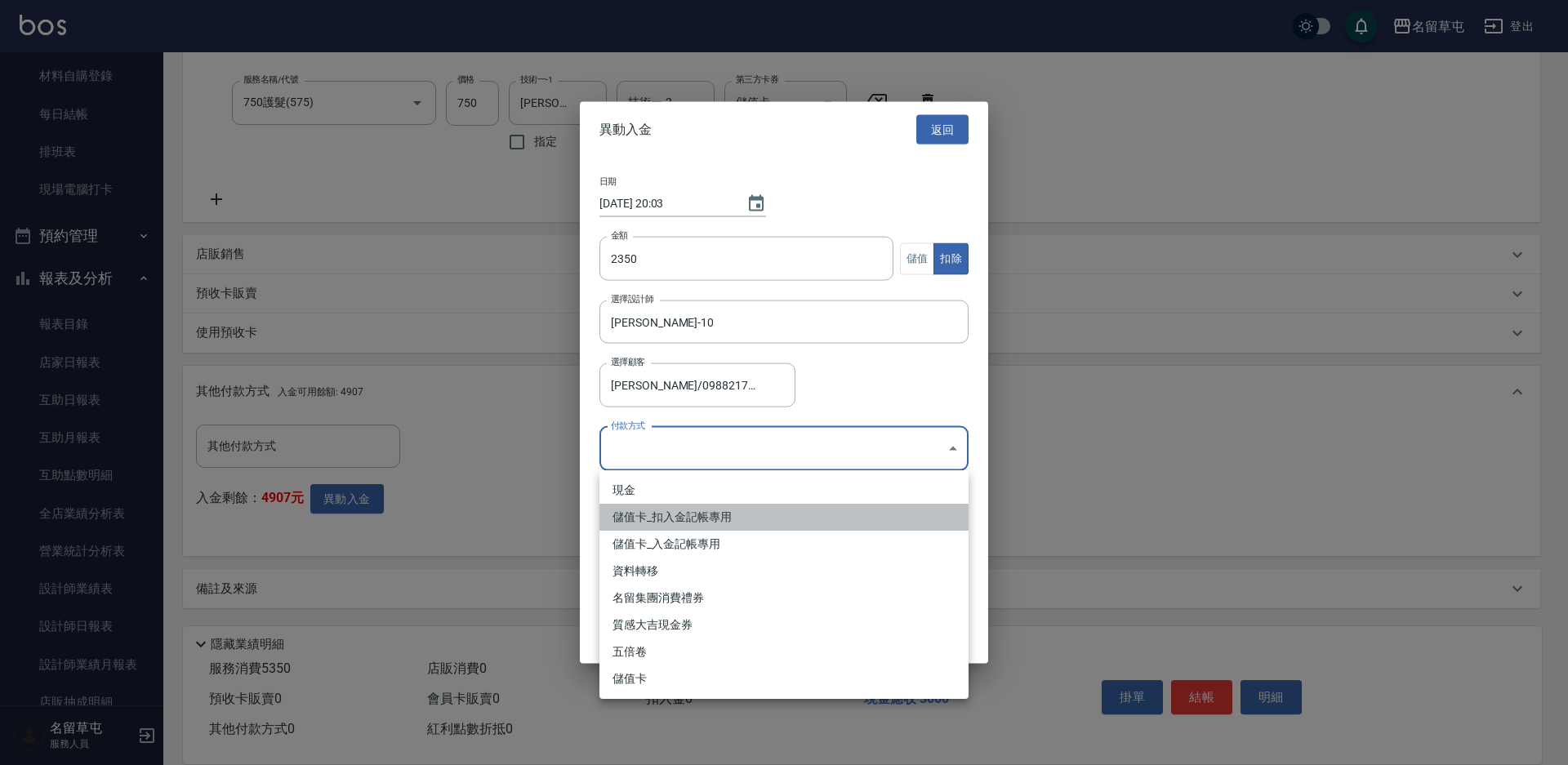
click at [680, 523] on li "儲值卡_扣入金記帳專用" at bounding box center [784, 517] width 369 height 27
type input "儲值卡_扣入金記帳專用"
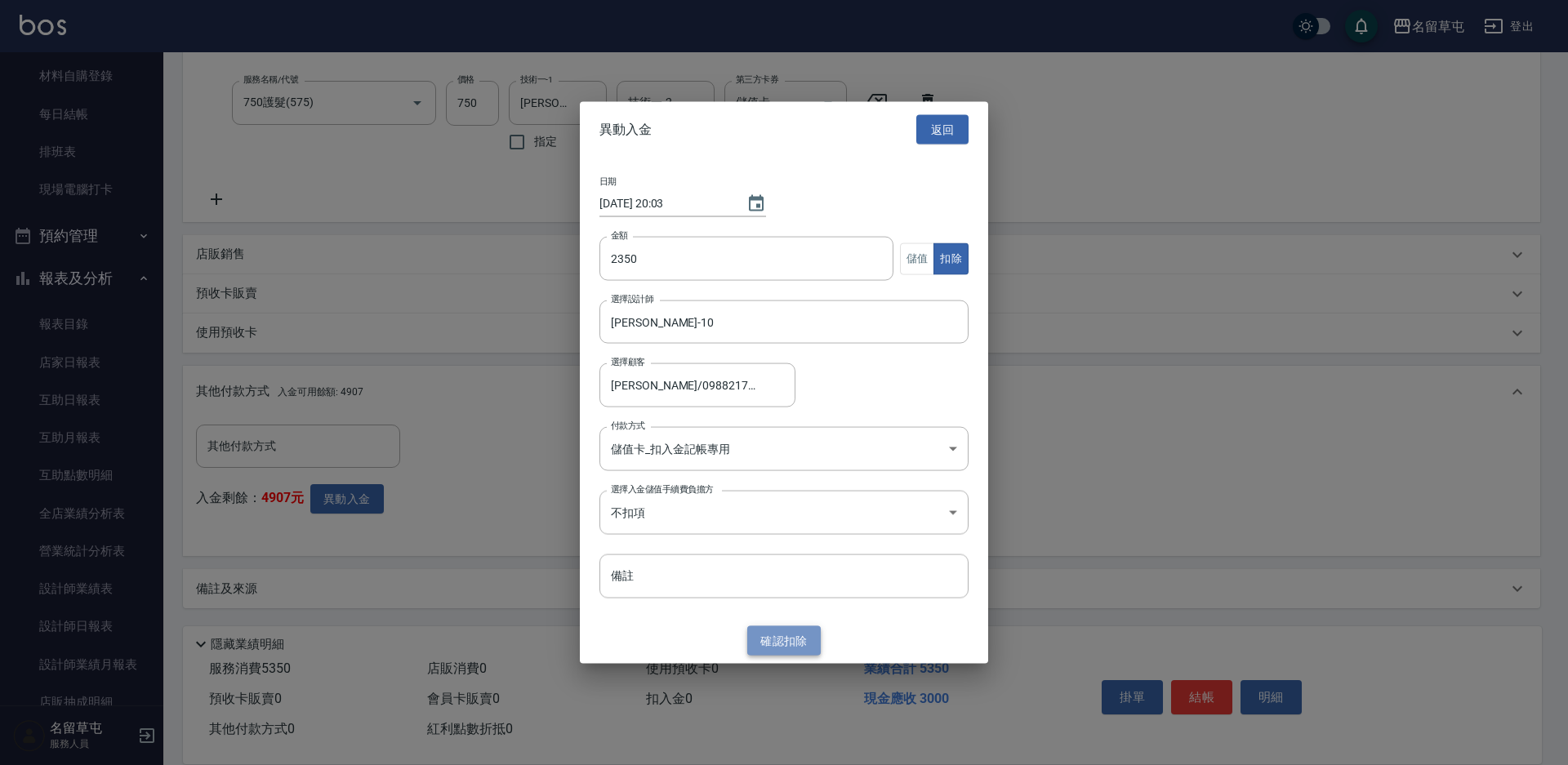
click at [797, 644] on button "確認 扣除" at bounding box center [784, 641] width 73 height 30
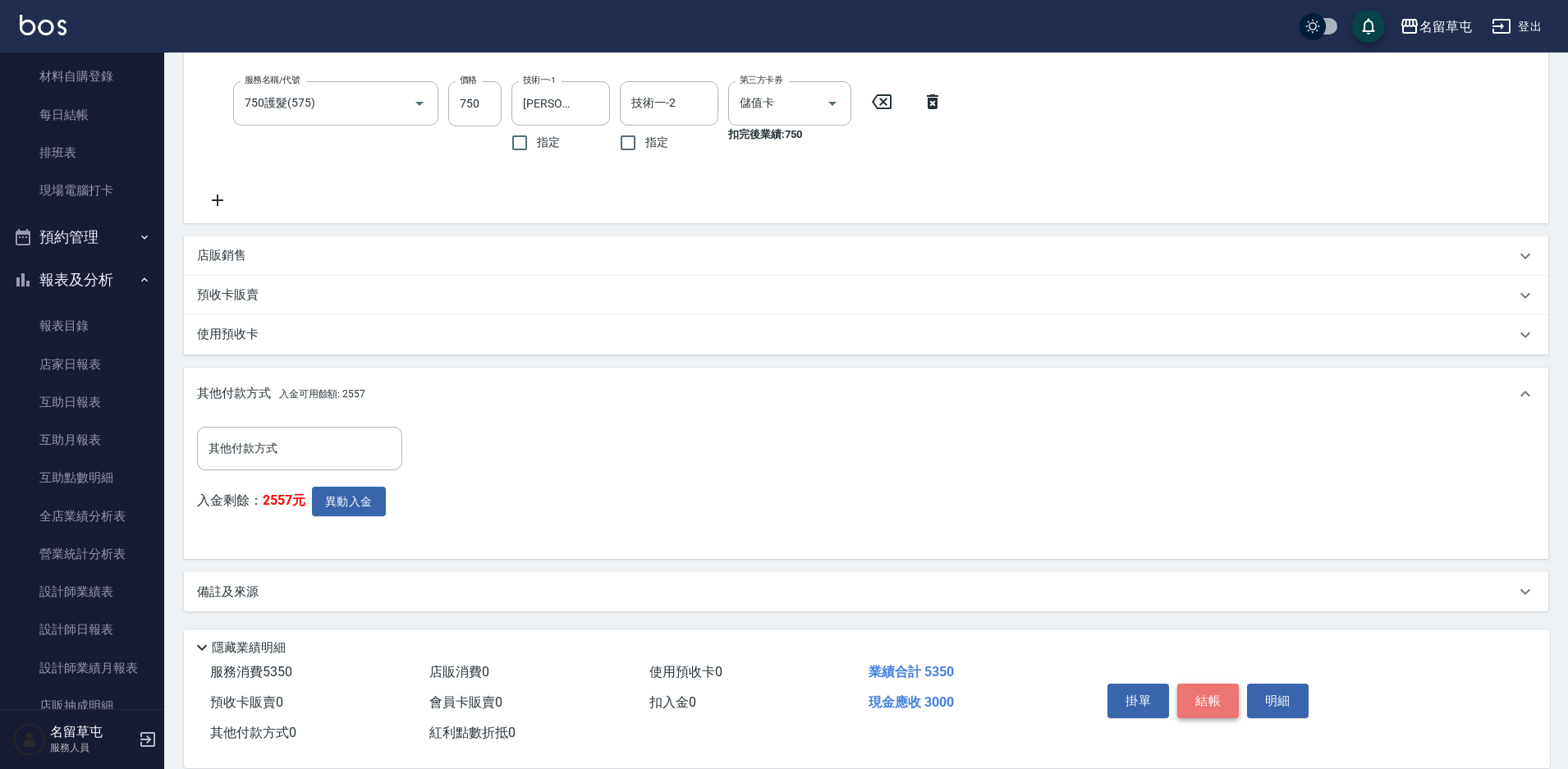
click at [1194, 695] on button "結帳" at bounding box center [1207, 701] width 62 height 34
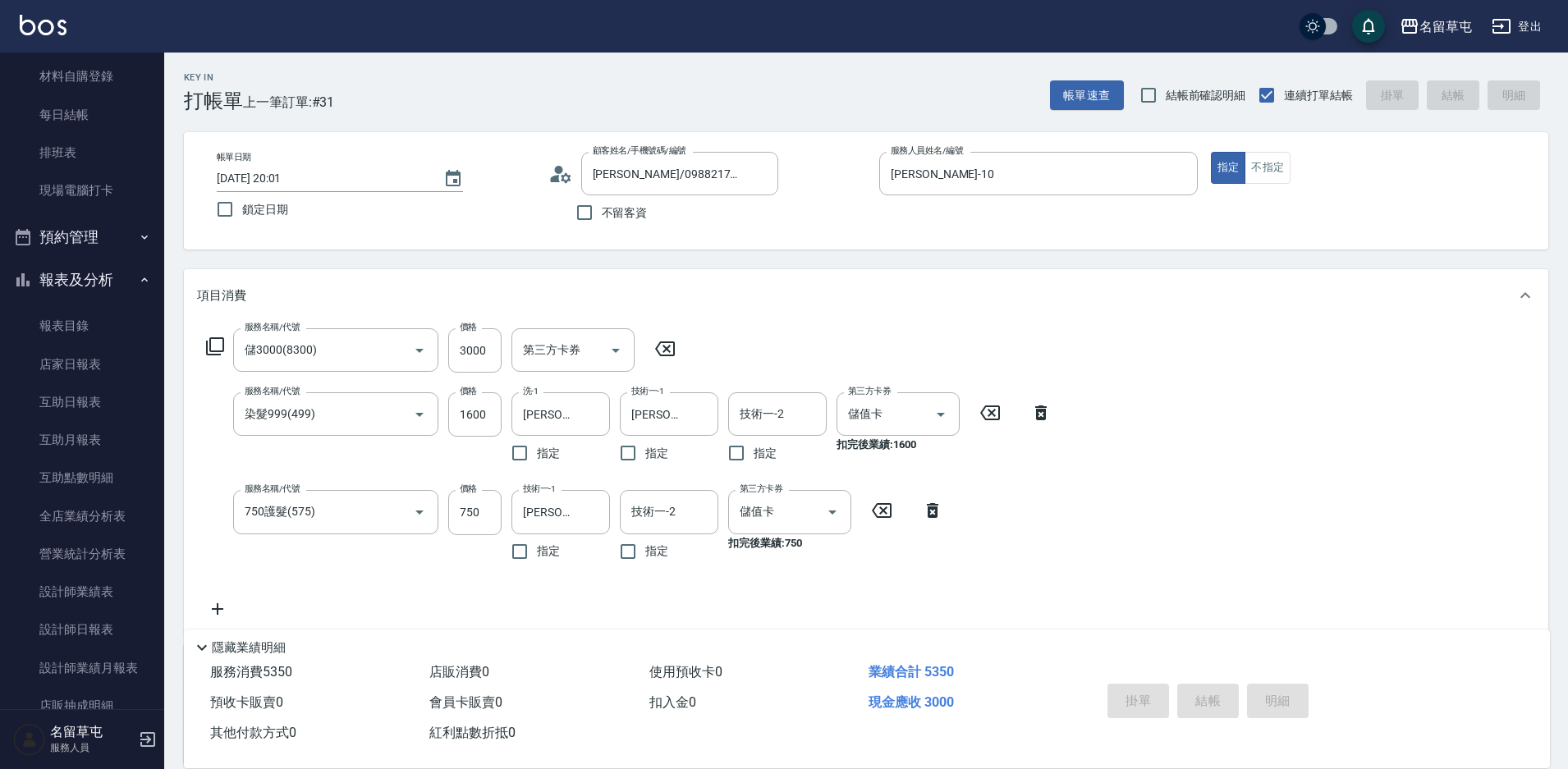
type input "[DATE] 20:04"
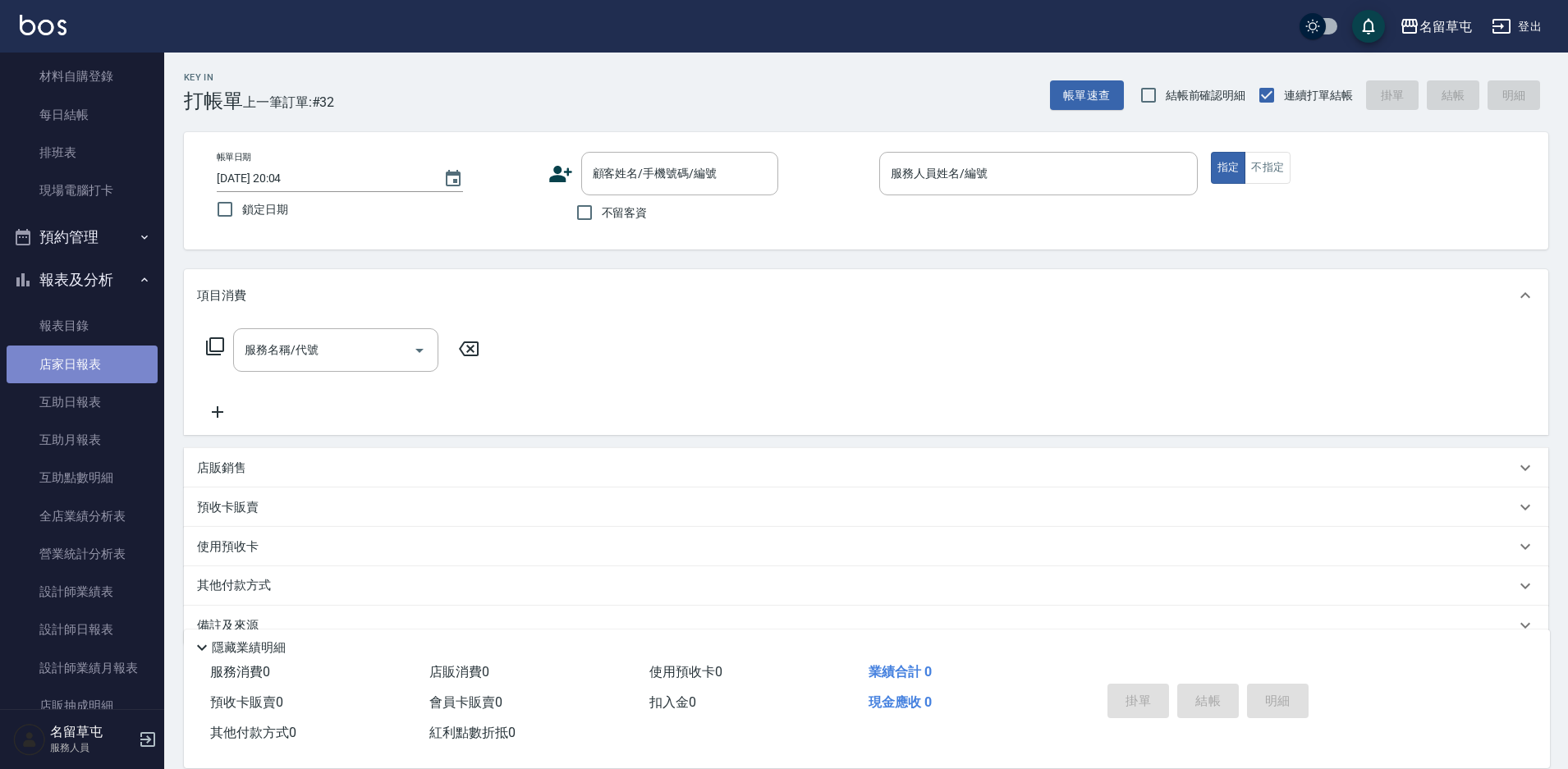
click at [97, 350] on link "店家日報表" at bounding box center [82, 364] width 151 height 38
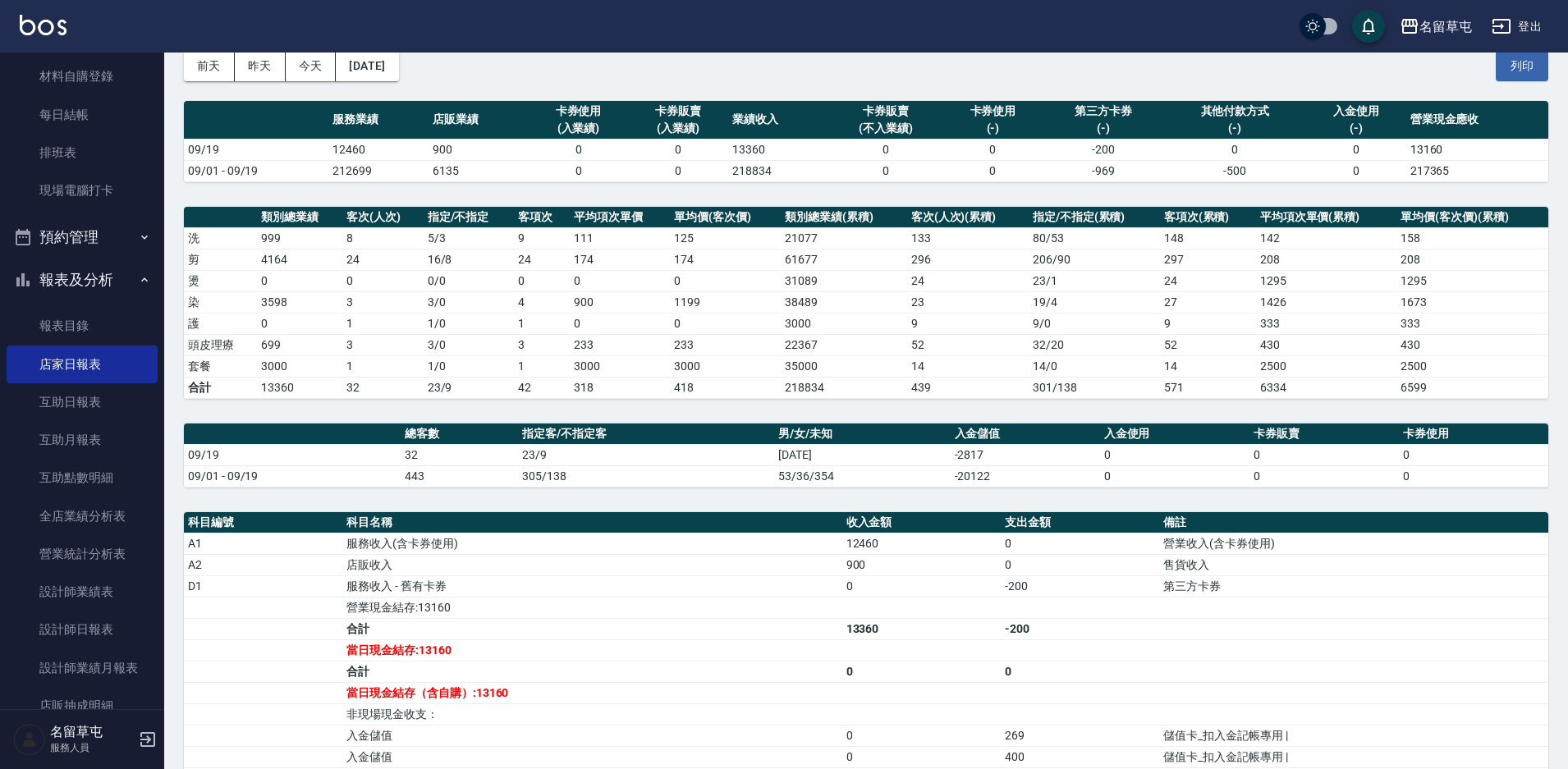
scroll to position [165, 0]
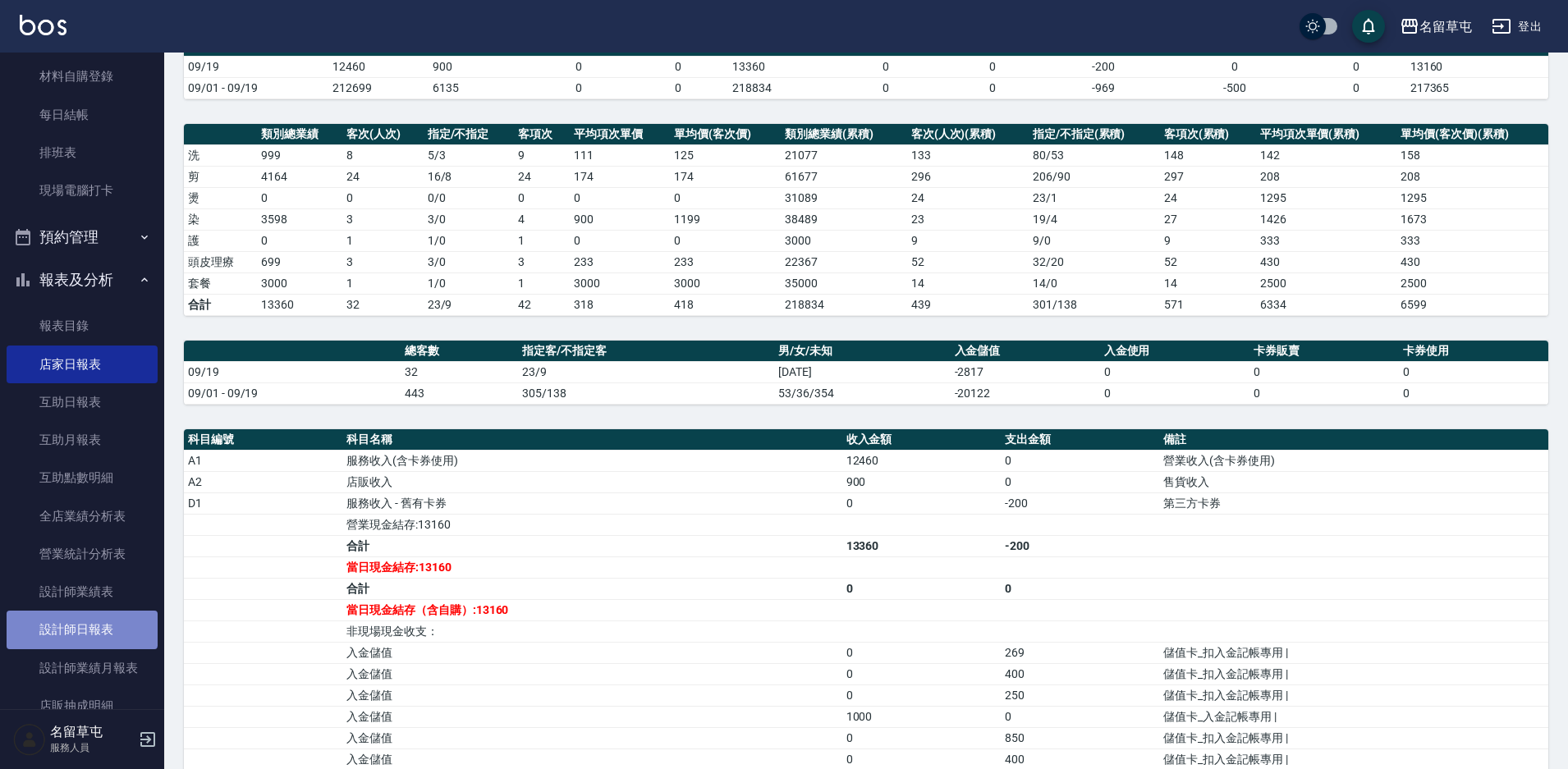
click at [81, 629] on link "設計師日報表" at bounding box center [82, 630] width 151 height 38
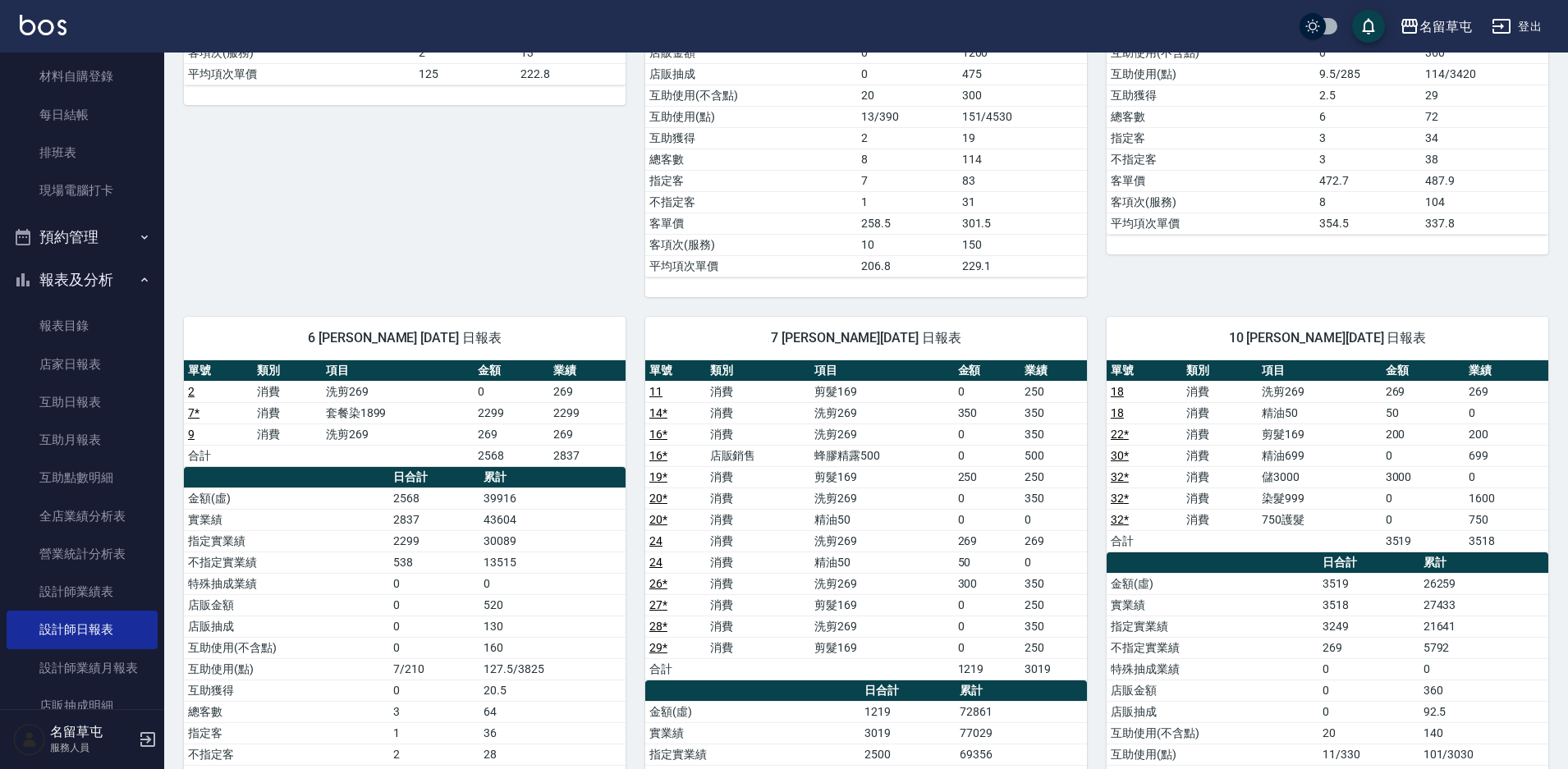
scroll to position [574, 0]
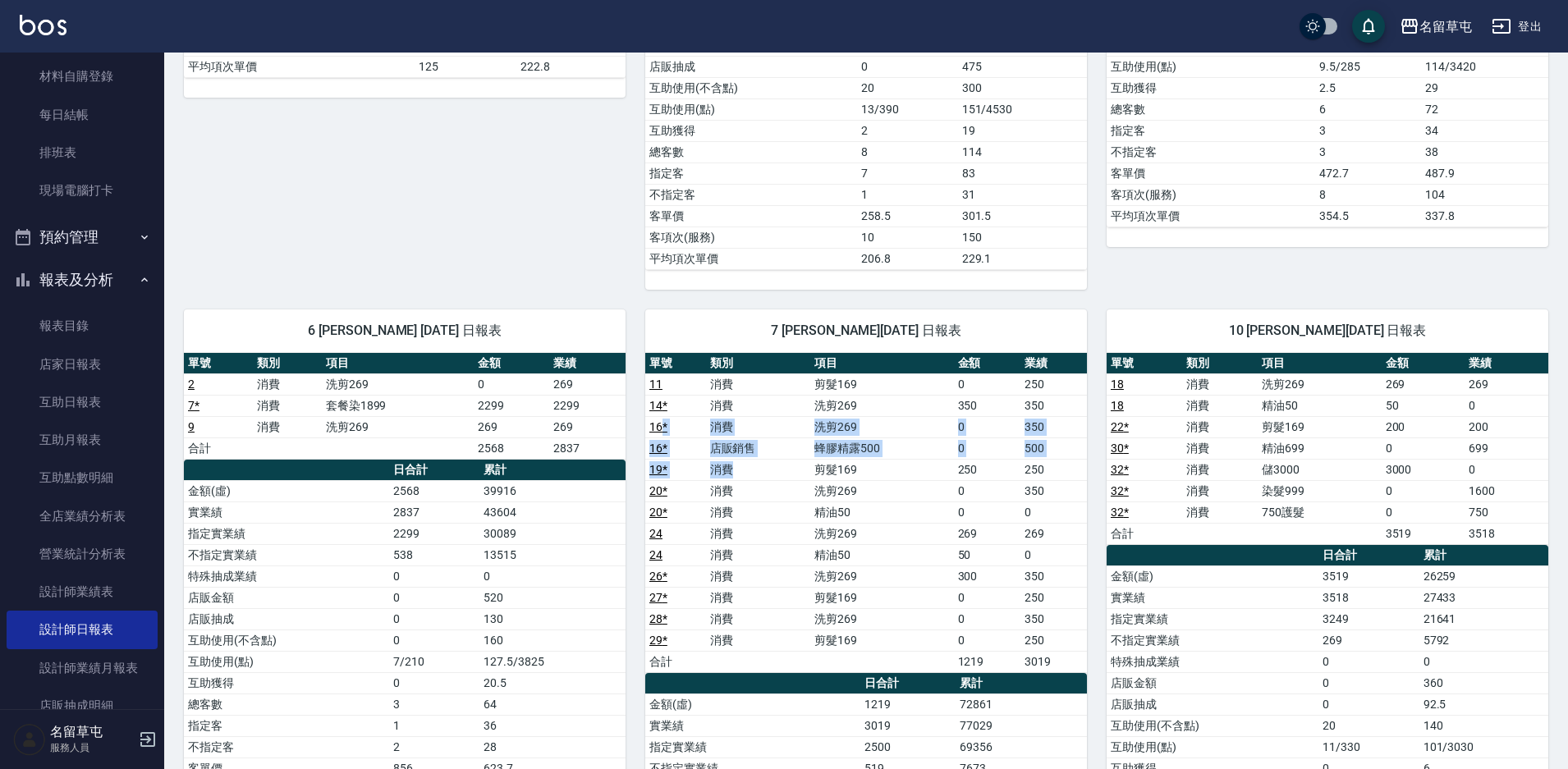
drag, startPoint x: 664, startPoint y: 433, endPoint x: 746, endPoint y: 459, distance: 86.0
click at [746, 459] on tbody "11 消費 剪髮169 0 250 14 * 消費 洗剪269 350 350 16 * 消費 洗剪269 0 350 16 * 店販銷售 蜂膠精露500 0…" at bounding box center [866, 523] width 442 height 299
click at [800, 530] on td "消費" at bounding box center [758, 533] width 105 height 22
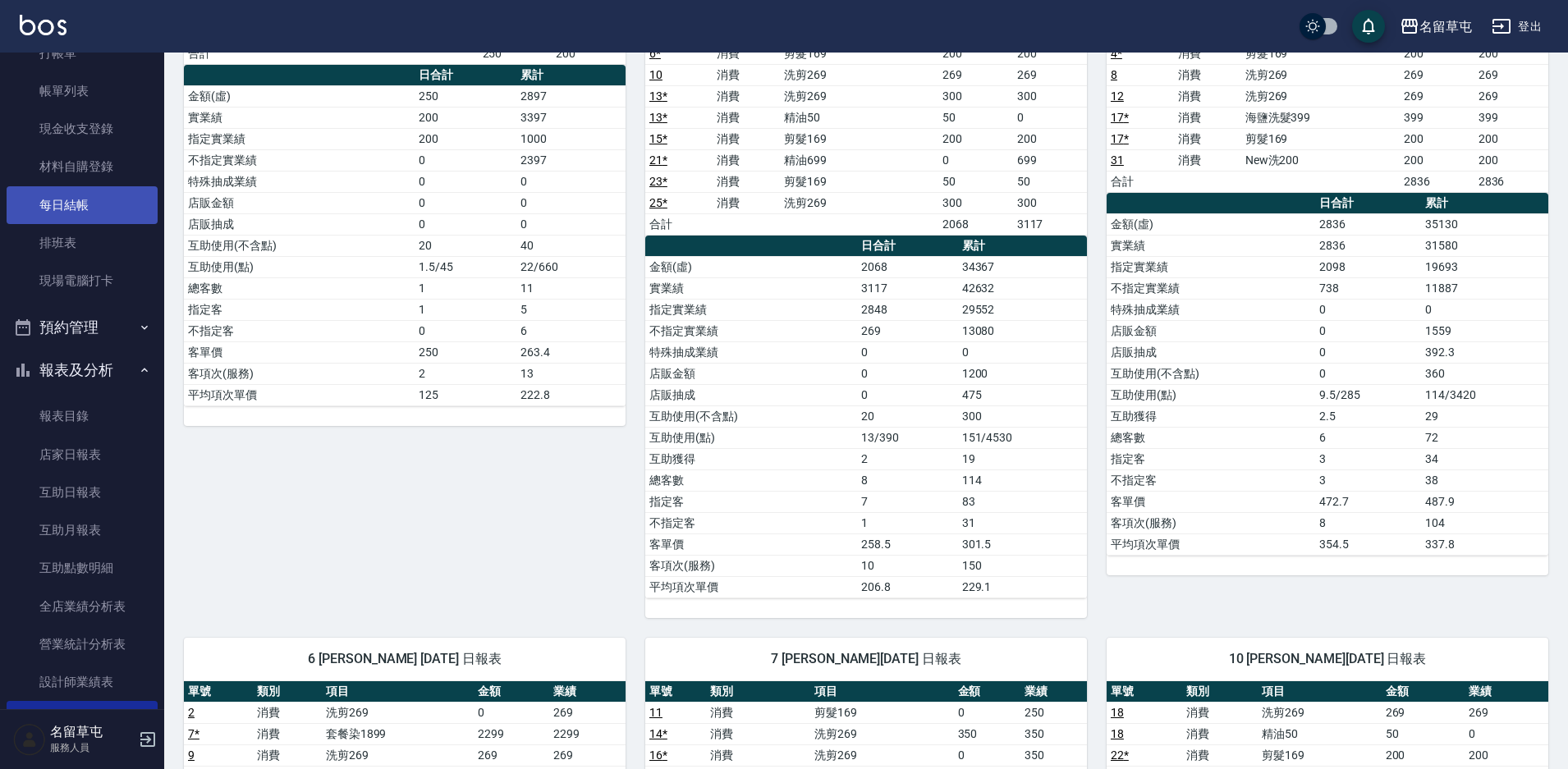
scroll to position [0, 0]
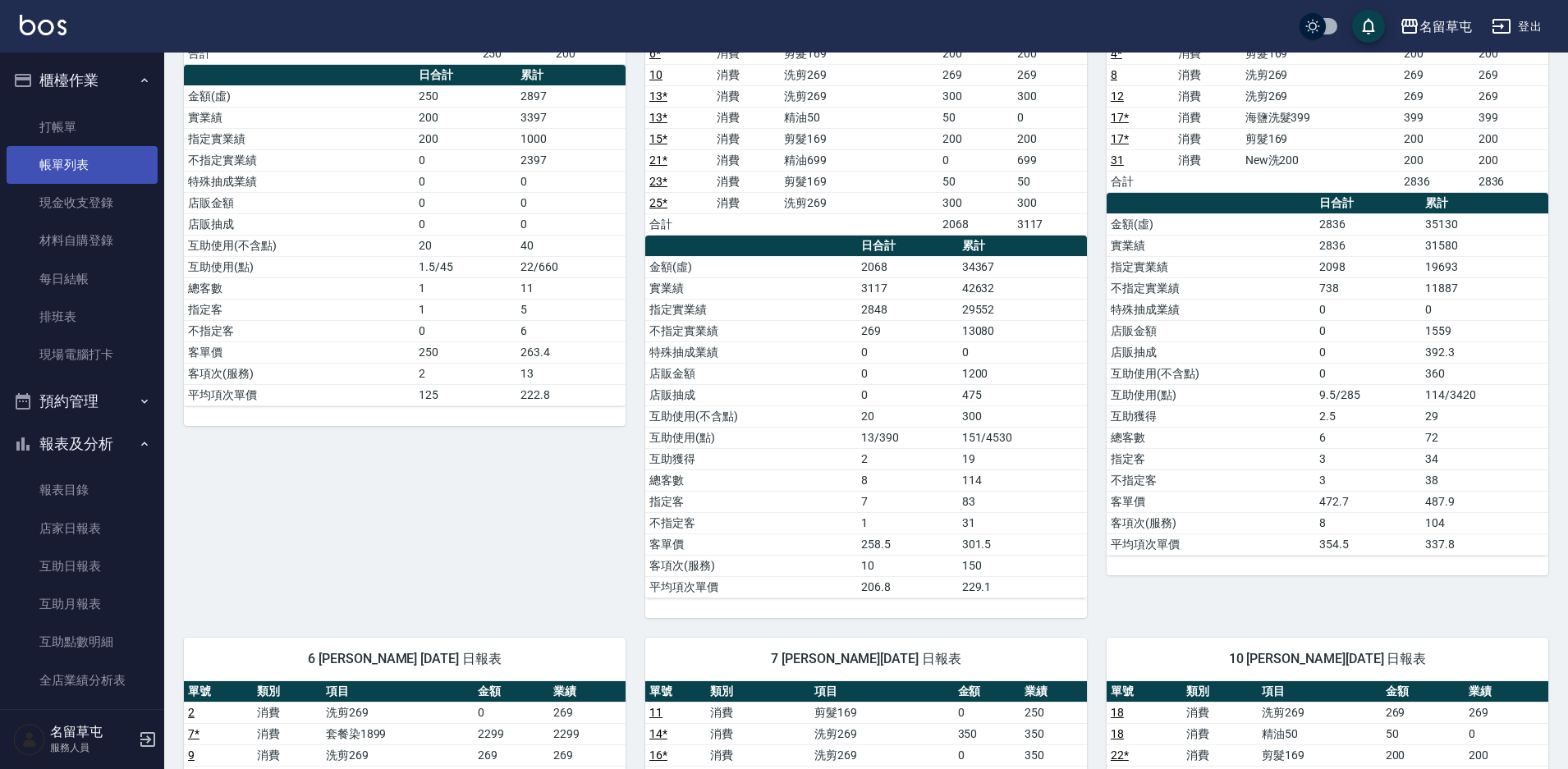
click at [78, 157] on link "帳單列表" at bounding box center [82, 165] width 151 height 38
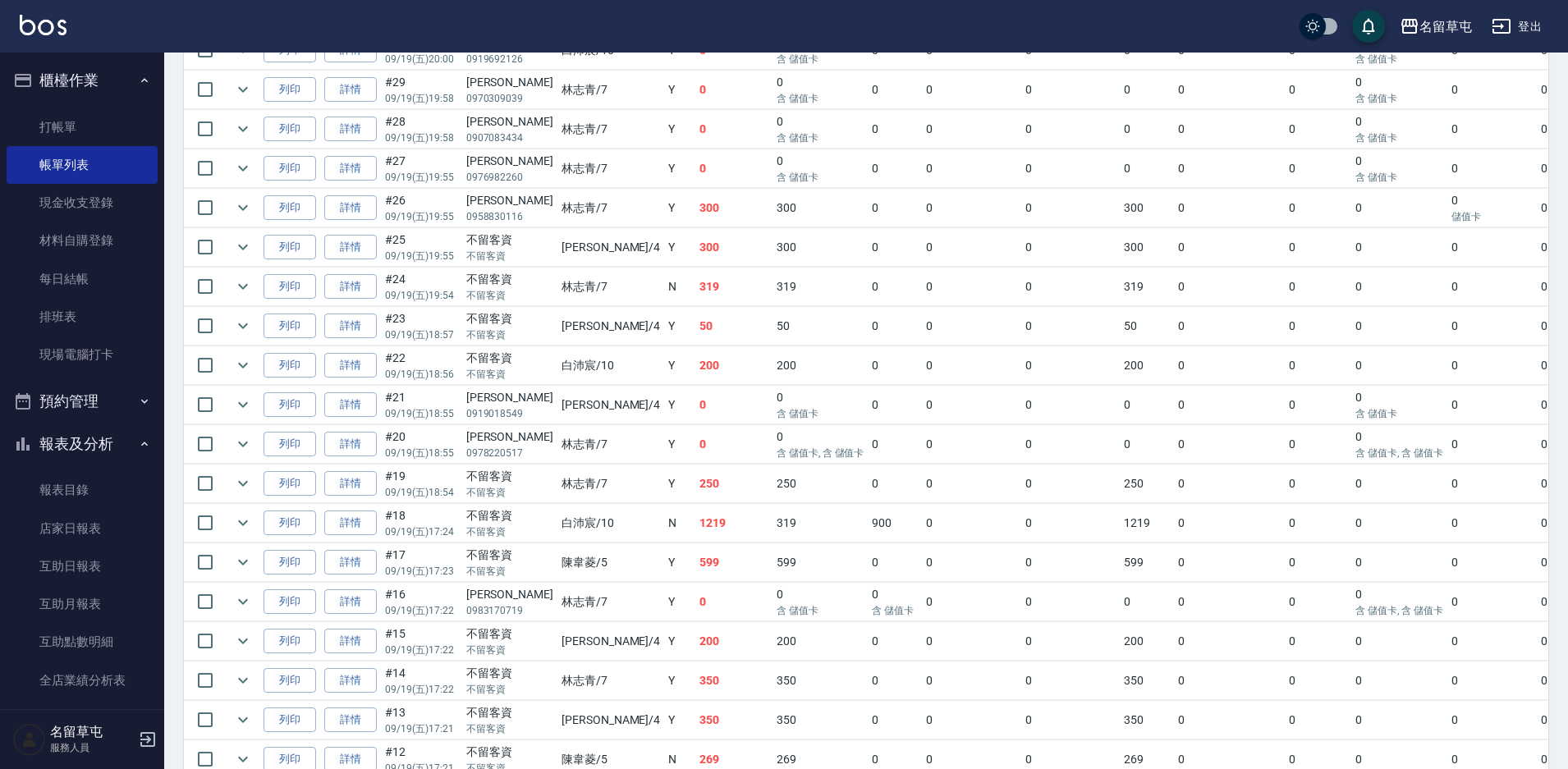
scroll to position [574, 0]
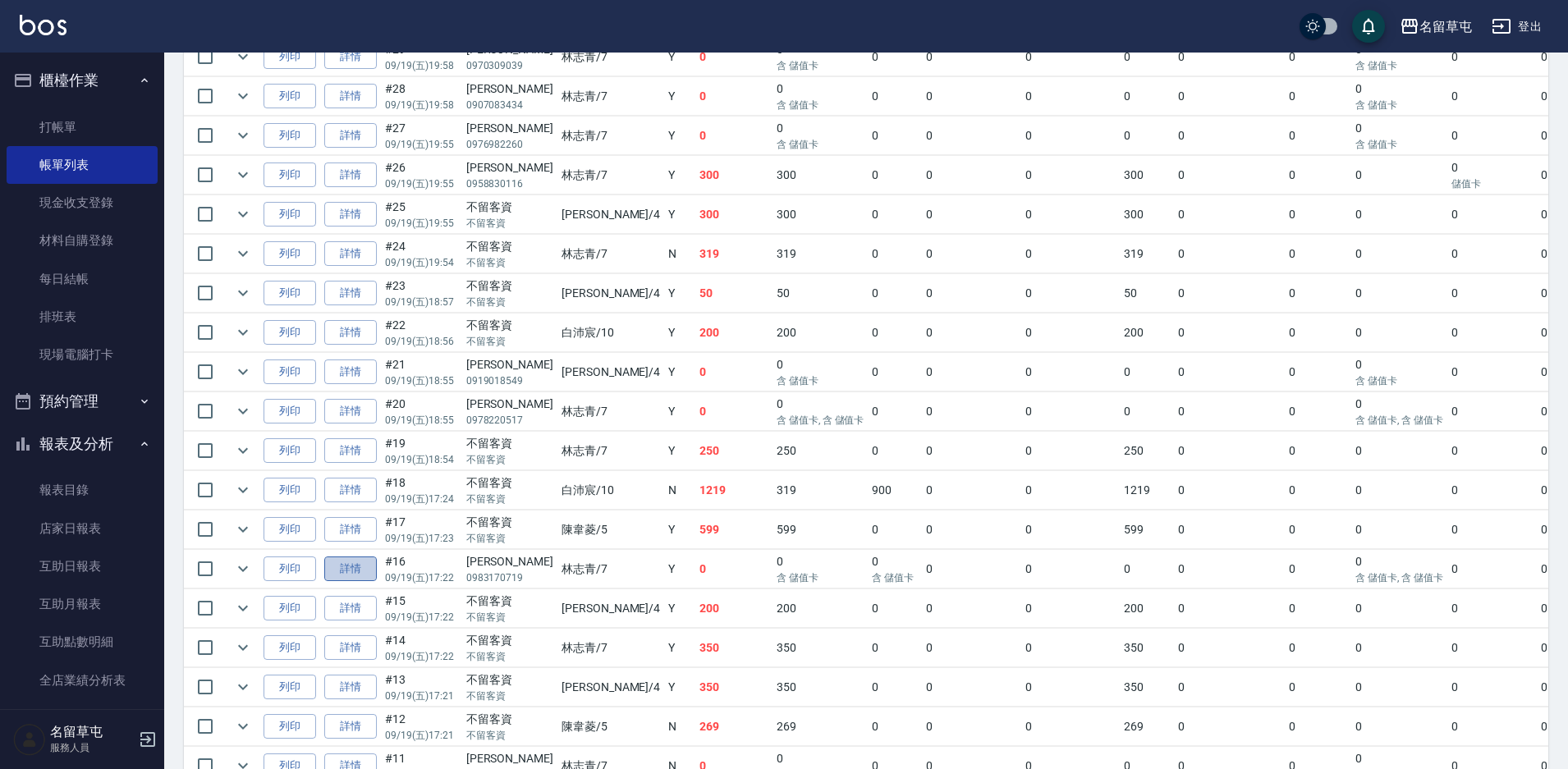
click at [354, 562] on link "詳情" at bounding box center [351, 568] width 53 height 26
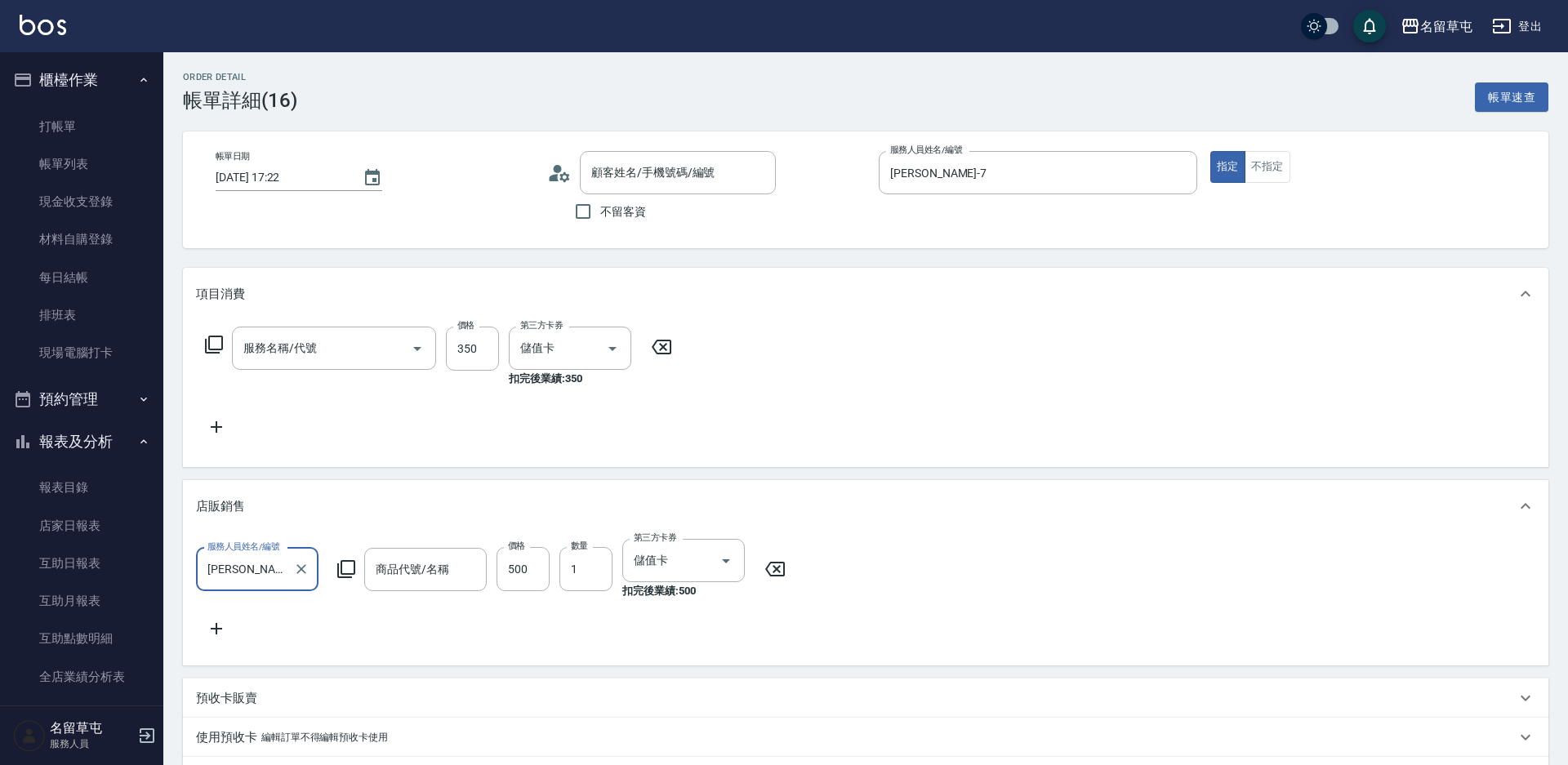
type input "[DATE] 17:22"
type input "[PERSON_NAME]-7"
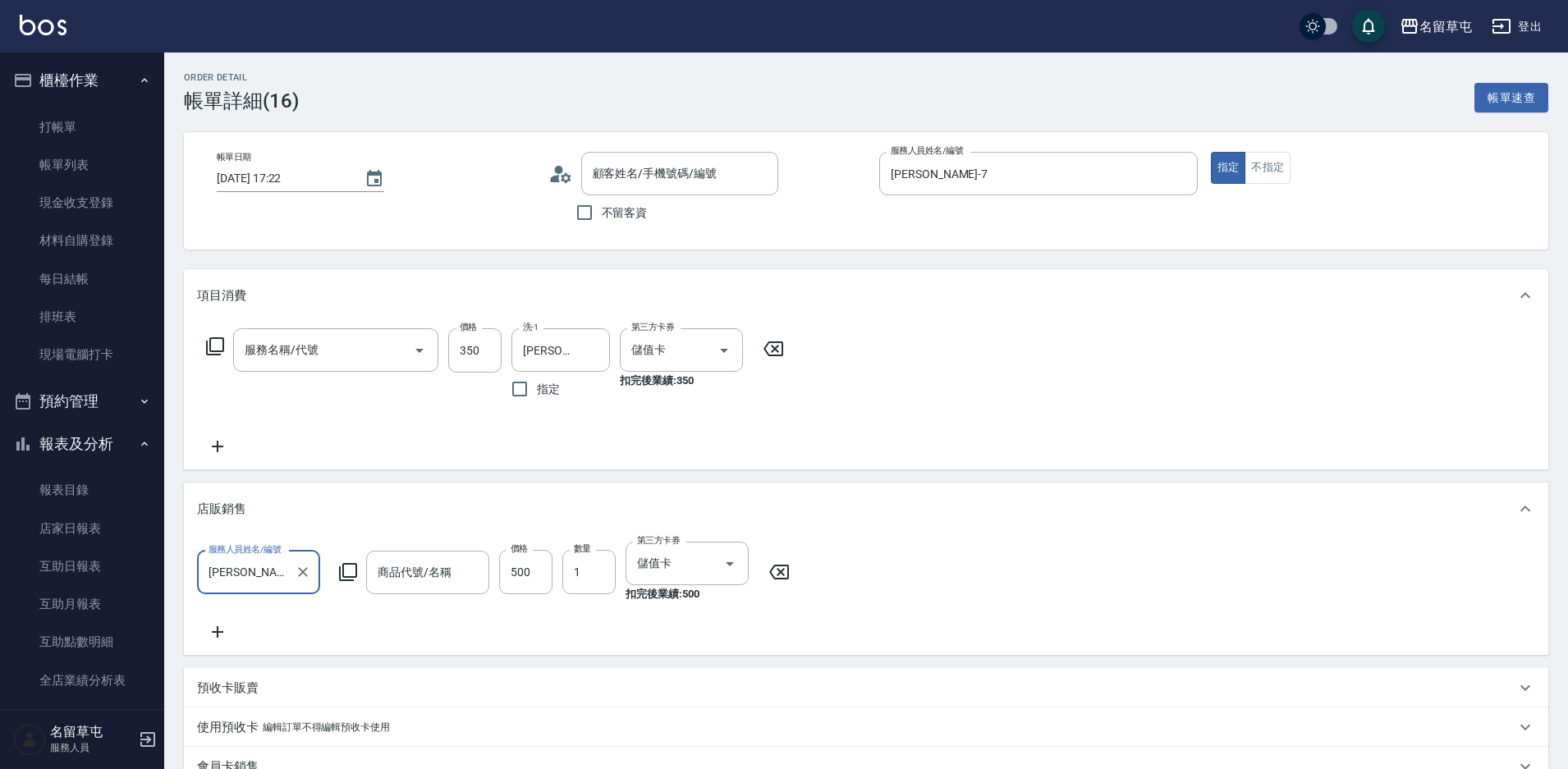
type input "洗剪269(226)"
type input "蜂膠精露500"
type input "[PERSON_NAME]/0983170719/null"
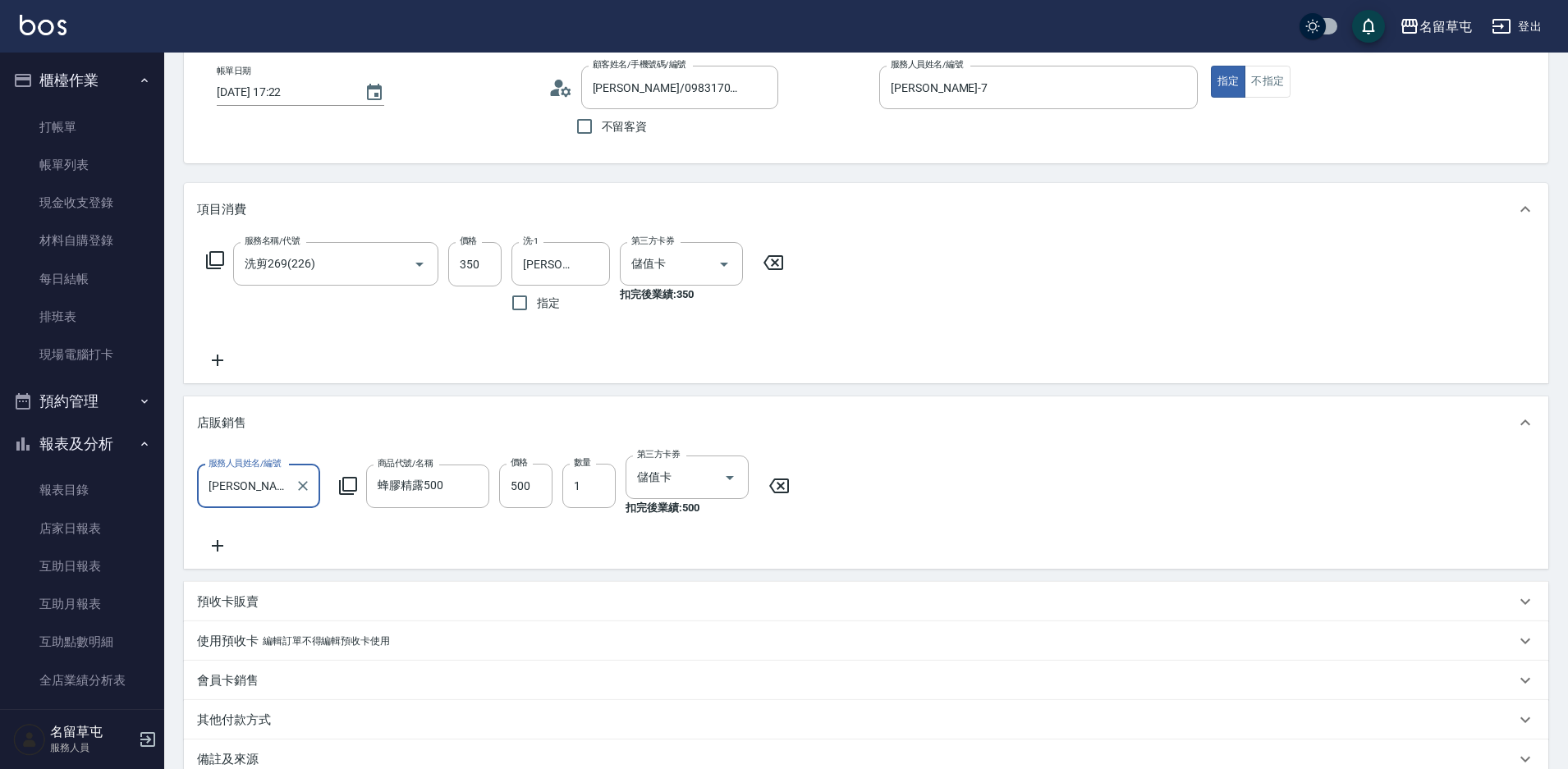
scroll to position [82, 0]
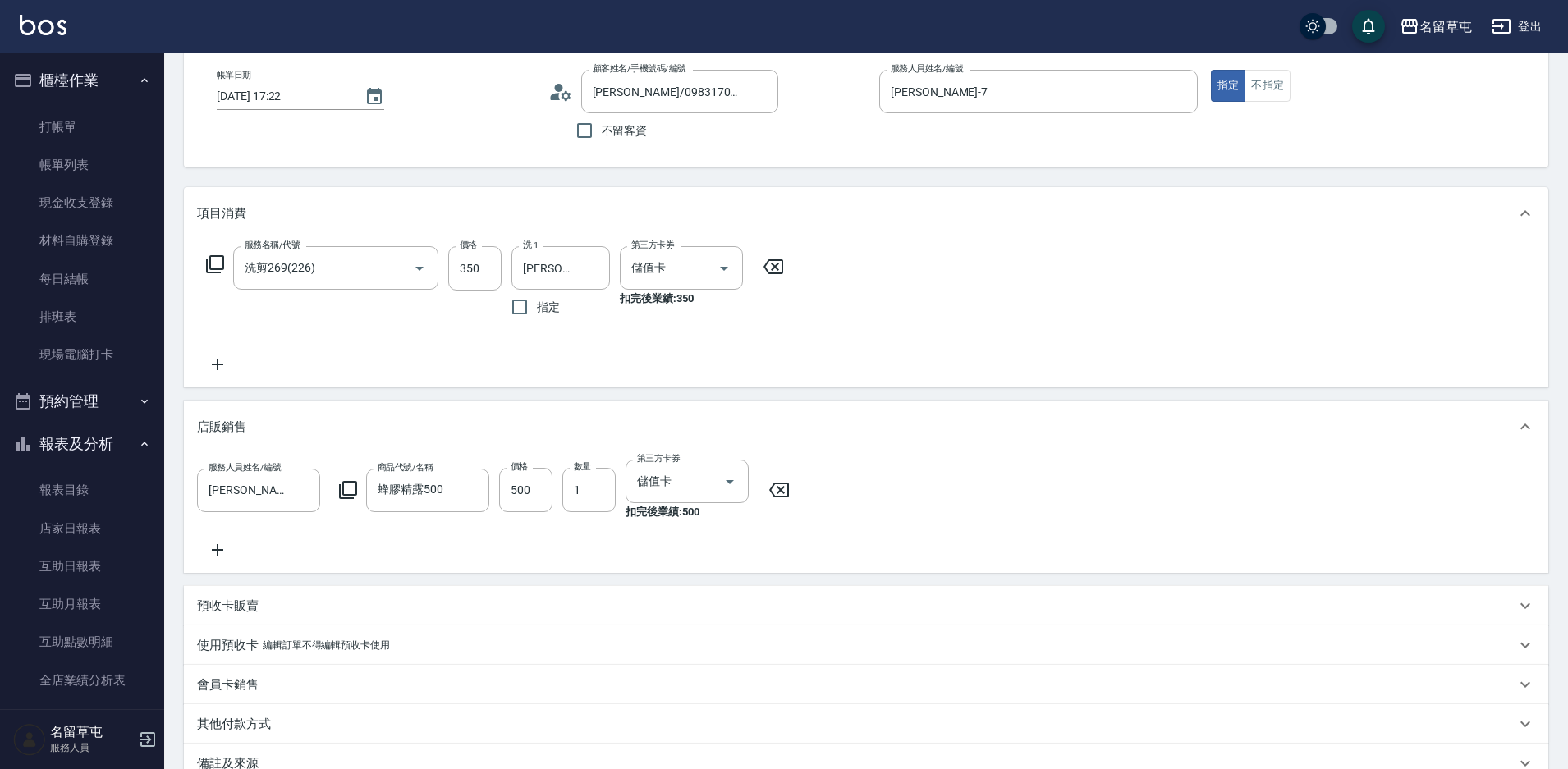
click at [225, 368] on icon at bounding box center [217, 364] width 41 height 20
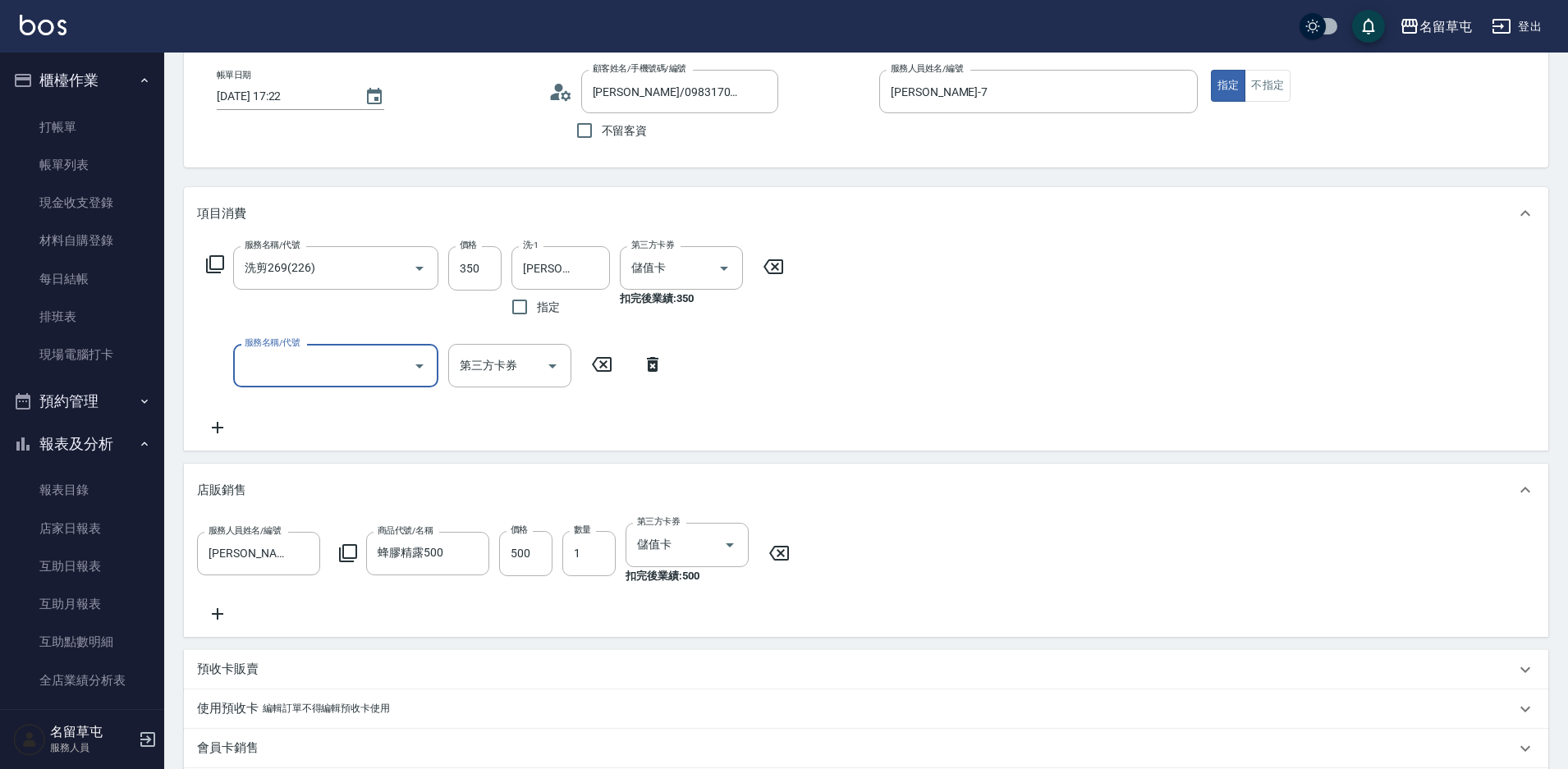
click at [333, 360] on input "服務名稱/代號" at bounding box center [323, 365] width 166 height 28
type input "儲3000(8300)"
type input "1000"
click at [1020, 454] on div "項目消費 服務名稱/代號 洗剪269(226) 服務名稱/代號 價格 350 價格 洗-1 [PERSON_NAME]-36 洗-1 指定 第三方卡券 儲值卡…" at bounding box center [866, 517] width 1365 height 660
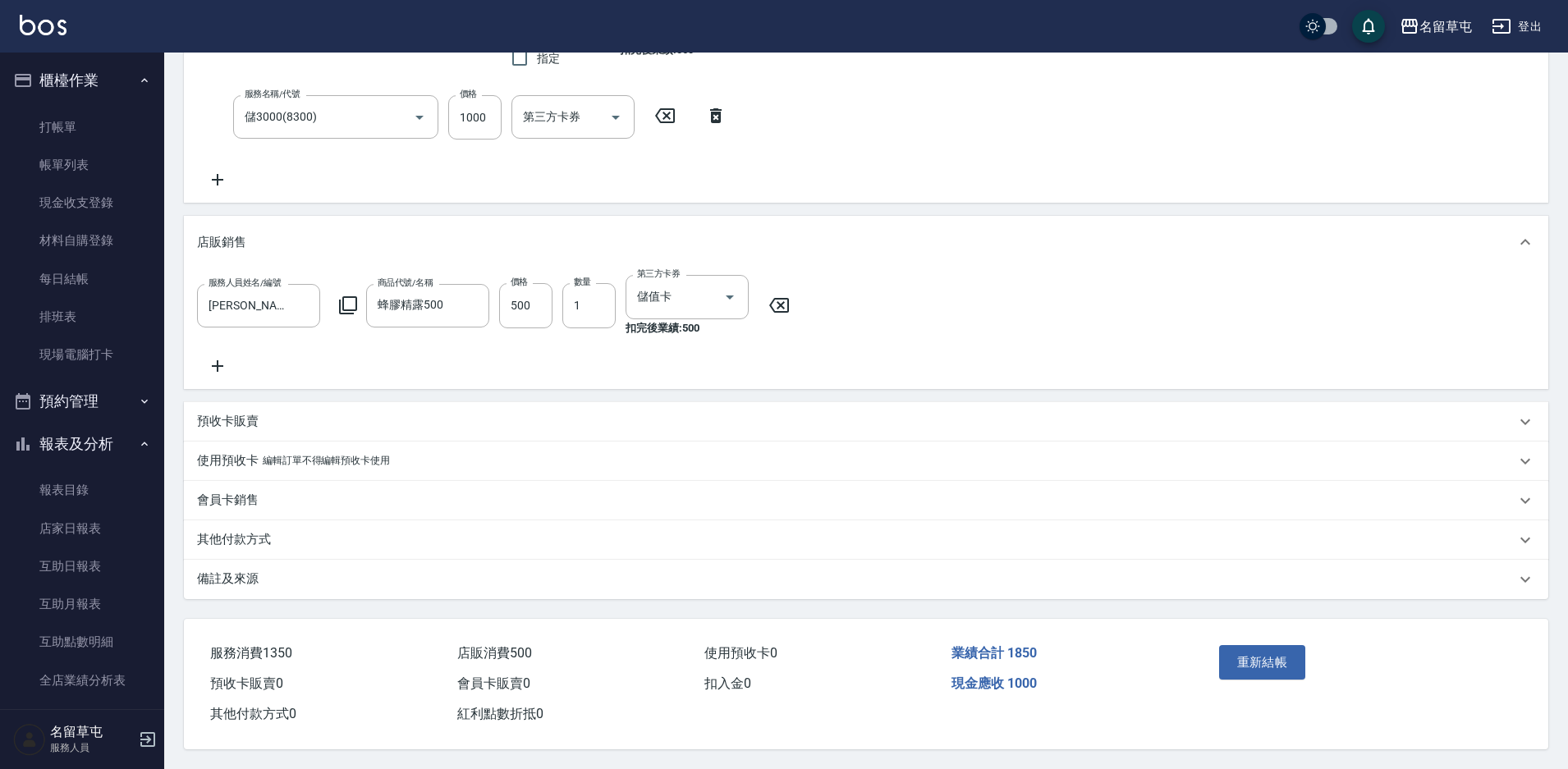
scroll to position [352, 0]
click at [242, 533] on p "其他付款方式" at bounding box center [234, 539] width 74 height 17
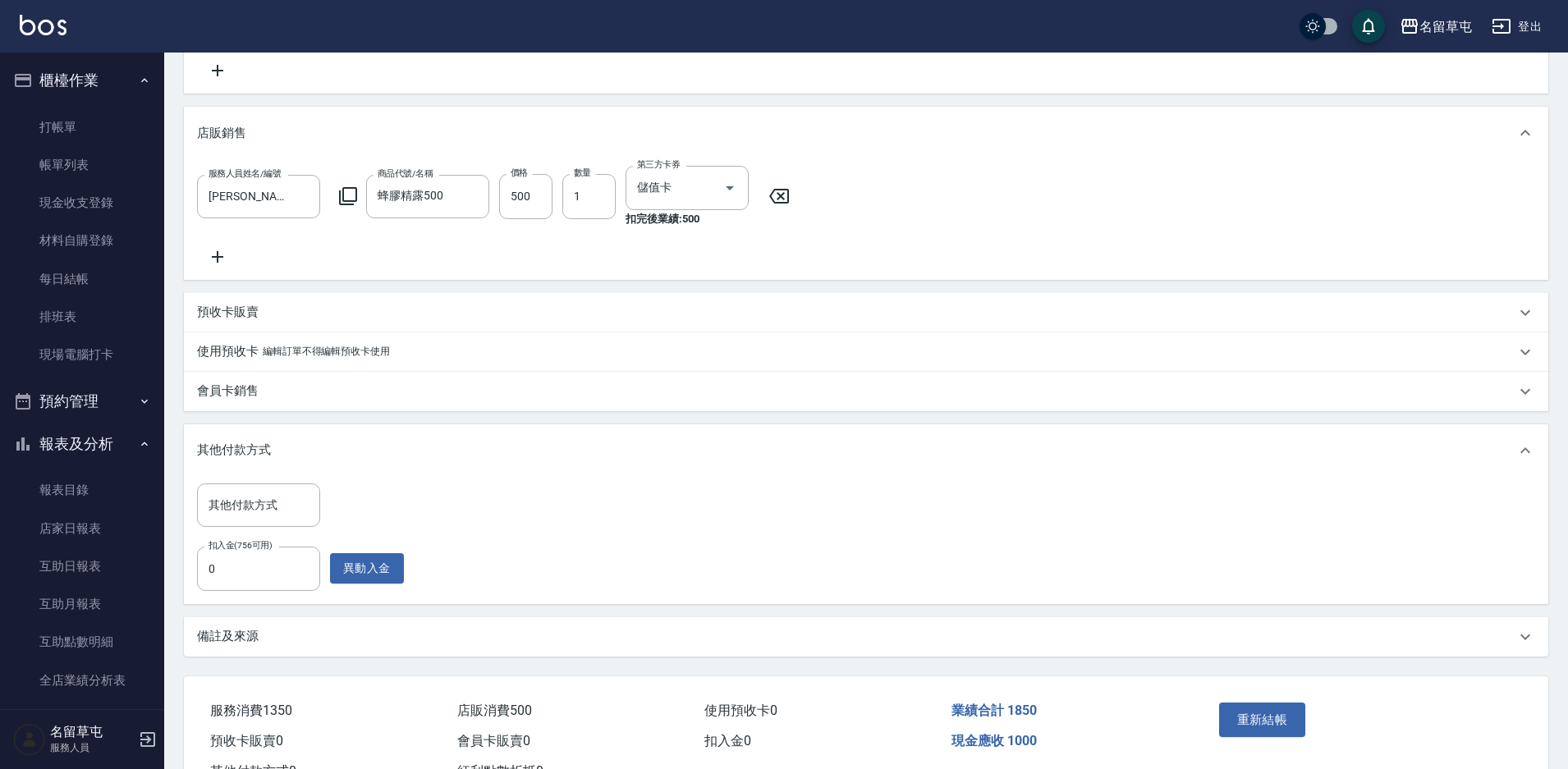
scroll to position [518, 0]
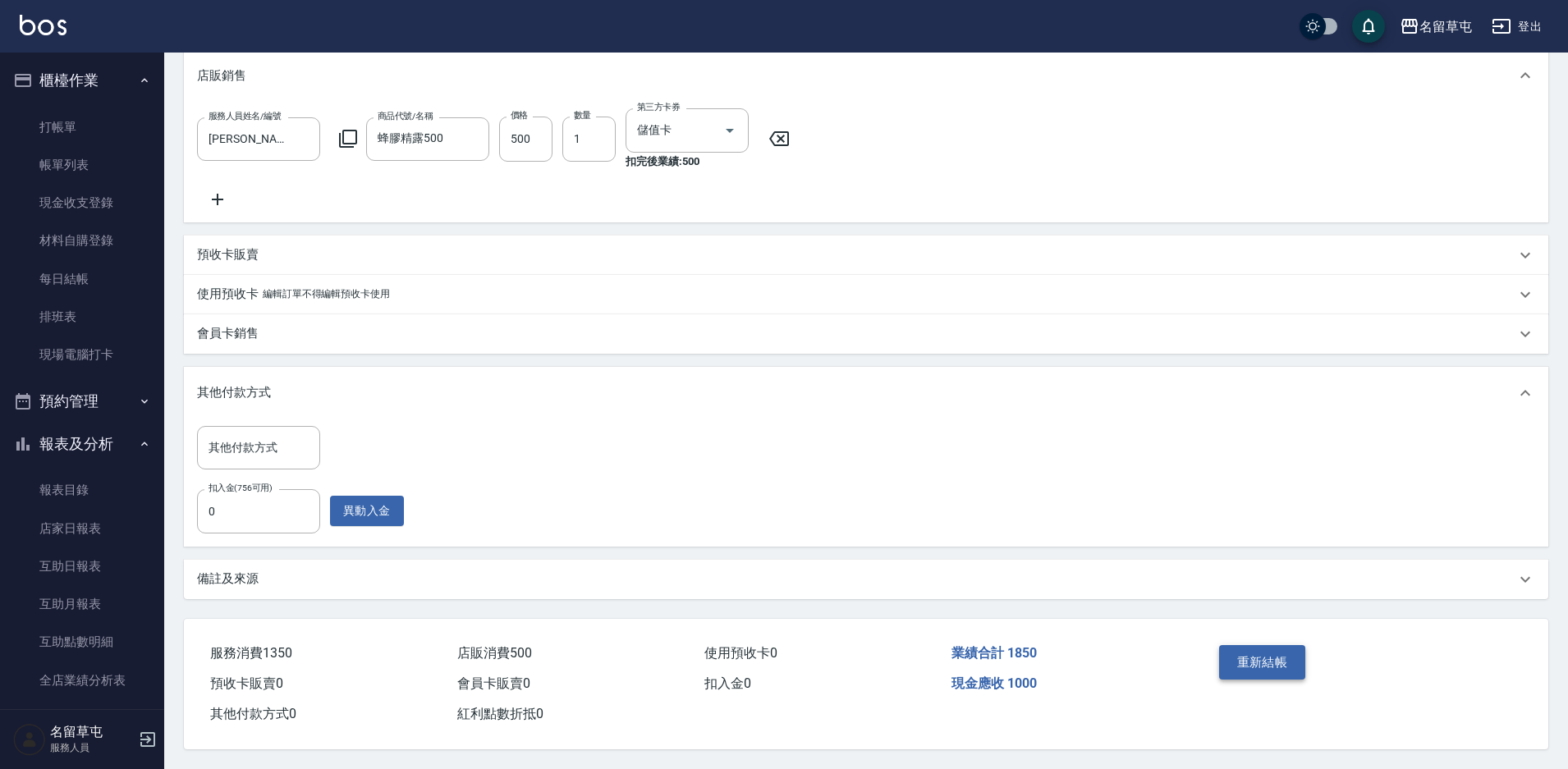
click at [1256, 669] on button "重新結帳" at bounding box center [1263, 662] width 87 height 34
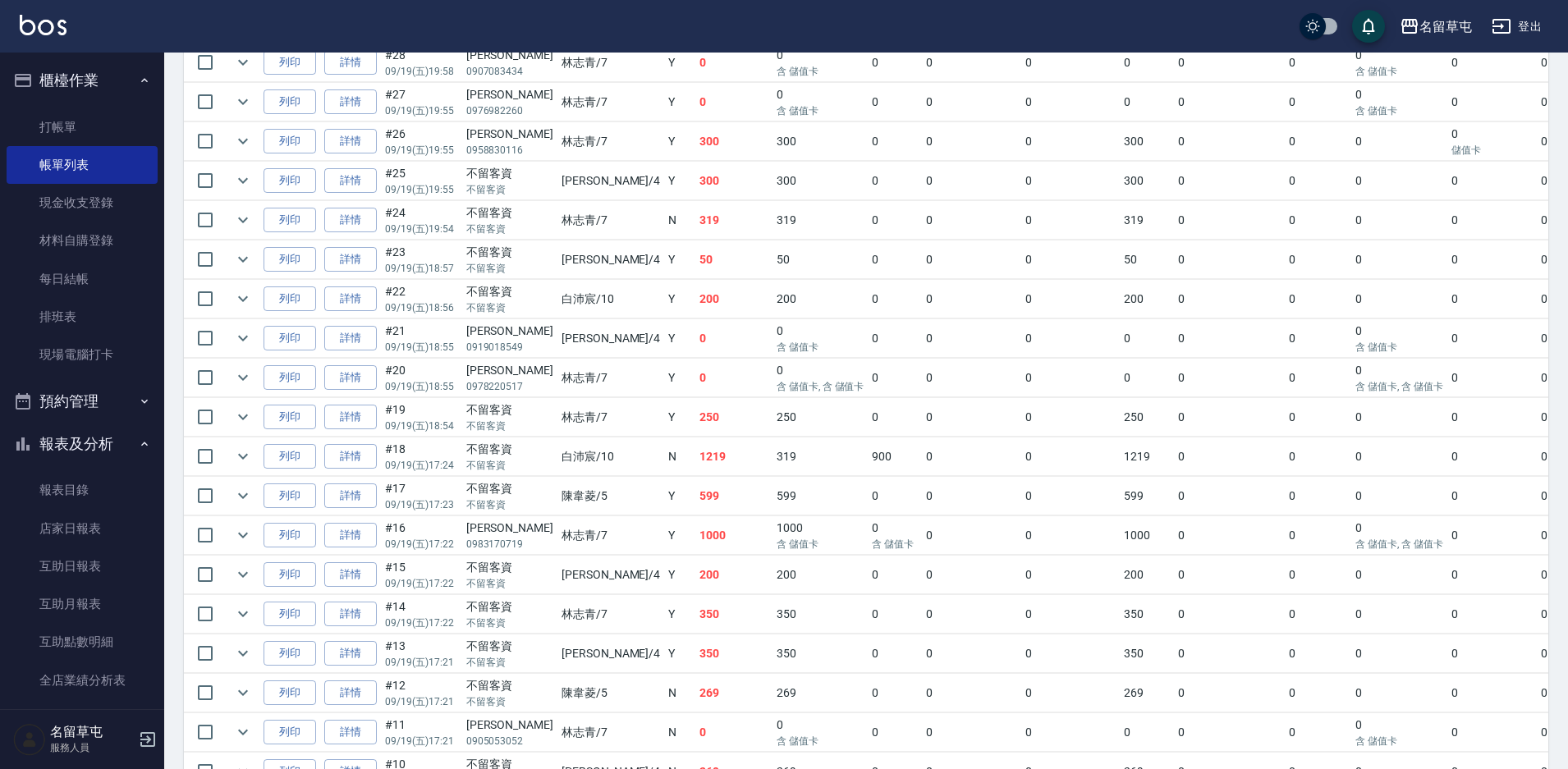
scroll to position [656, 0]
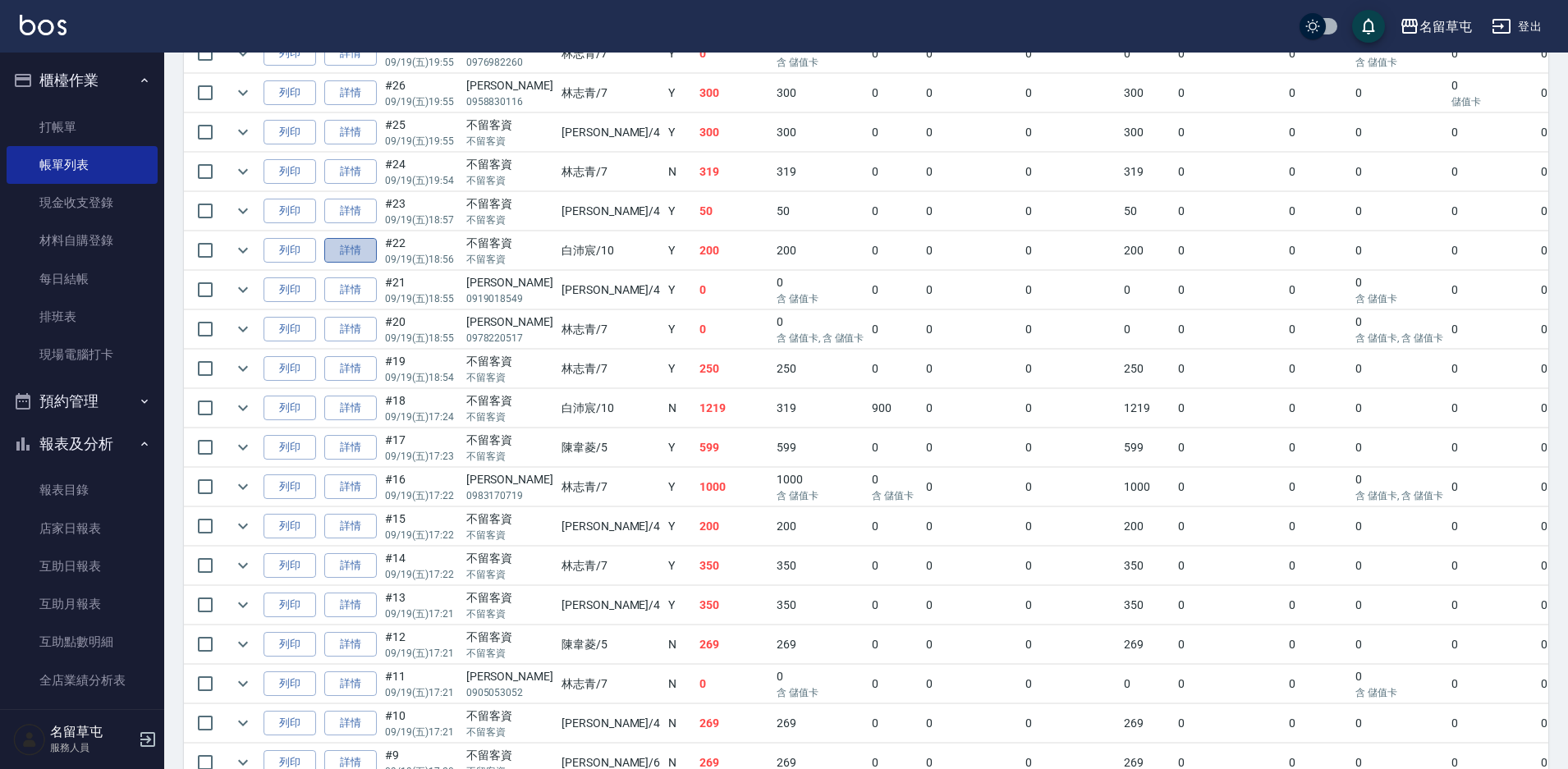
click at [336, 257] on link "詳情" at bounding box center [351, 251] width 53 height 26
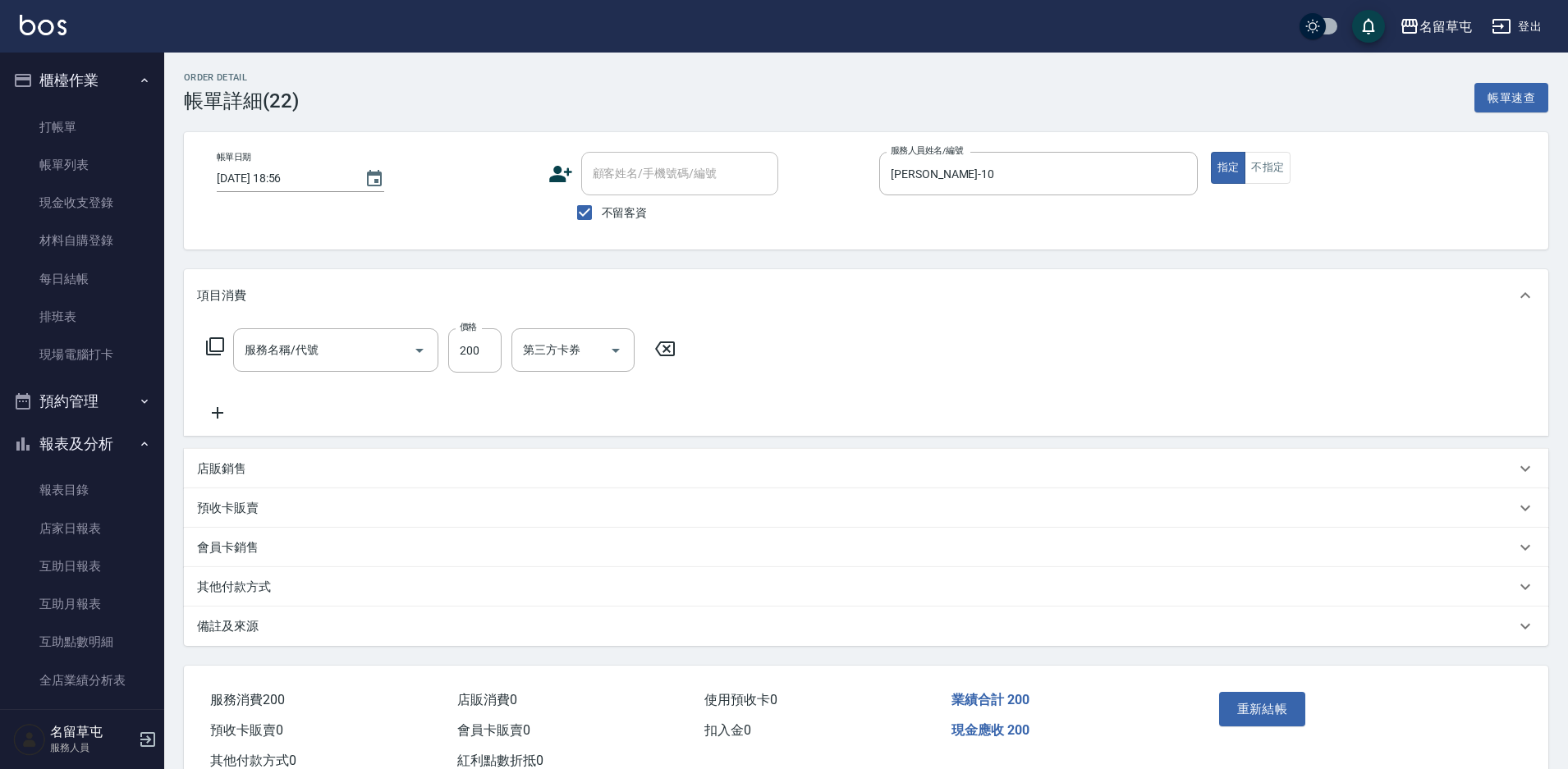
type input "[DATE] 18:56"
checkbox input "true"
type input "[PERSON_NAME]-10"
type input "剪髮169(216)"
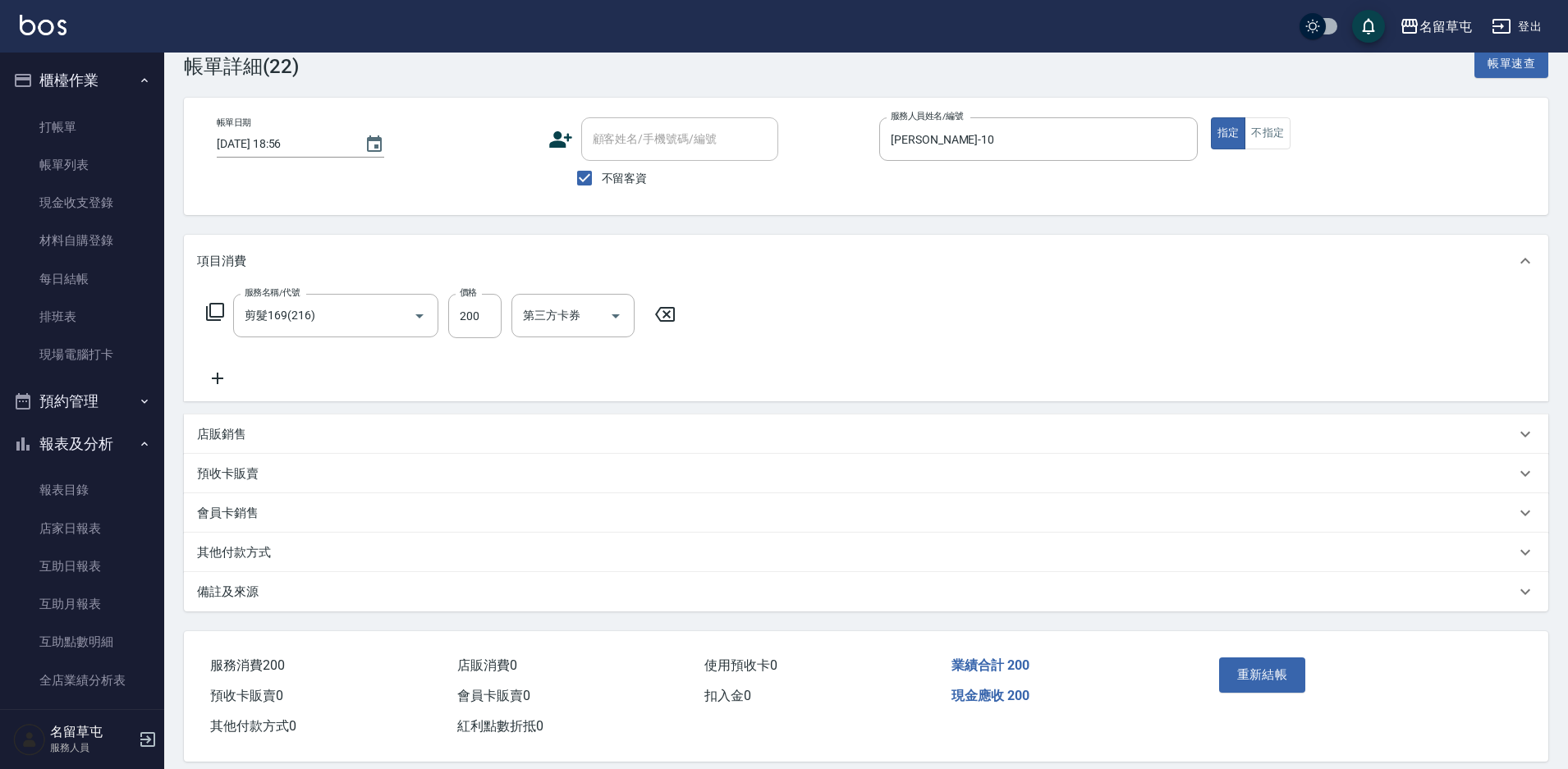
scroll to position [54, 0]
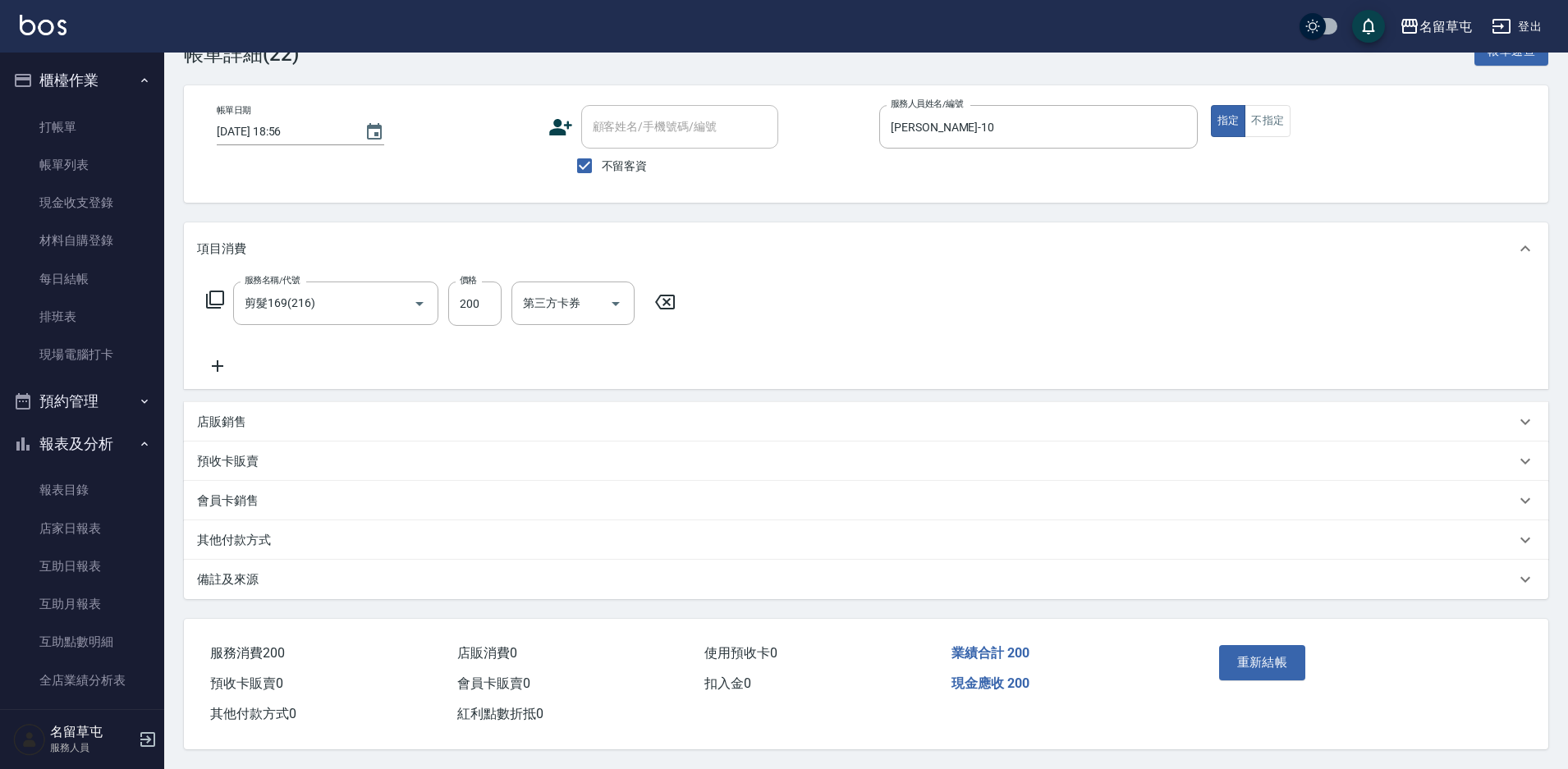
click at [236, 532] on p "其他付款方式" at bounding box center [234, 540] width 74 height 17
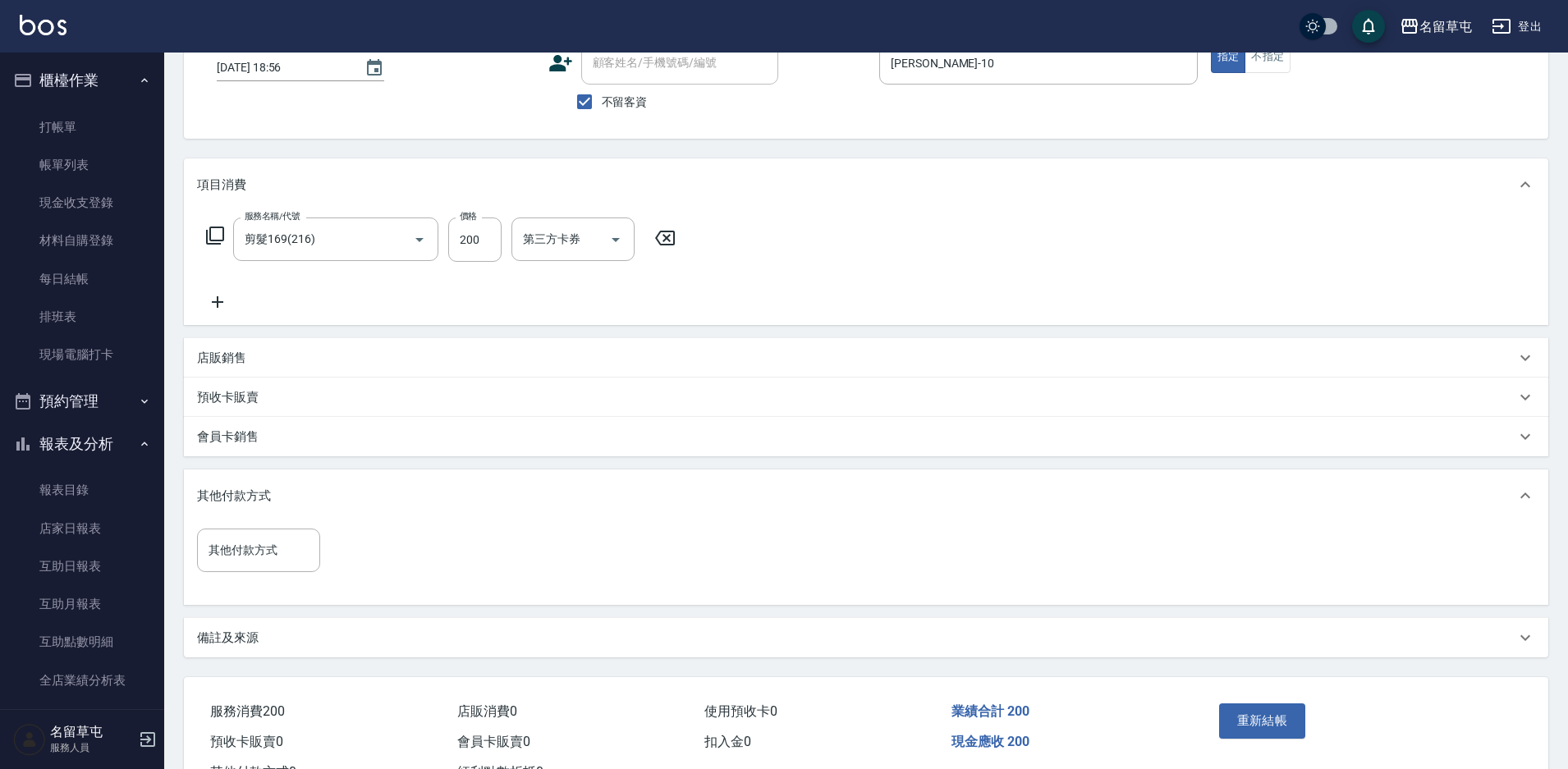
scroll to position [177, 0]
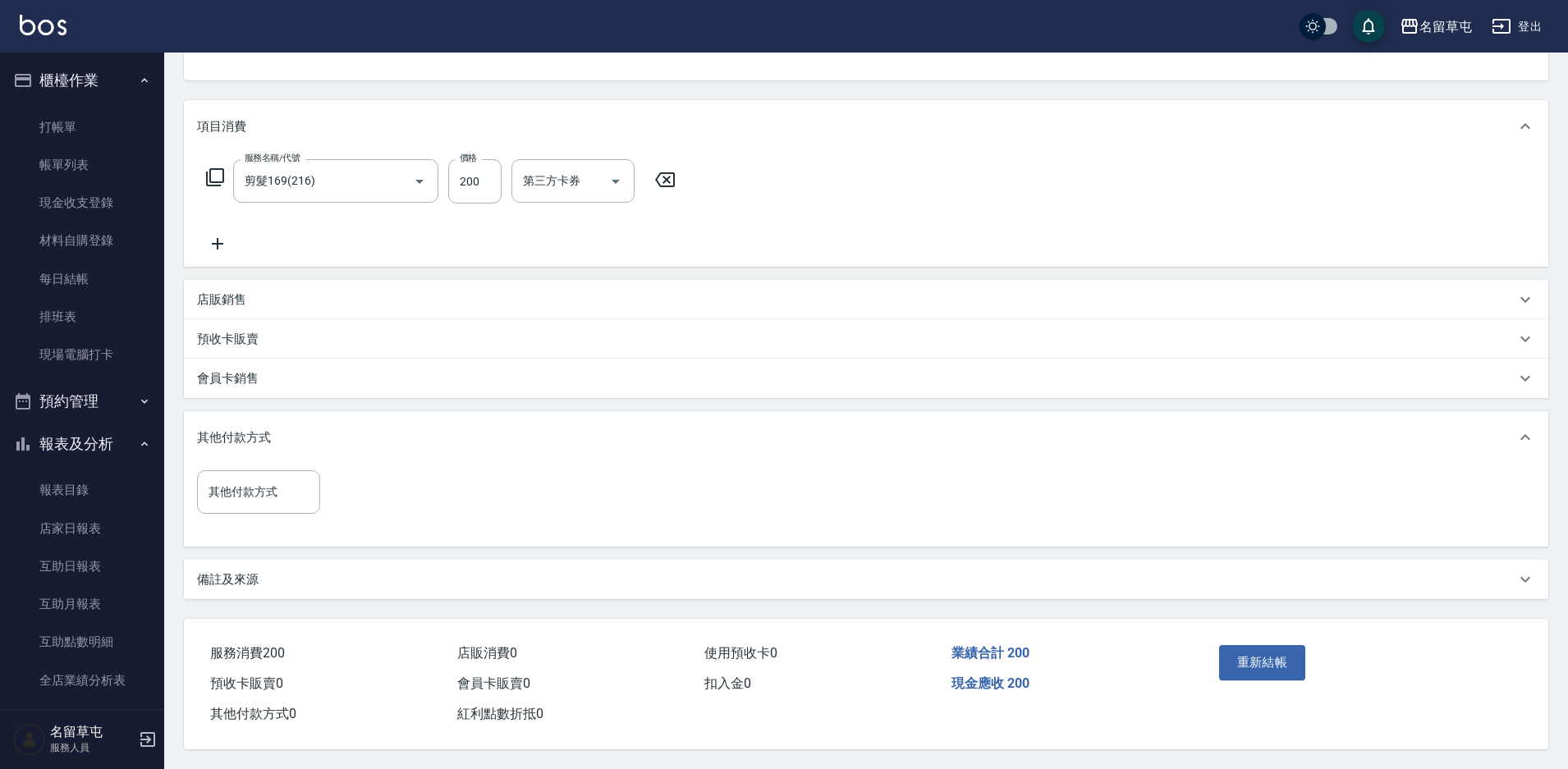
drag, startPoint x: 257, startPoint y: 493, endPoint x: 255, endPoint y: 513, distance: 20.1
click at [255, 501] on div "其他付款方式" at bounding box center [258, 492] width 123 height 44
click at [433, 482] on div "其他付款方式 其他付款方式" at bounding box center [866, 501] width 1338 height 63
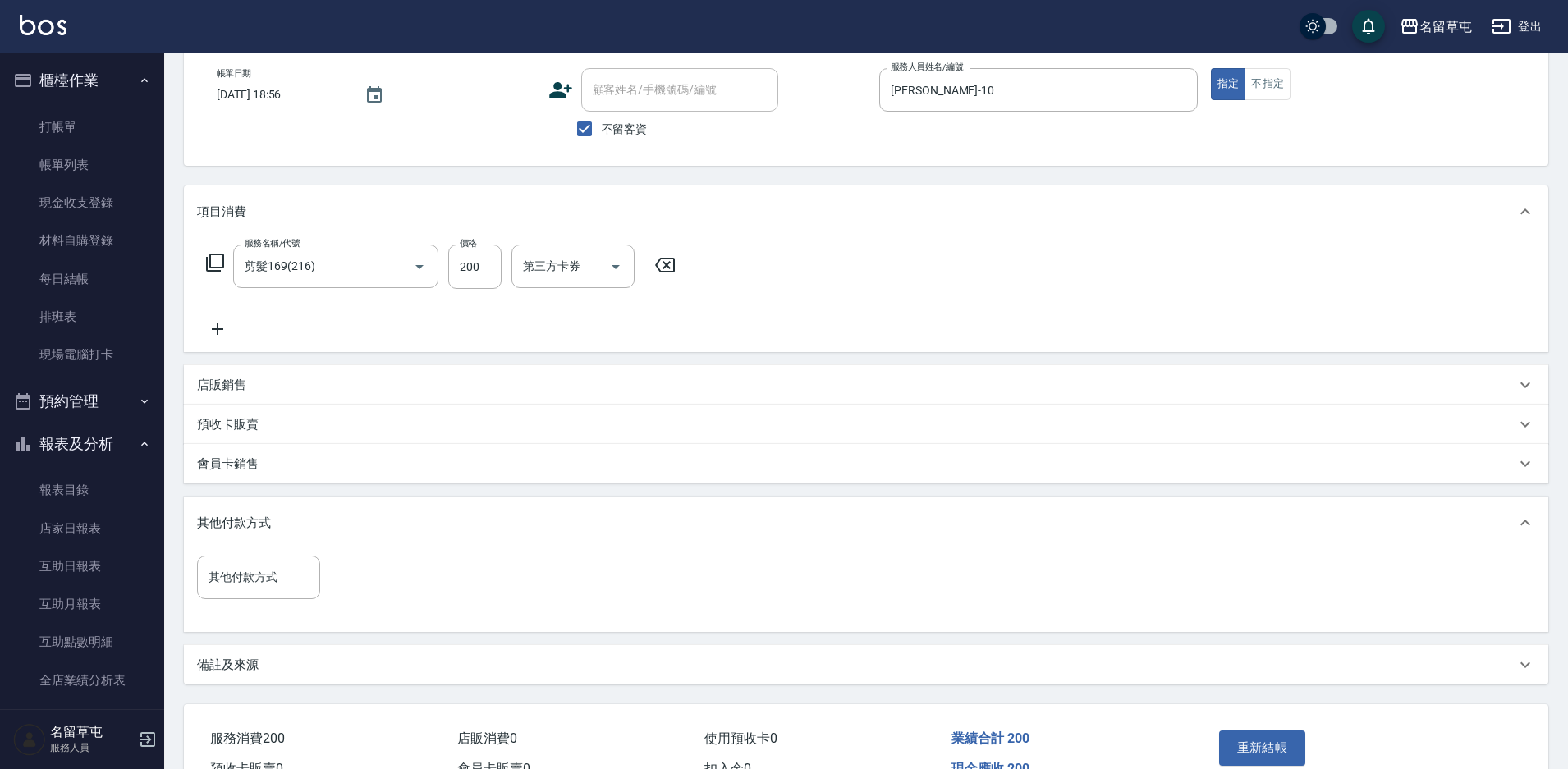
scroll to position [0, 0]
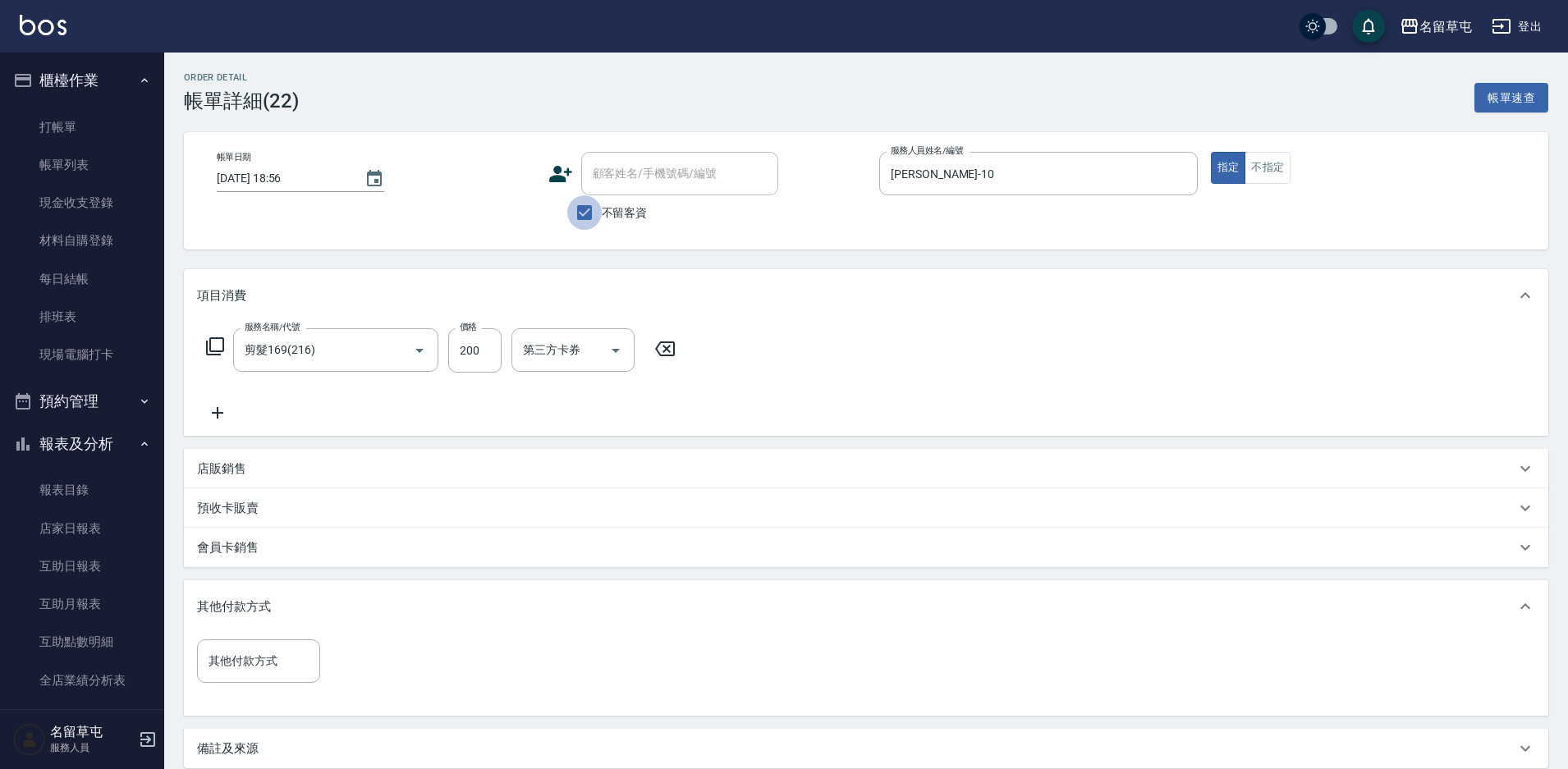
click at [581, 217] on input "不留客資" at bounding box center [585, 213] width 34 height 34
checkbox input "false"
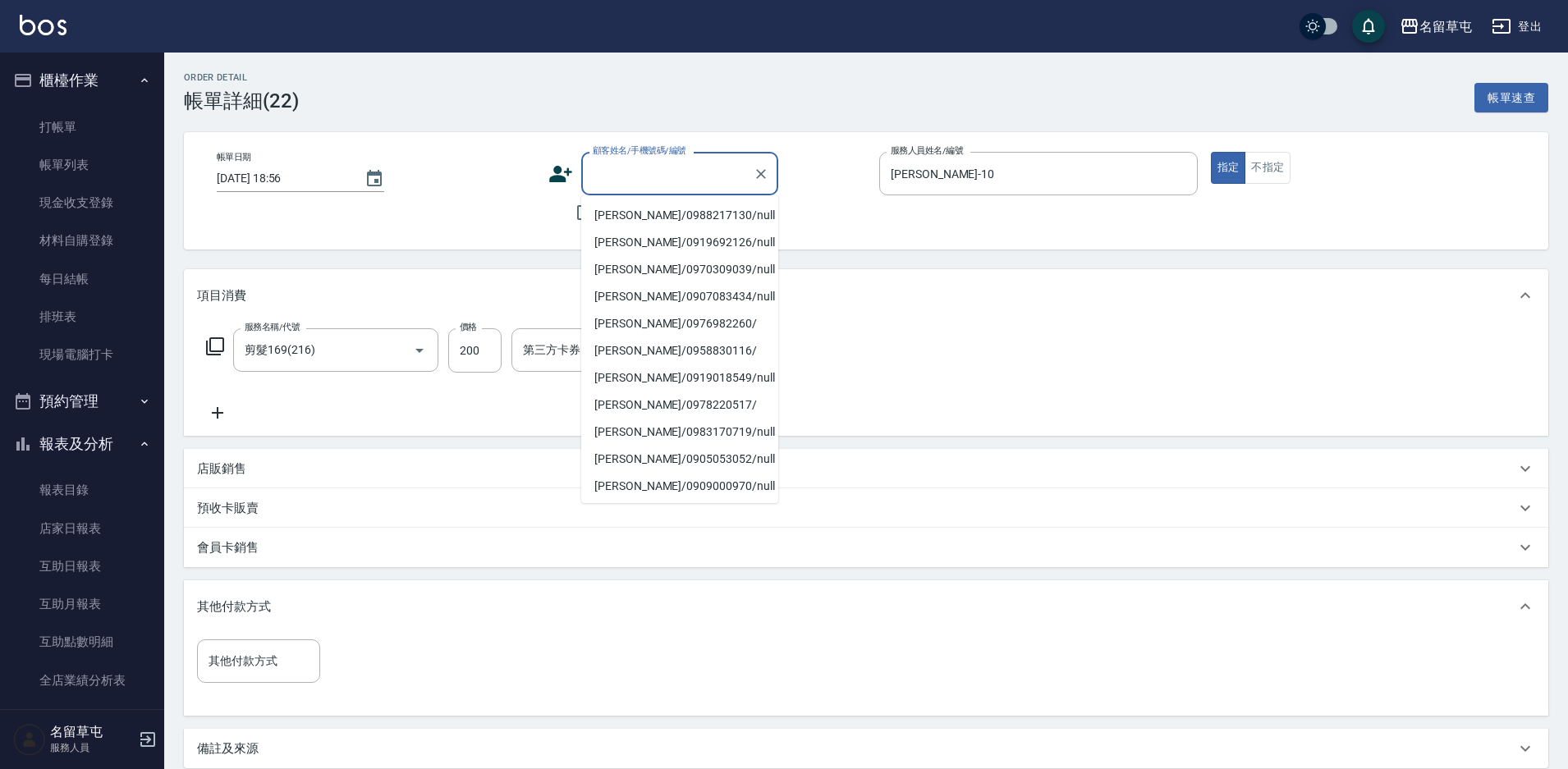
click at [639, 167] on input "顧客姓名/手機號碼/編號" at bounding box center [667, 173] width 158 height 28
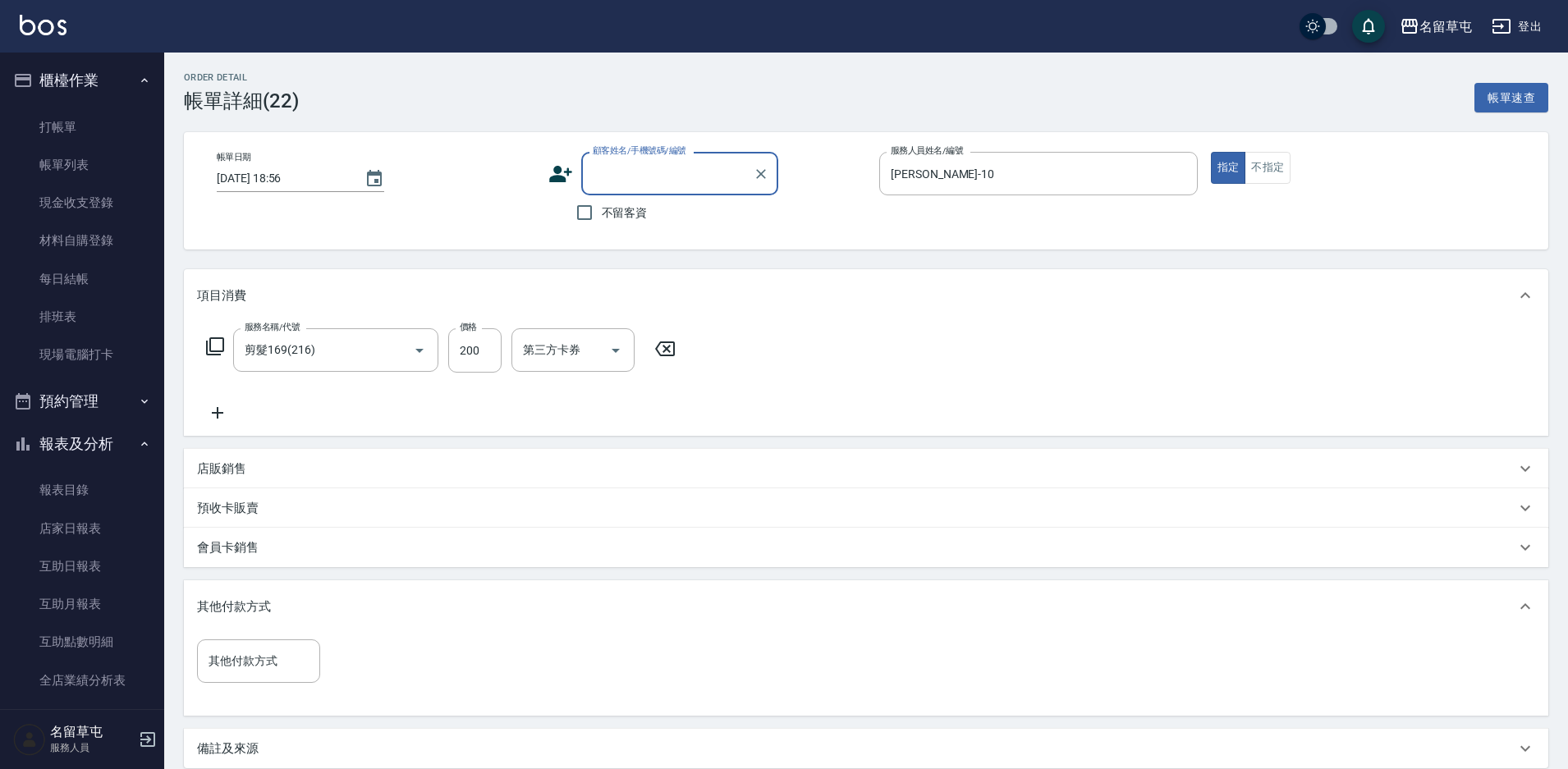
paste input "0988217130"
click at [624, 205] on li "[PERSON_NAME]/0988217130/null" at bounding box center [679, 215] width 197 height 27
type input "[PERSON_NAME]/0988217130/null"
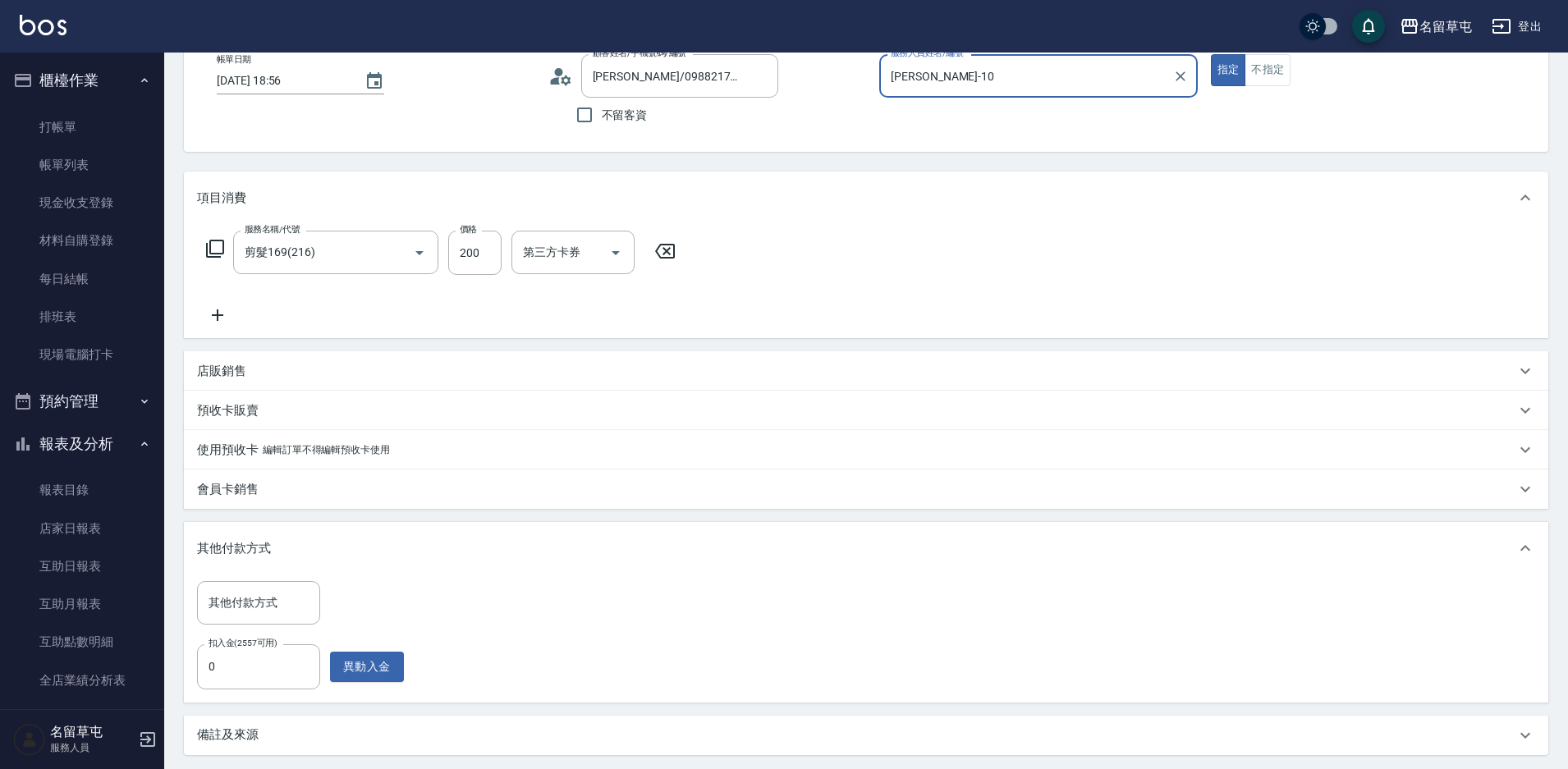
scroll to position [96, 0]
click at [351, 671] on button "異動入金" at bounding box center [367, 668] width 74 height 30
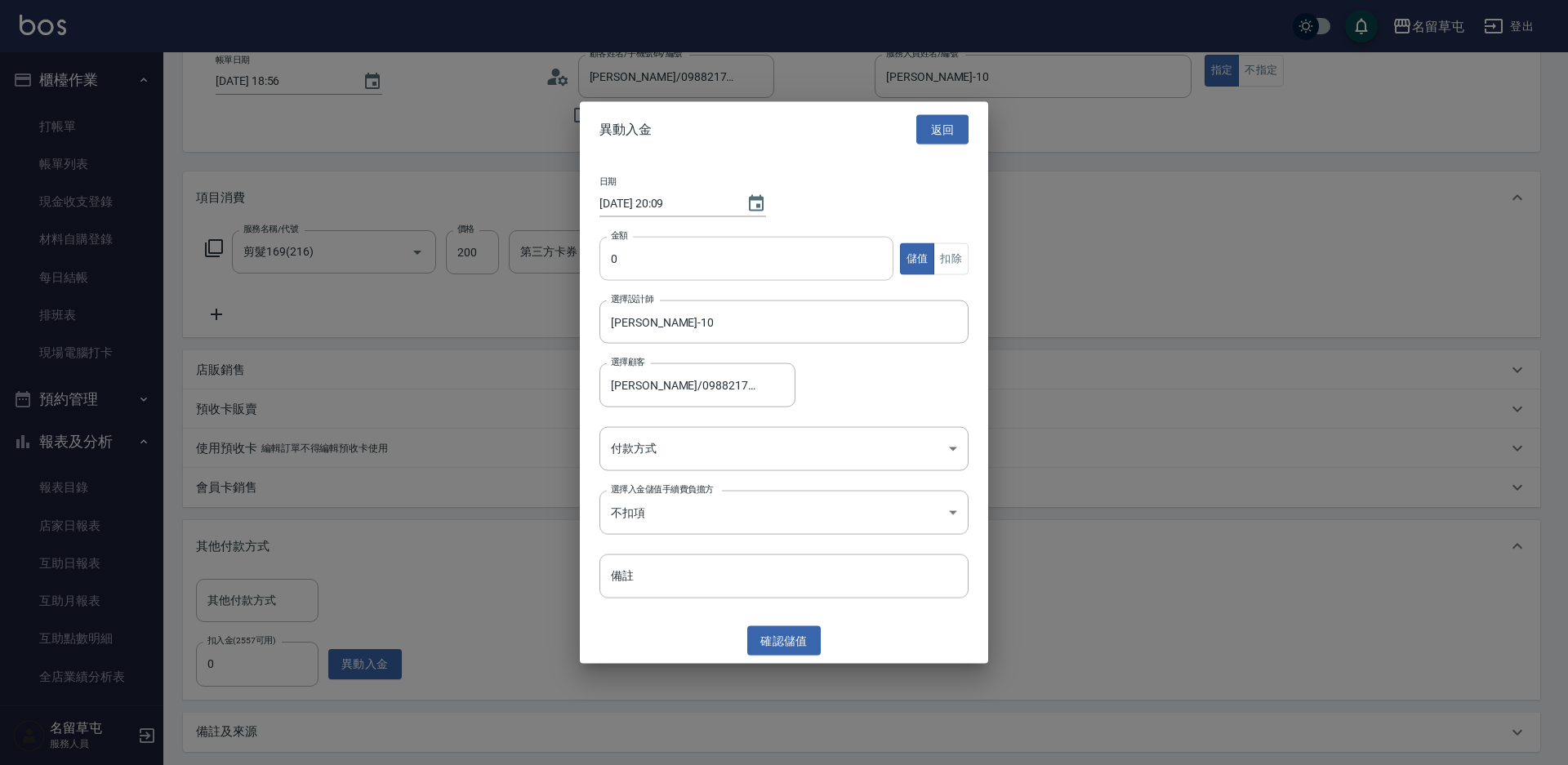
click at [712, 256] on input "0" at bounding box center [746, 259] width 294 height 44
type input "200"
click at [948, 258] on button "扣除" at bounding box center [951, 259] width 35 height 32
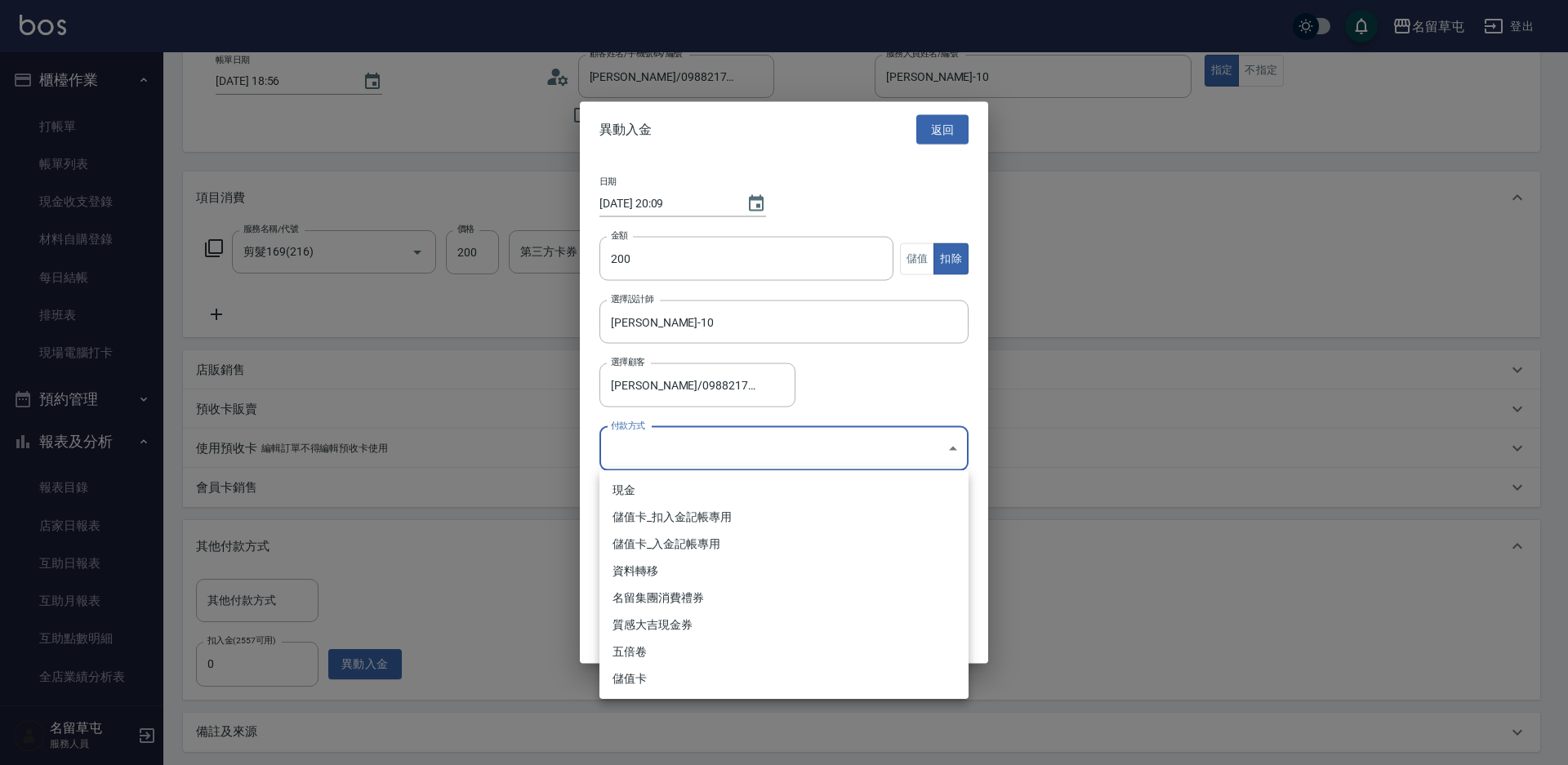
click at [771, 453] on body "名留草屯 登出 櫃檯作業 打帳單 帳單列表 現金收支登錄 材料自購登錄 每日結帳 排班表 現場電腦打卡 預約管理 預約管理 單日預約紀錄 單週預約紀錄 報表及…" at bounding box center [784, 412] width 1568 height 1017
click at [682, 516] on li "儲值卡_扣入金記帳專用" at bounding box center [784, 517] width 369 height 27
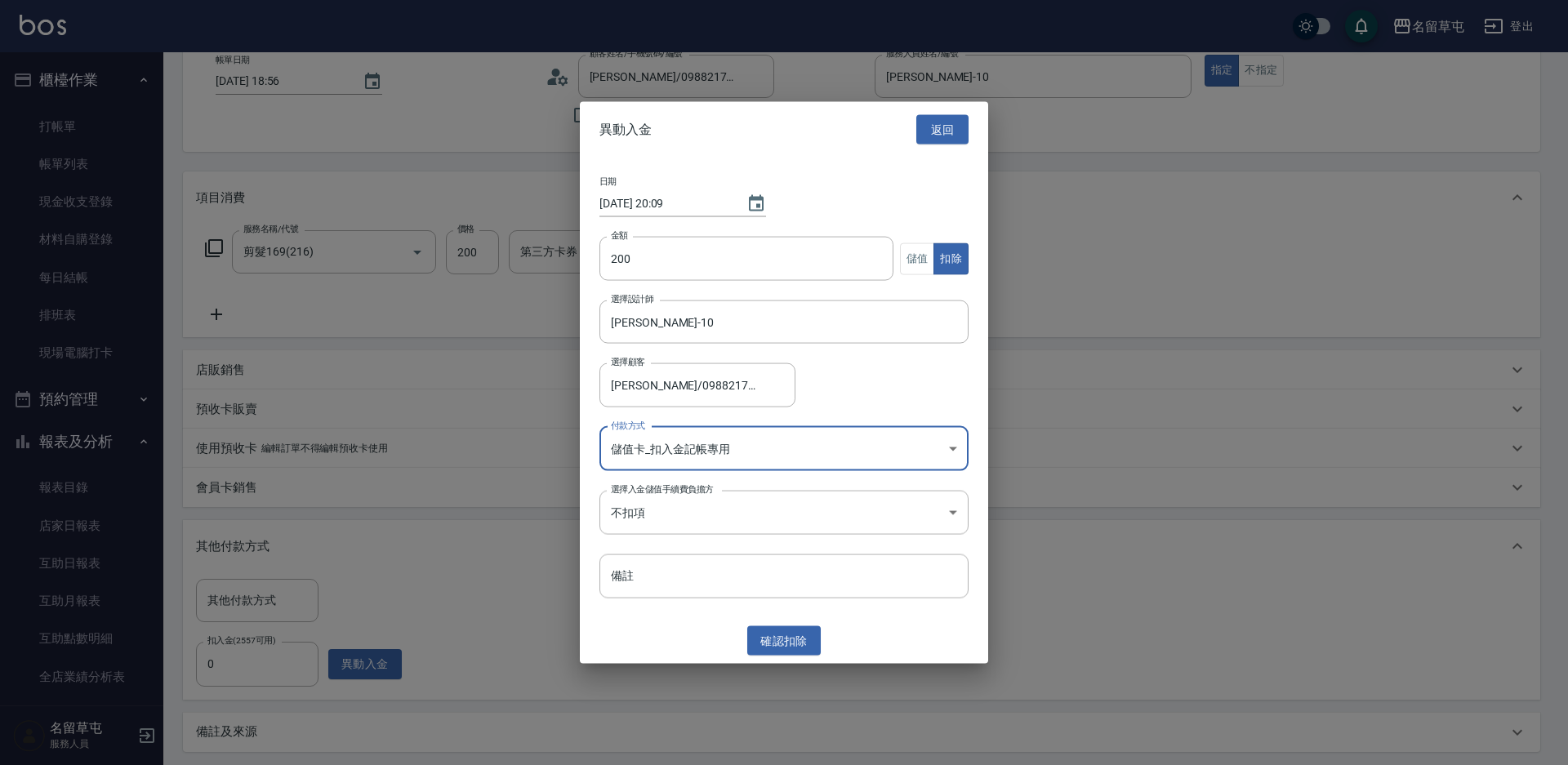
type input "儲值卡_扣入金記帳專用"
click at [789, 633] on button "確認 扣除" at bounding box center [784, 641] width 73 height 30
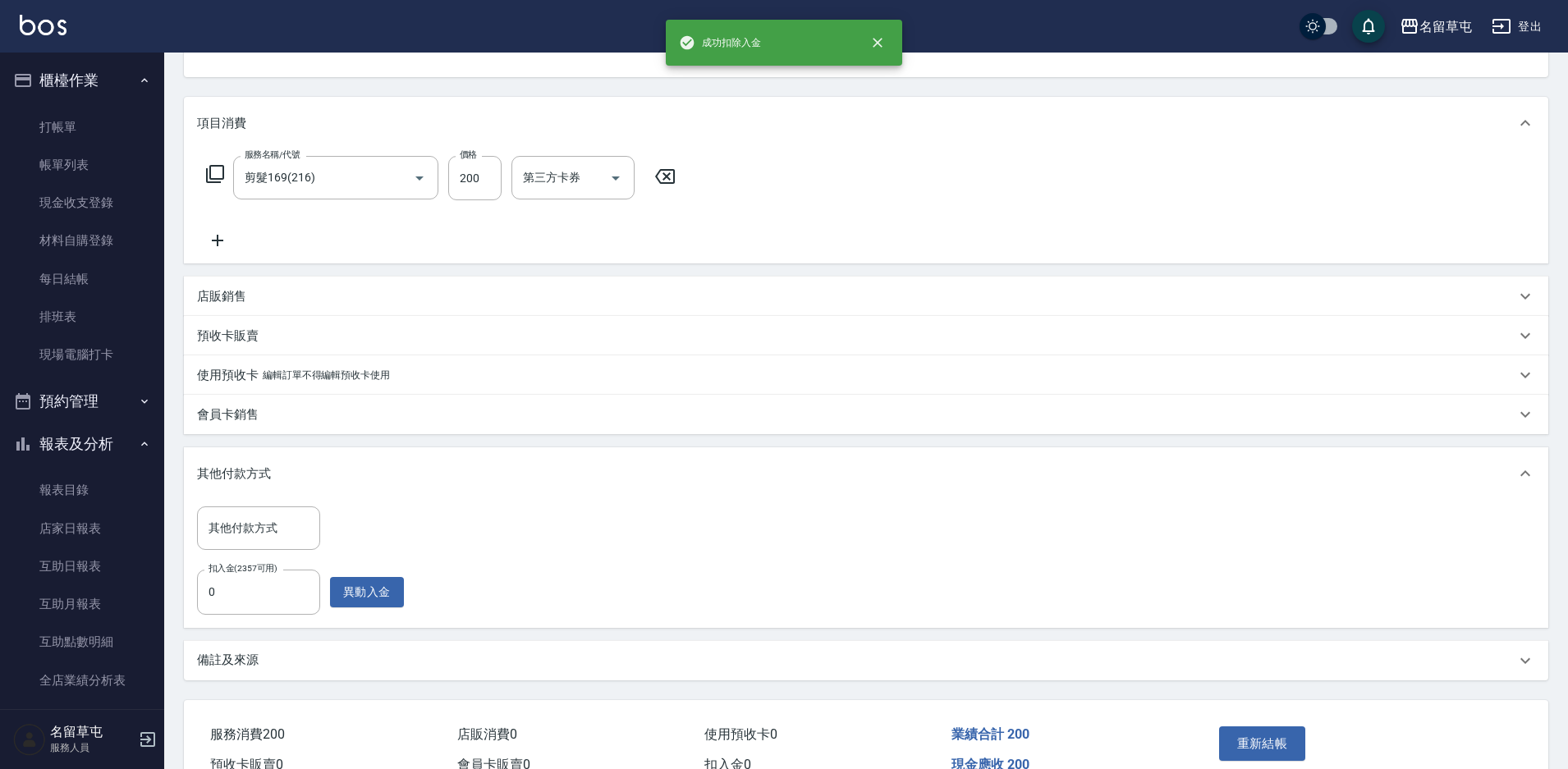
scroll to position [261, 0]
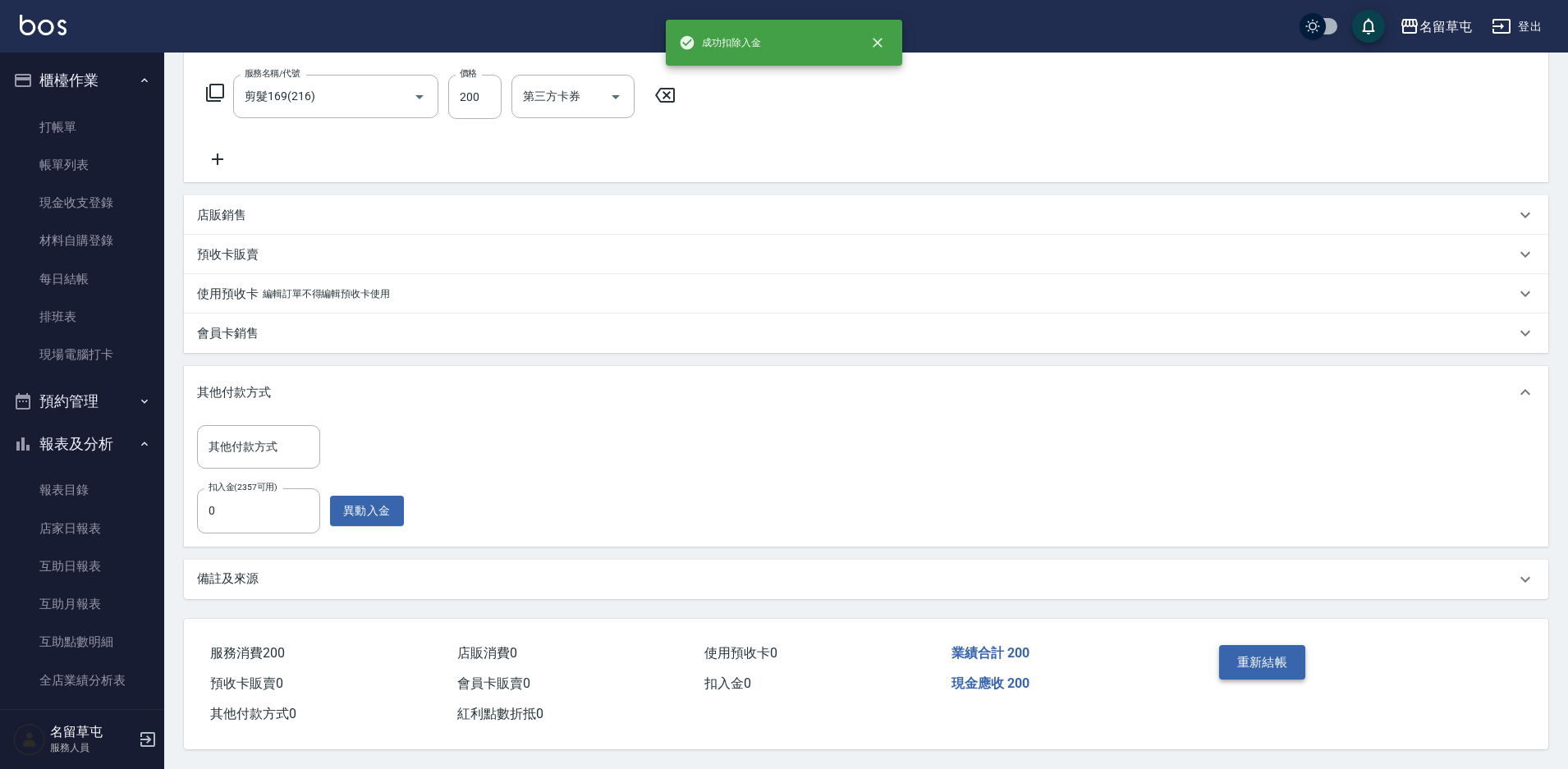
click at [1276, 655] on button "重新結帳" at bounding box center [1263, 662] width 87 height 34
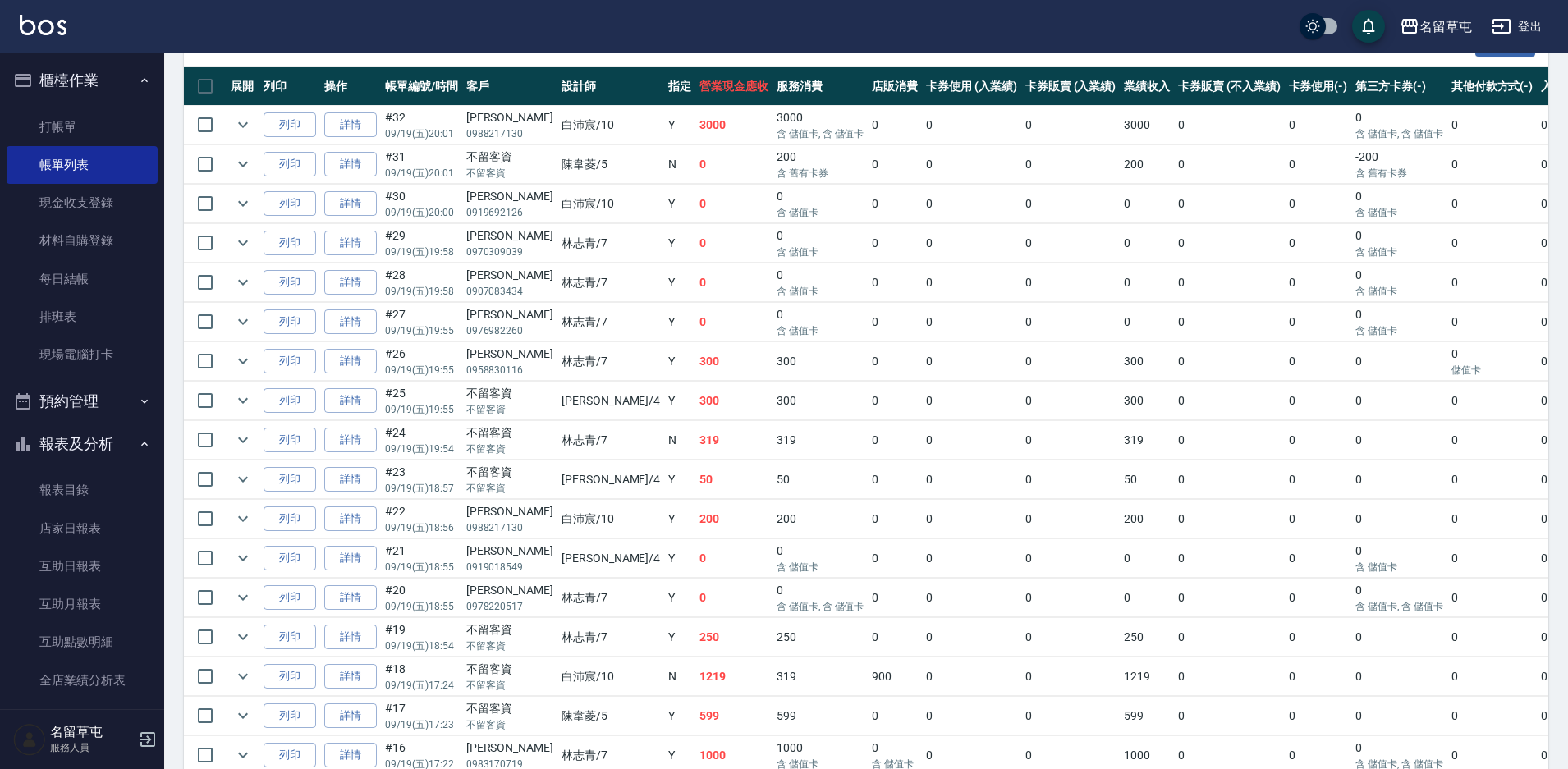
scroll to position [493, 0]
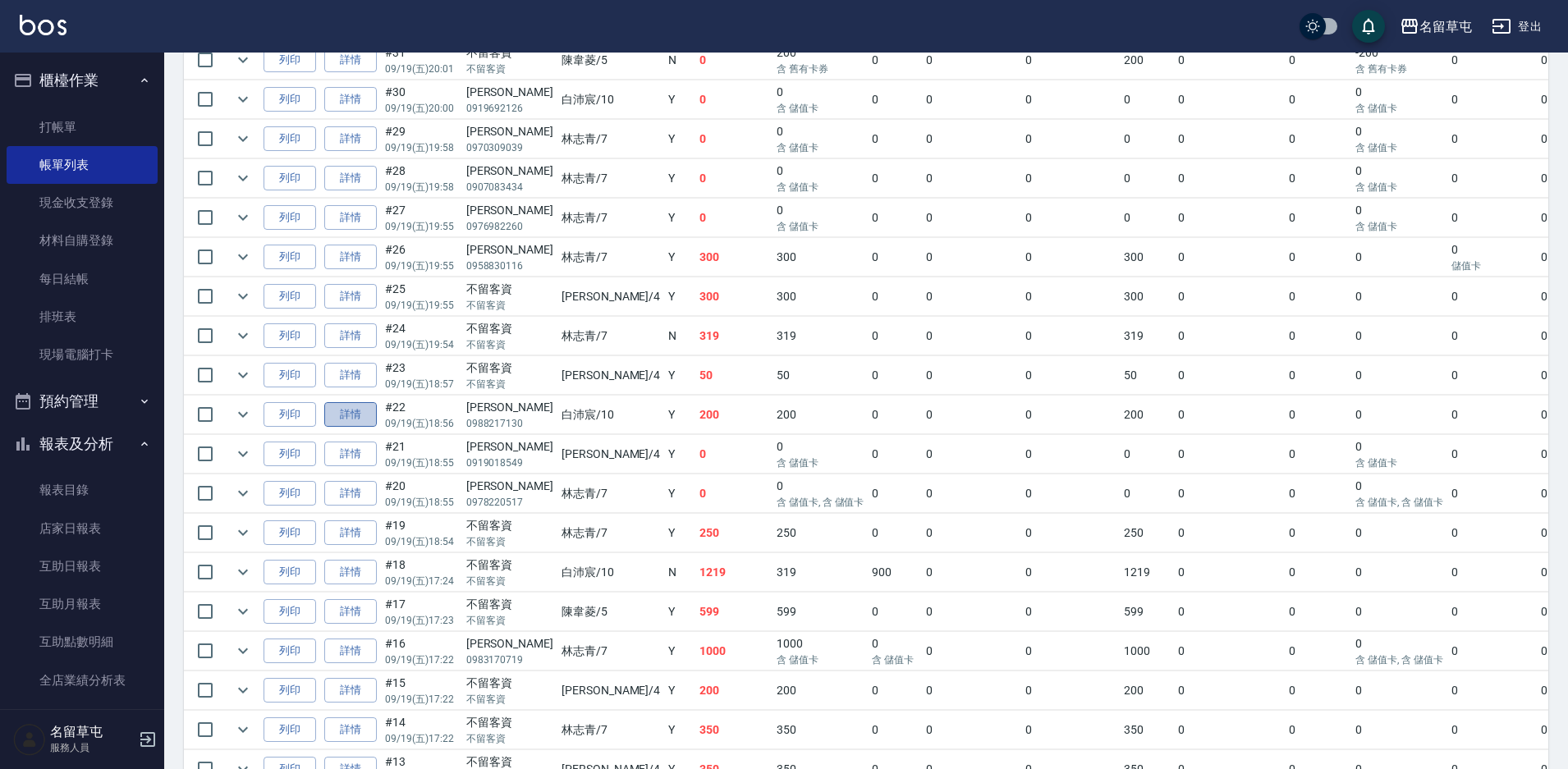
click at [352, 420] on link "詳情" at bounding box center [351, 414] width 53 height 26
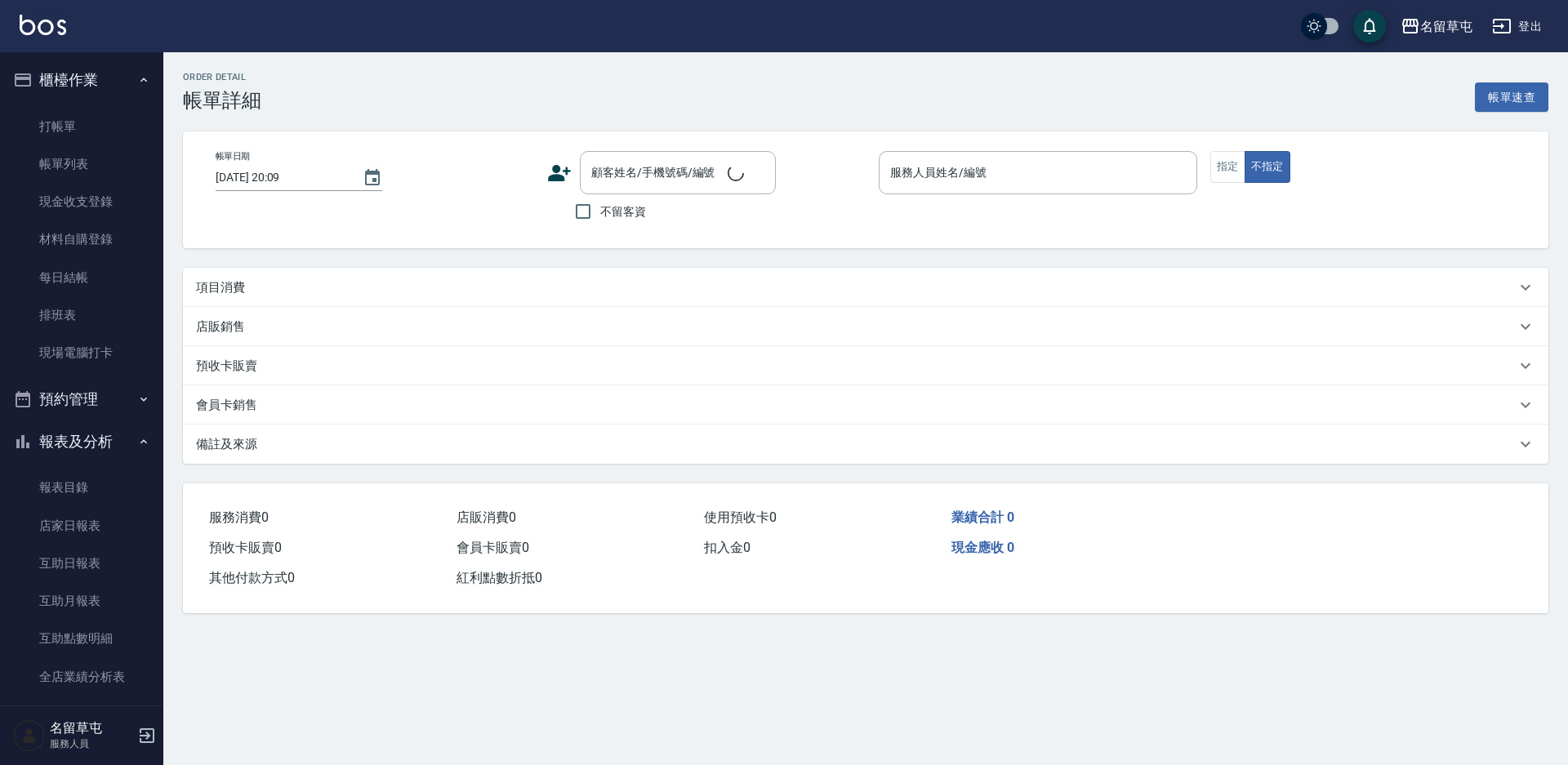
type input "[DATE] 18:56"
type input "[PERSON_NAME]-10"
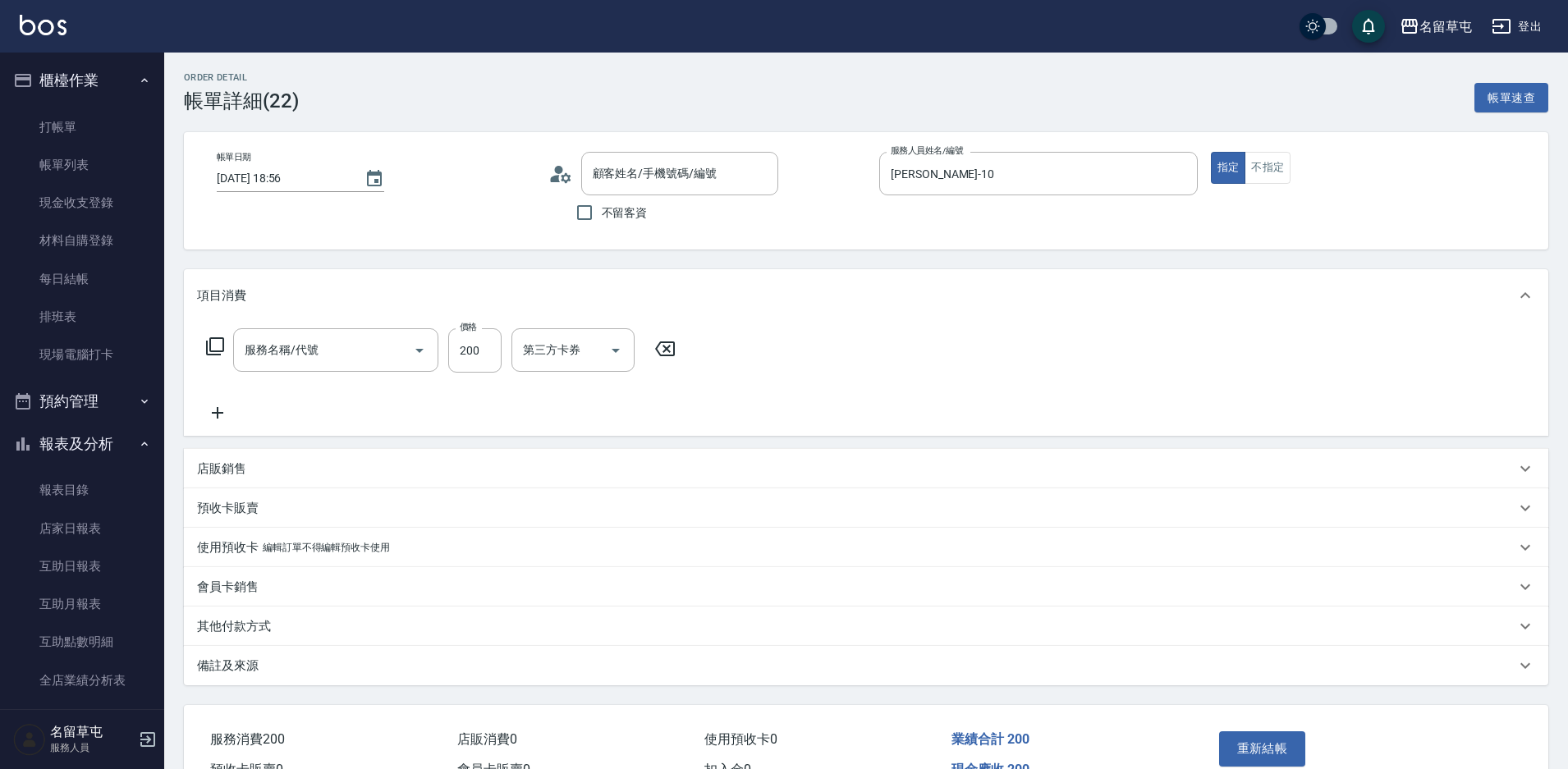
type input "[PERSON_NAME]/0988217130/null"
type input "剪髮169(216)"
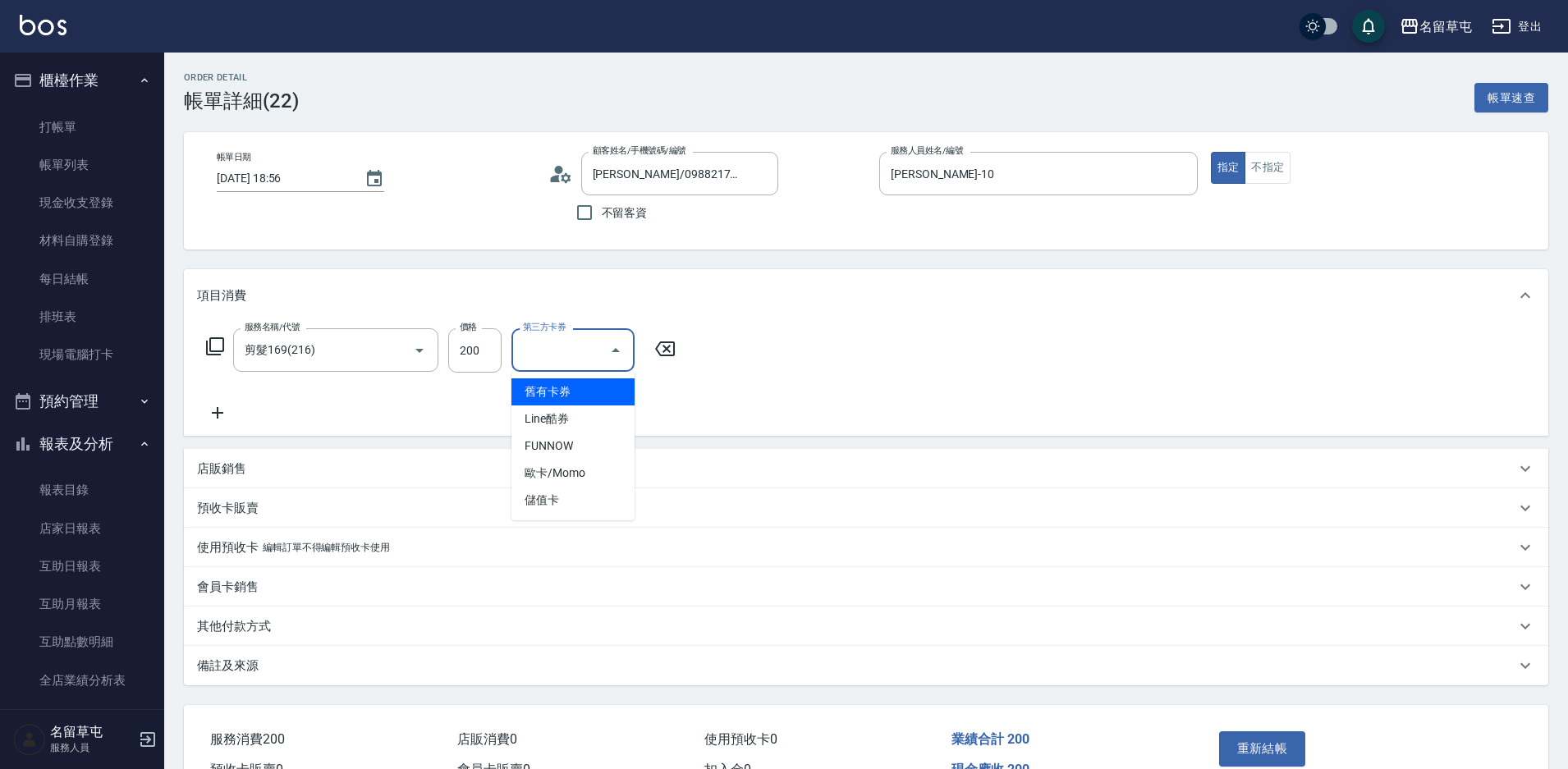
click at [574, 346] on input "第三方卡券" at bounding box center [560, 350] width 84 height 28
click at [532, 505] on span "儲值卡" at bounding box center [573, 500] width 123 height 27
type input "儲值卡"
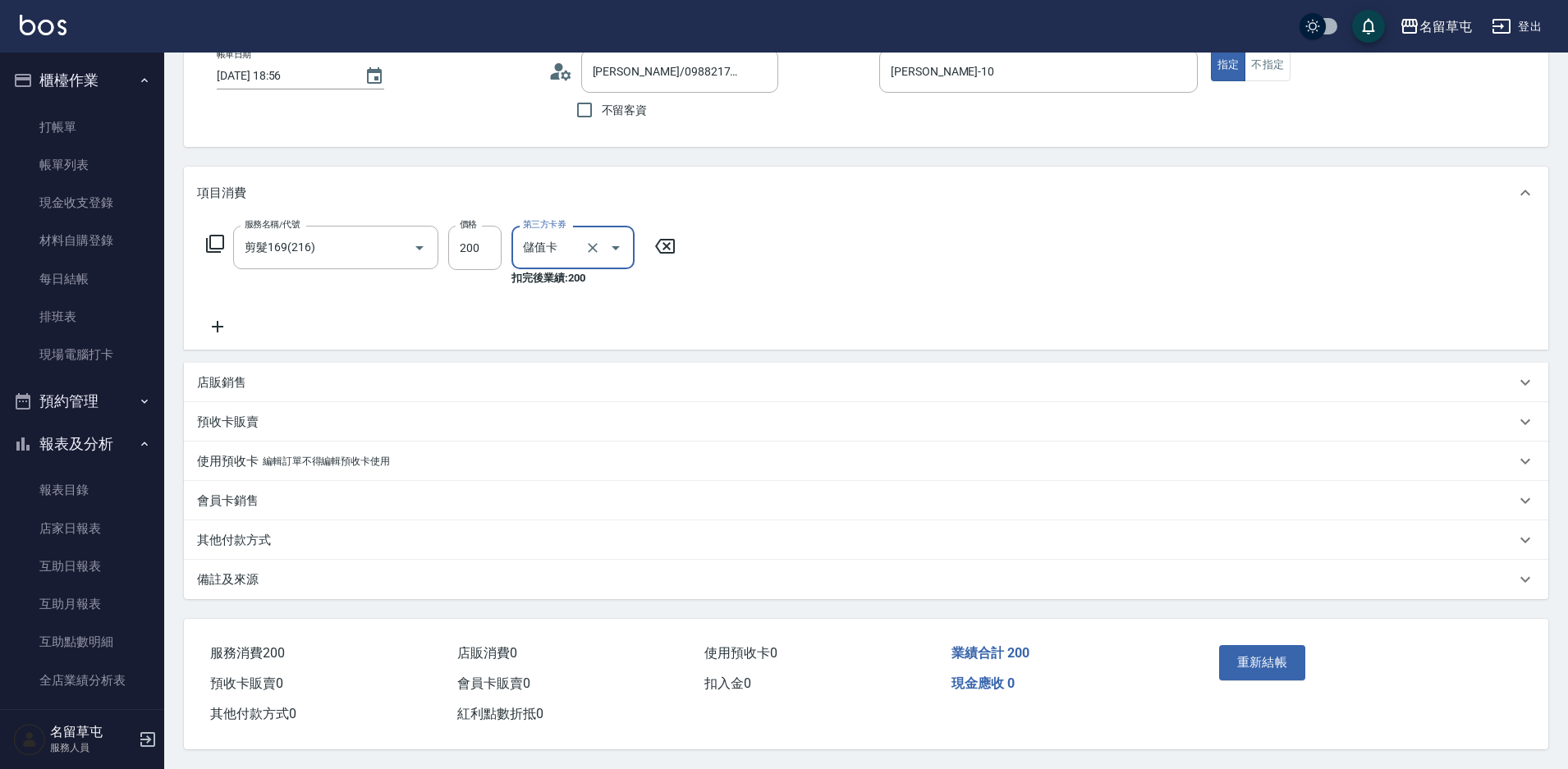
scroll to position [110, 0]
click at [1244, 653] on button "重新結帳" at bounding box center [1263, 662] width 87 height 34
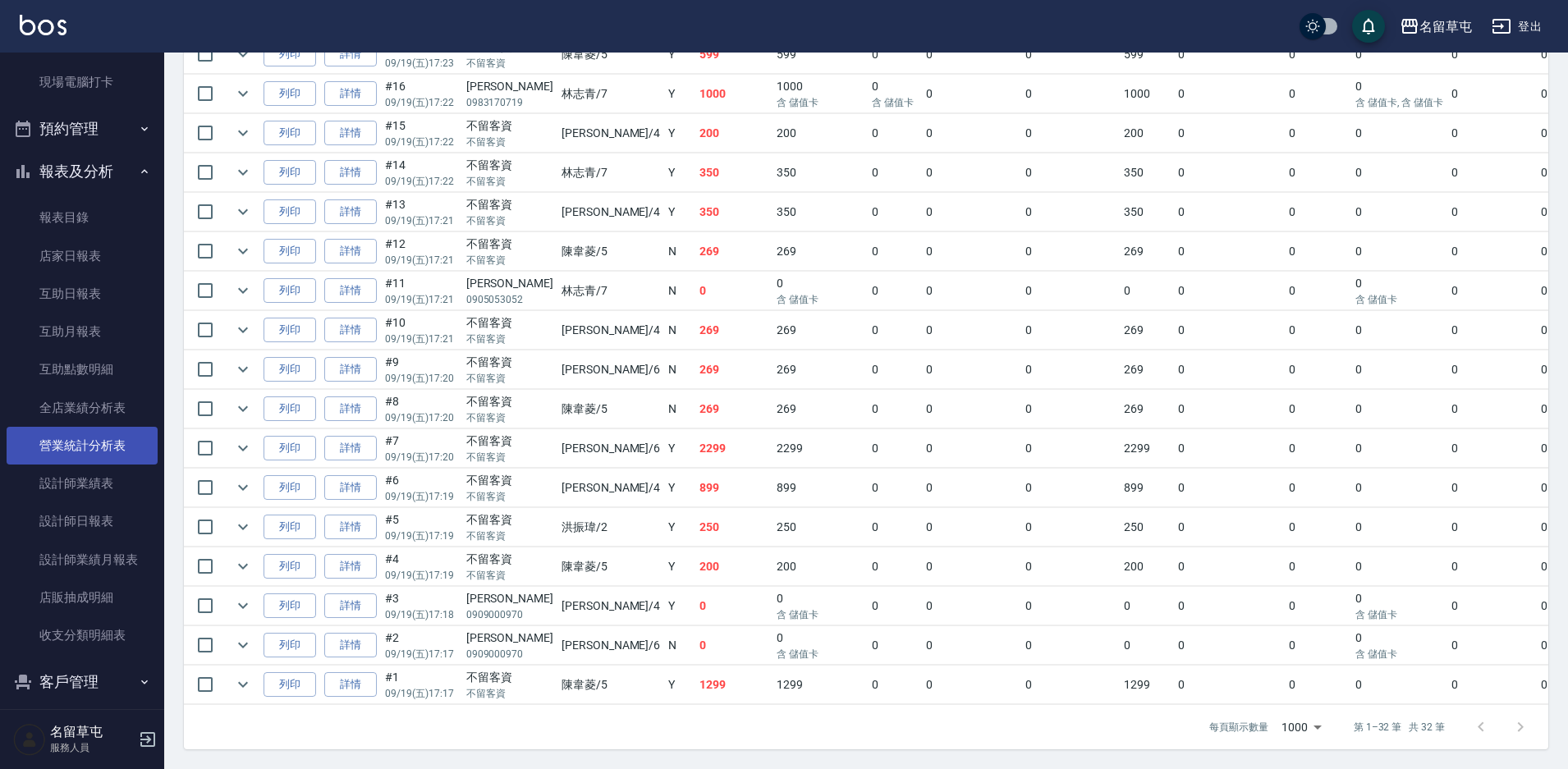
scroll to position [287, 0]
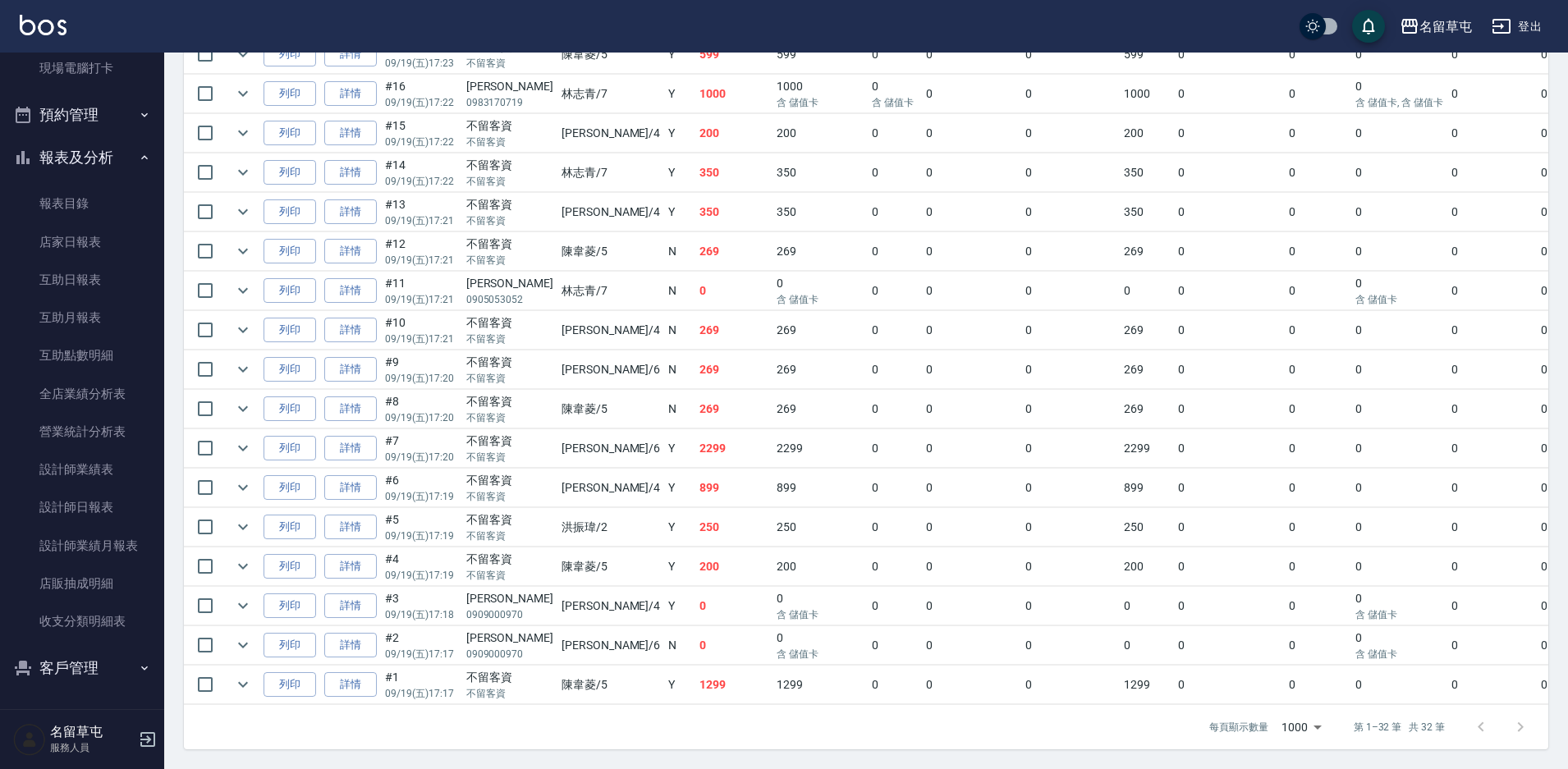
click at [47, 671] on button "客戶管理" at bounding box center [82, 668] width 151 height 43
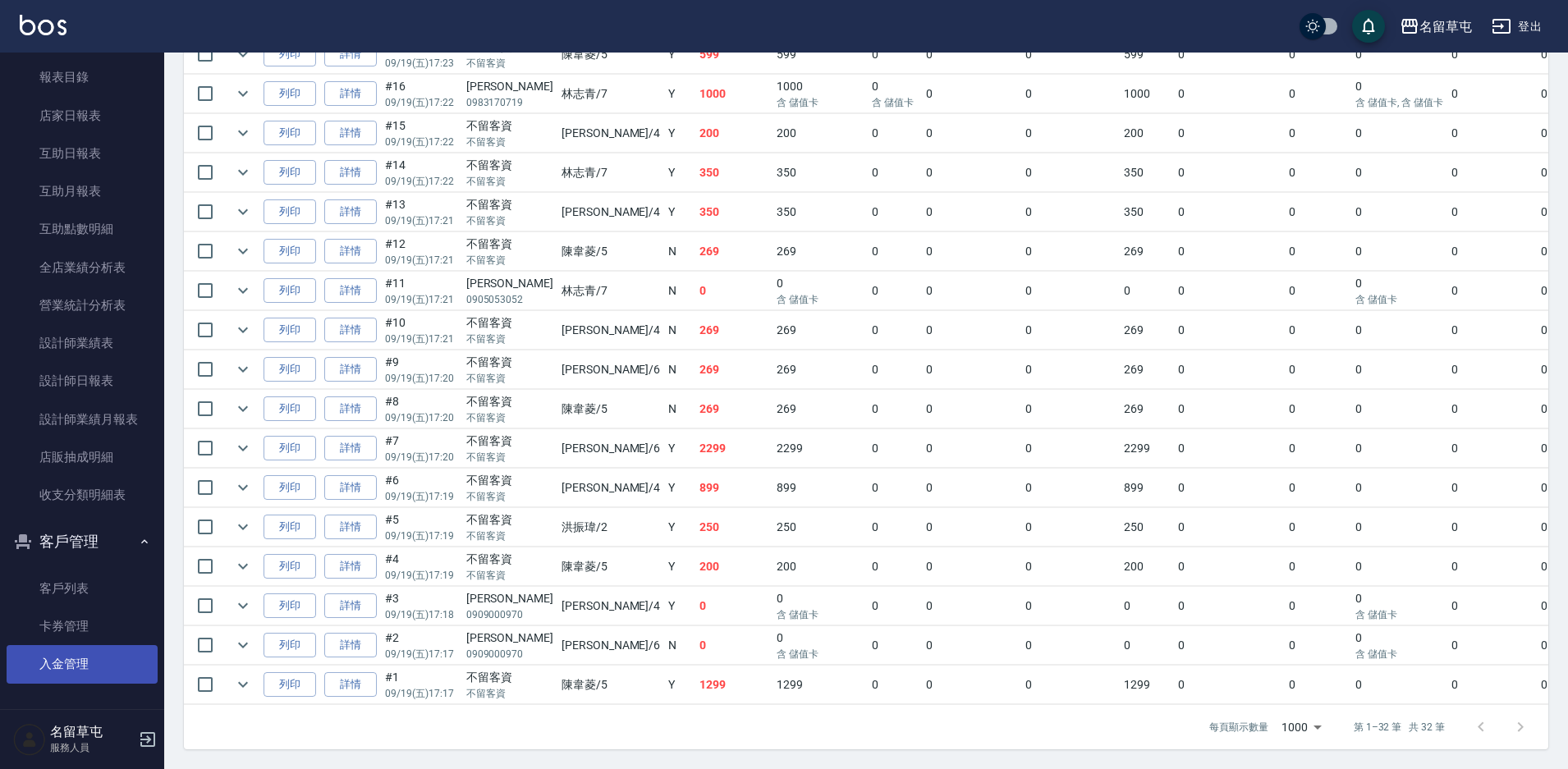
scroll to position [413, 0]
click at [62, 660] on link "入金管理" at bounding box center [82, 663] width 151 height 38
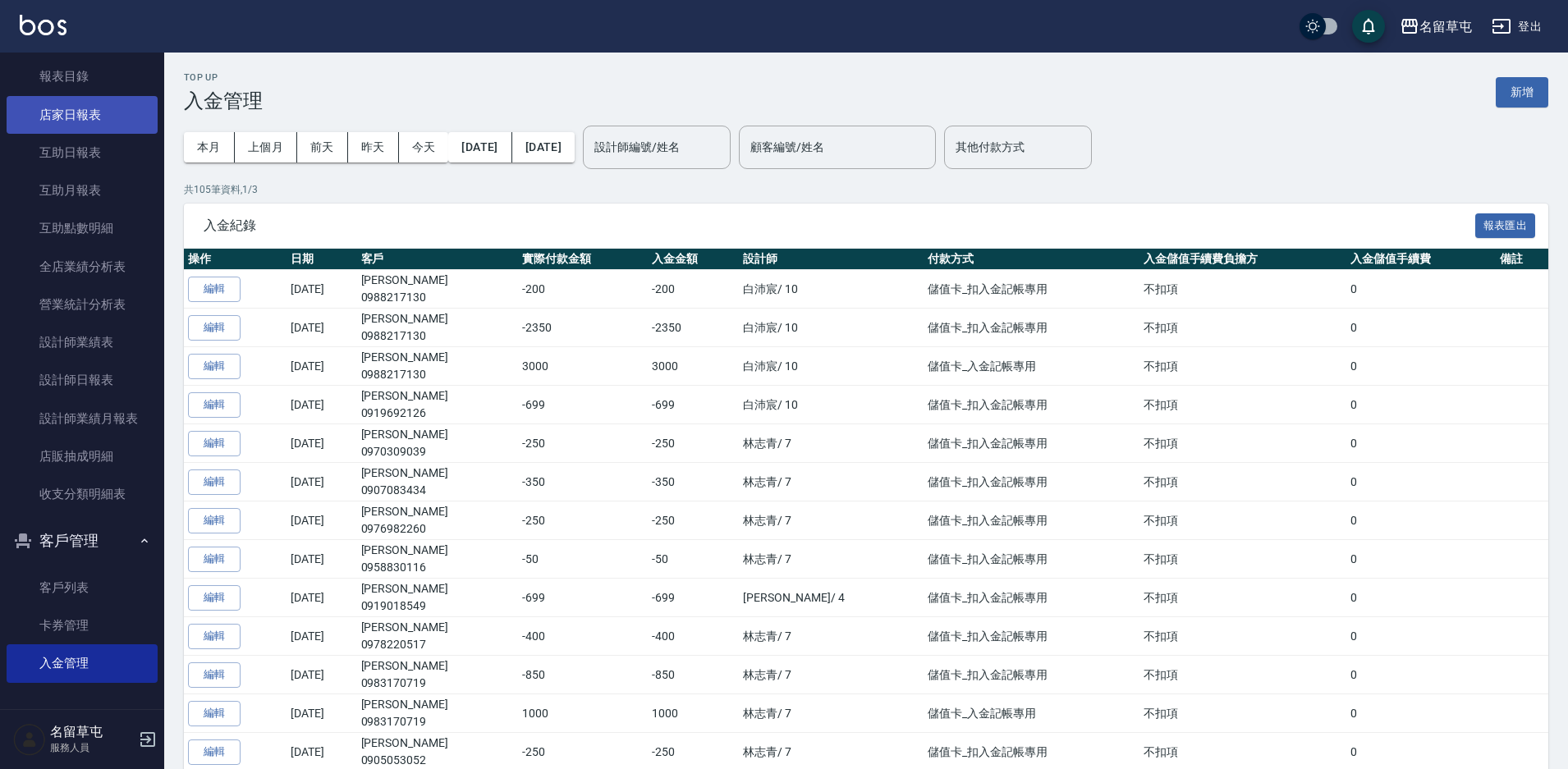
click at [102, 126] on link "店家日報表" at bounding box center [82, 115] width 151 height 38
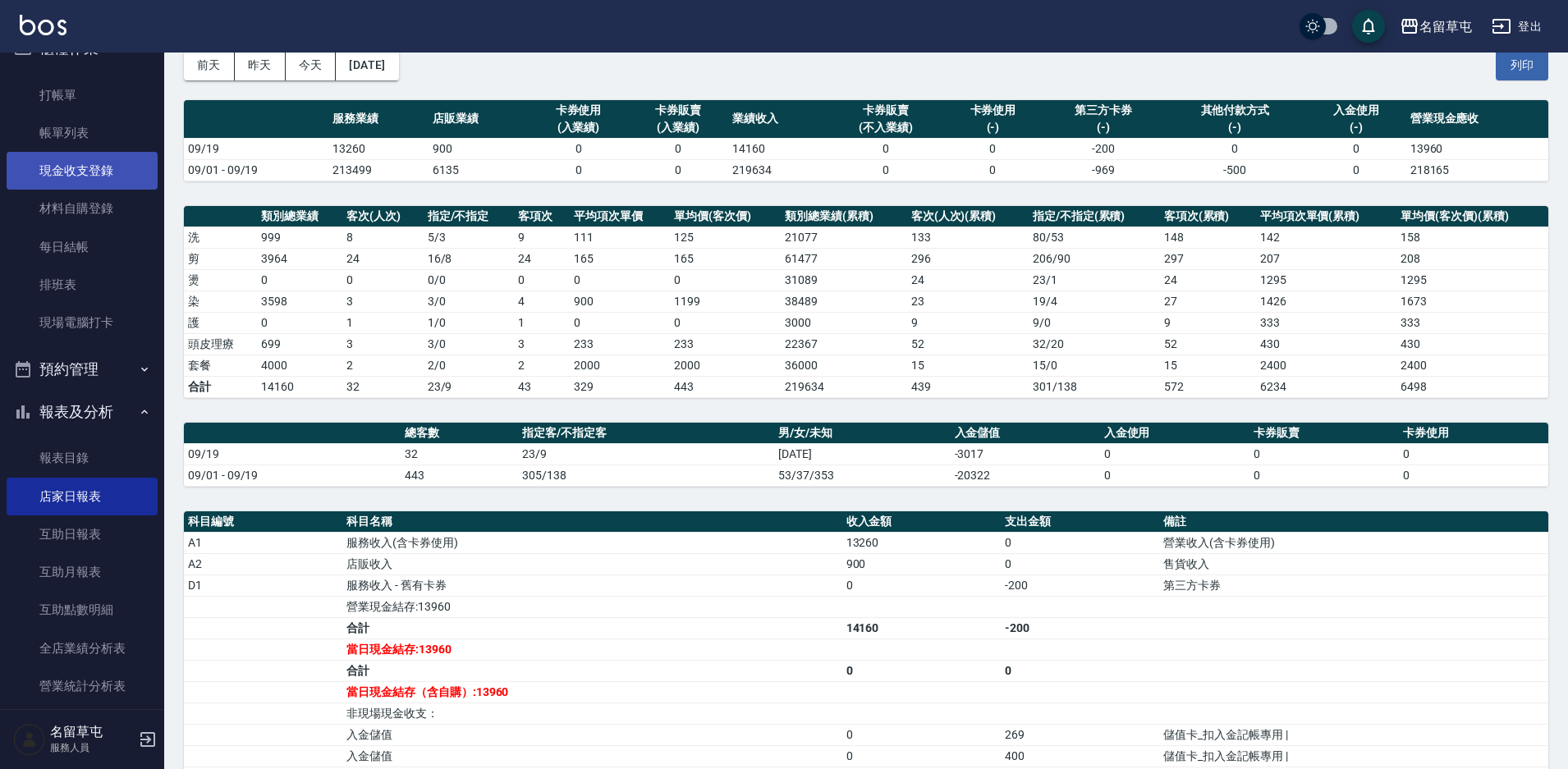
scroll to position [3, 0]
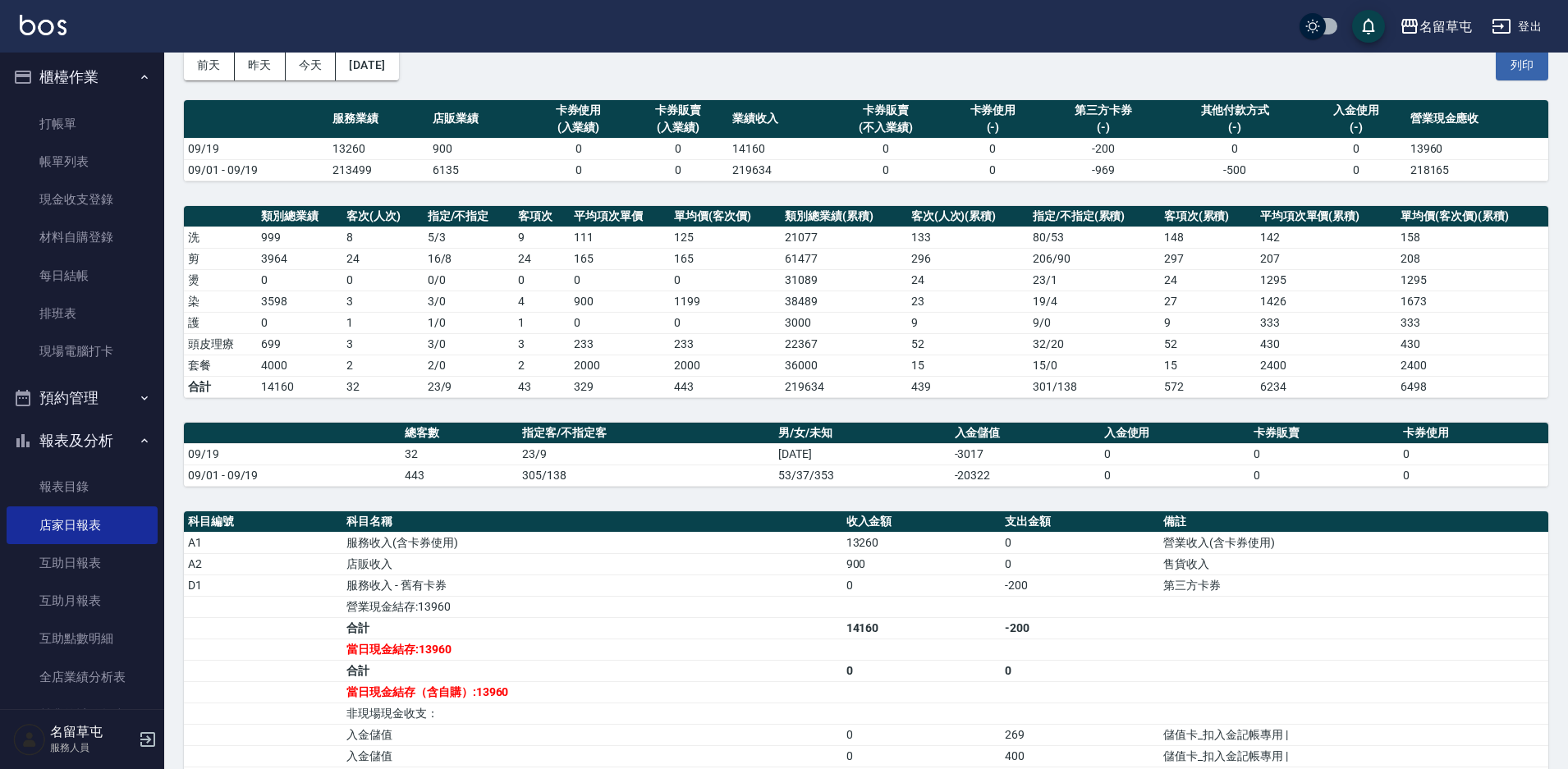
drag, startPoint x: 82, startPoint y: 162, endPoint x: 966, endPoint y: 1, distance: 898.5
click at [82, 161] on link "帳單列表" at bounding box center [82, 162] width 151 height 38
click at [108, 171] on link "帳單列表" at bounding box center [82, 162] width 151 height 38
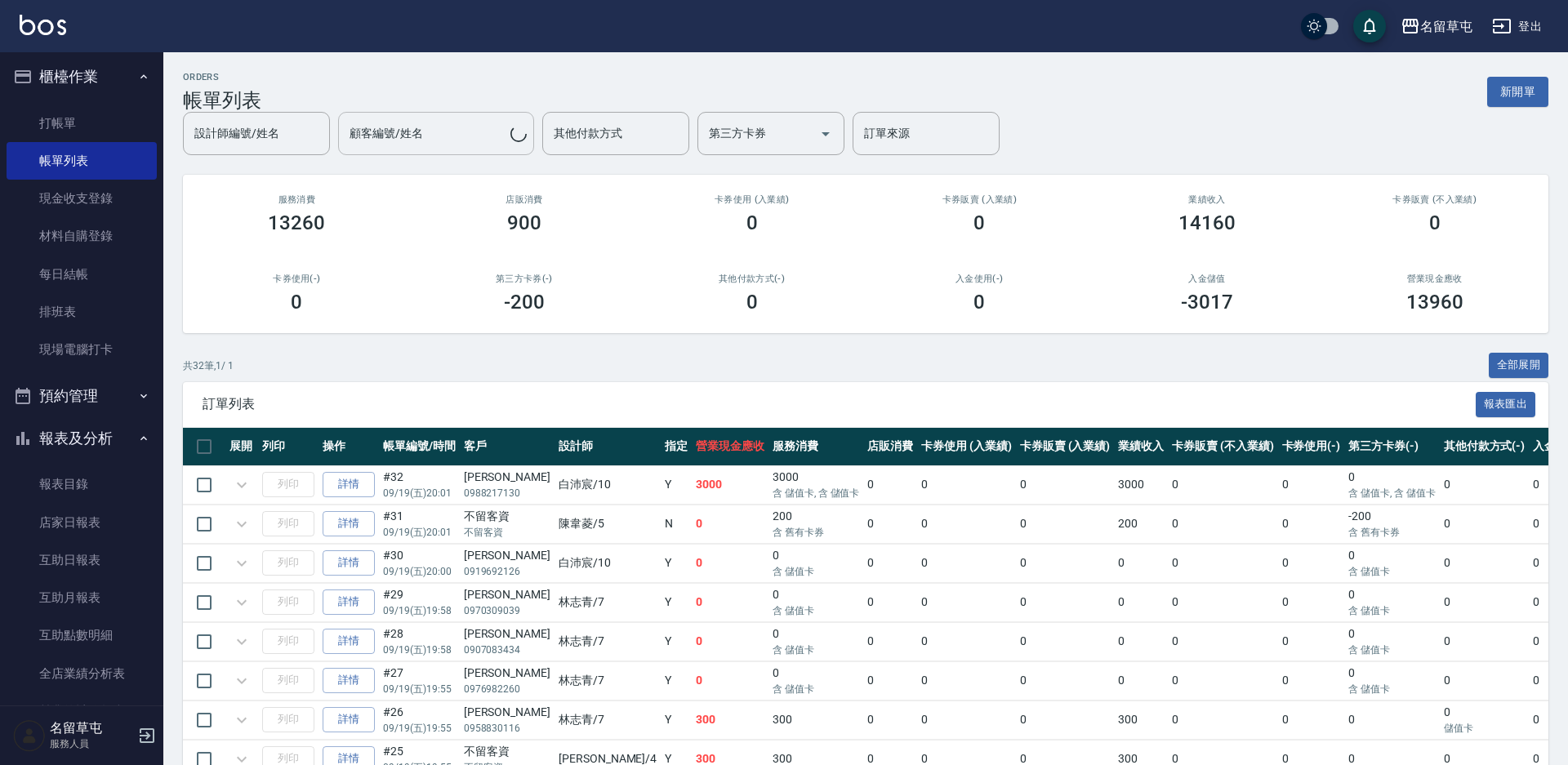
click at [408, 145] on input "顧客編號/姓名" at bounding box center [427, 134] width 165 height 28
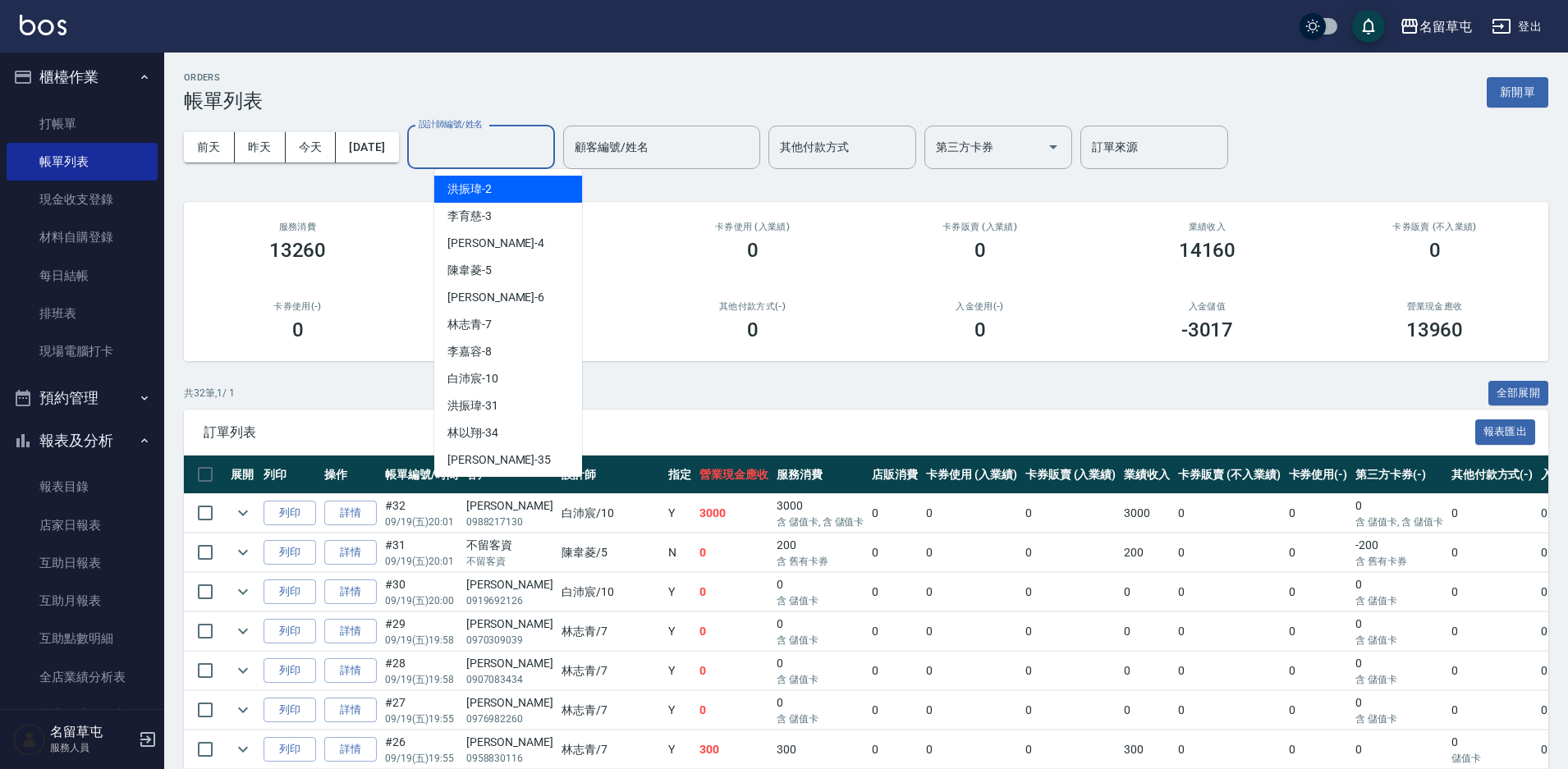
click at [479, 144] on input "設計師編號/姓名" at bounding box center [481, 148] width 133 height 28
click at [467, 319] on span "[PERSON_NAME]-7" at bounding box center [469, 324] width 44 height 17
type input "[PERSON_NAME]-7"
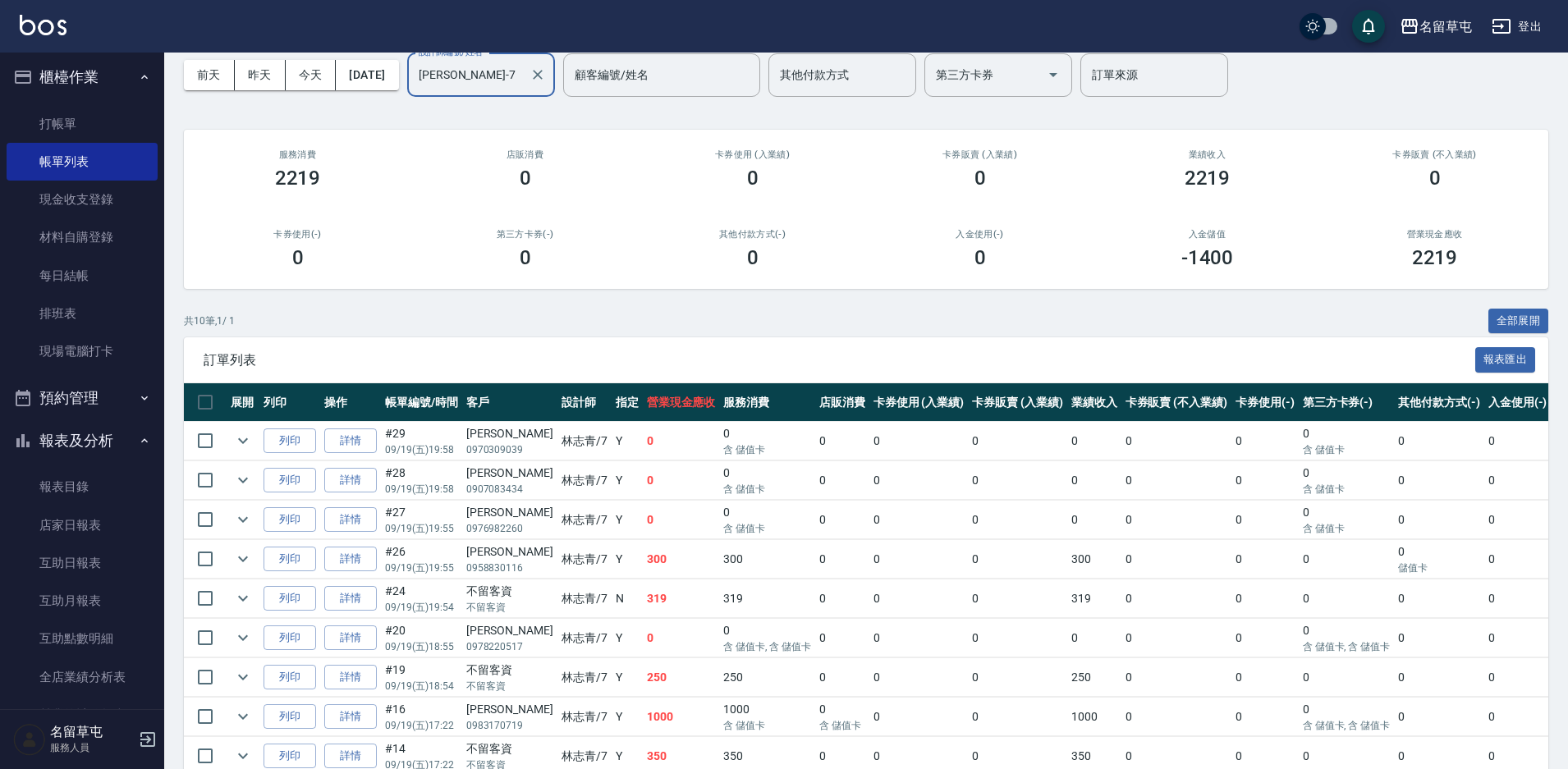
scroll to position [197, 0]
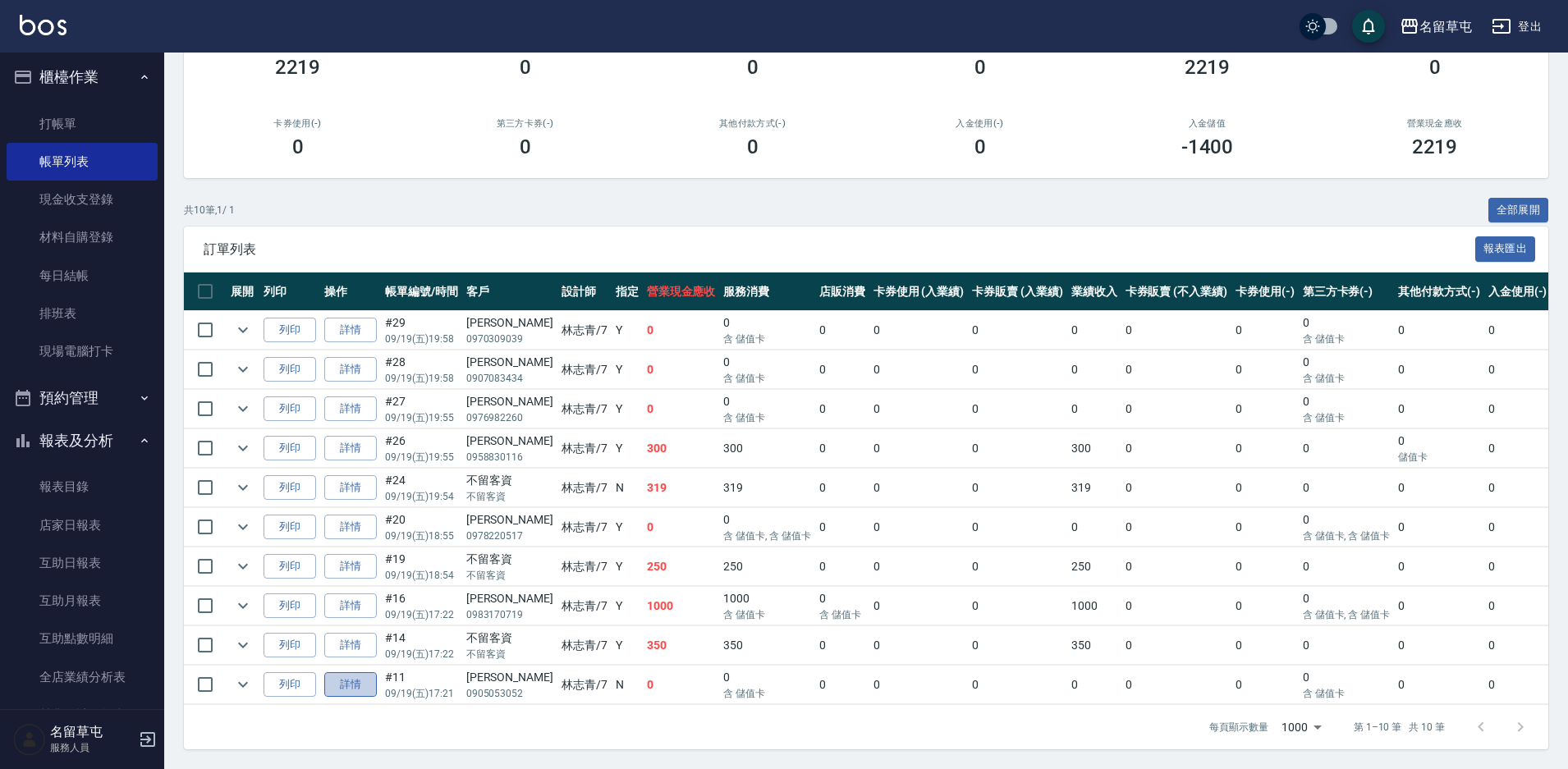
click at [332, 678] on link "詳情" at bounding box center [351, 685] width 53 height 26
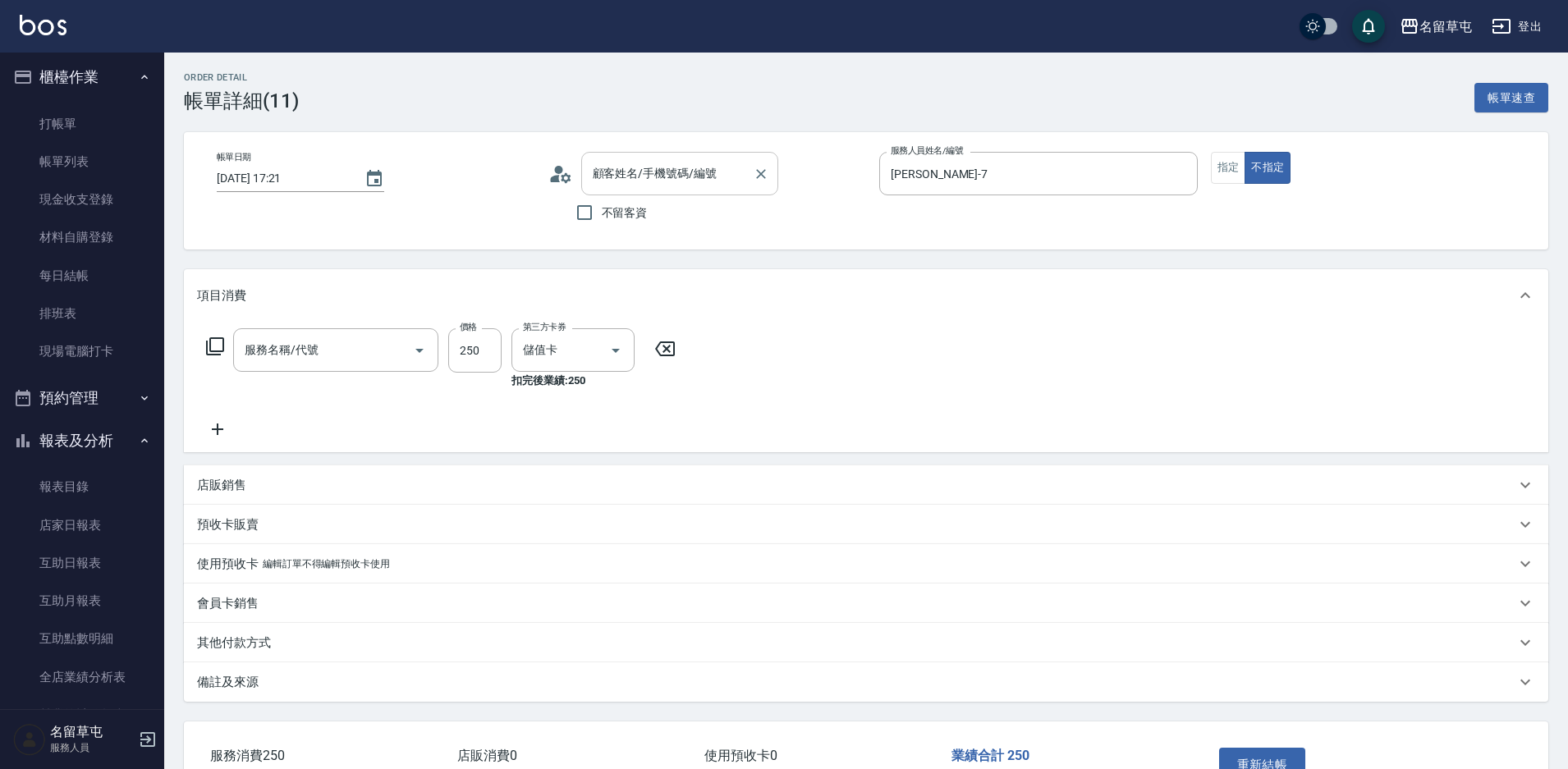
type input "[DATE] 17:21"
type input "[PERSON_NAME]-7"
type input "剪髮169(216)"
type input "[PERSON_NAME]/0905053052/null"
click at [1225, 167] on button "指定" at bounding box center [1228, 168] width 35 height 32
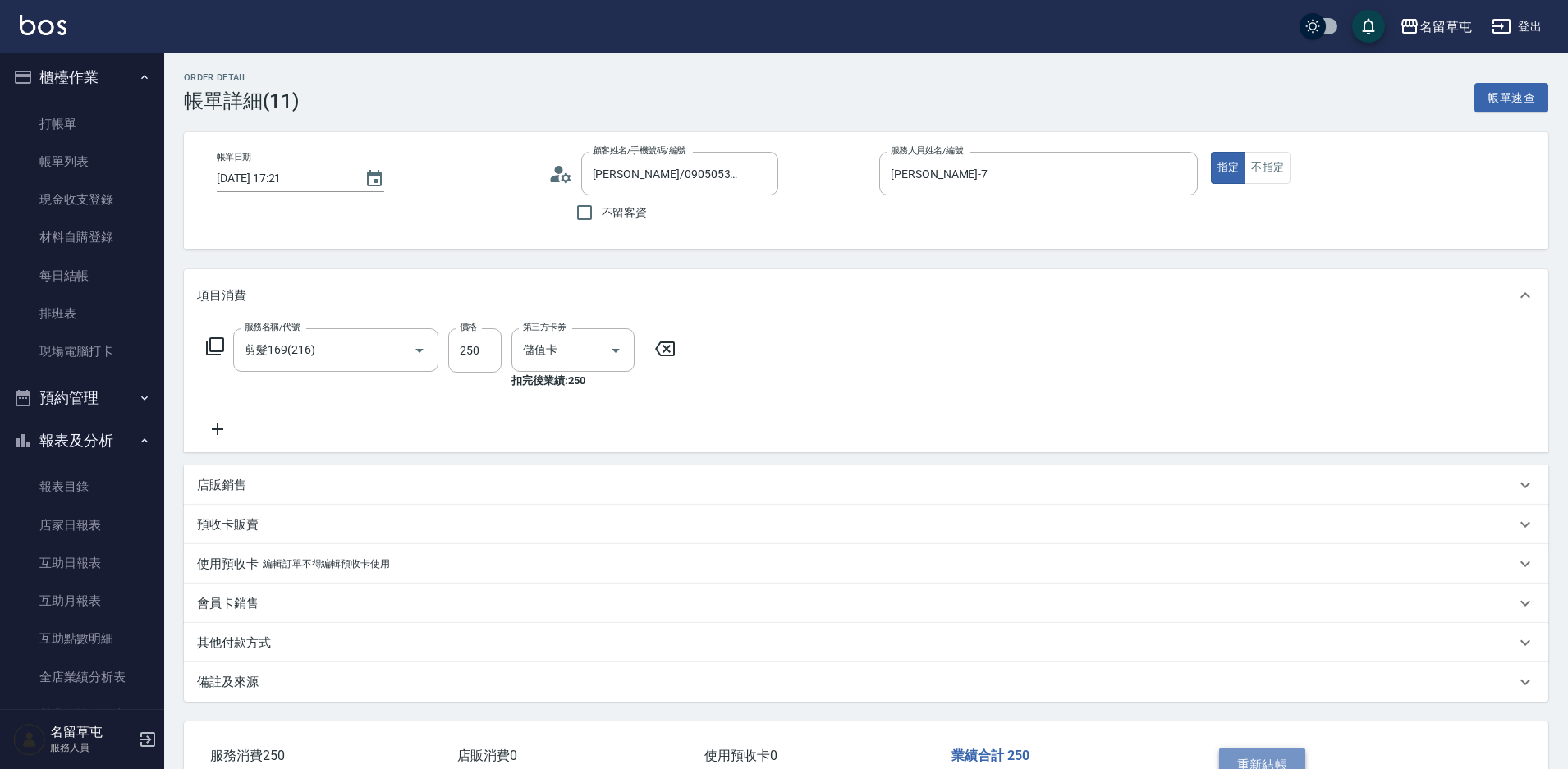
click at [1257, 758] on button "重新結帳" at bounding box center [1263, 764] width 87 height 34
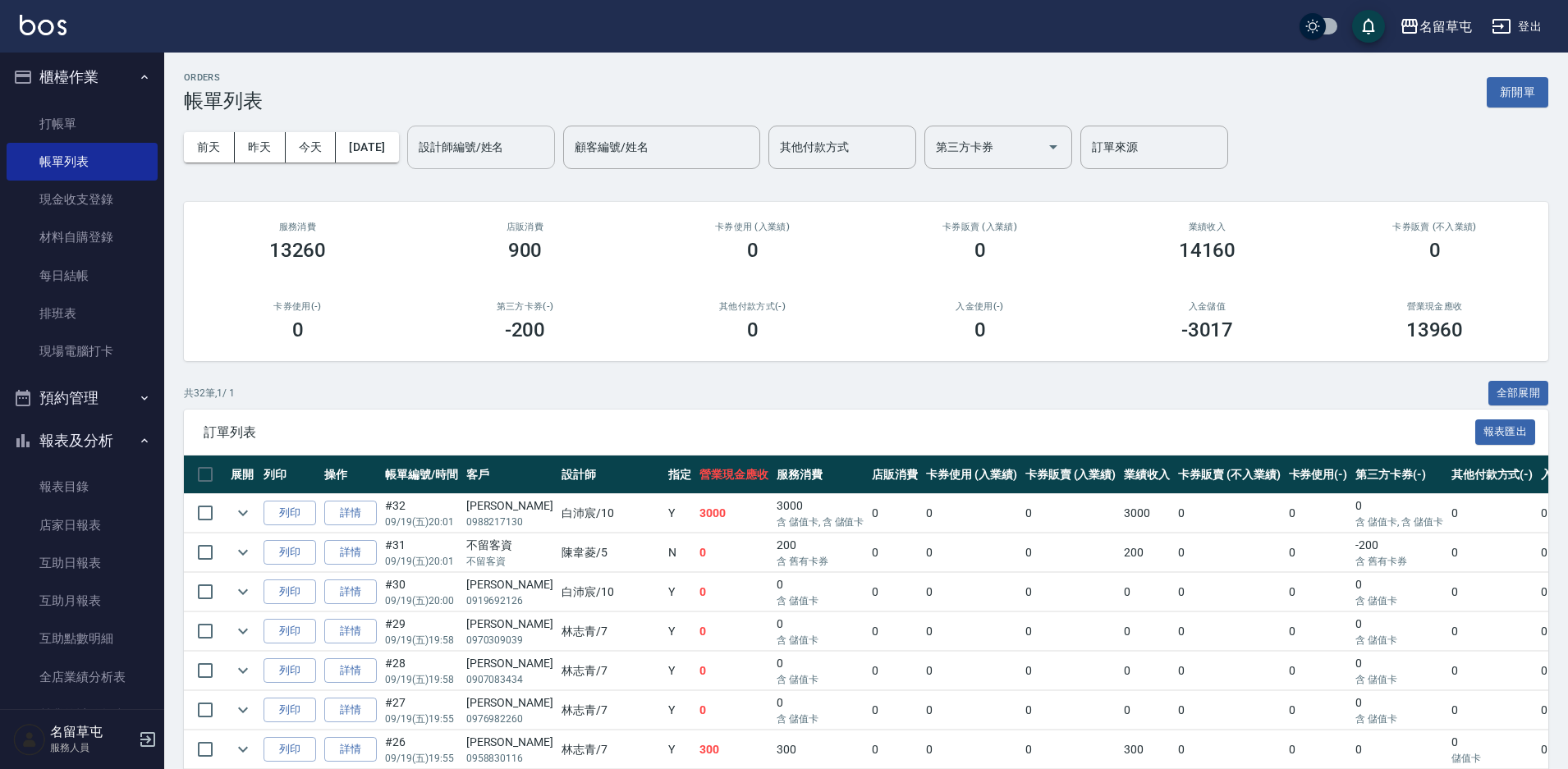
drag, startPoint x: 487, startPoint y: 129, endPoint x: 477, endPoint y: 163, distance: 35.4
click at [480, 160] on div "設計師編號/姓名" at bounding box center [481, 148] width 148 height 44
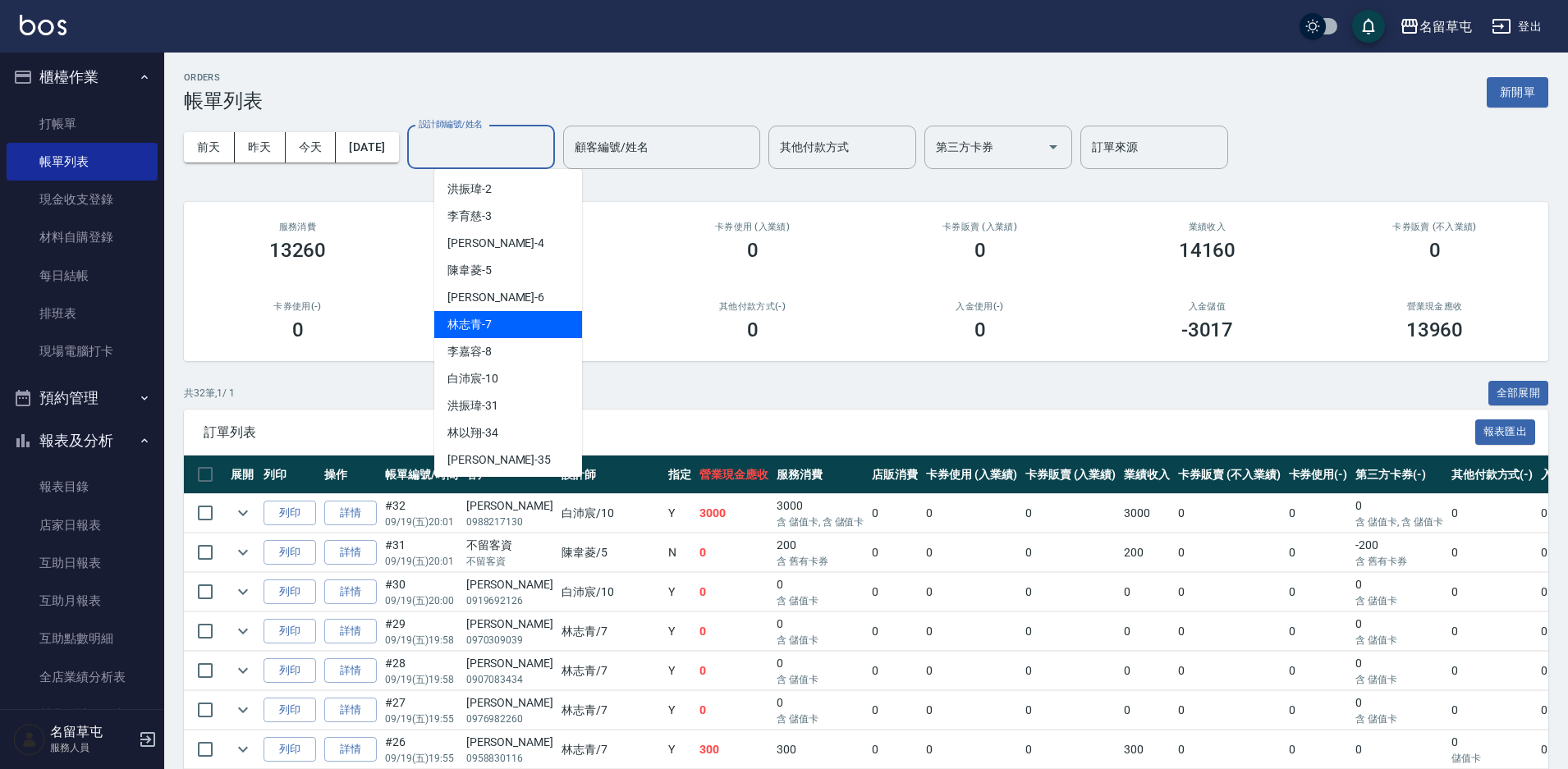
click at [475, 336] on div "[PERSON_NAME]-7" at bounding box center [508, 324] width 148 height 27
type input "[PERSON_NAME]-7"
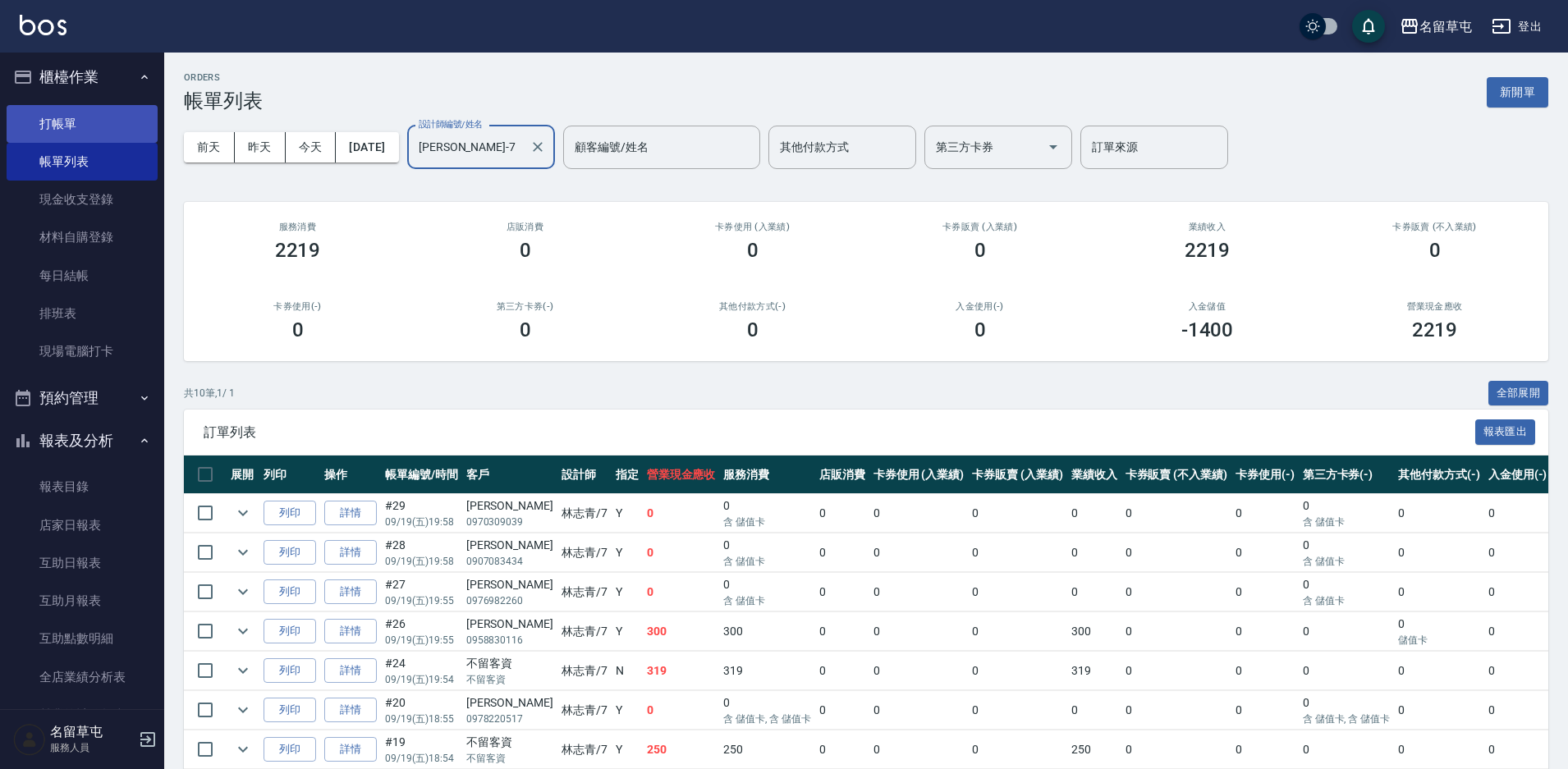
click at [34, 109] on link "打帳單" at bounding box center [82, 124] width 151 height 38
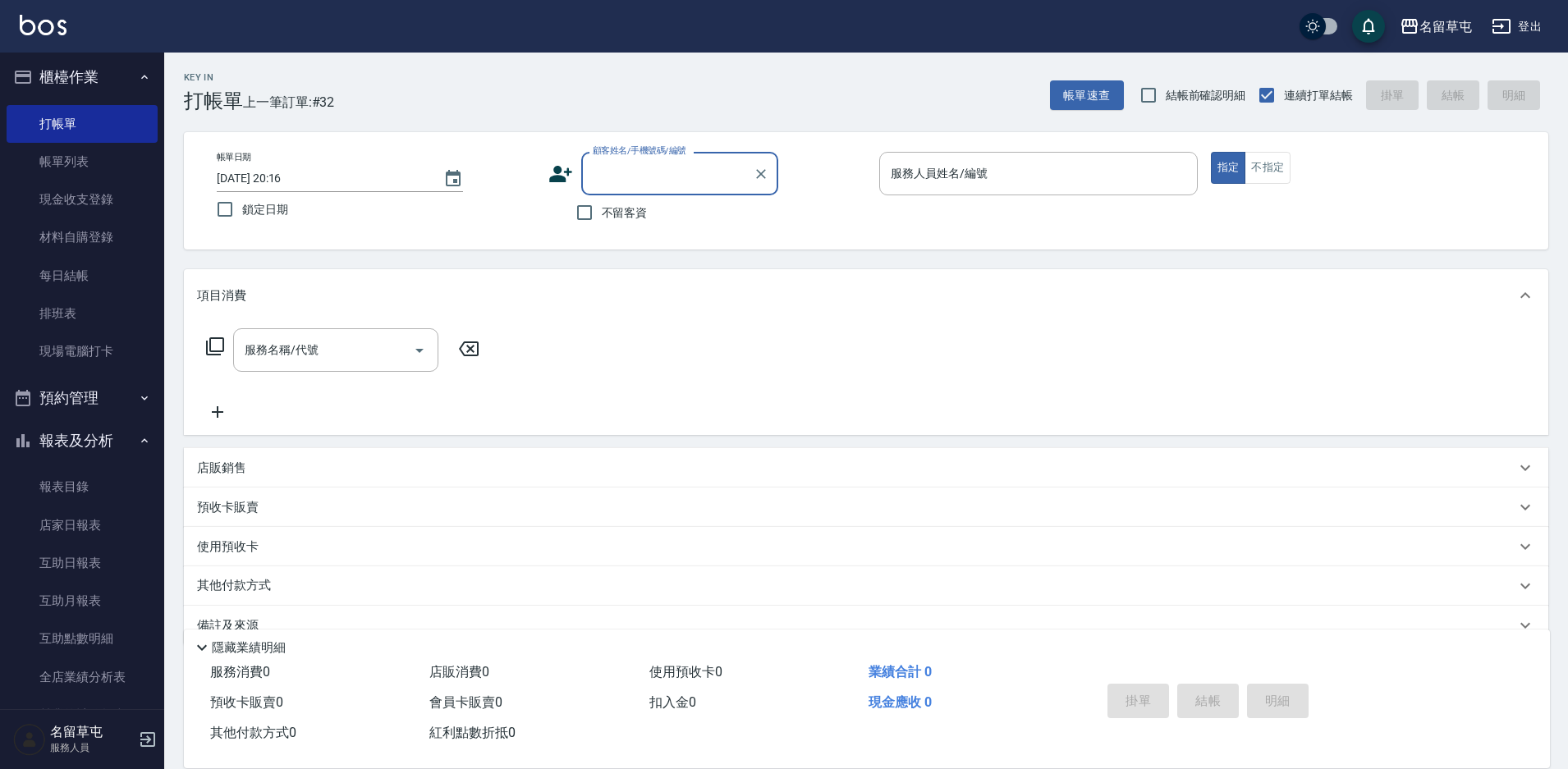
click at [604, 219] on span "不留客資" at bounding box center [625, 213] width 46 height 17
click at [602, 219] on input "不留客資" at bounding box center [585, 213] width 34 height 34
checkbox input "true"
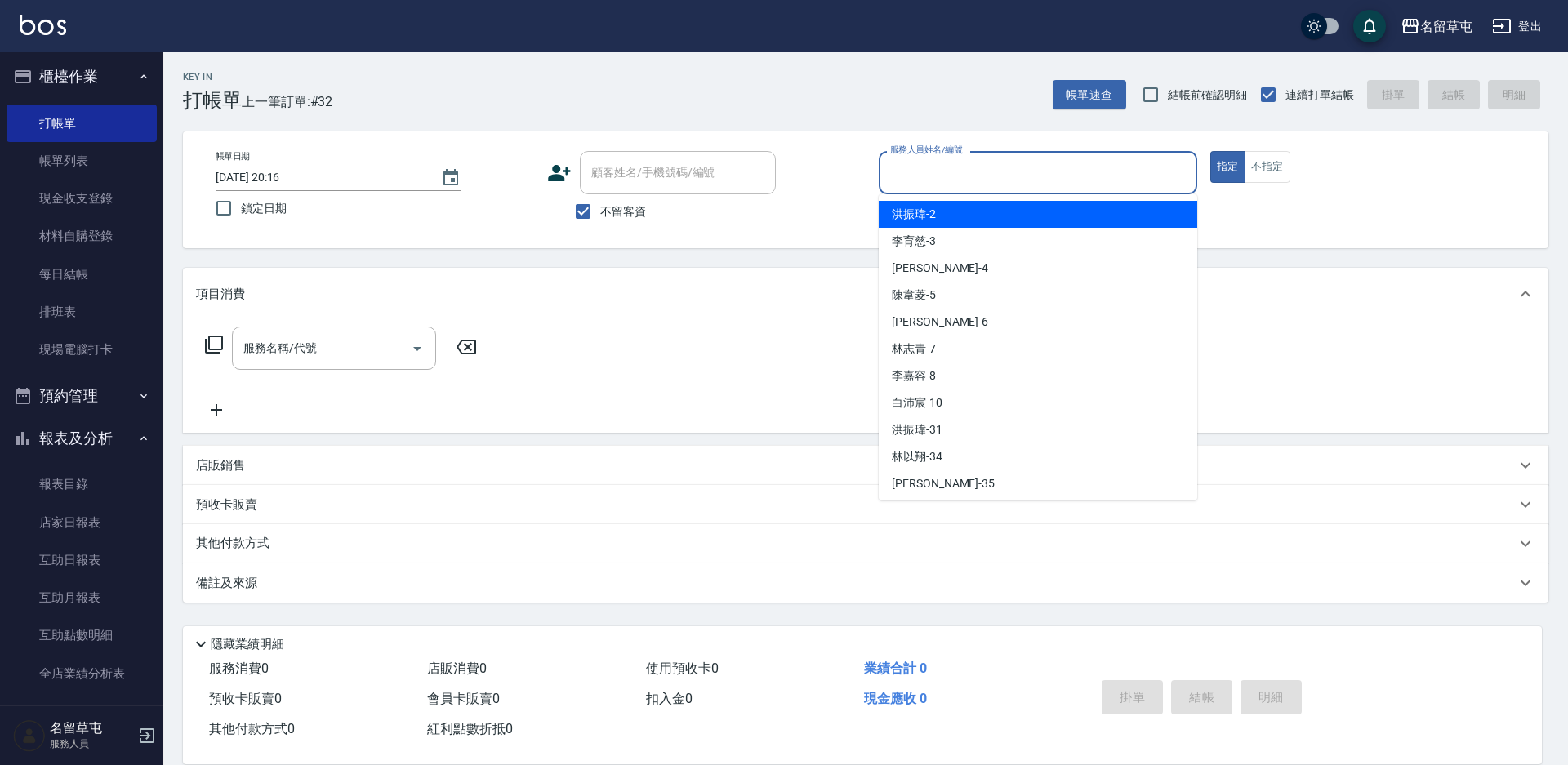
click at [931, 169] on input "服務人員姓名/編號" at bounding box center [1037, 172] width 304 height 28
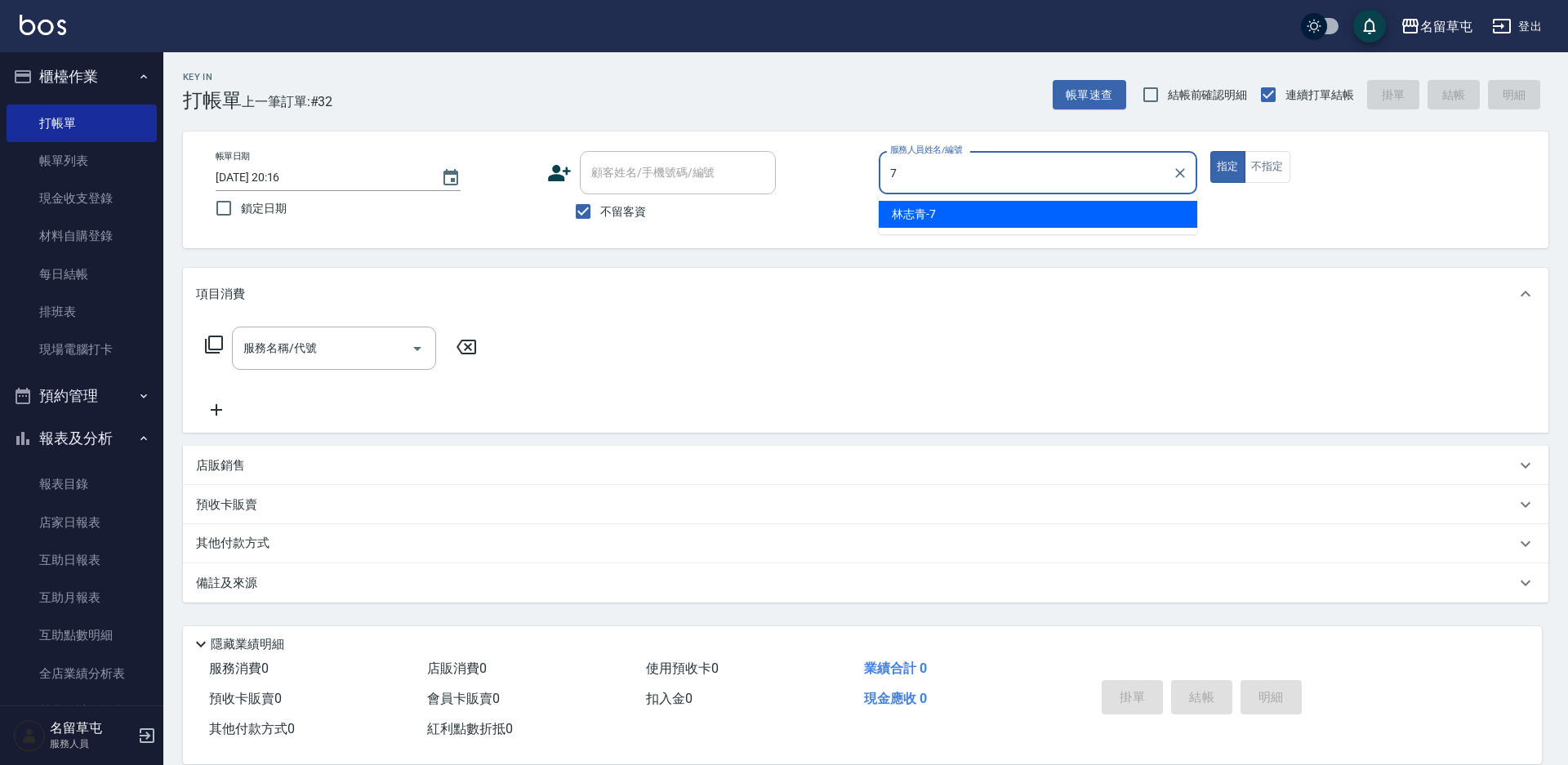
type input "[PERSON_NAME]-7"
type button "true"
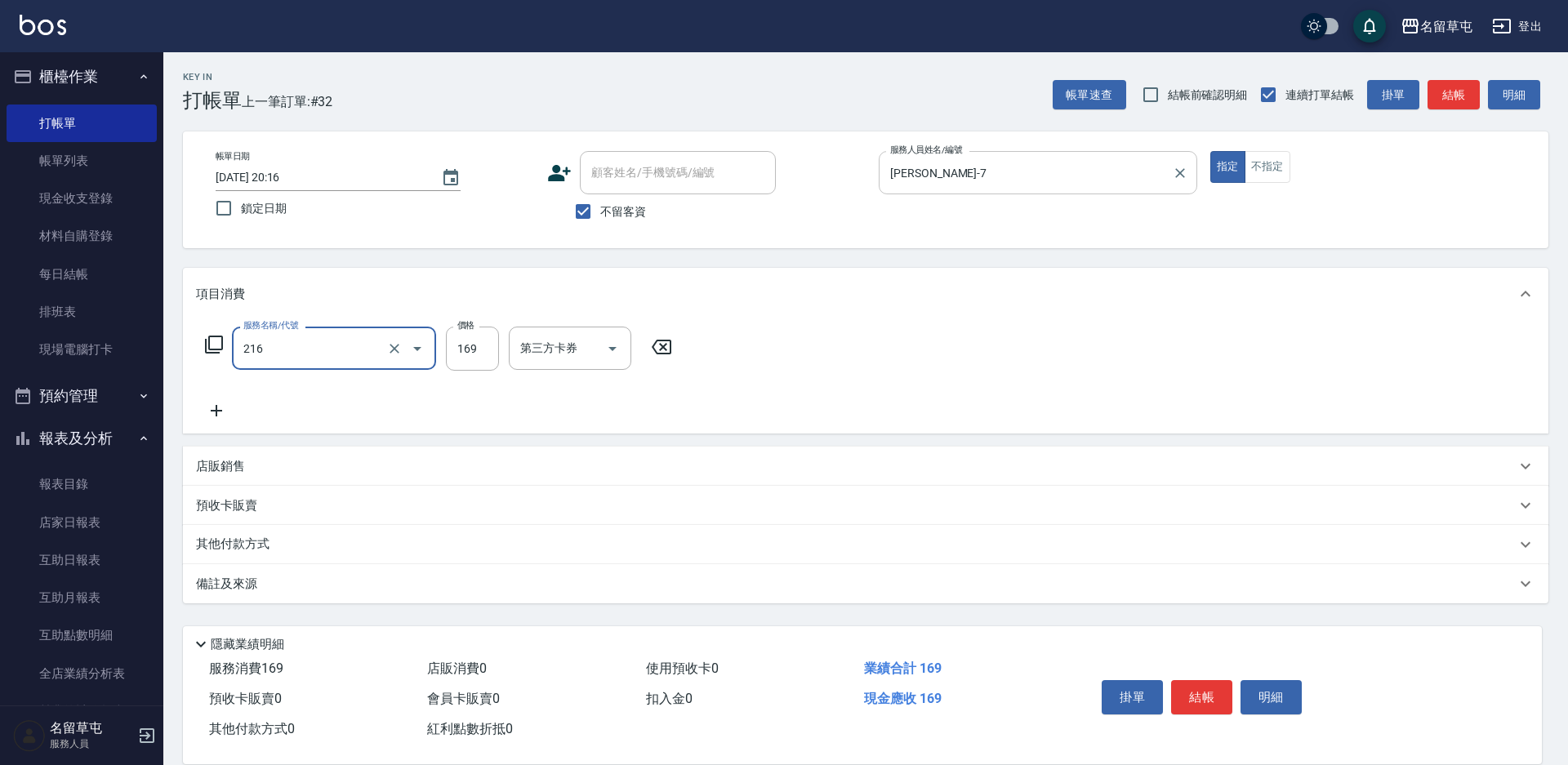
type input "剪髮169(216)"
type input "250"
click at [1203, 689] on button "結帳" at bounding box center [1201, 697] width 61 height 34
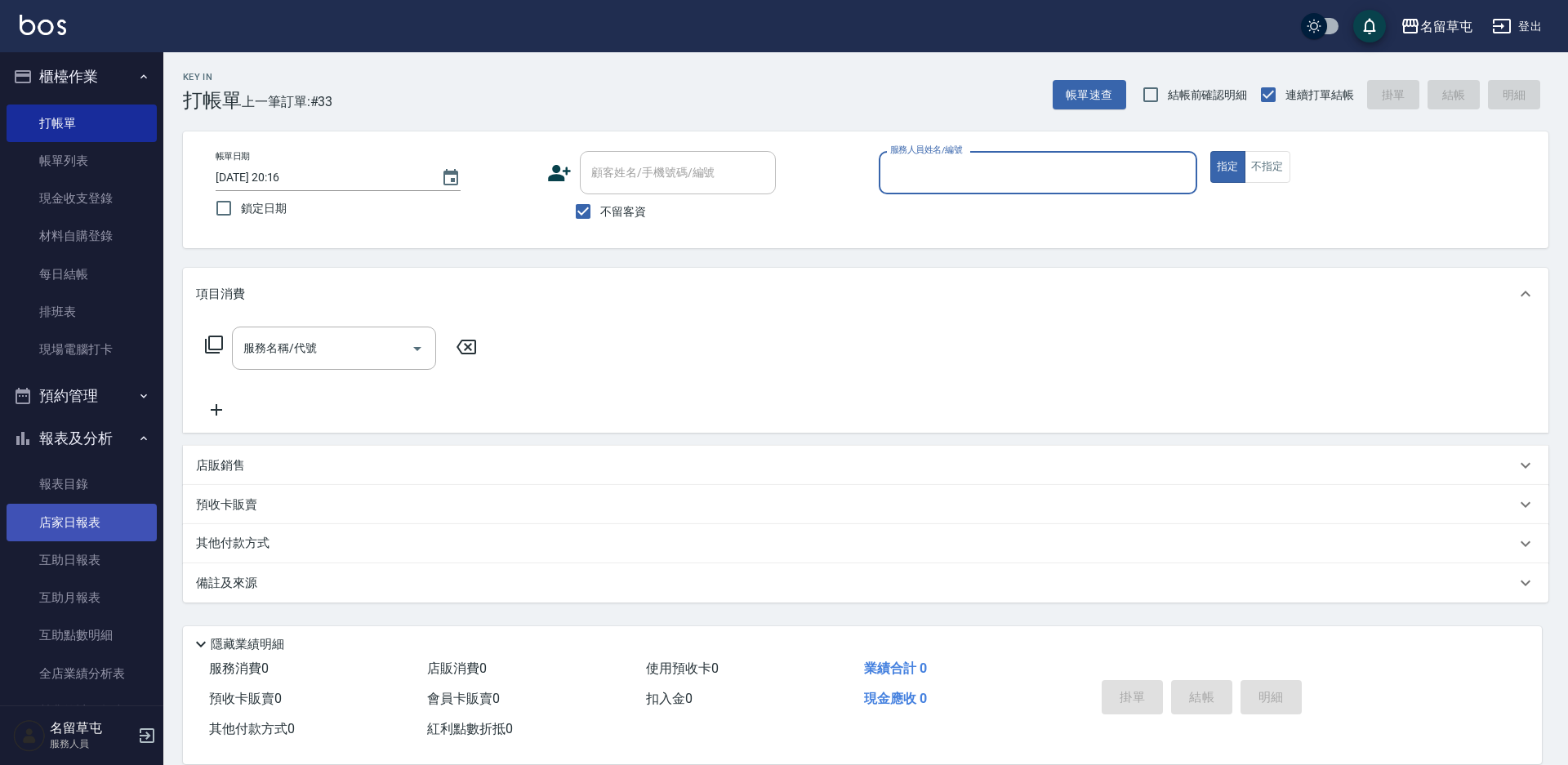
click at [65, 513] on link "店家日報表" at bounding box center [82, 522] width 151 height 38
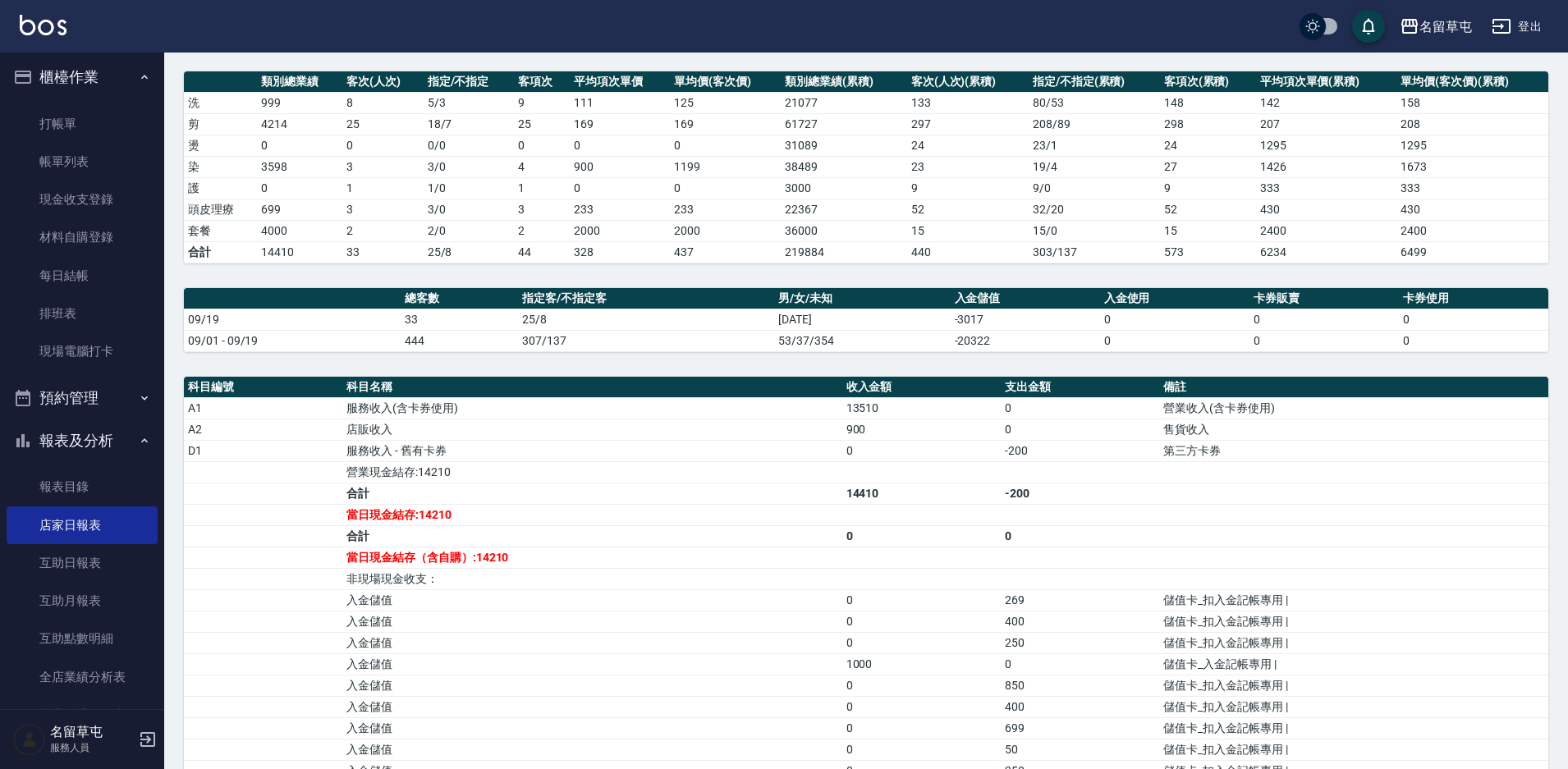
scroll to position [246, 0]
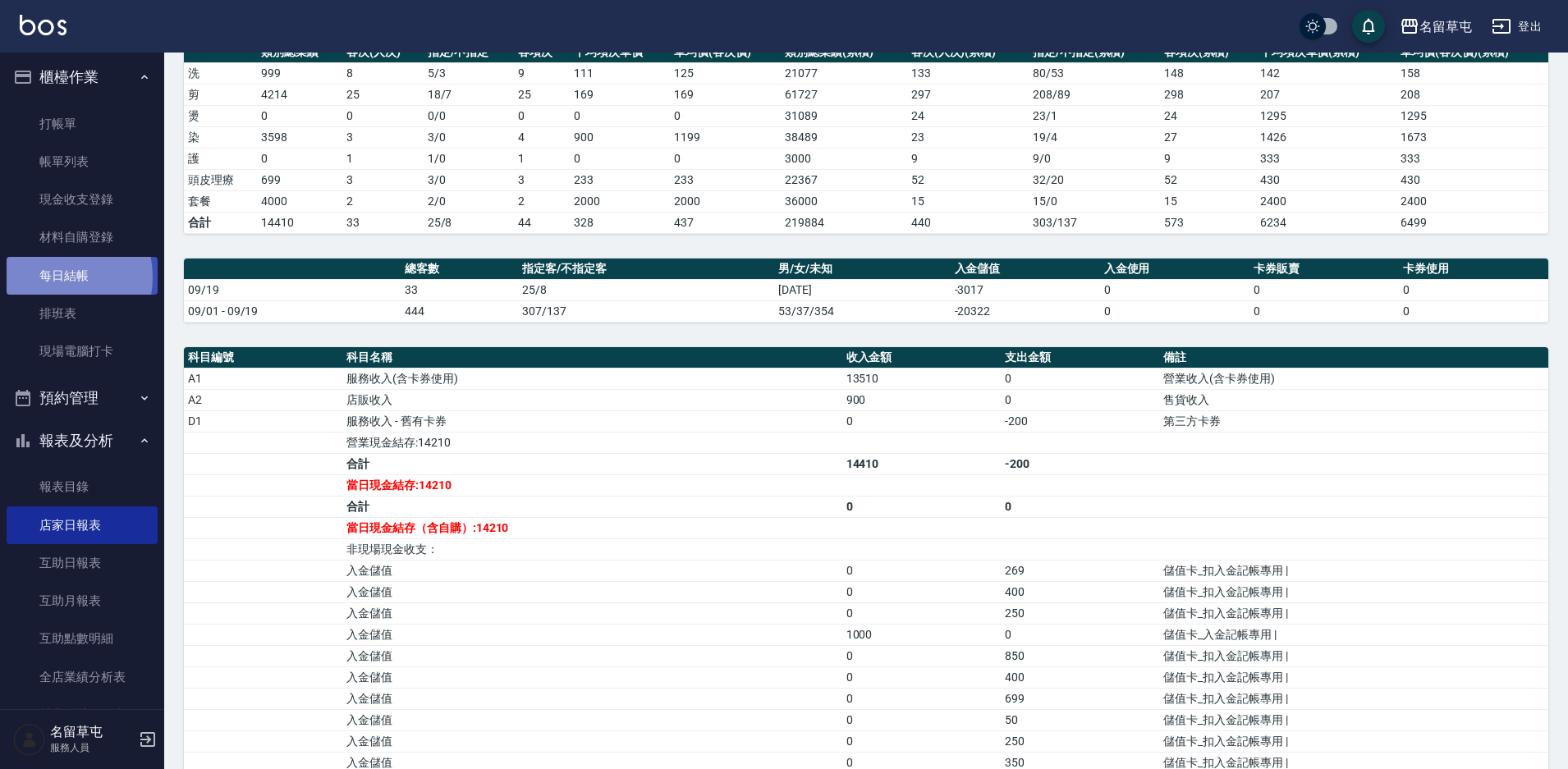
click at [46, 276] on link "每日結帳" at bounding box center [82, 276] width 151 height 38
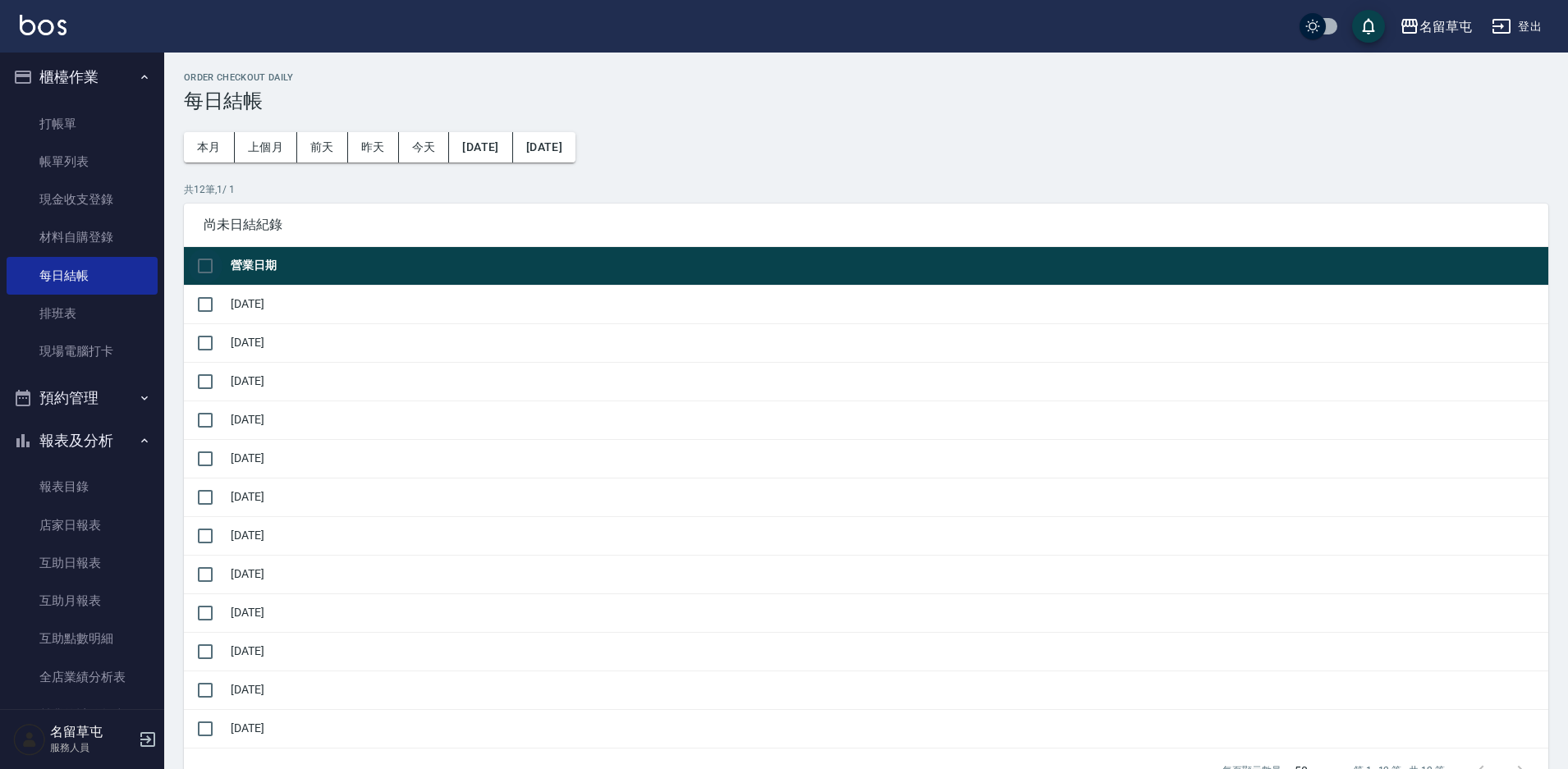
click at [208, 259] on input "checkbox" at bounding box center [205, 266] width 34 height 34
checkbox input "true"
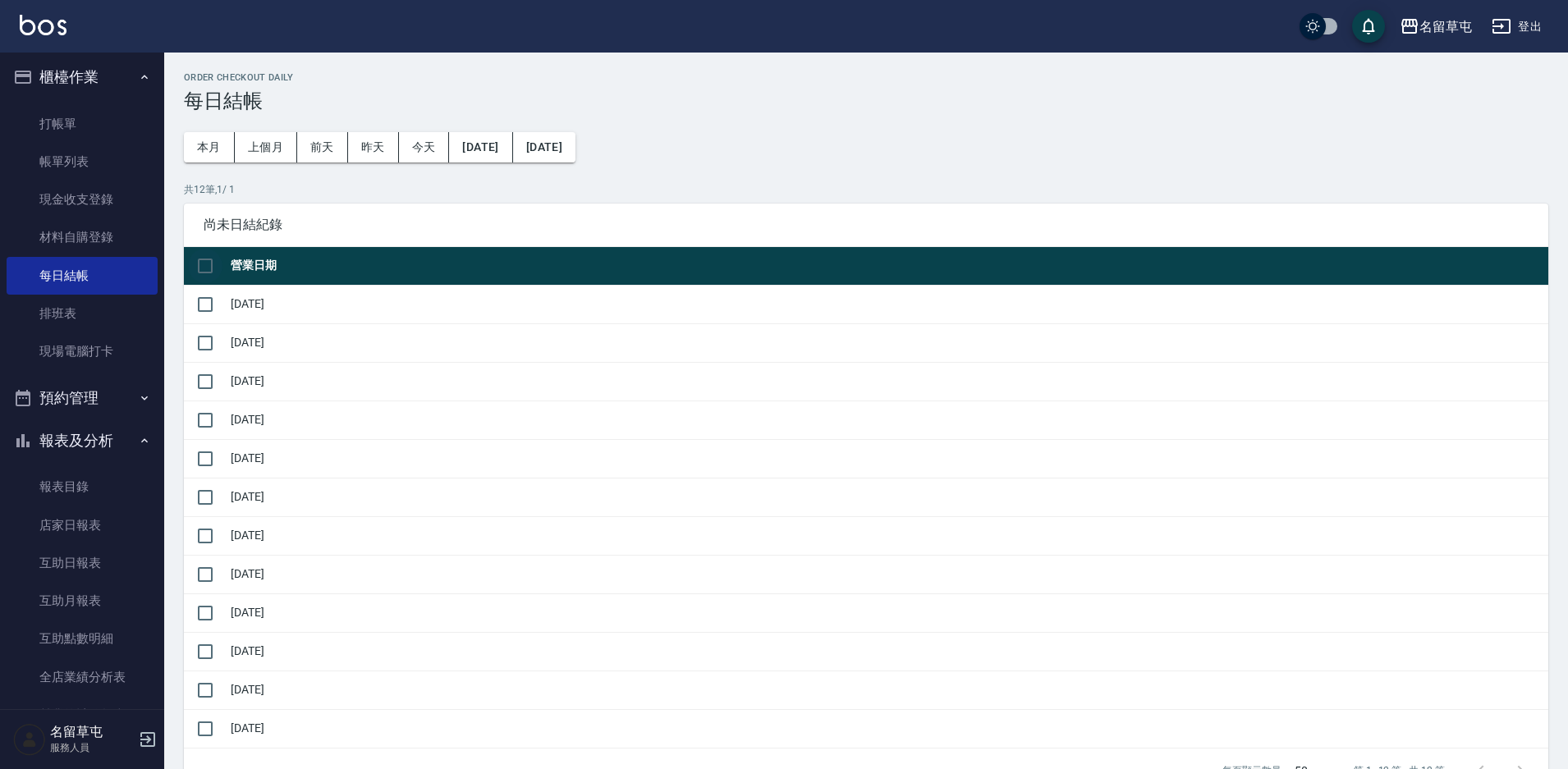
checkbox input "true"
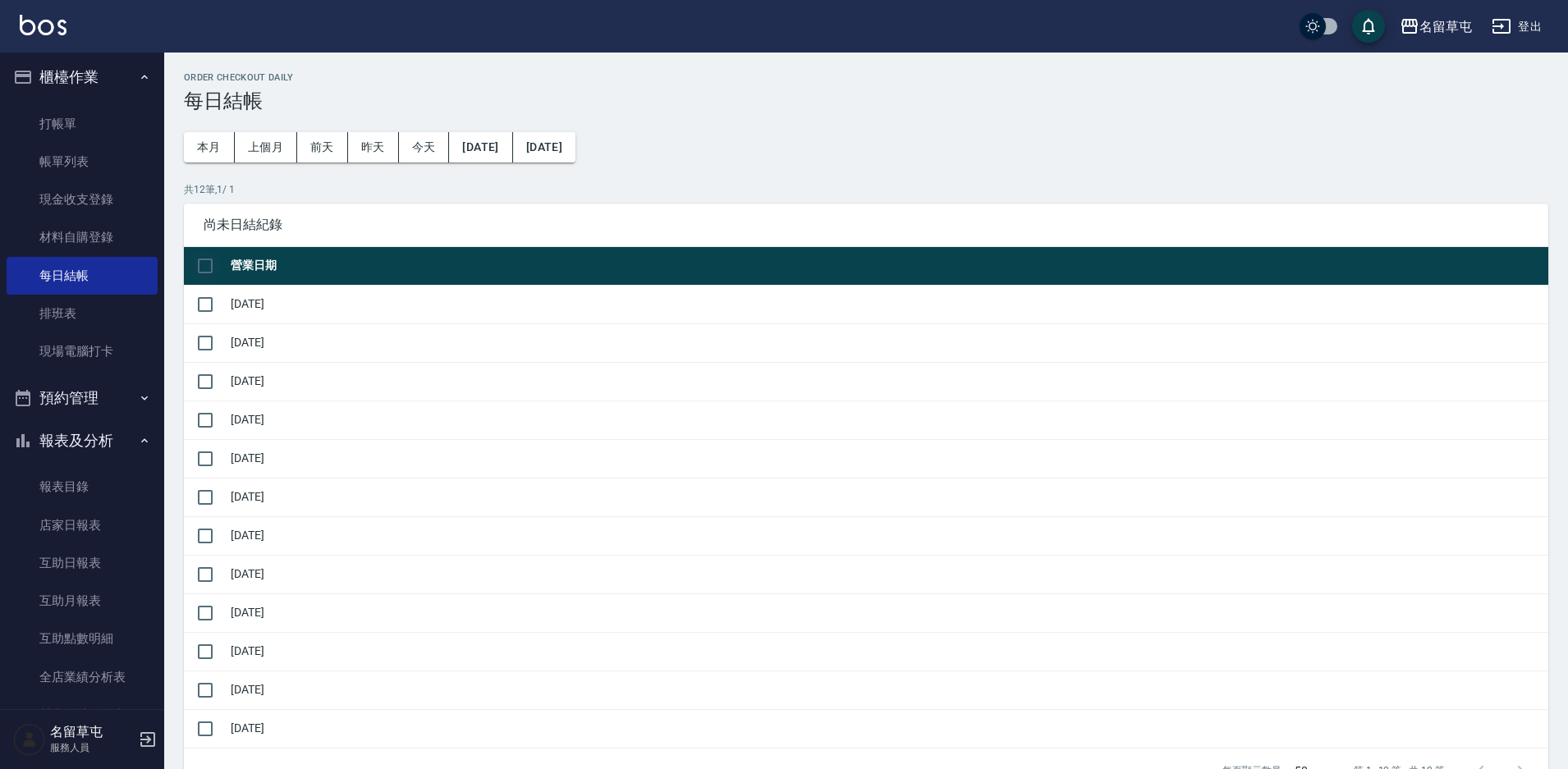
checkbox input "true"
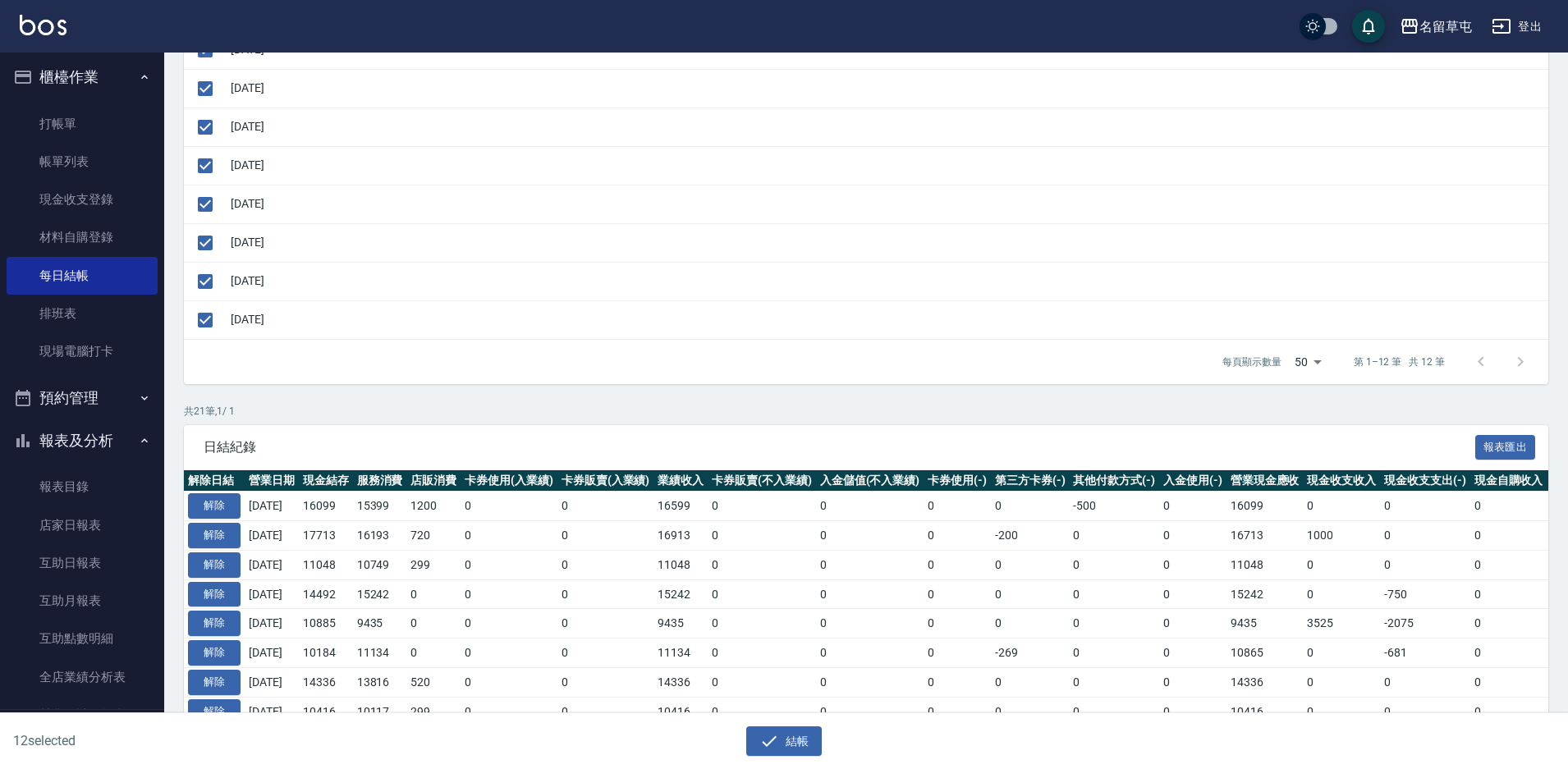
scroll to position [411, 0]
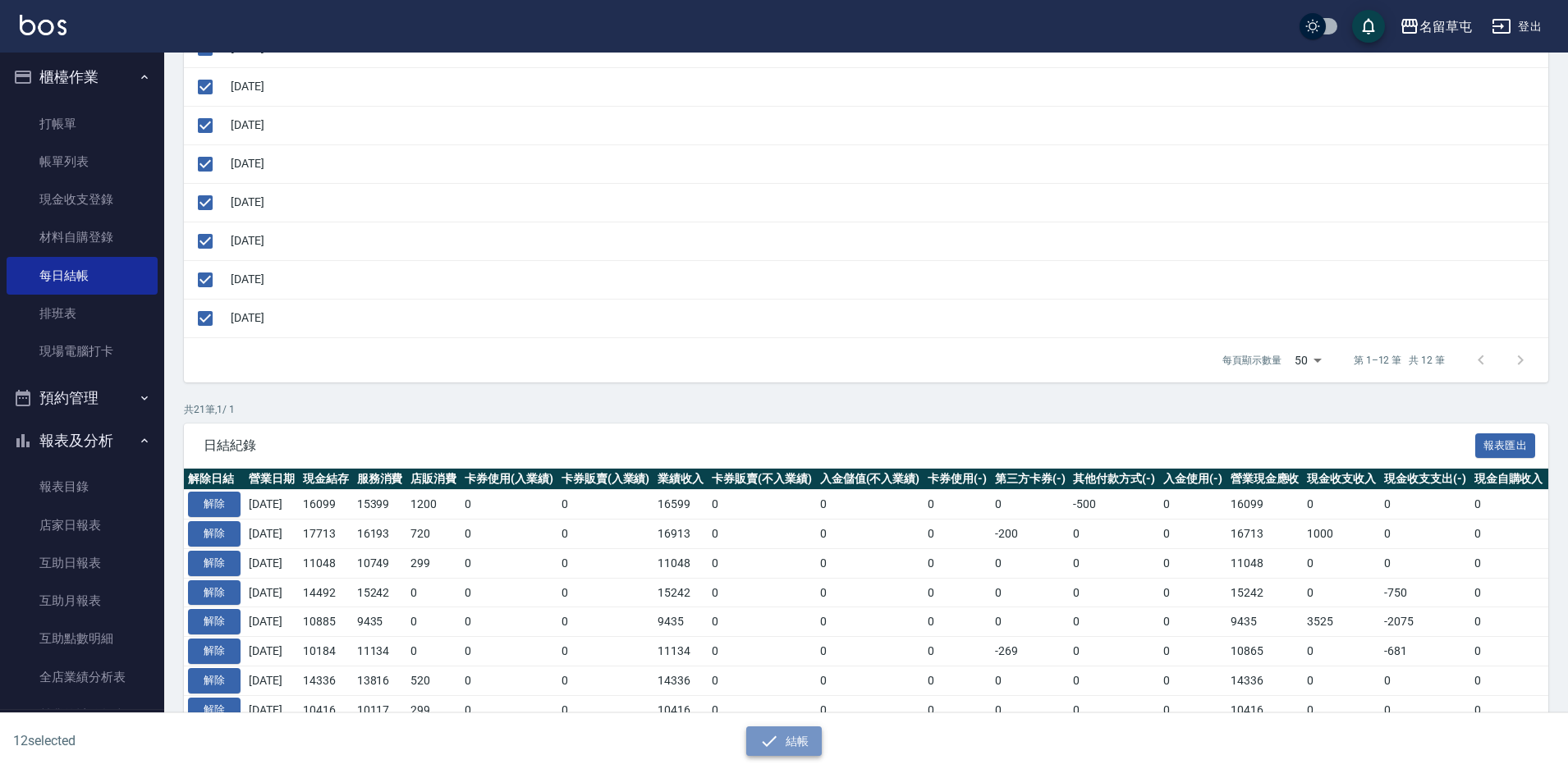
click at [785, 743] on button "結帳" at bounding box center [784, 742] width 77 height 30
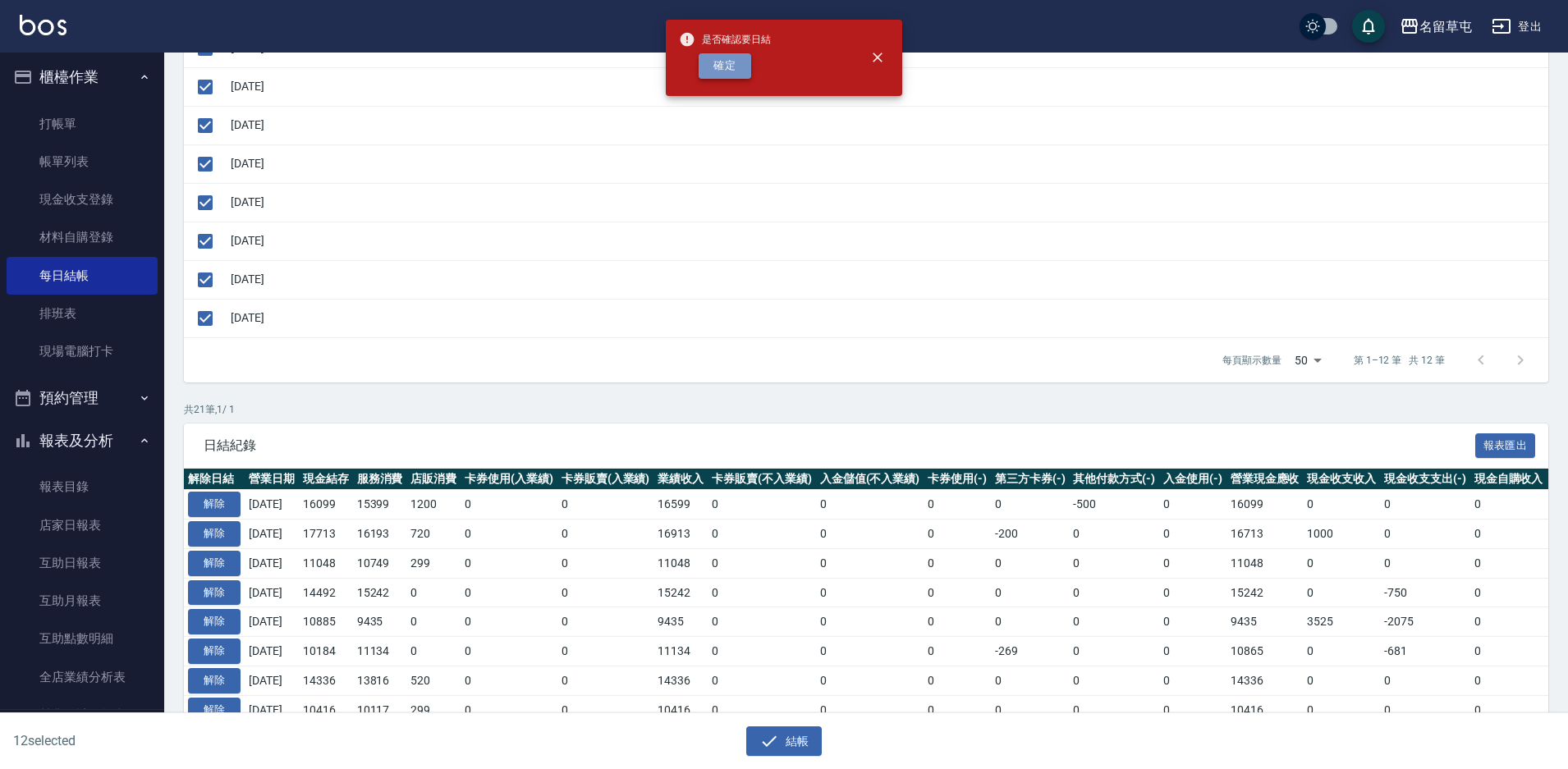
click at [698, 57] on button "確定" at bounding box center [725, 65] width 53 height 26
click at [728, 65] on div "確定" at bounding box center [725, 65] width 92 height 26
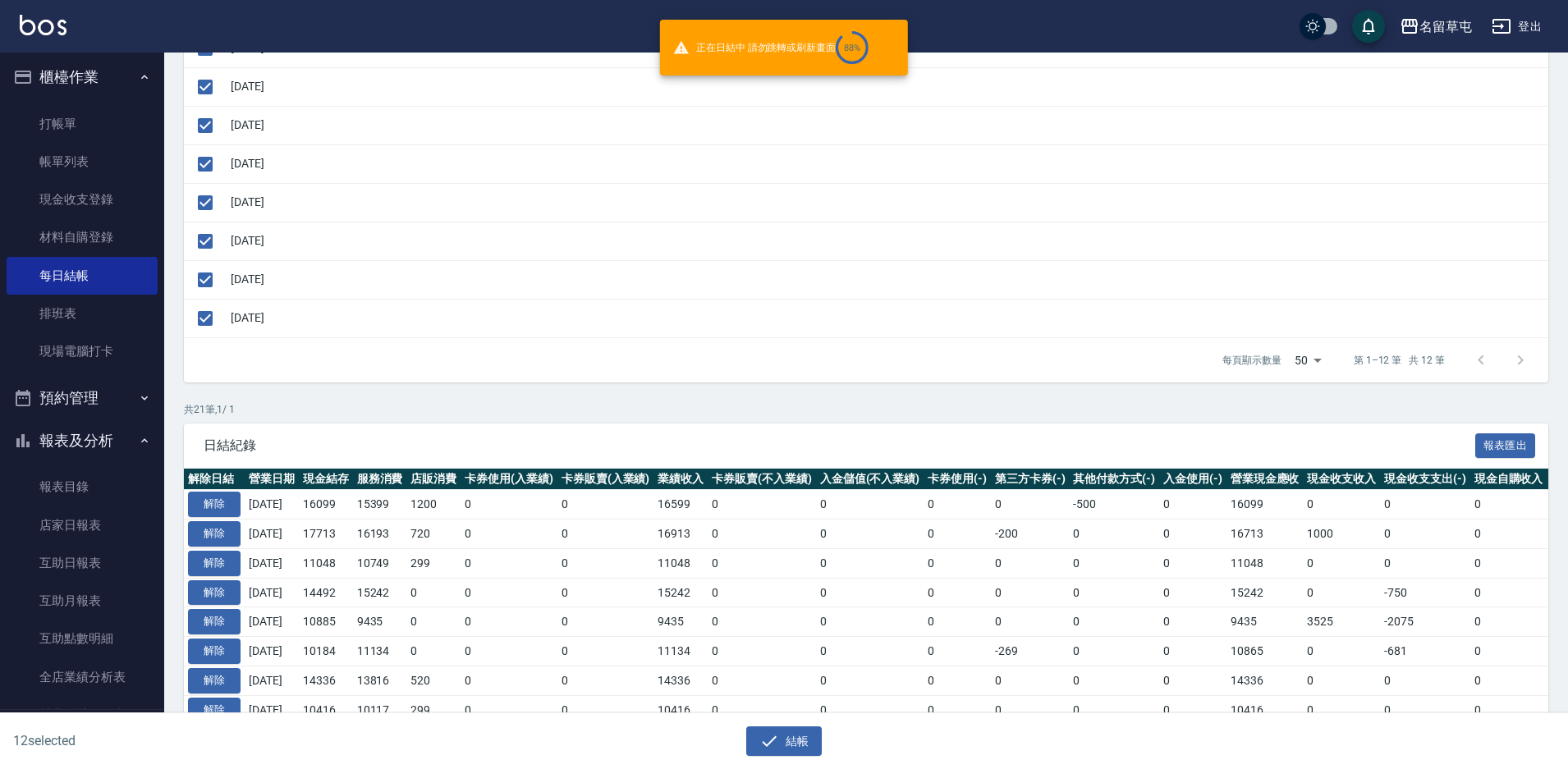
checkbox input "false"
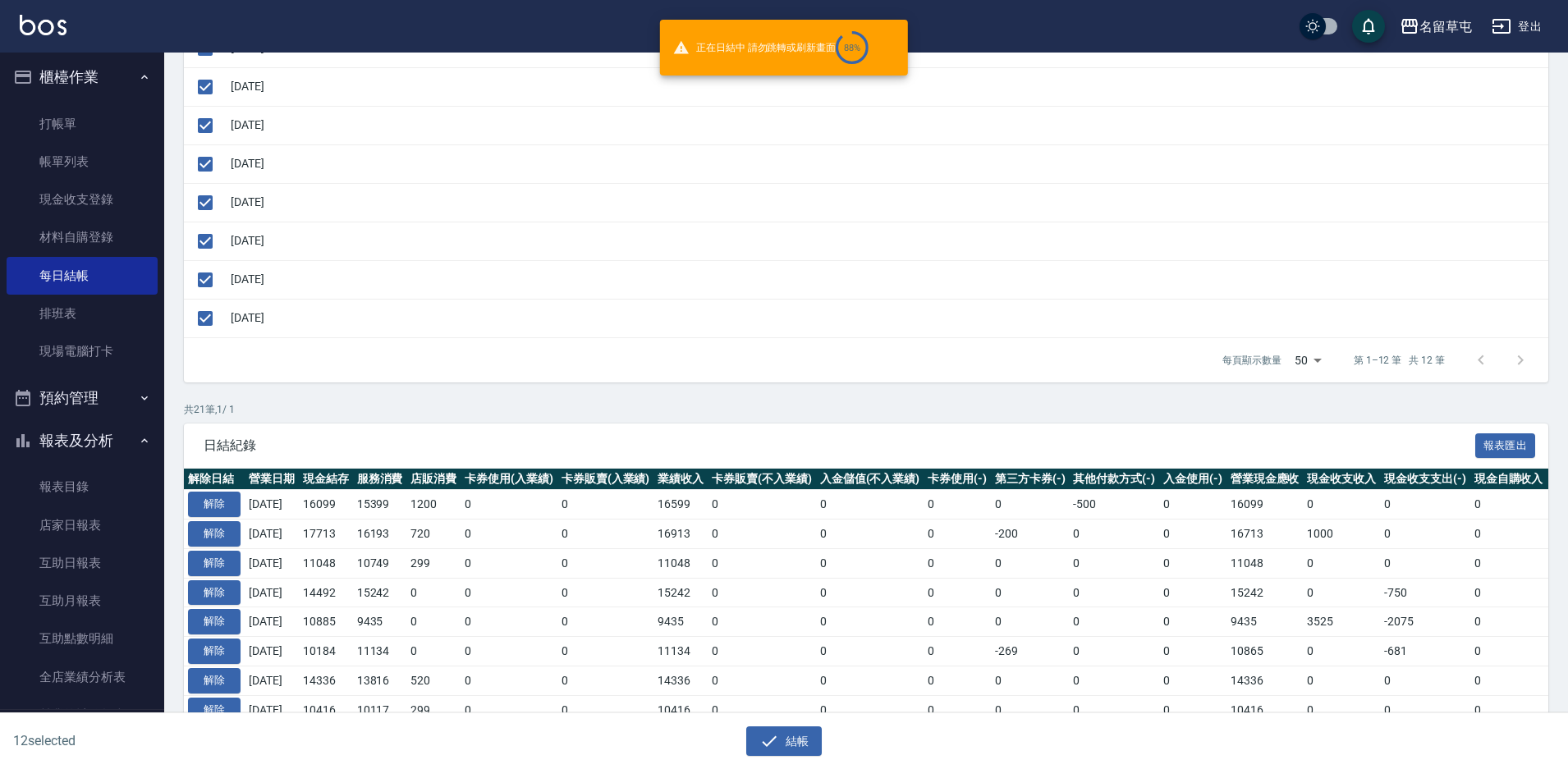
checkbox input "false"
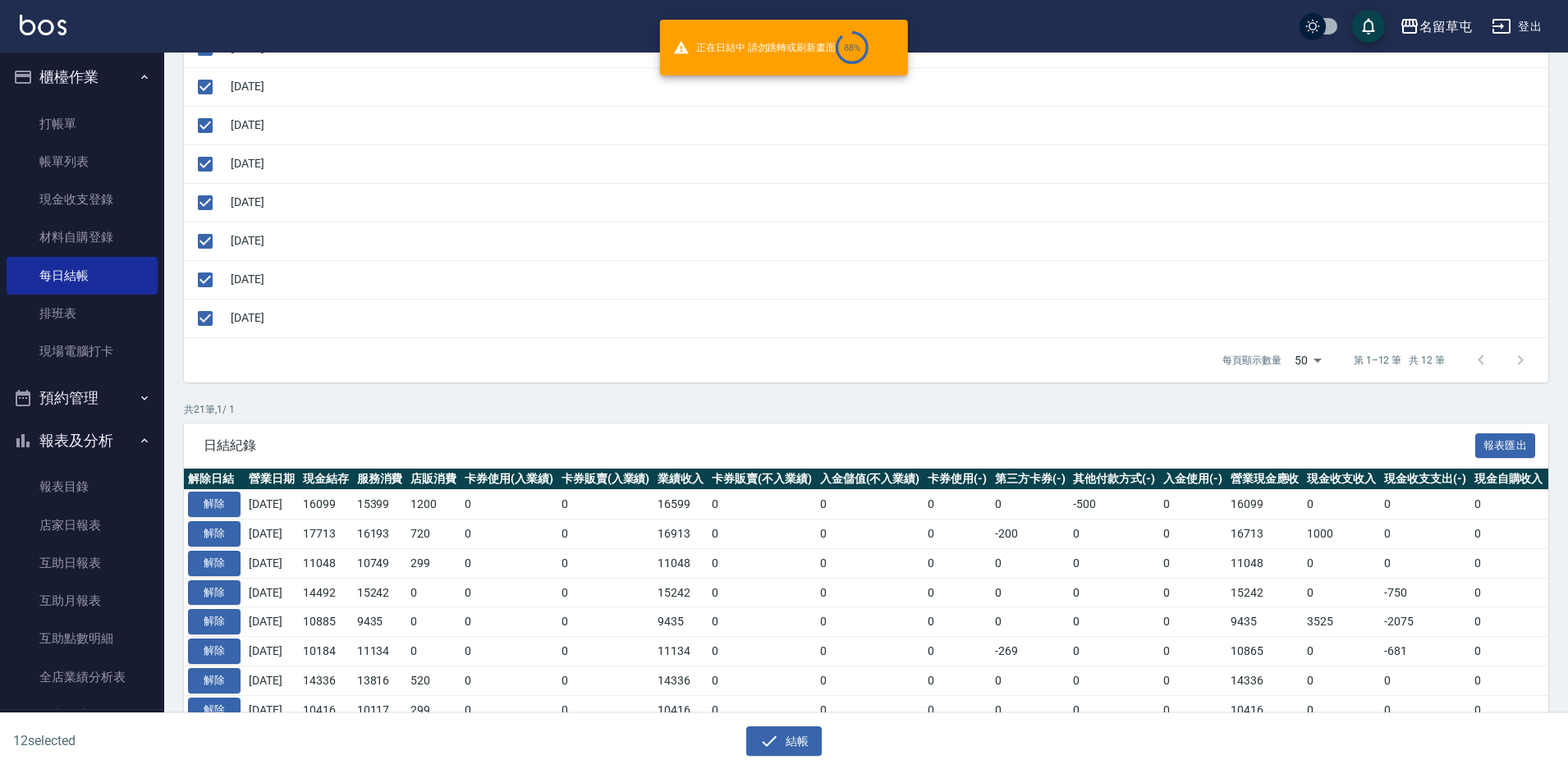
checkbox input "false"
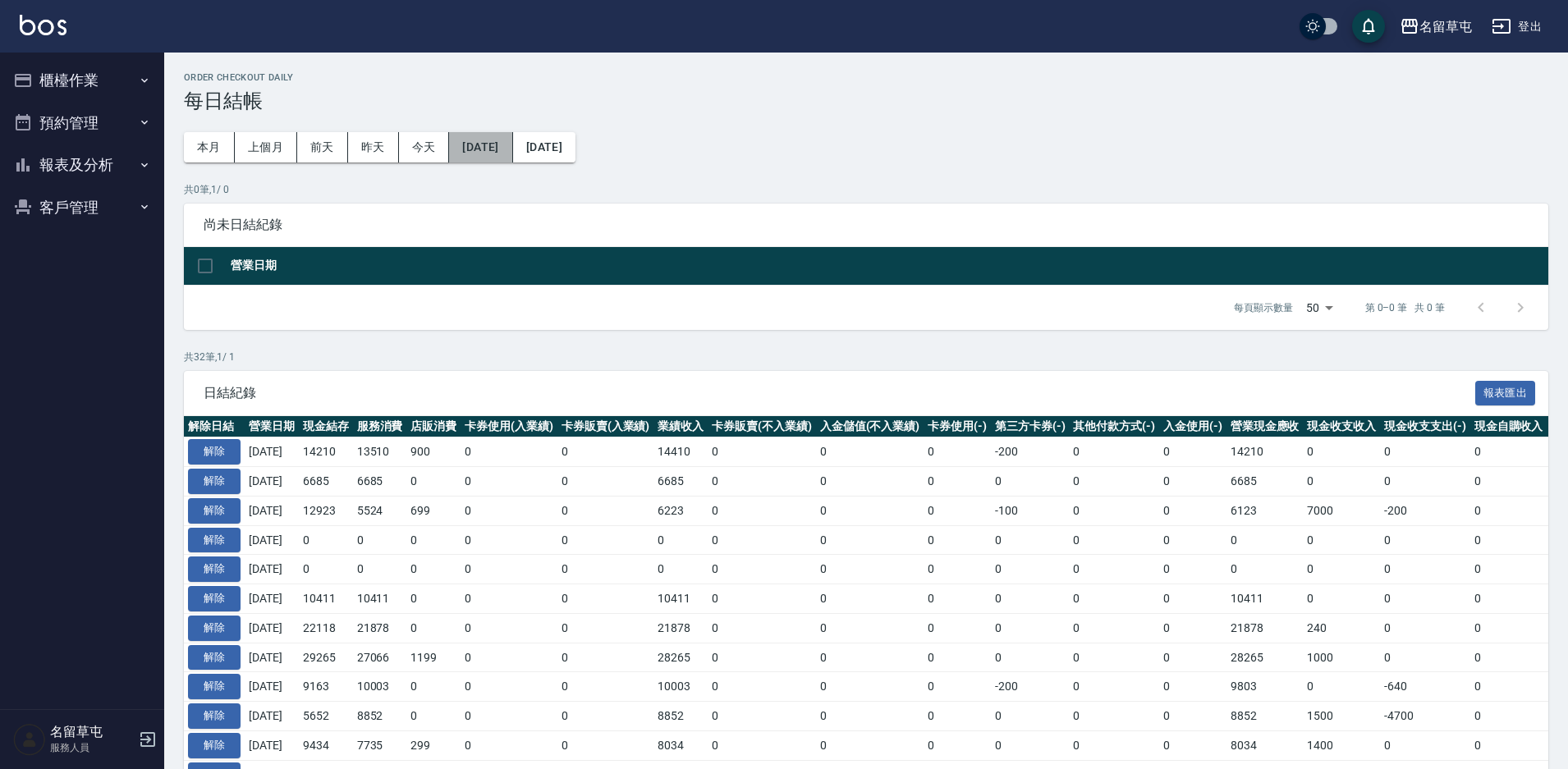
click at [506, 149] on button "[DATE]" at bounding box center [481, 148] width 63 height 30
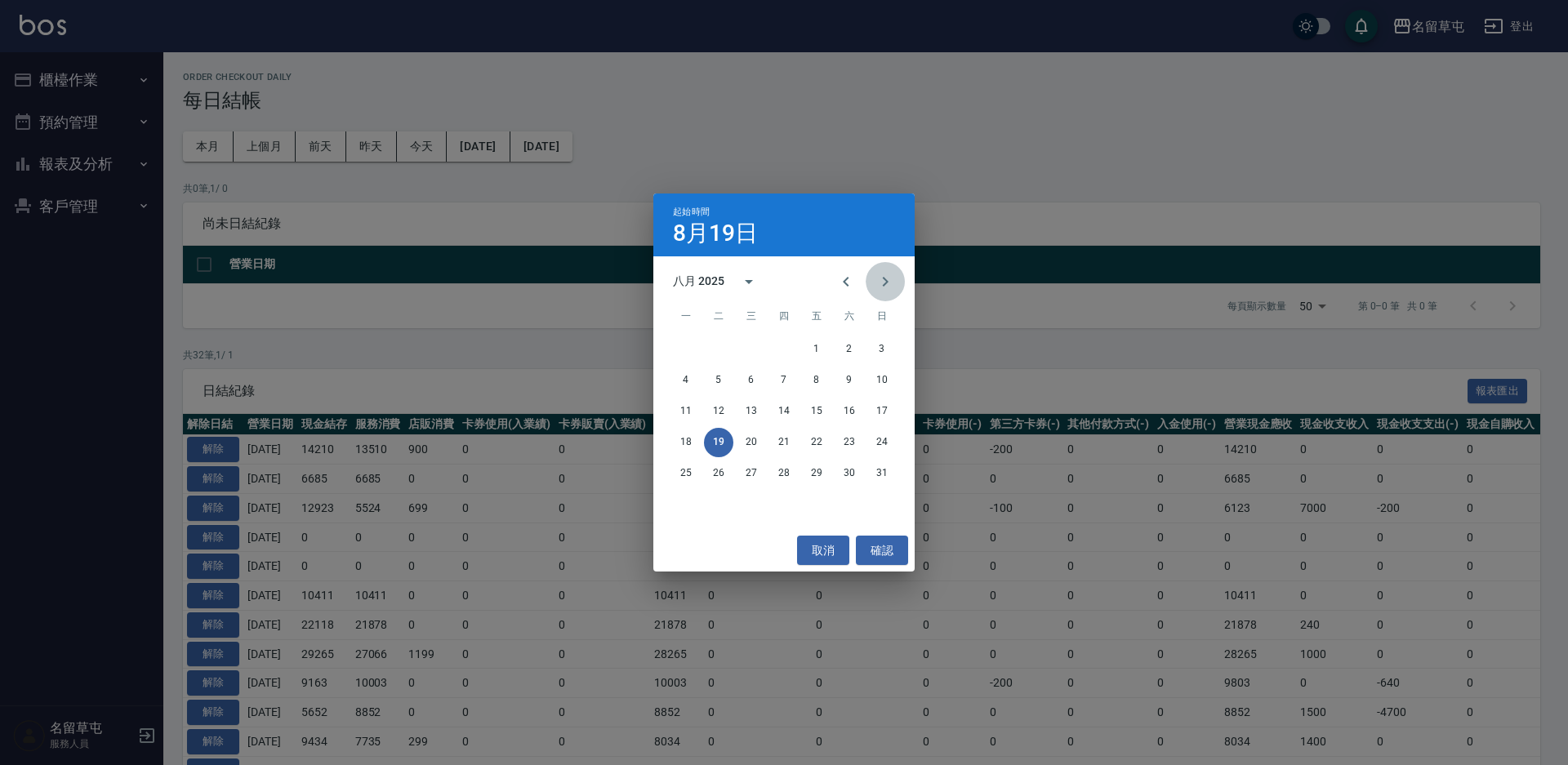
click at [872, 289] on button "Next month" at bounding box center [886, 282] width 40 height 40
click at [717, 376] on button "9" at bounding box center [718, 380] width 29 height 29
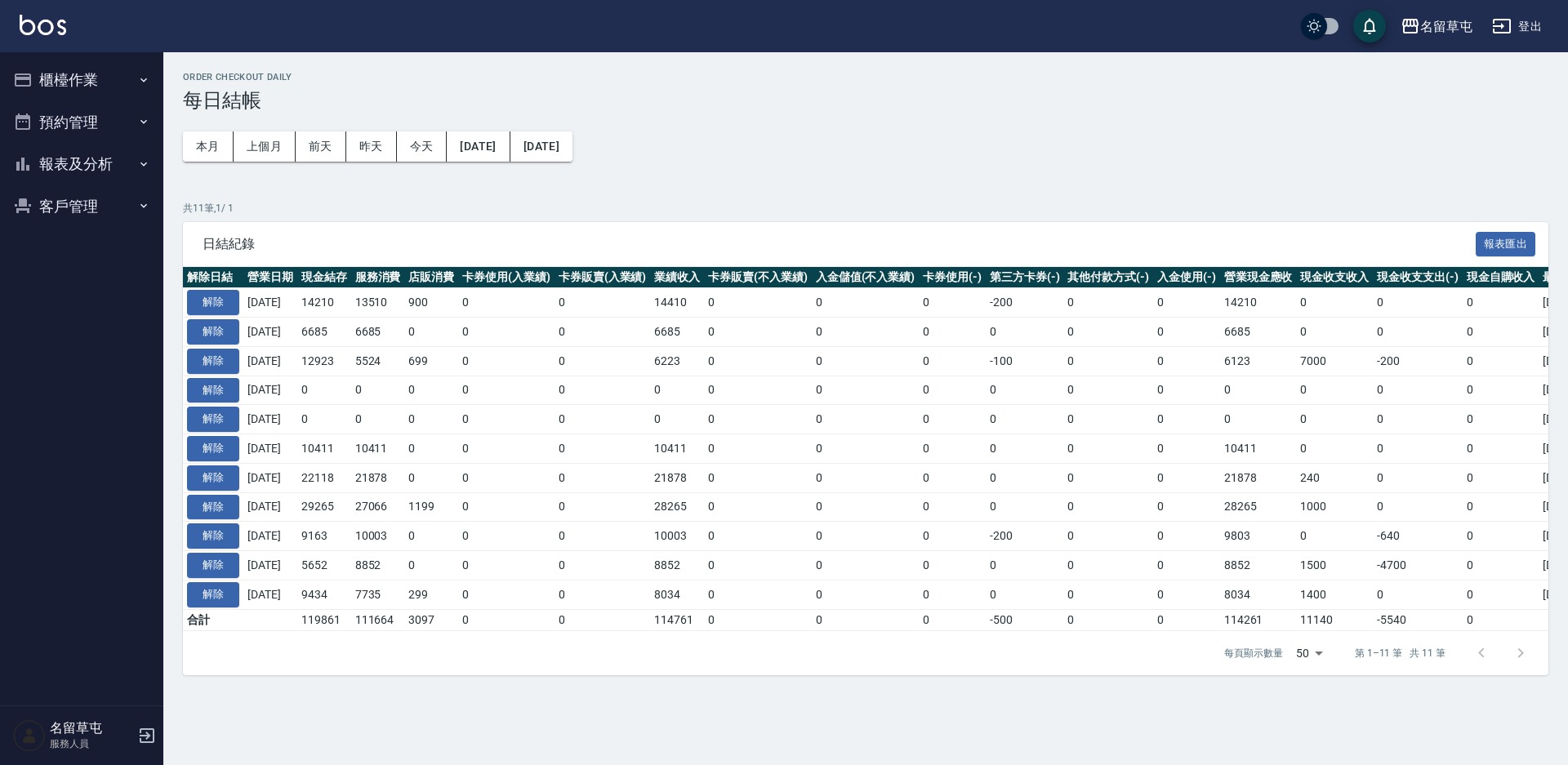
click at [887, 545] on tbody "解除 [DATE] 14210 13510 900 0 0 14410 0 0 0 -200 0 0 14210 0 0 0 [DATE] 解除 [DATE]…" at bounding box center [920, 459] width 1475 height 343
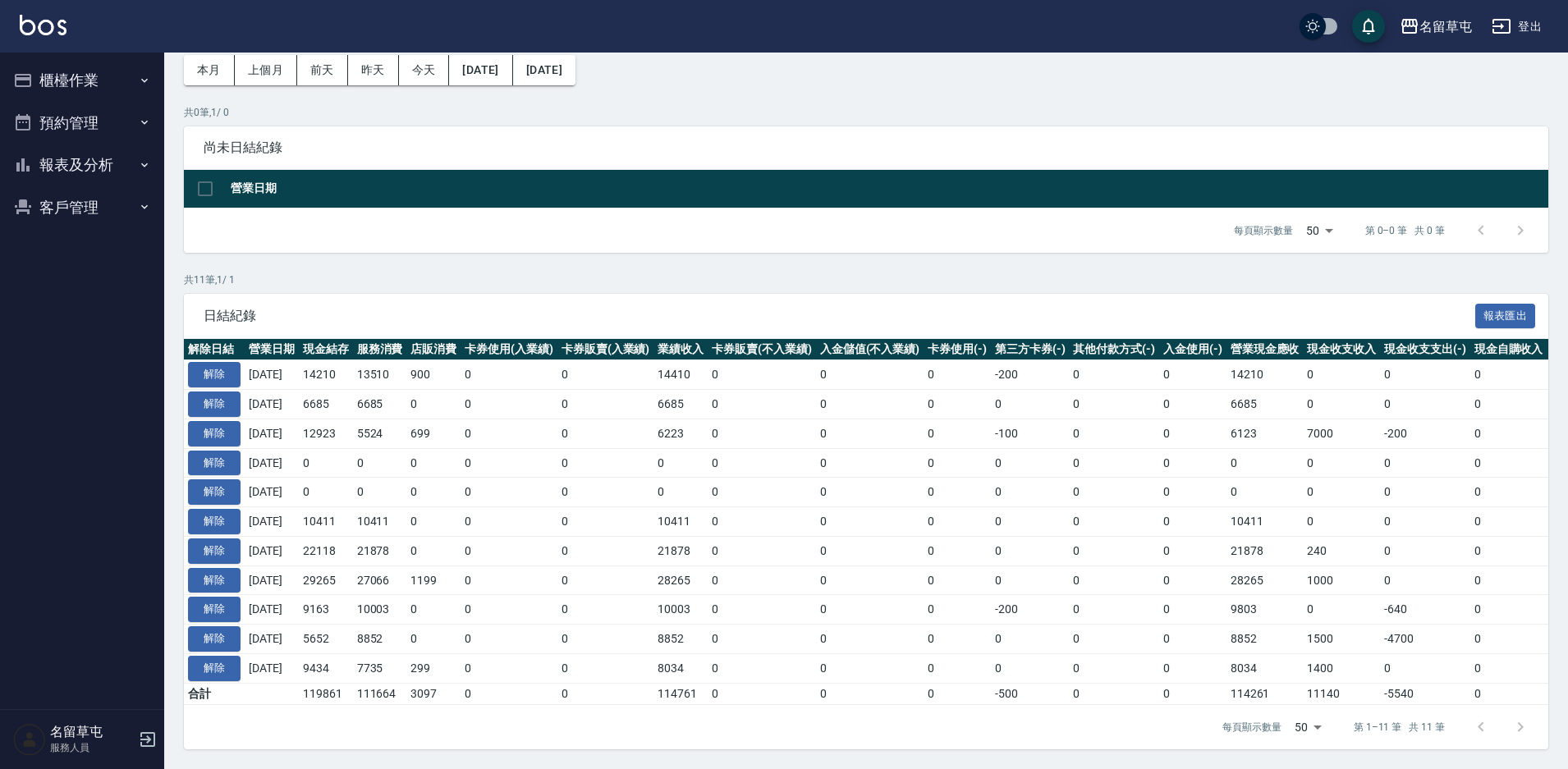
scroll to position [91, 0]
click at [147, 170] on icon "button" at bounding box center [145, 165] width 13 height 13
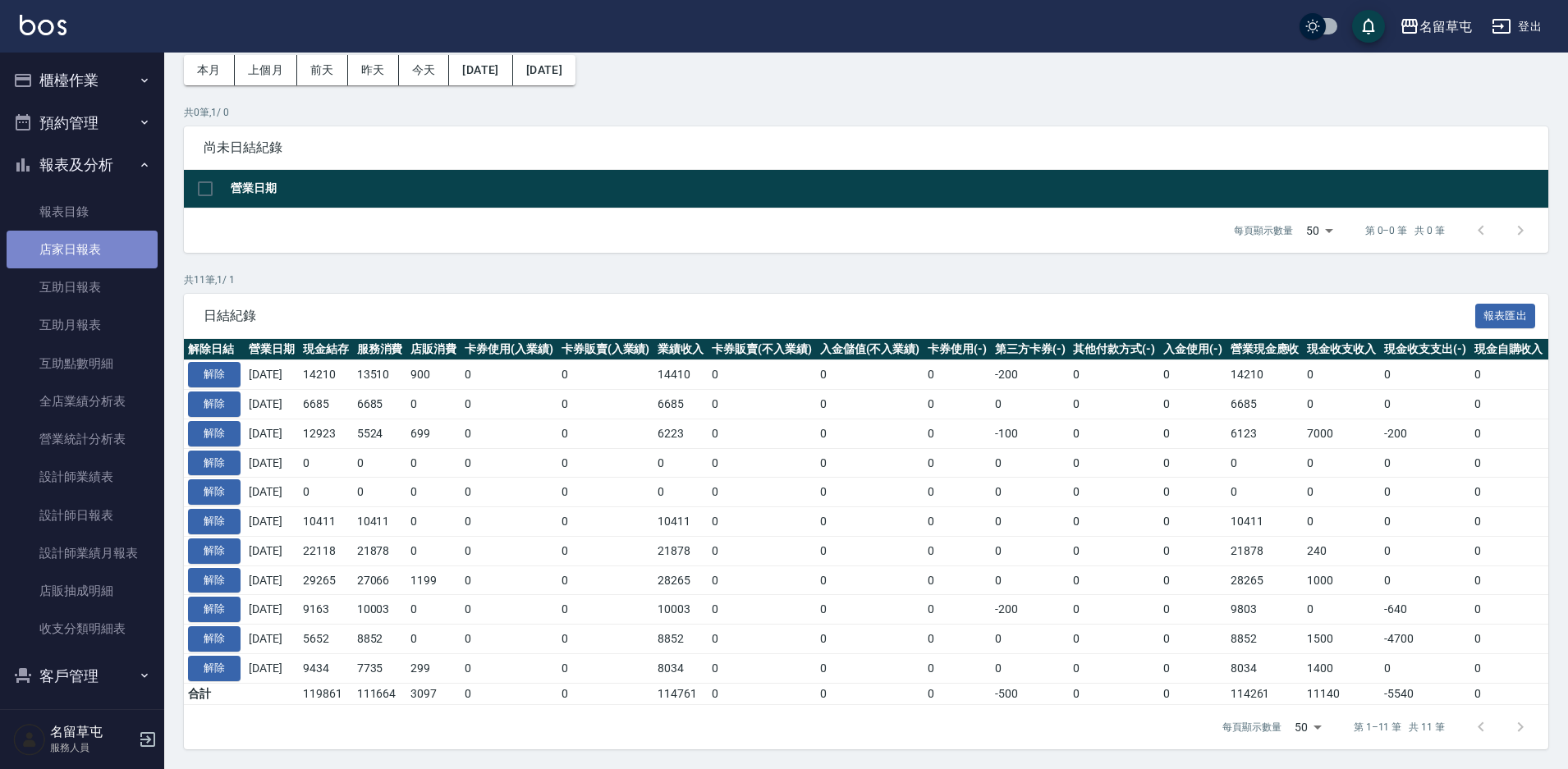
click at [84, 236] on link "店家日報表" at bounding box center [82, 250] width 151 height 38
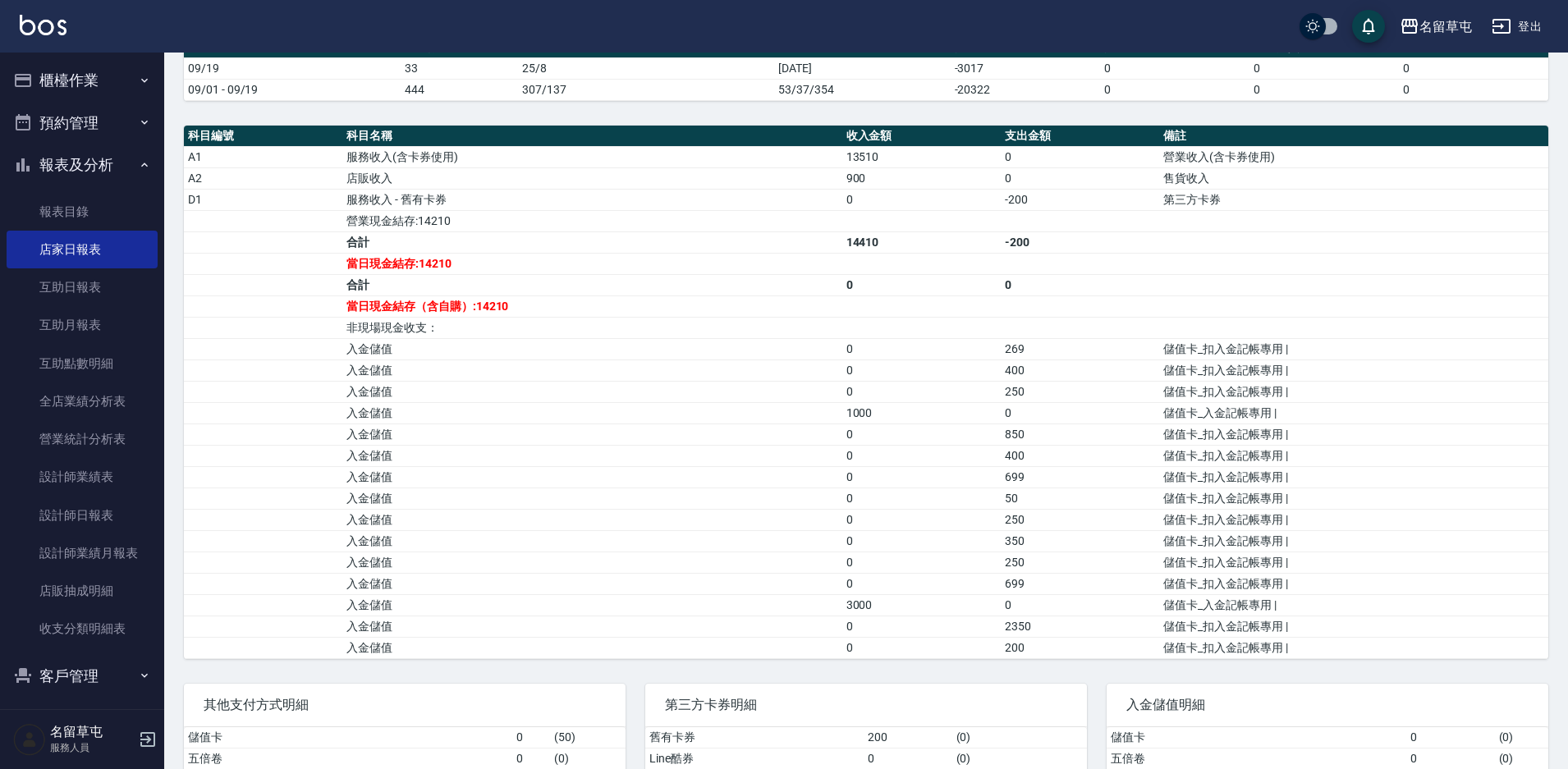
scroll to position [615, 0]
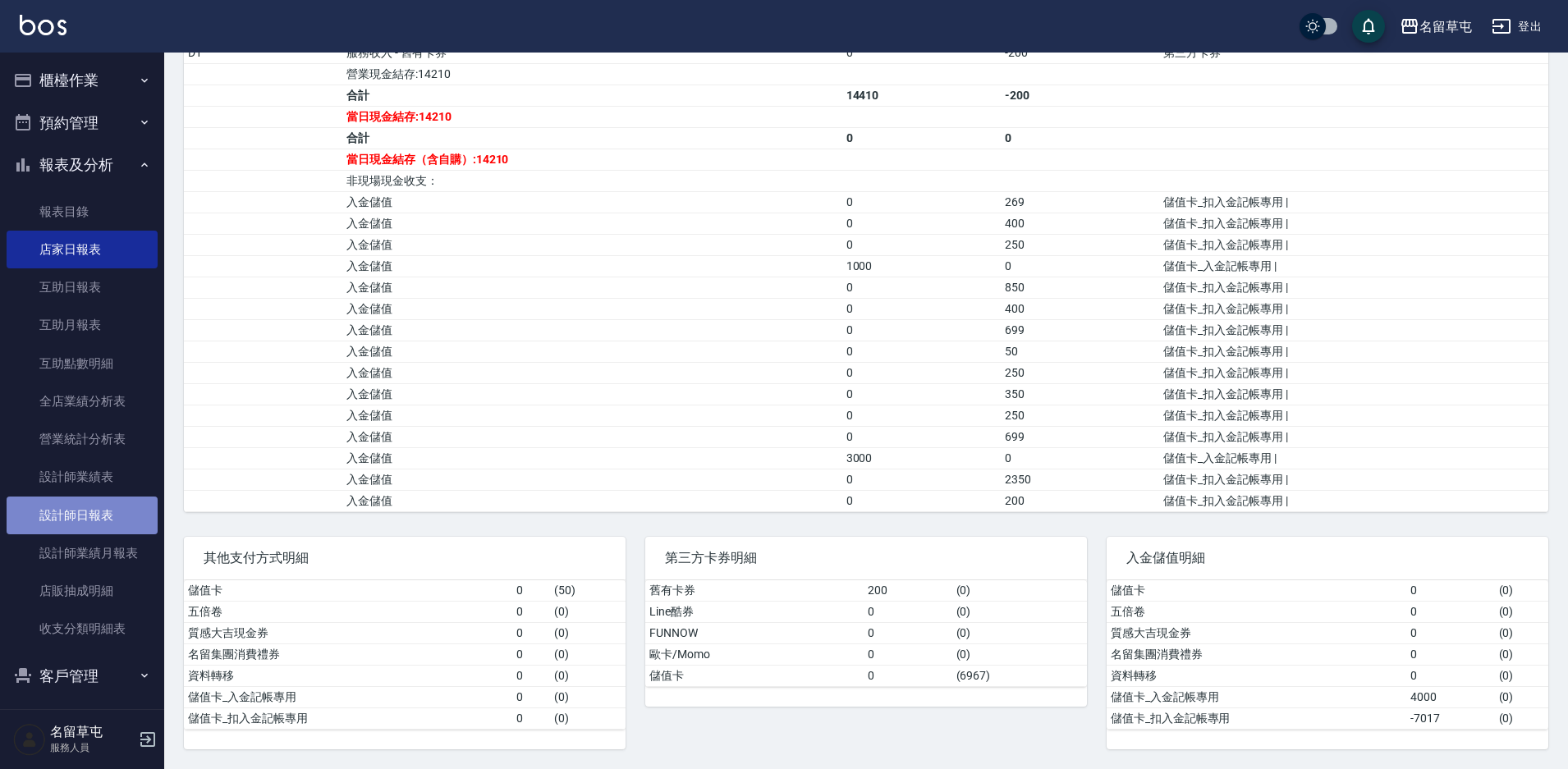
click at [88, 527] on link "設計師日報表" at bounding box center [82, 516] width 151 height 38
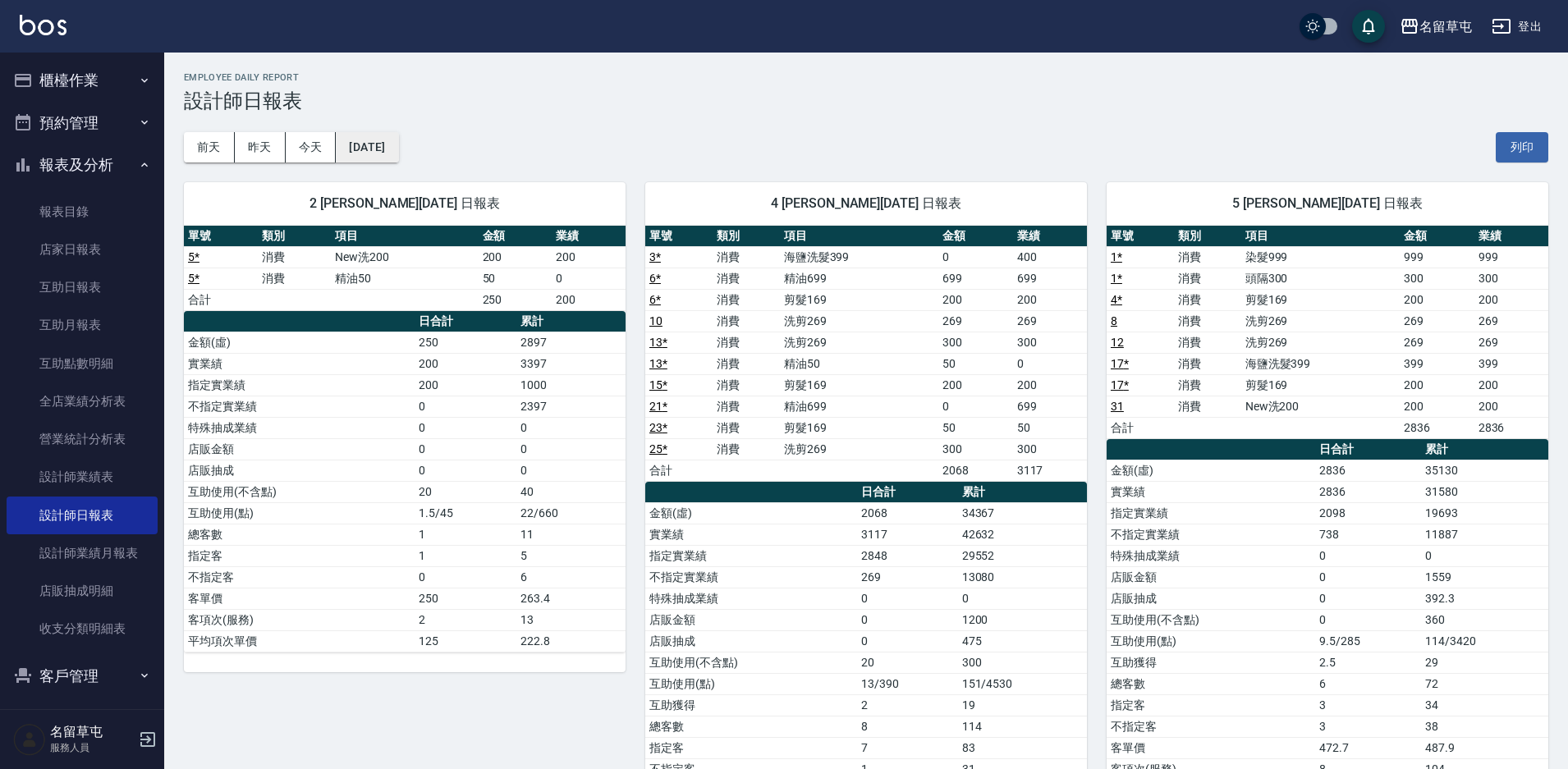
click at [398, 140] on button "[DATE]" at bounding box center [367, 148] width 62 height 30
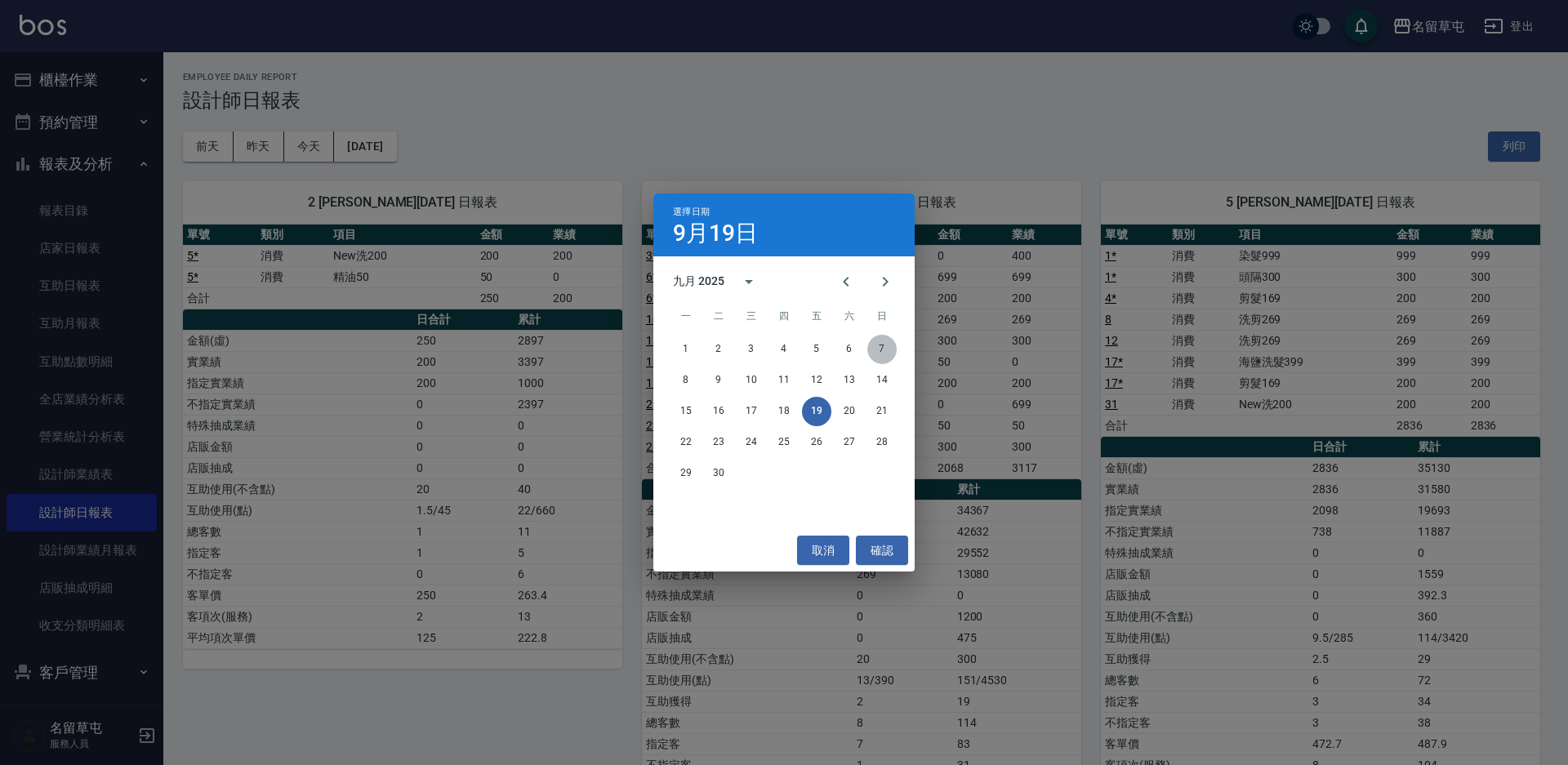
click at [873, 352] on button "7" at bounding box center [882, 349] width 29 height 29
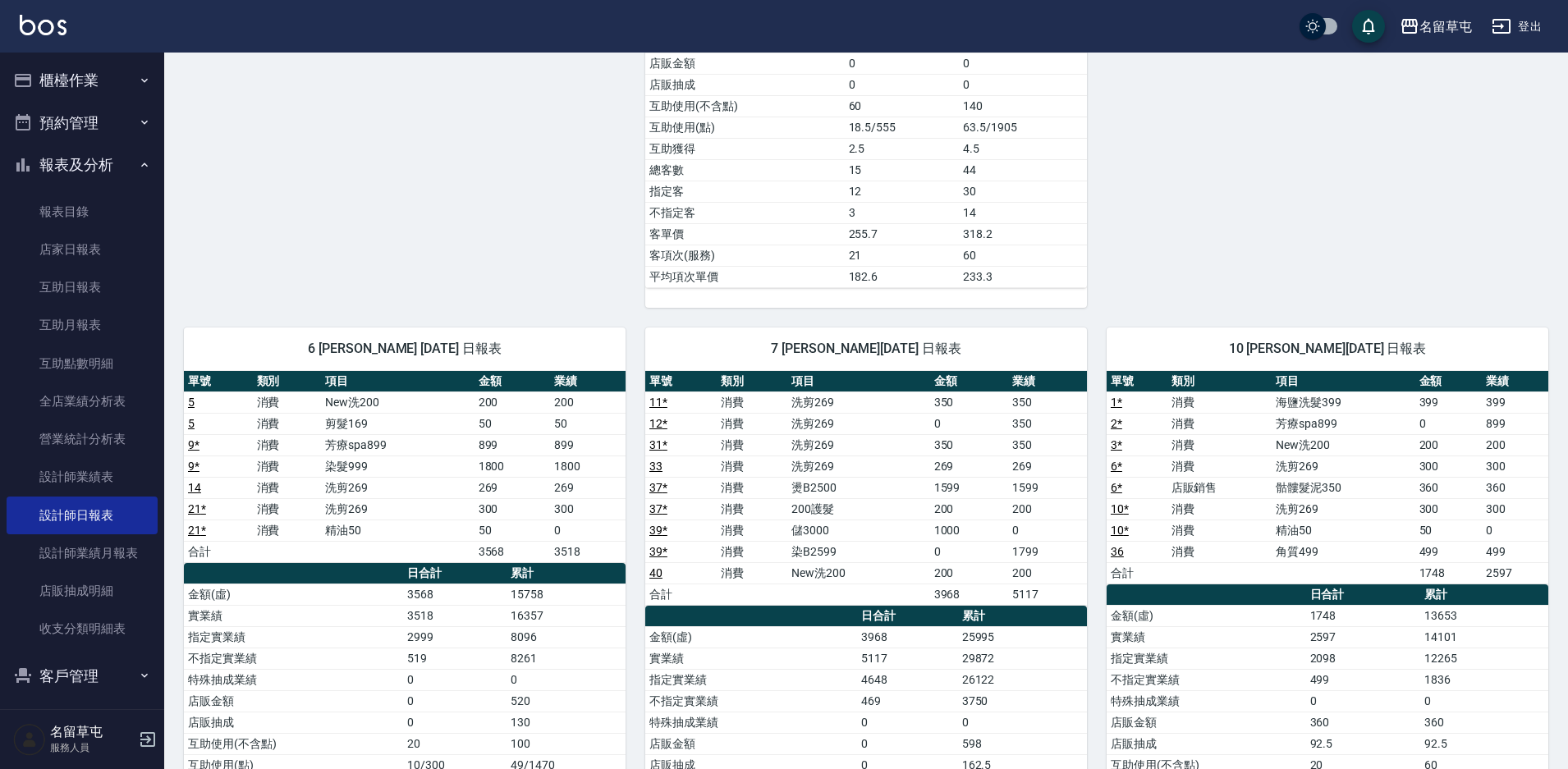
scroll to position [821, 0]
